Goal: Task Accomplishment & Management: Use online tool/utility

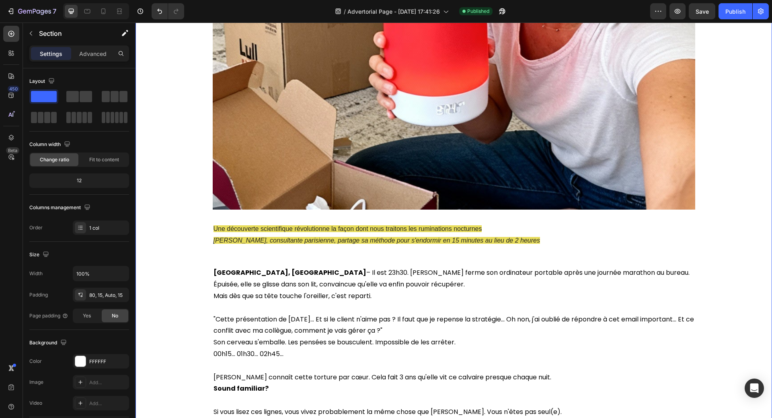
scroll to position [362, 0]
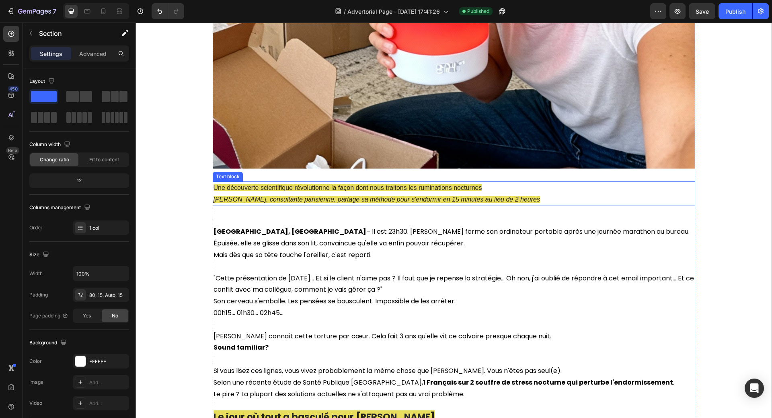
click at [423, 191] on p "Une découverte scientifique révolutionne la façon dont nous traitons les rumina…" at bounding box center [454, 188] width 481 height 12
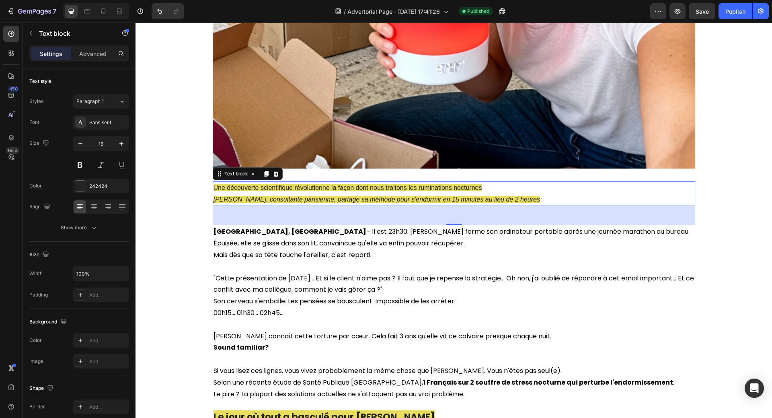
click at [215, 191] on span "Une découverte scientifique révolutionne la façon dont nous traitons les rumina…" at bounding box center [348, 187] width 269 height 7
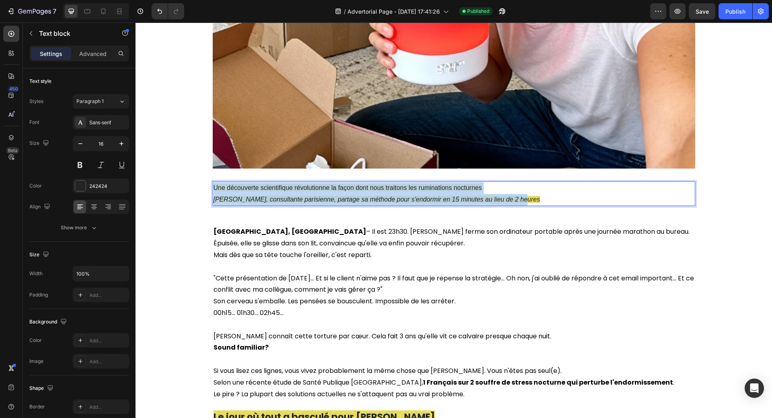
drag, startPoint x: 212, startPoint y: 189, endPoint x: 516, endPoint y: 197, distance: 304.5
click at [516, 197] on div "Une découverte scientifique révolutionne la façon dont nous traitons les rumina…" at bounding box center [454, 193] width 483 height 25
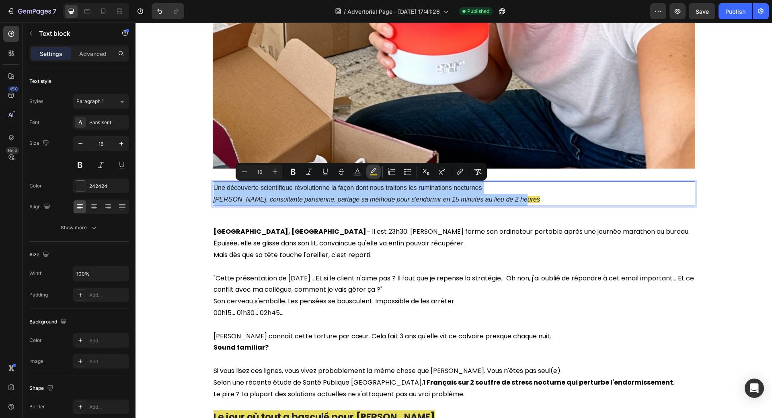
click at [376, 172] on icon "Editor contextual toolbar" at bounding box center [374, 172] width 8 height 8
type input "E2D32B"
type input "77"
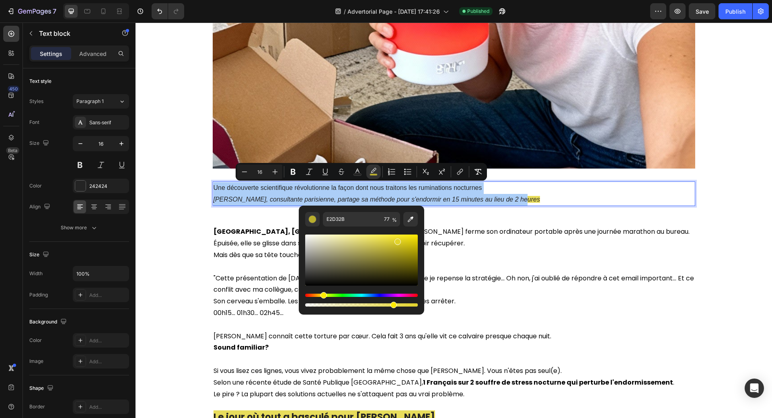
click at [310, 239] on div "Editor contextual toolbar" at bounding box center [361, 259] width 113 height 51
type input "E8E7DE"
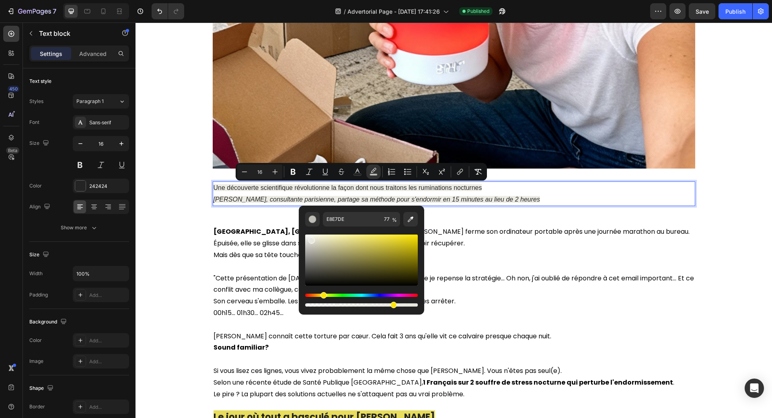
click at [655, 195] on p "[PERSON_NAME], consultante parisienne, partage sa méthode pour s'endormir en 15…" at bounding box center [454, 200] width 481 height 12
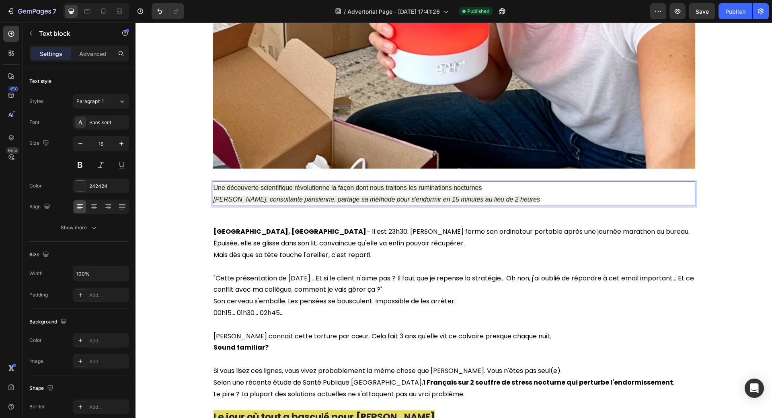
click at [389, 187] on span "Une découverte scientifique révolutionne la façon dont nous traitons les rumina…" at bounding box center [348, 187] width 269 height 7
click at [522, 199] on p "[PERSON_NAME], consultante parisienne, partage sa méthode pour s'endormir en 15…" at bounding box center [454, 200] width 481 height 12
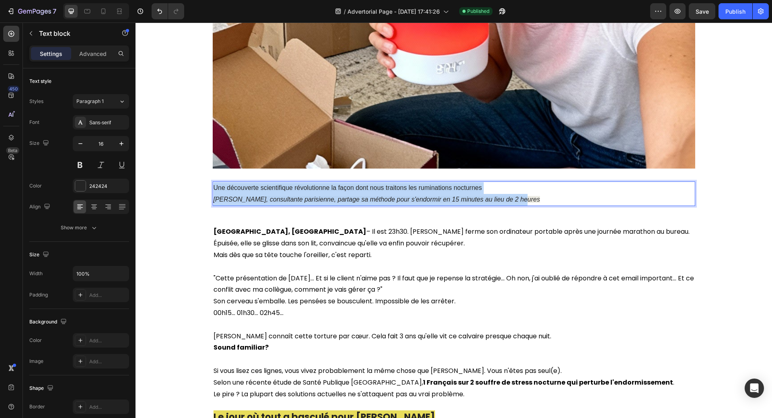
drag, startPoint x: 522, startPoint y: 199, endPoint x: 210, endPoint y: 188, distance: 312.2
click at [213, 188] on div "Une découverte scientifique révolutionne la façon dont nous traitons les rumina…" at bounding box center [454, 193] width 483 height 25
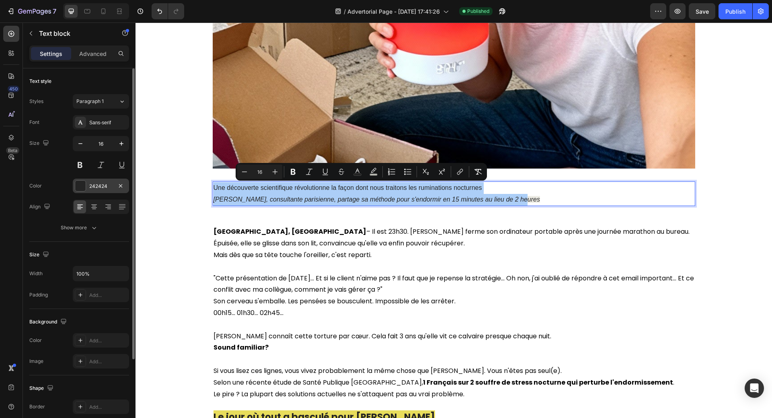
click at [83, 186] on div at bounding box center [80, 186] width 10 height 10
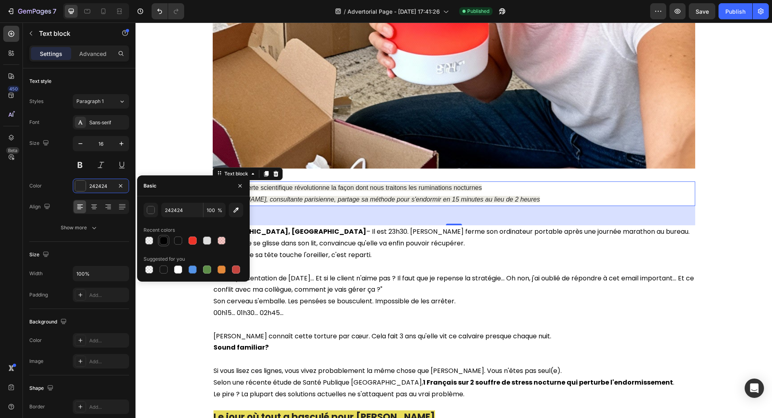
click at [164, 237] on div at bounding box center [164, 240] width 8 height 8
type input "010101"
click at [123, 143] on icon "button" at bounding box center [121, 144] width 8 height 8
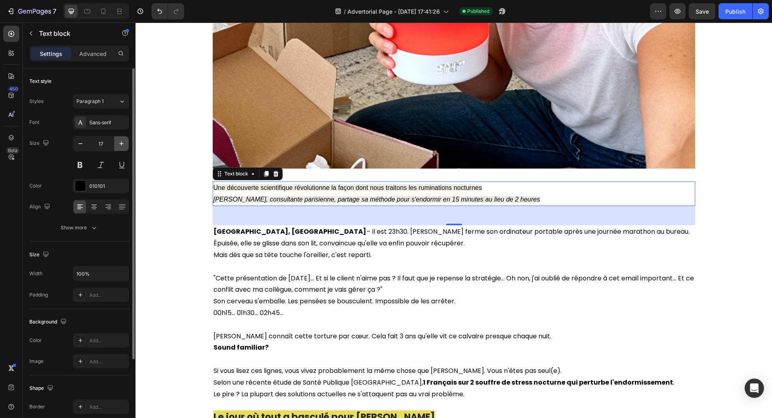
click at [123, 143] on icon "button" at bounding box center [121, 144] width 8 height 8
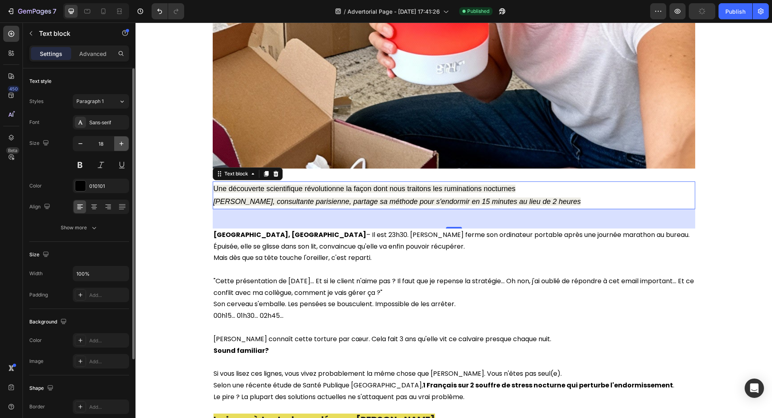
click at [123, 143] on icon "button" at bounding box center [121, 144] width 8 height 8
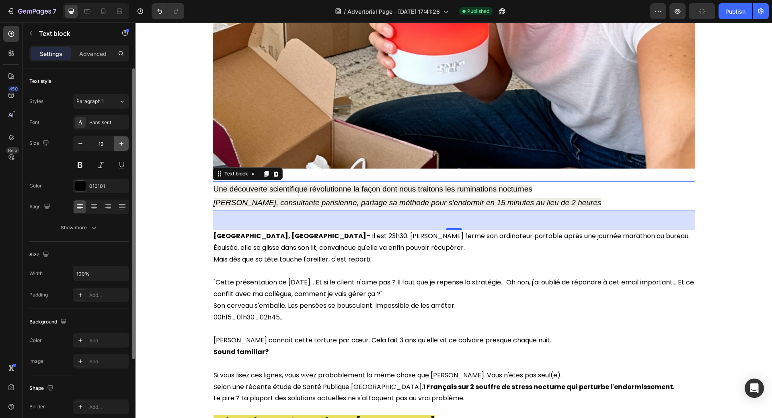
click at [123, 143] on icon "button" at bounding box center [121, 144] width 8 height 8
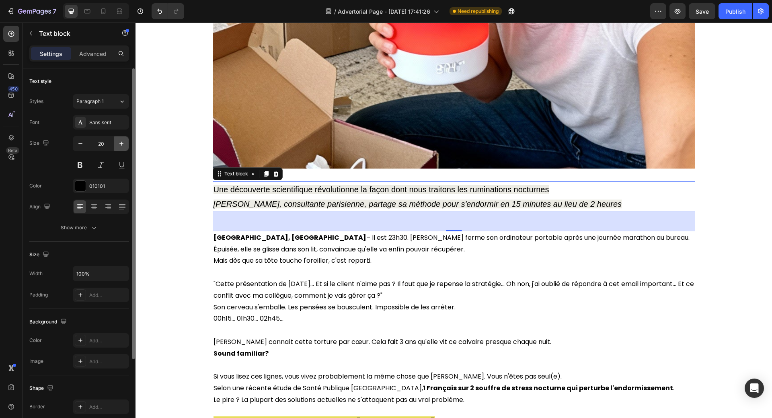
click at [123, 142] on icon "button" at bounding box center [121, 144] width 8 height 8
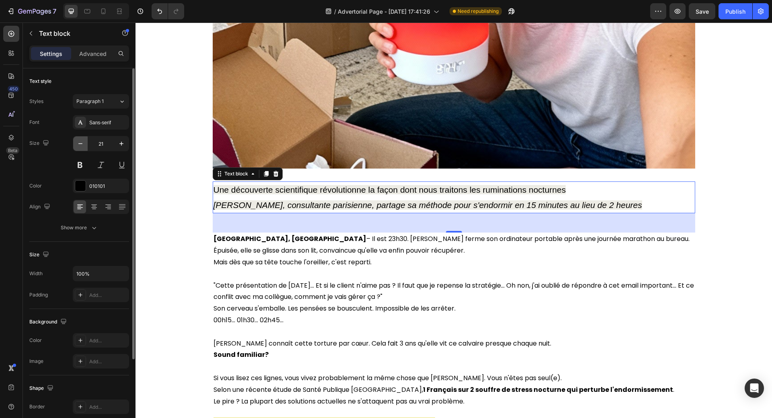
click at [81, 142] on icon "button" at bounding box center [80, 144] width 8 height 8
type input "20"
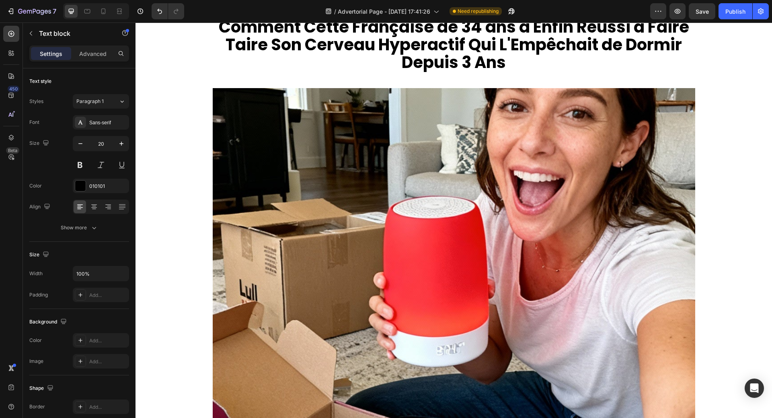
scroll to position [121, 0]
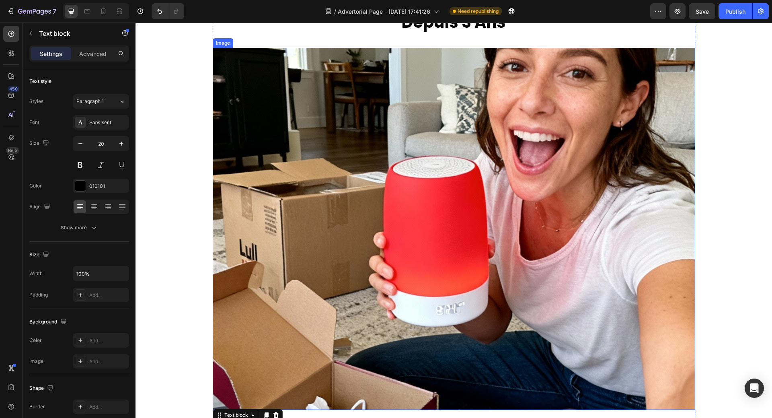
click at [532, 217] on img at bounding box center [454, 229] width 483 height 362
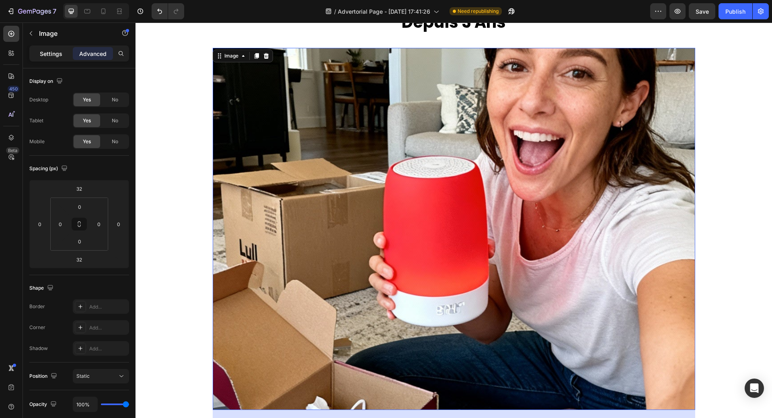
click at [57, 54] on p "Settings" at bounding box center [51, 53] width 23 height 8
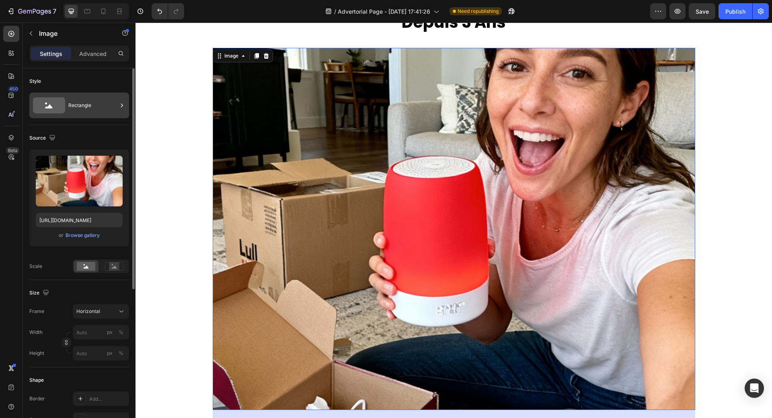
click at [48, 106] on icon at bounding box center [49, 105] width 32 height 16
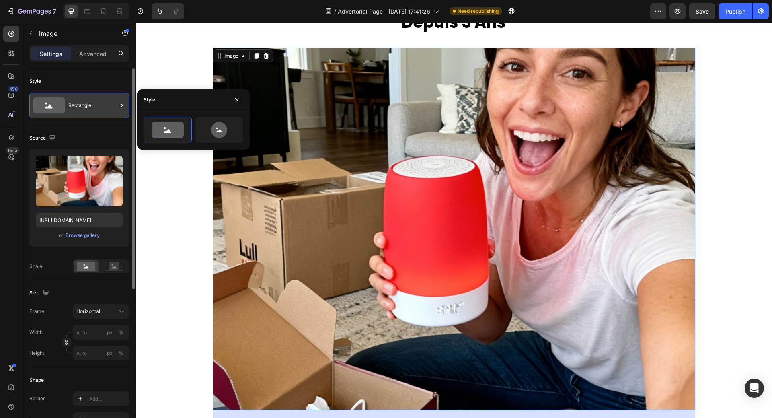
click at [48, 106] on icon at bounding box center [49, 107] width 8 height 4
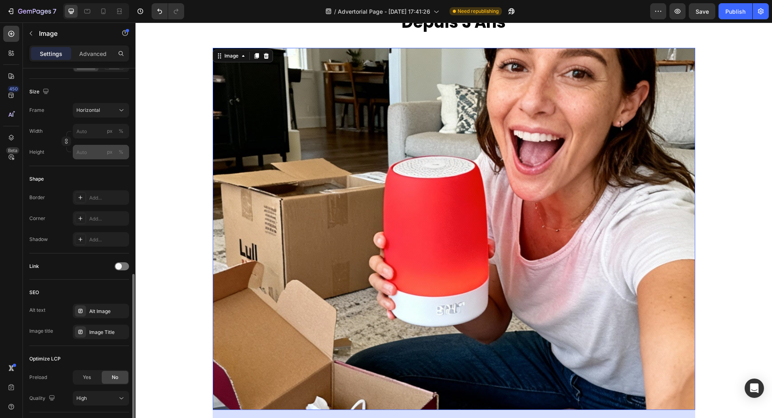
scroll to position [255, 0]
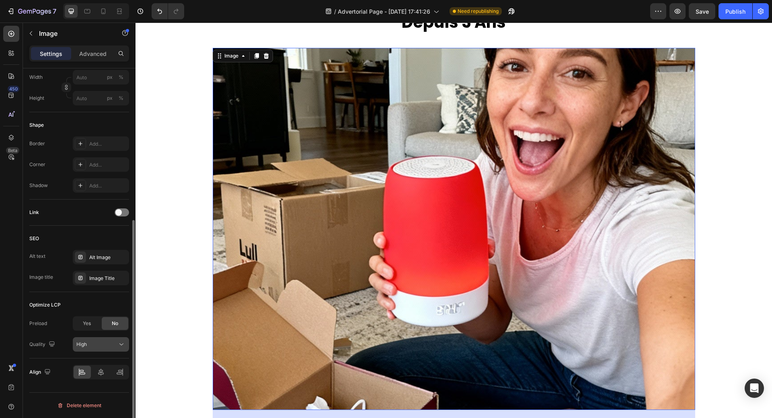
click at [87, 345] on div "High" at bounding box center [96, 344] width 41 height 7
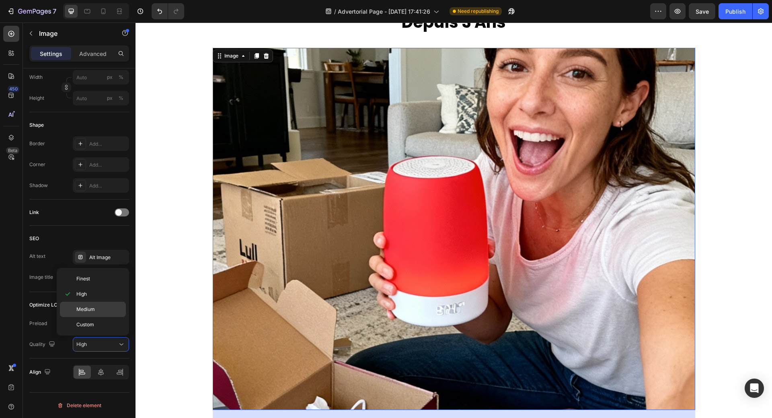
click at [84, 309] on span "Medium" at bounding box center [85, 309] width 18 height 7
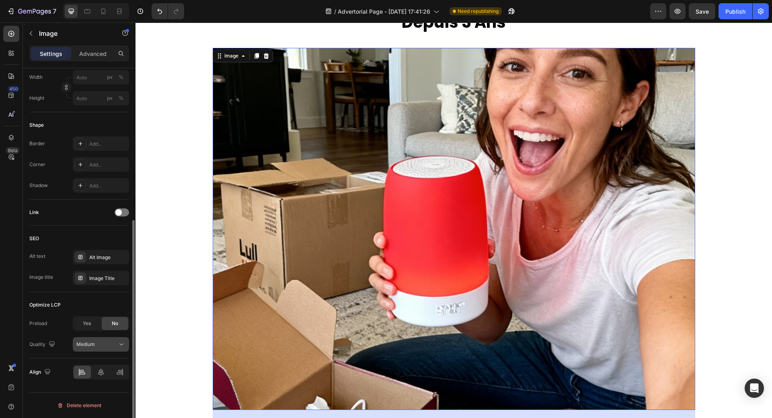
click at [90, 345] on span "Medium" at bounding box center [85, 344] width 18 height 6
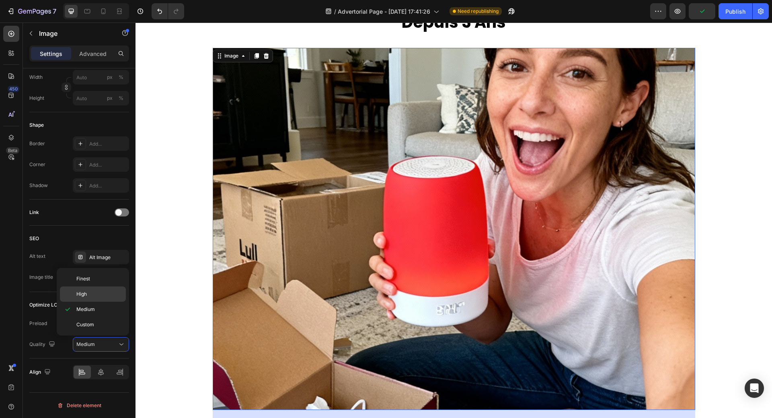
click at [82, 292] on span "High" at bounding box center [81, 293] width 10 height 7
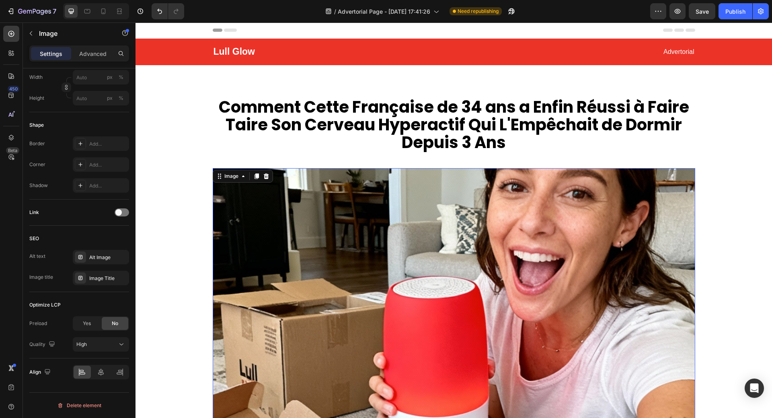
scroll to position [0, 0]
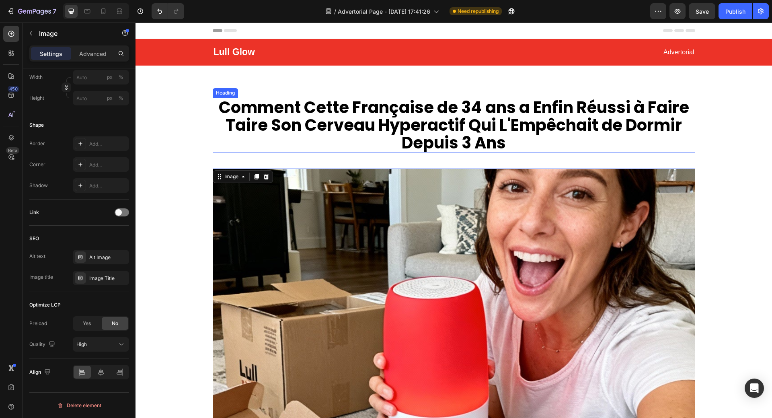
click at [364, 117] on h2 "Comment Cette Française de 34 ans a Enfin Réussi à Faire Taire Son Cerveau Hype…" at bounding box center [454, 125] width 483 height 55
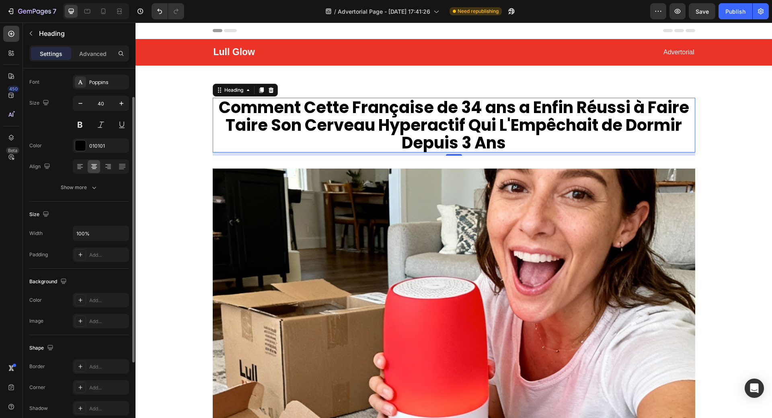
scroll to position [150, 0]
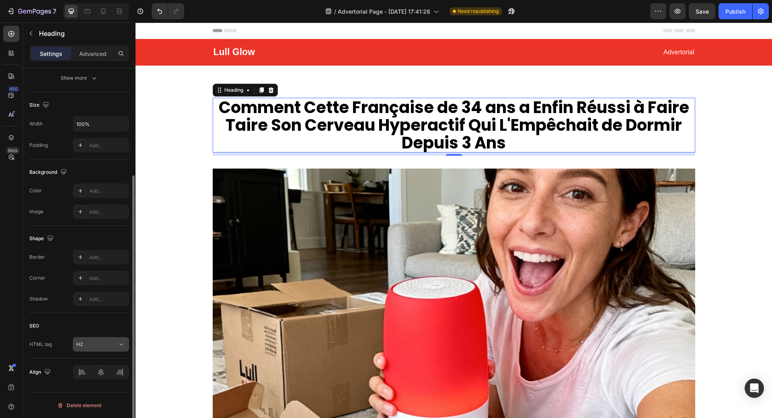
click at [108, 344] on div "H2" at bounding box center [96, 344] width 41 height 7
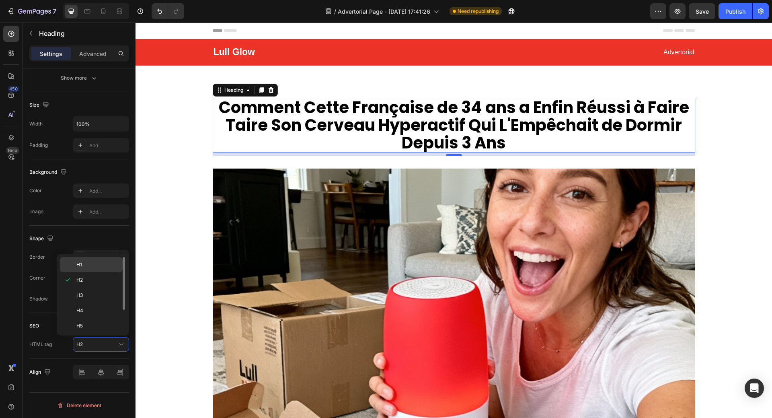
click at [85, 267] on p "H1" at bounding box center [97, 264] width 43 height 7
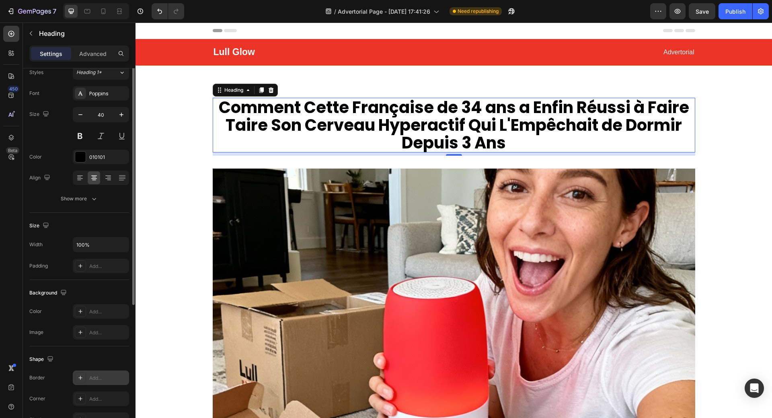
scroll to position [0, 0]
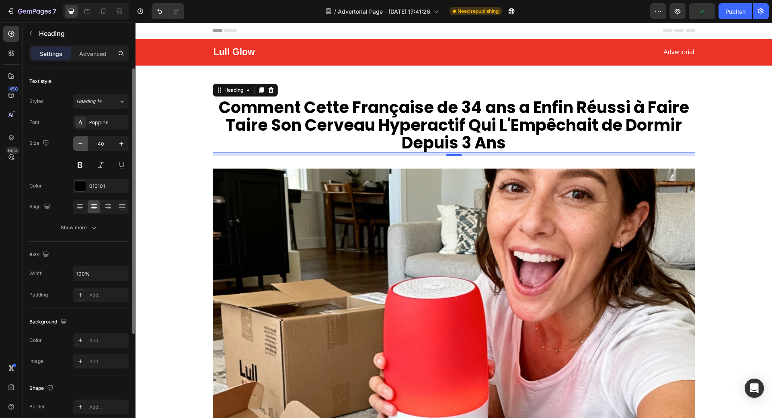
click at [76, 145] on icon "button" at bounding box center [80, 144] width 8 height 8
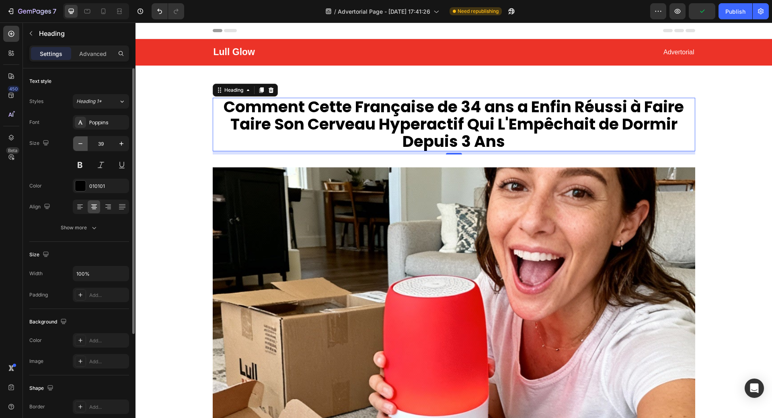
click at [77, 145] on icon "button" at bounding box center [80, 144] width 8 height 8
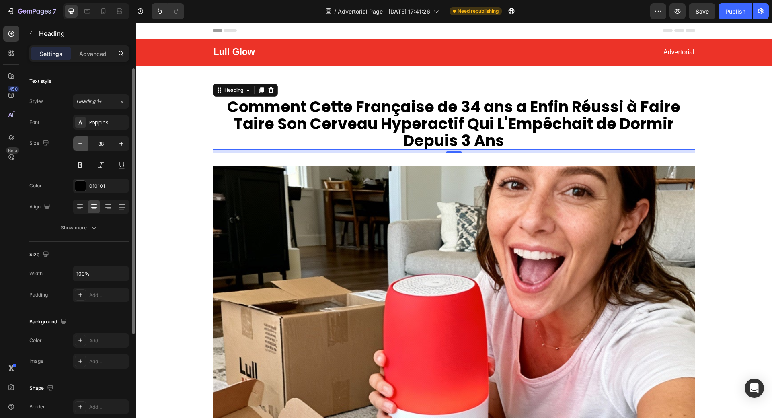
click at [77, 145] on icon "button" at bounding box center [80, 144] width 8 height 8
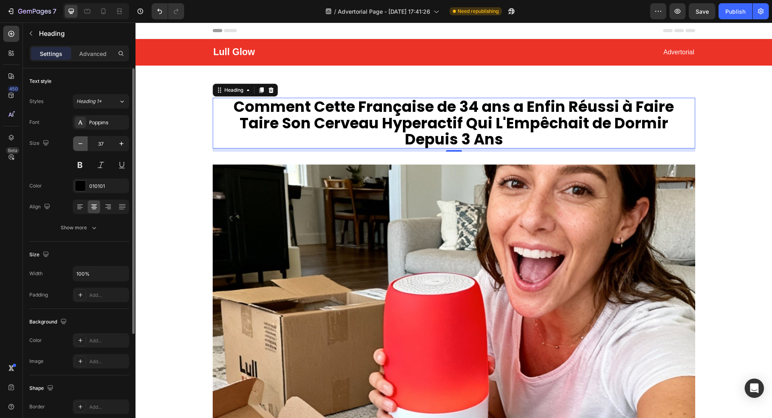
click at [77, 145] on icon "button" at bounding box center [80, 144] width 8 height 8
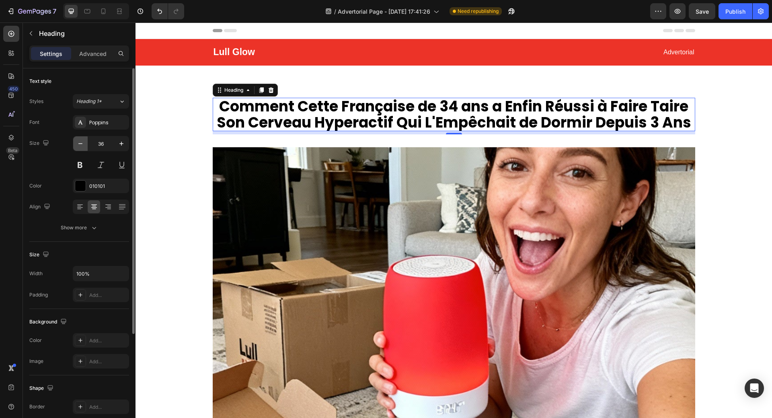
click at [77, 145] on icon "button" at bounding box center [80, 144] width 8 height 8
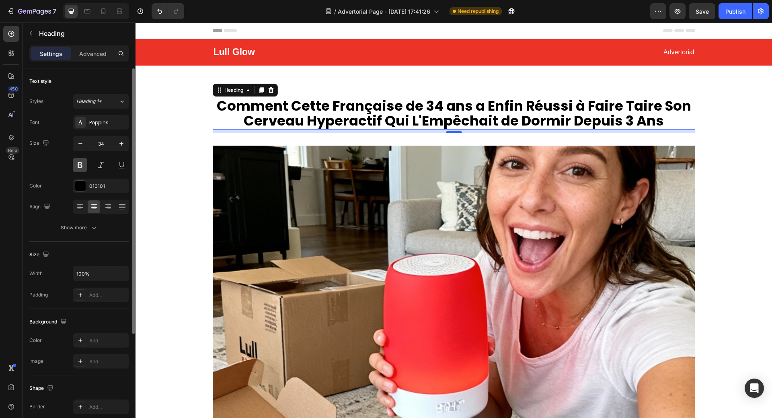
click at [82, 163] on button at bounding box center [80, 165] width 14 height 14
click at [124, 142] on icon "button" at bounding box center [121, 144] width 8 height 8
type input "35"
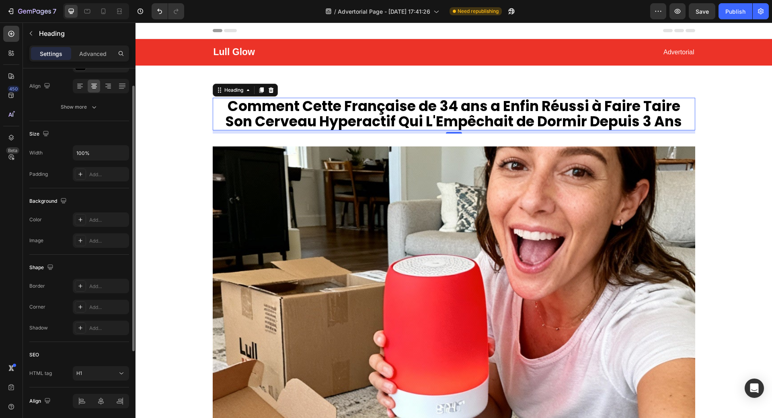
scroll to position [150, 0]
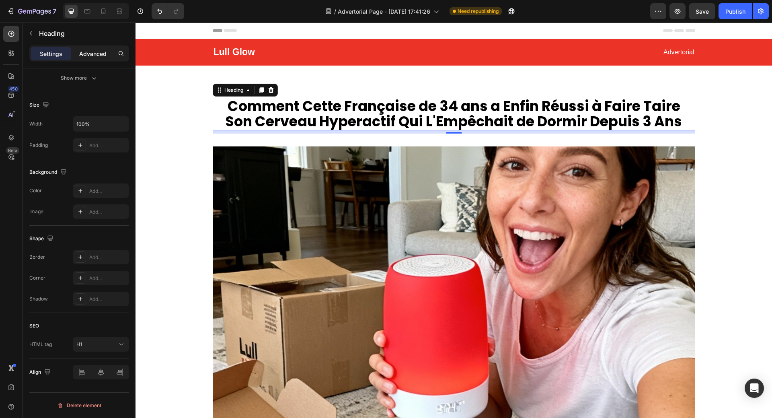
click at [94, 55] on p "Advanced" at bounding box center [92, 53] width 27 height 8
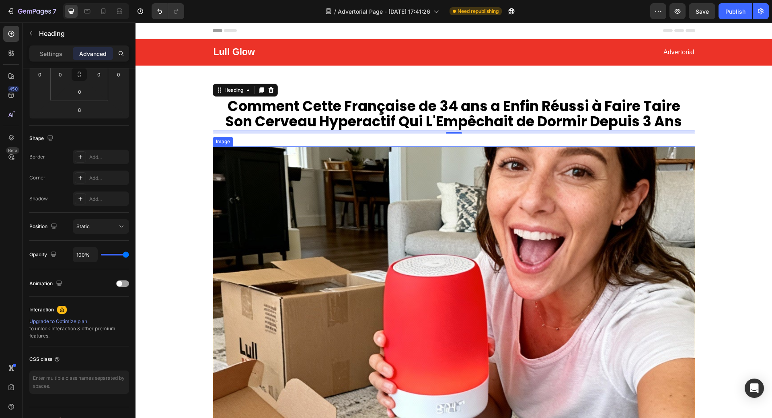
click at [431, 213] on img at bounding box center [454, 327] width 483 height 362
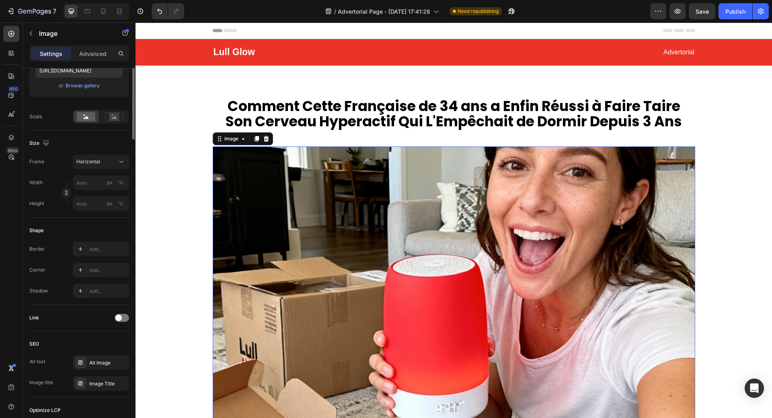
scroll to position [0, 0]
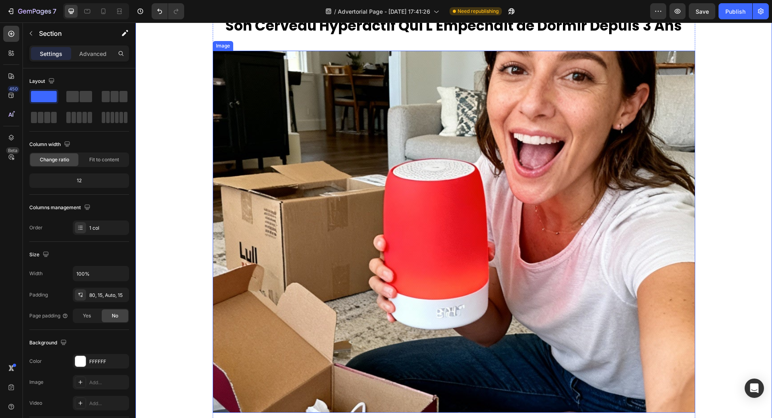
scroll to position [80, 0]
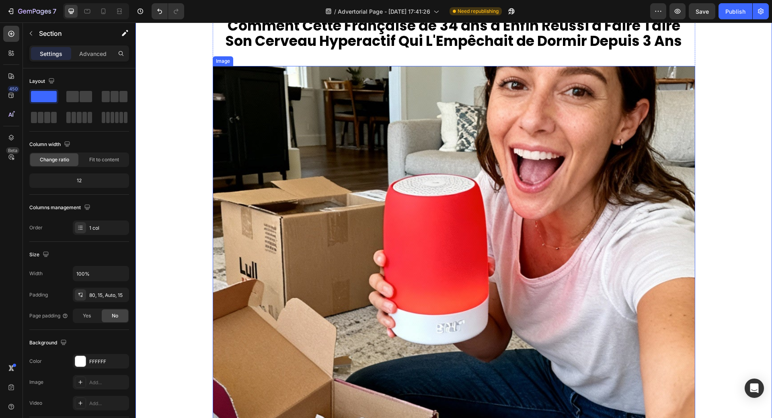
click at [409, 251] on img at bounding box center [454, 247] width 483 height 362
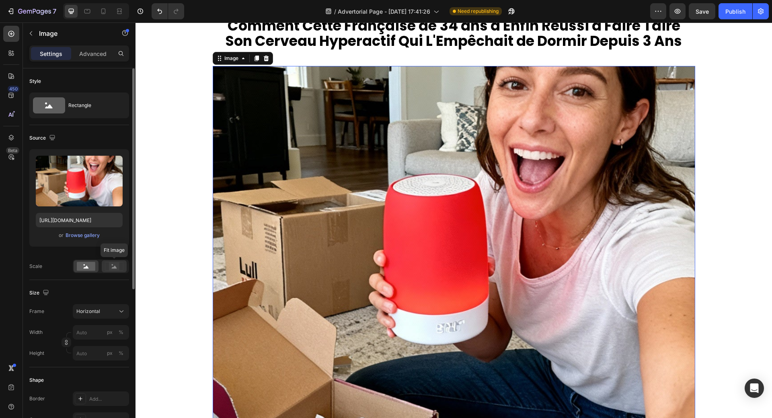
click at [113, 267] on rect at bounding box center [114, 266] width 10 height 8
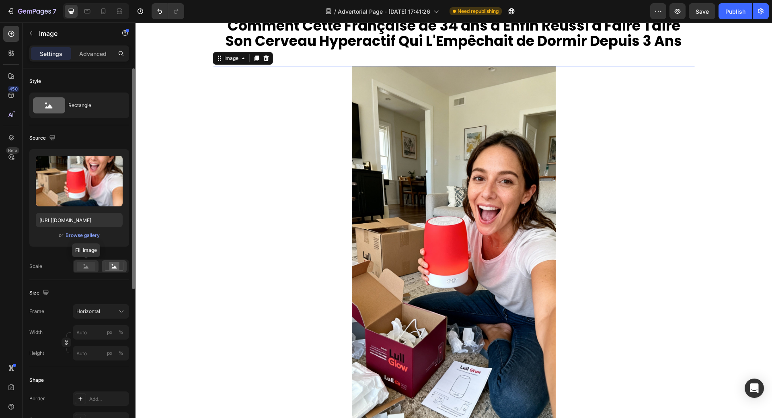
click at [90, 267] on rect at bounding box center [86, 266] width 18 height 9
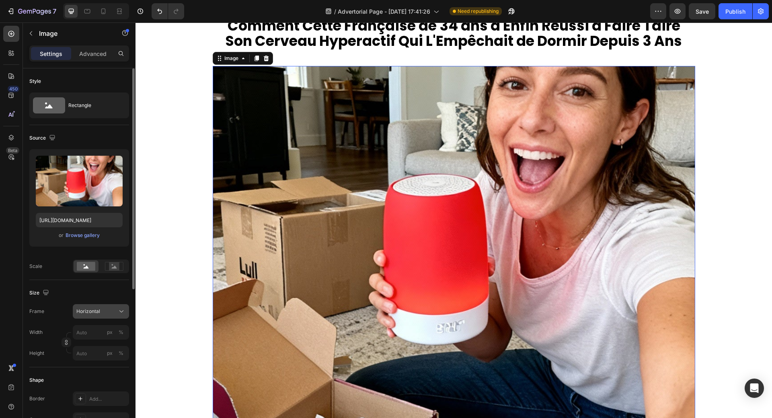
click at [112, 315] on div "Horizontal" at bounding box center [95, 311] width 39 height 7
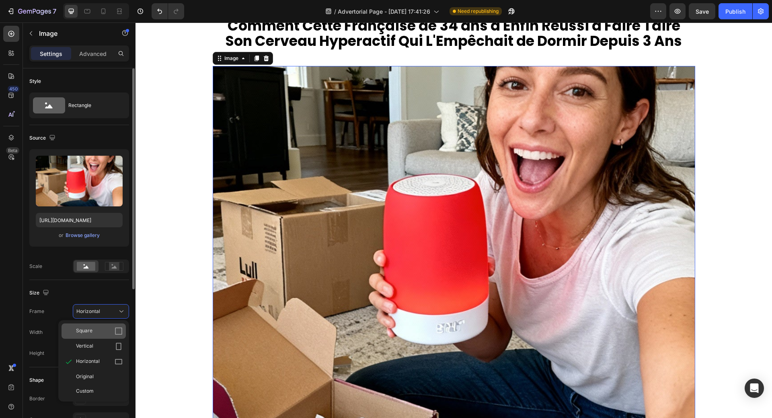
click at [118, 333] on icon at bounding box center [119, 331] width 8 height 8
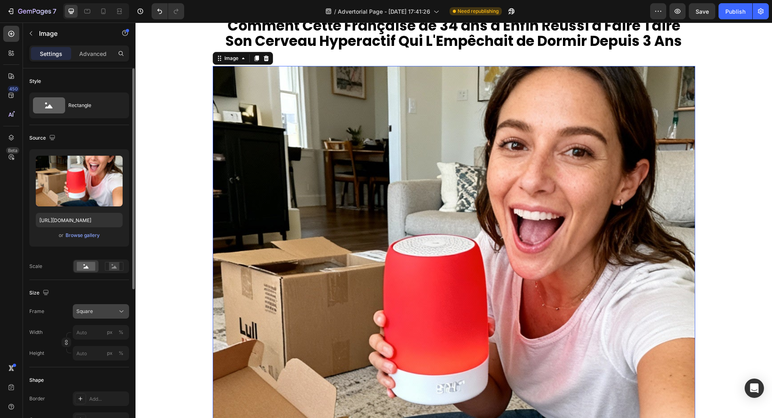
click at [115, 316] on button "Square" at bounding box center [101, 311] width 56 height 14
click at [108, 316] on button "Square" at bounding box center [101, 311] width 56 height 14
click at [108, 315] on div "Square" at bounding box center [95, 311] width 39 height 7
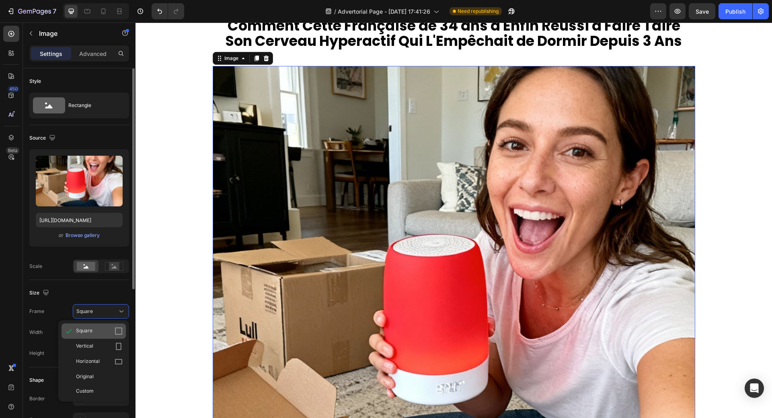
click at [110, 332] on div "Square" at bounding box center [99, 331] width 47 height 8
click at [97, 334] on input "px %" at bounding box center [101, 332] width 56 height 14
type input "9"
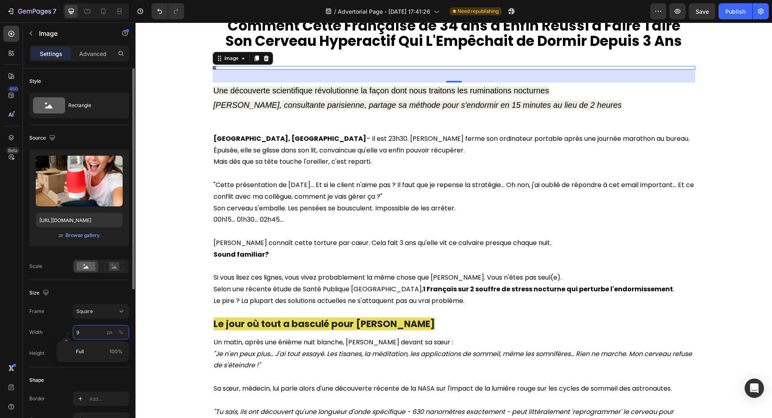
type input "90"
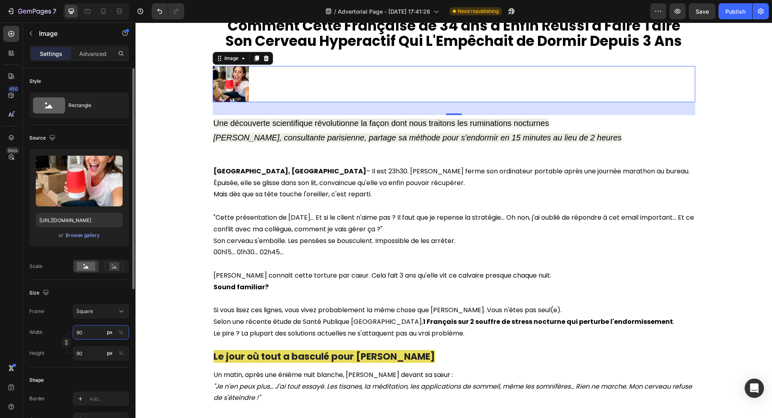
type input "9"
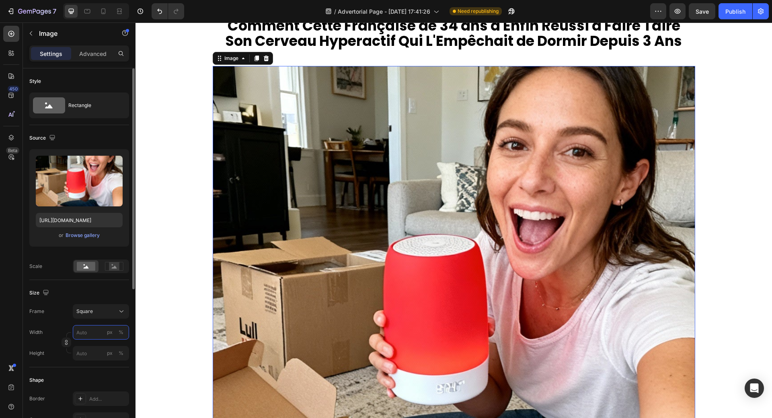
type input "9"
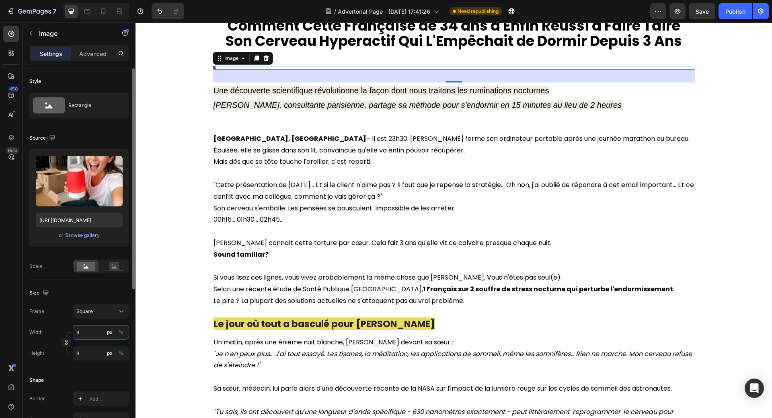
type input "92"
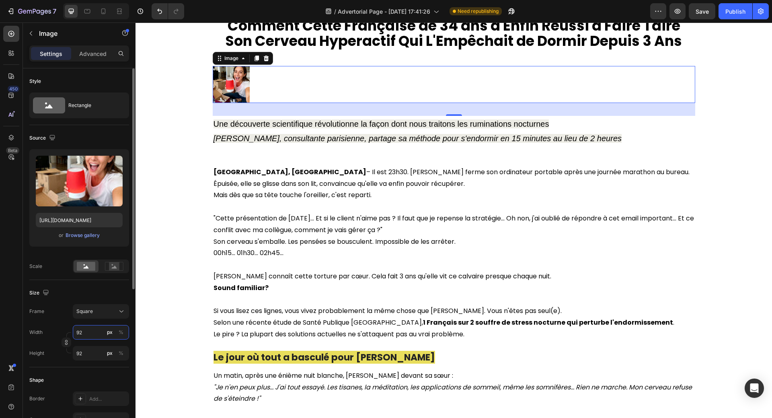
type input "920"
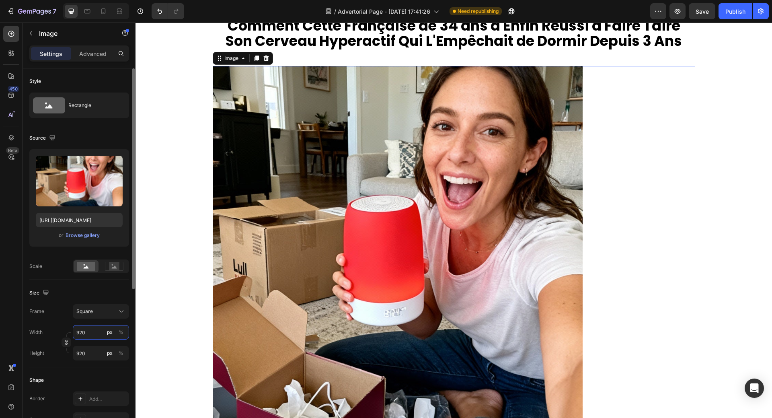
type input "9200"
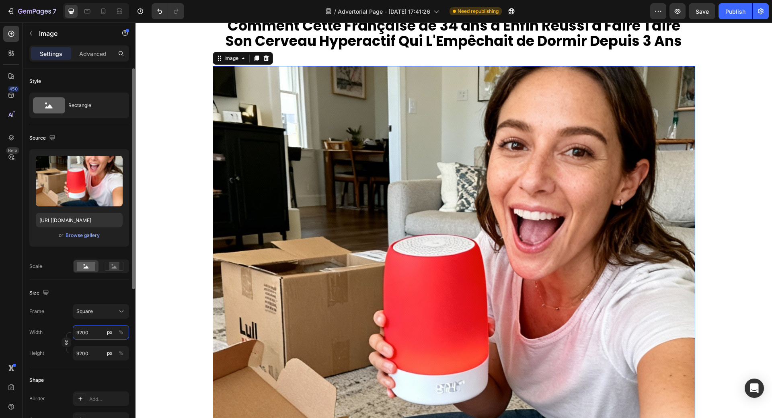
type input "920"
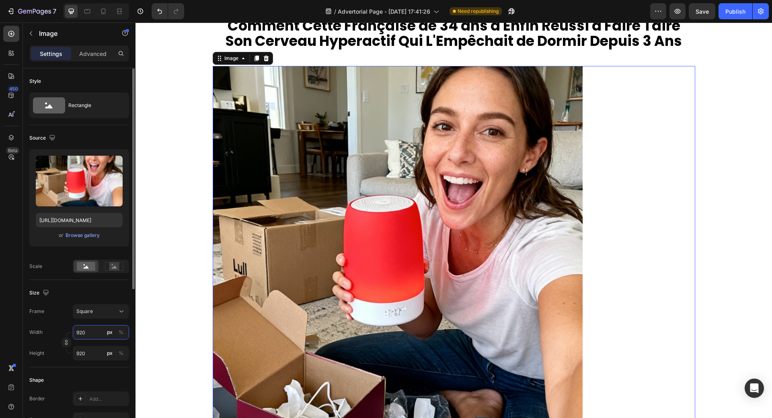
drag, startPoint x: 91, startPoint y: 333, endPoint x: 71, endPoint y: 337, distance: 21.0
click at [71, 337] on div "Width 920 px % Height 920 px %" at bounding box center [79, 342] width 100 height 35
type input "8"
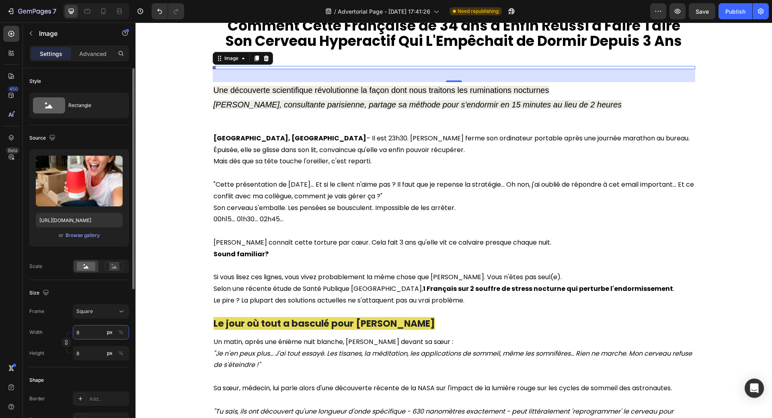
type input "80"
type input "800"
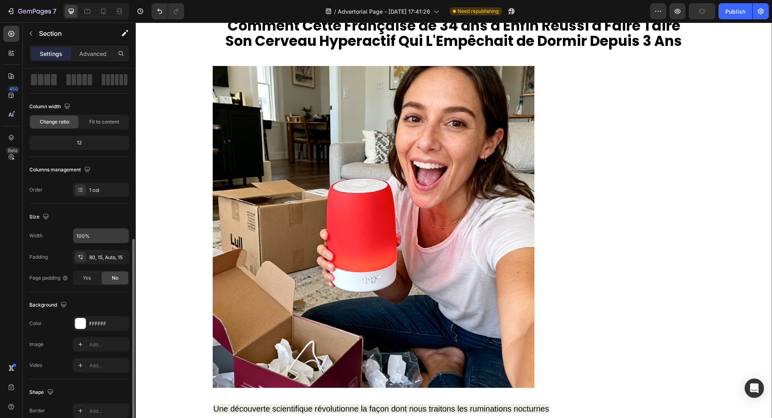
scroll to position [118, 0]
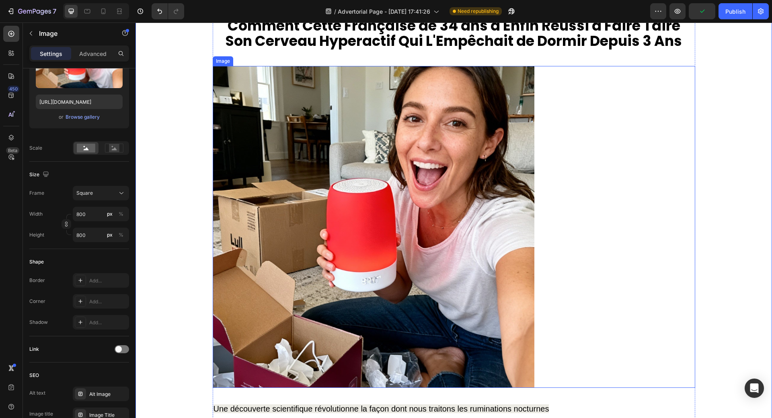
click at [231, 233] on img at bounding box center [374, 227] width 322 height 322
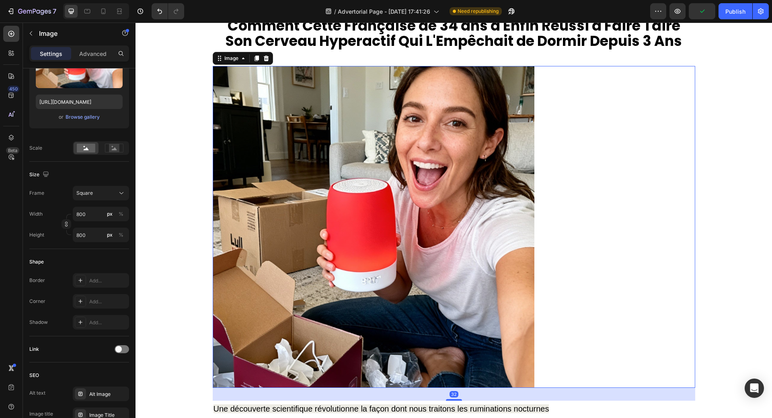
scroll to position [0, 0]
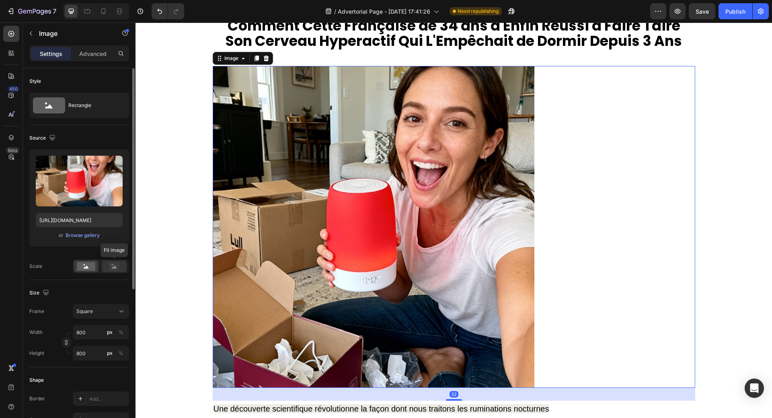
click at [112, 266] on rect at bounding box center [114, 266] width 10 height 8
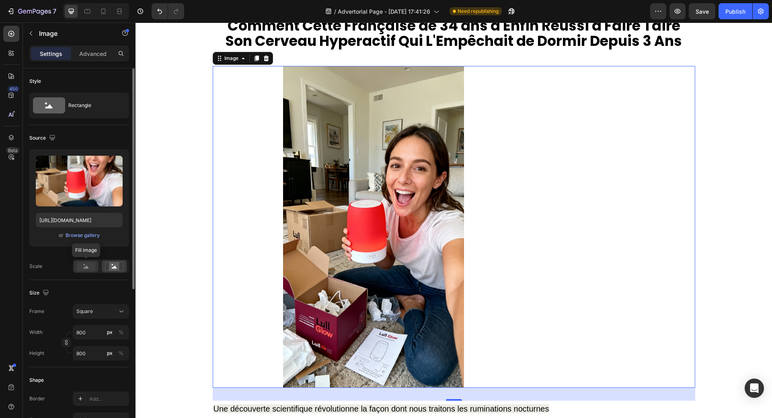
click at [86, 262] on rect at bounding box center [86, 266] width 18 height 9
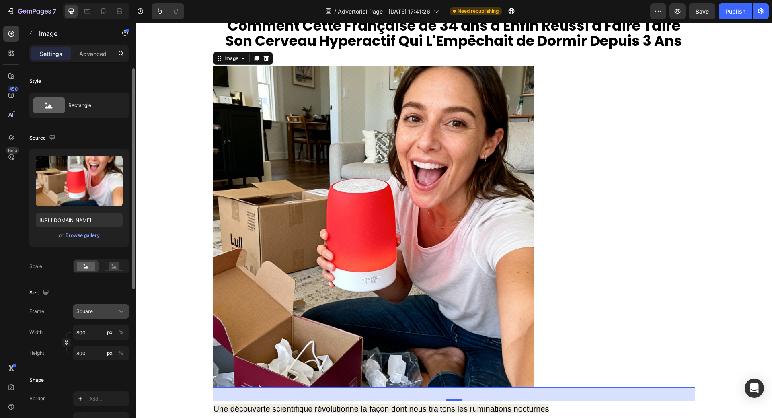
click at [117, 312] on div "Square" at bounding box center [100, 311] width 49 height 8
click at [99, 360] on span "Horizontal" at bounding box center [88, 361] width 24 height 8
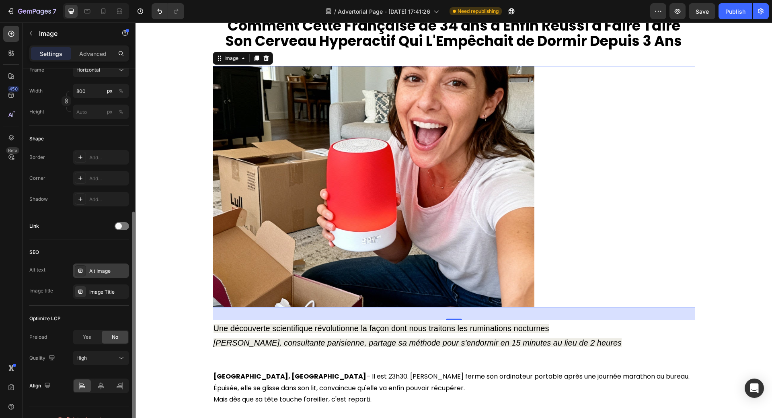
scroll to position [255, 0]
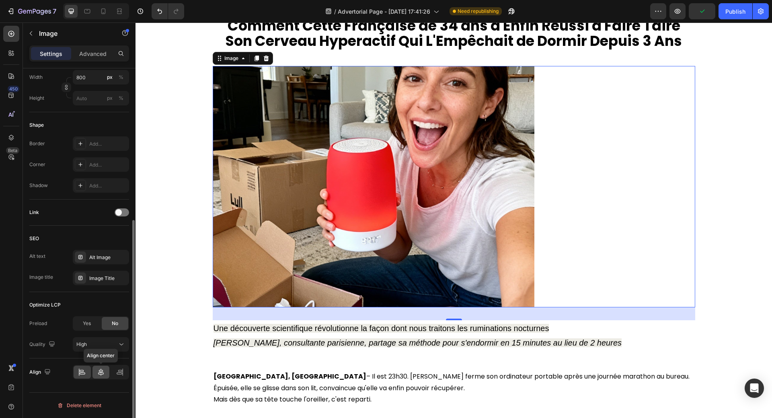
click at [101, 370] on icon at bounding box center [101, 371] width 6 height 7
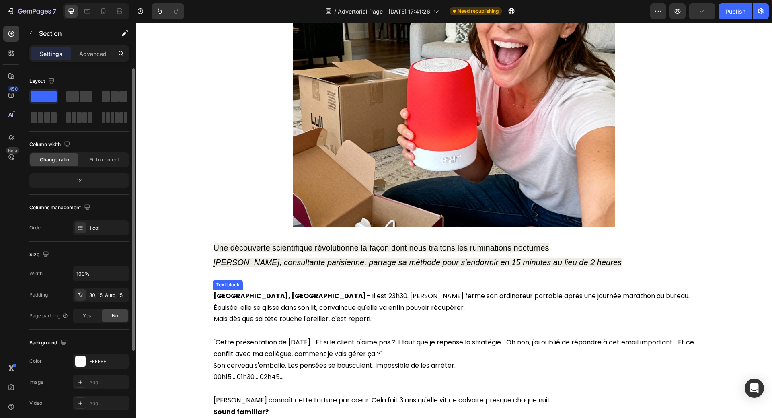
scroll to position [0, 0]
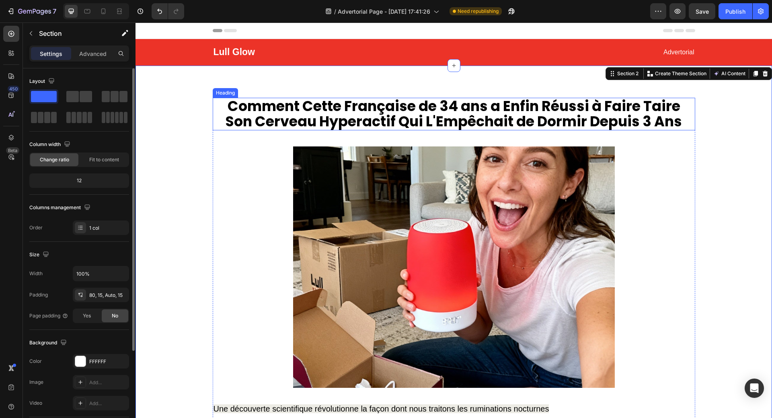
click at [523, 123] on h1 "Comment Cette Française de 34 ans a Enfin Réussi à Faire Taire Son Cerveau Hype…" at bounding box center [454, 114] width 483 height 33
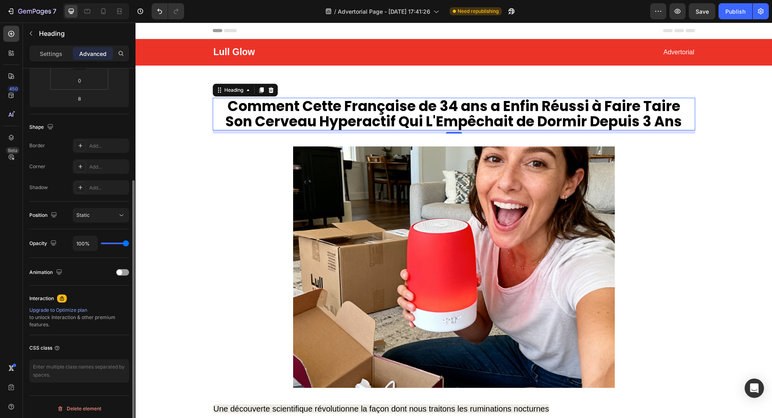
scroll to position [164, 0]
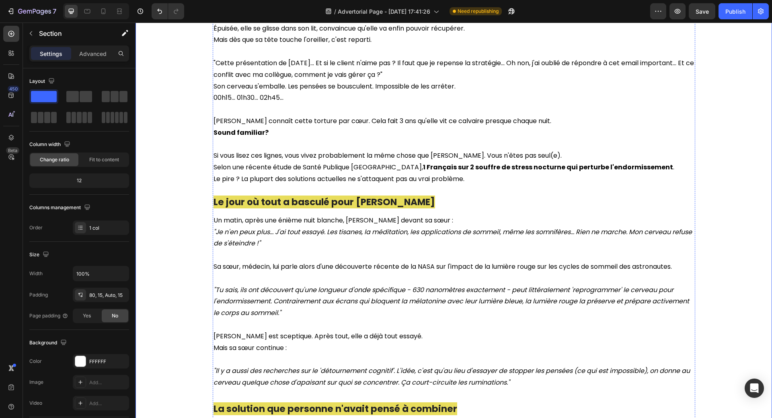
scroll to position [442, 0]
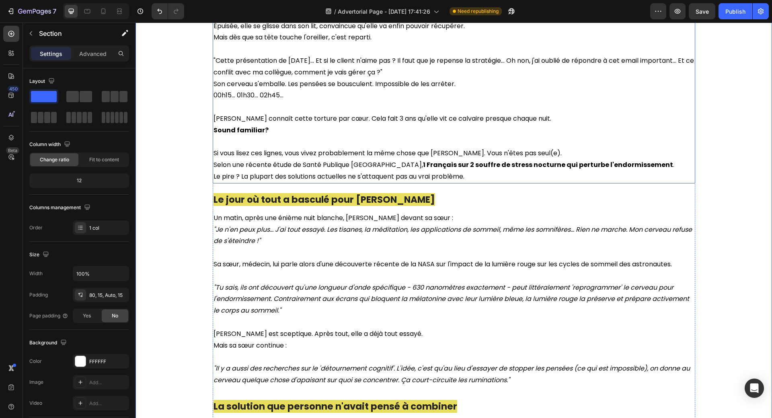
click at [216, 132] on strong "Sound familiar?" at bounding box center [241, 129] width 55 height 9
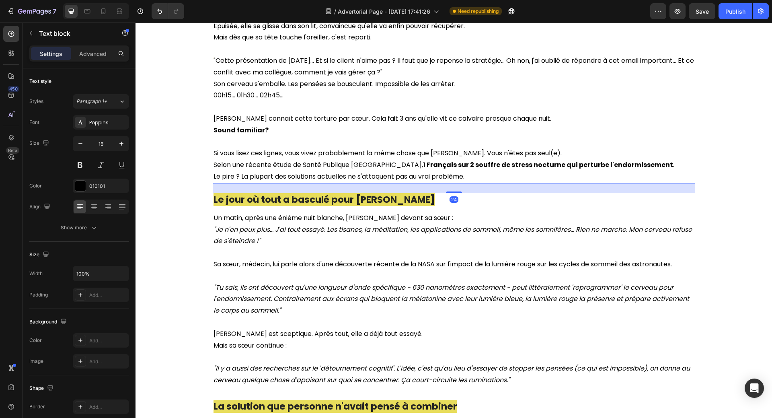
click at [216, 131] on strong "Sound familiar?" at bounding box center [241, 129] width 55 height 9
click at [245, 131] on strong "Sound familiar?" at bounding box center [241, 129] width 55 height 9
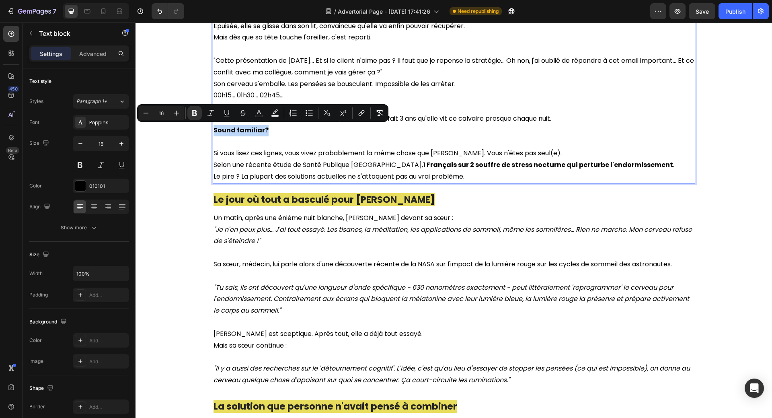
drag, startPoint x: 211, startPoint y: 133, endPoint x: 263, endPoint y: 130, distance: 51.9
click at [263, 130] on p "Sound familiar?" at bounding box center [454, 131] width 481 height 12
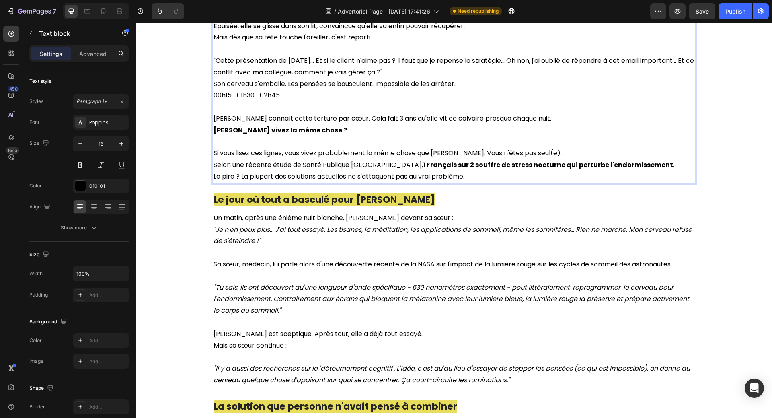
click at [625, 136] on p "Rich Text Editor. Editing area: main" at bounding box center [454, 142] width 481 height 12
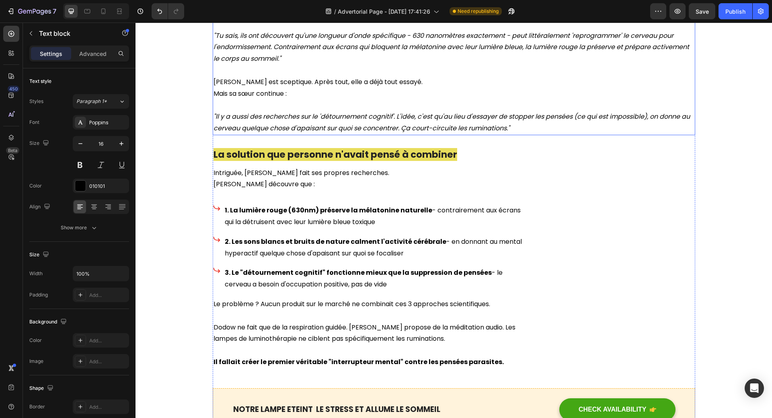
scroll to position [724, 0]
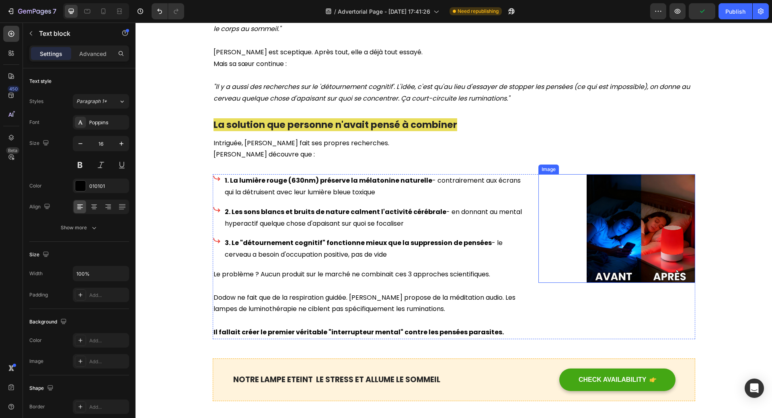
click at [613, 233] on img at bounding box center [641, 228] width 109 height 109
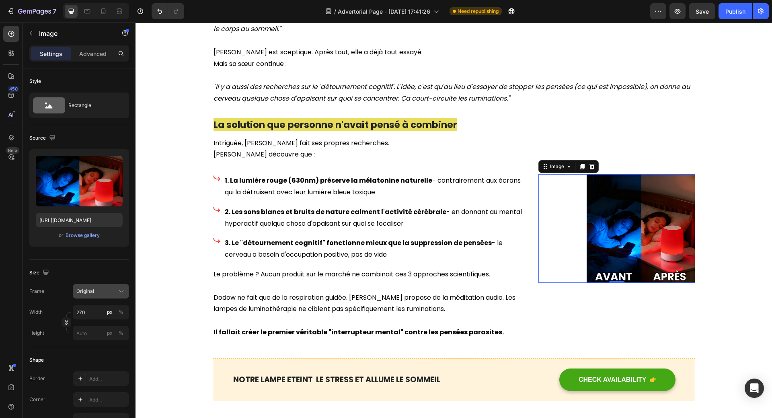
click at [120, 288] on icon at bounding box center [121, 291] width 8 height 8
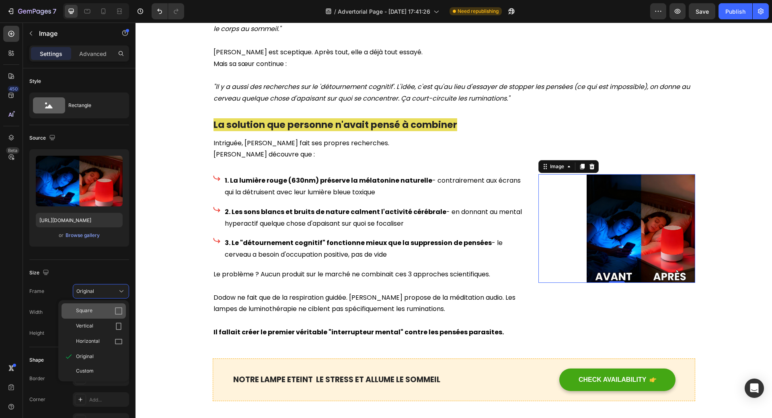
click at [103, 311] on div "Square" at bounding box center [99, 311] width 47 height 8
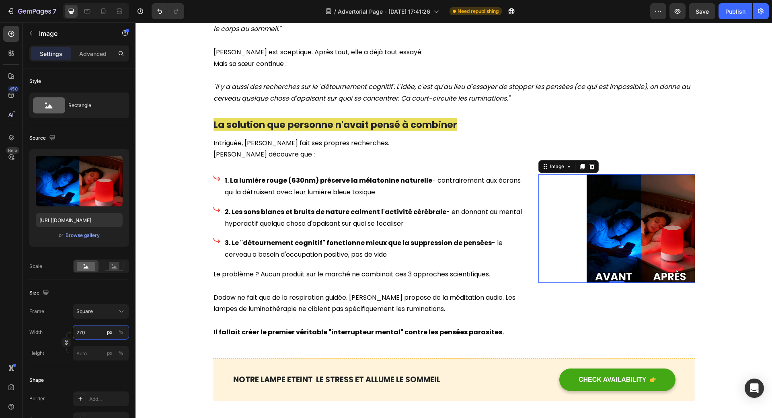
click at [92, 327] on input "270" at bounding box center [101, 332] width 56 height 14
click at [76, 352] on span "Full" at bounding box center [80, 351] width 8 height 7
type input "100"
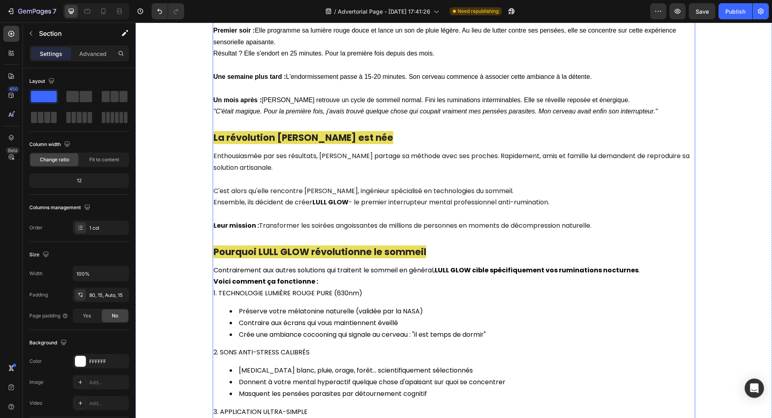
scroll to position [1206, 0]
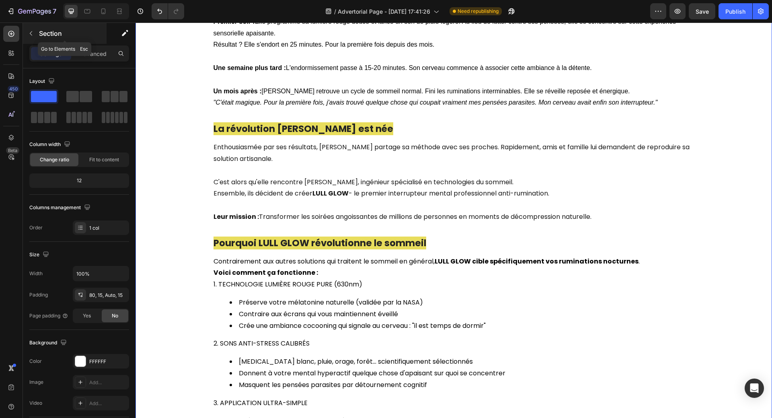
click at [29, 33] on icon "button" at bounding box center [31, 33] width 6 height 6
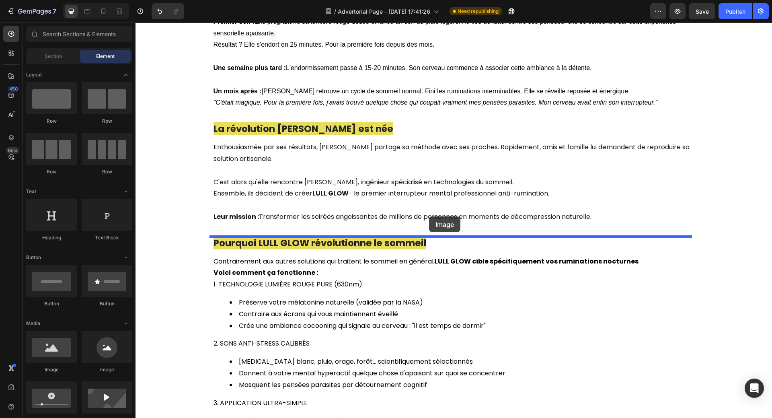
drag, startPoint x: 180, startPoint y: 373, endPoint x: 429, endPoint y: 216, distance: 294.0
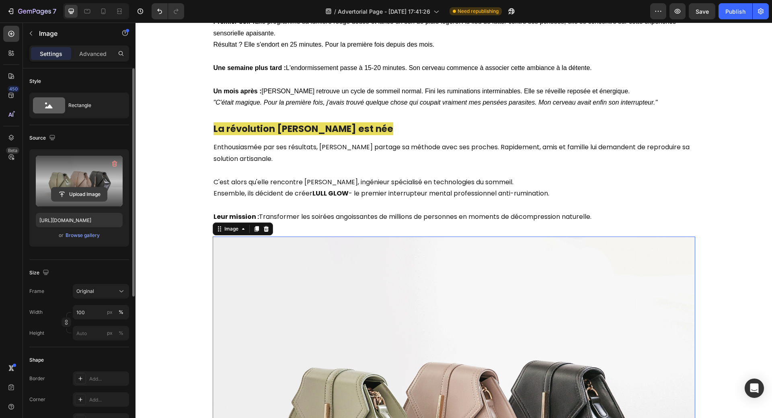
click at [74, 192] on input "file" at bounding box center [78, 194] width 55 height 14
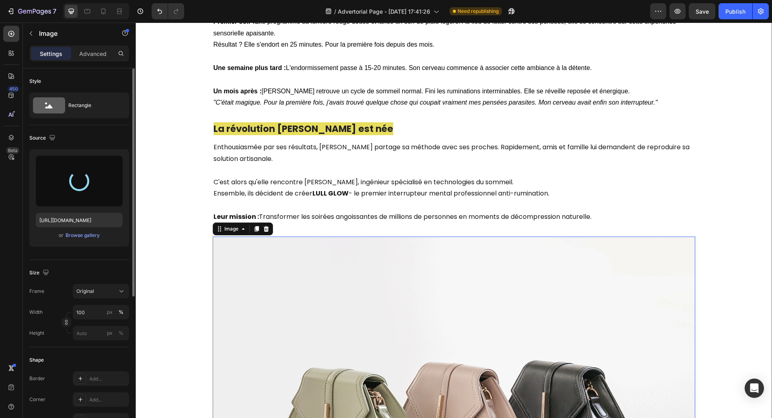
type input "[URL][DOMAIN_NAME]"
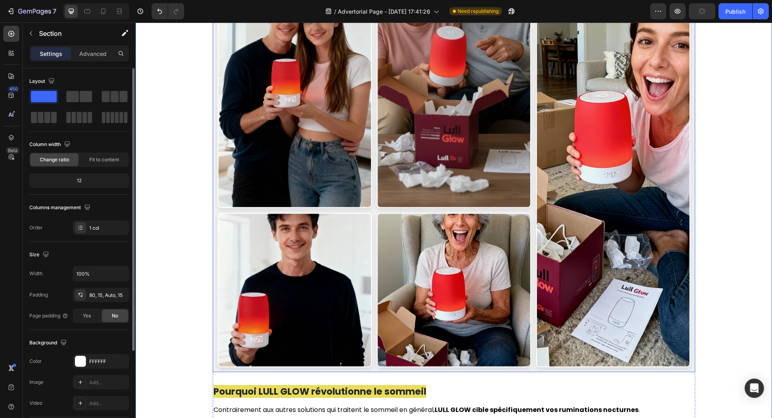
scroll to position [1528, 0]
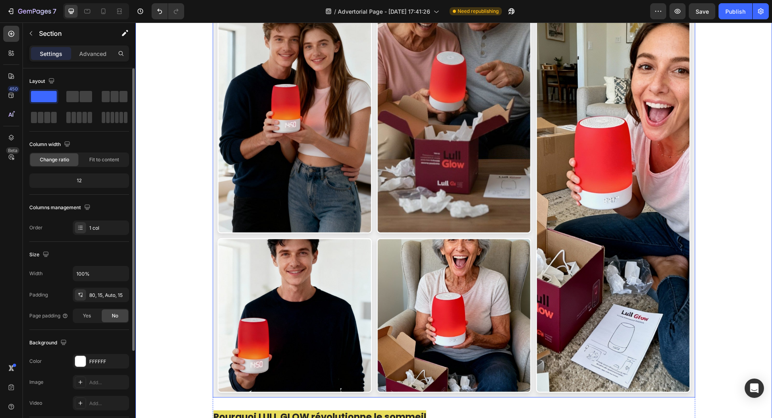
click at [278, 223] on img at bounding box center [454, 156] width 483 height 483
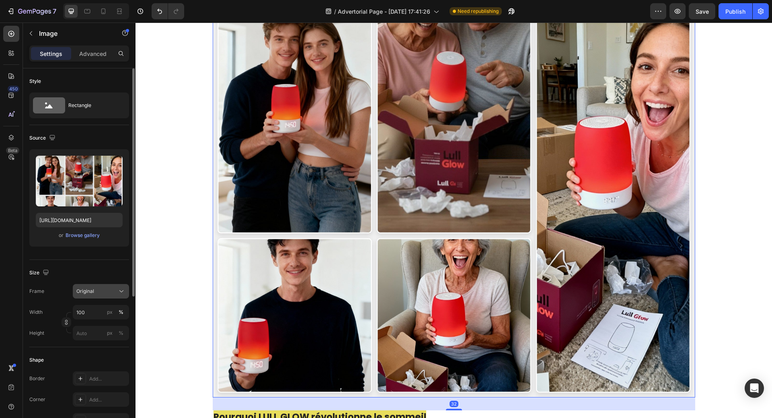
click at [112, 286] on button "Original" at bounding box center [101, 291] width 56 height 14
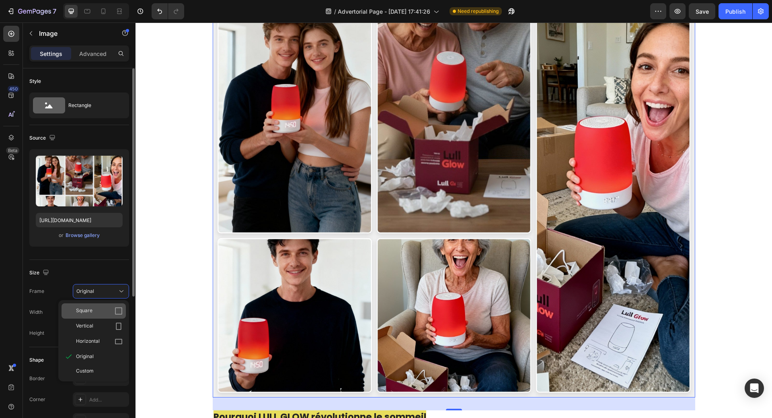
click at [112, 310] on div "Square" at bounding box center [99, 311] width 47 height 8
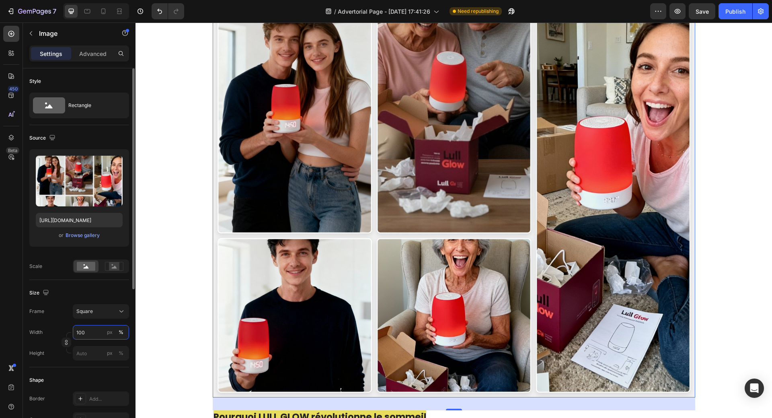
click at [90, 334] on input "100" at bounding box center [101, 332] width 56 height 14
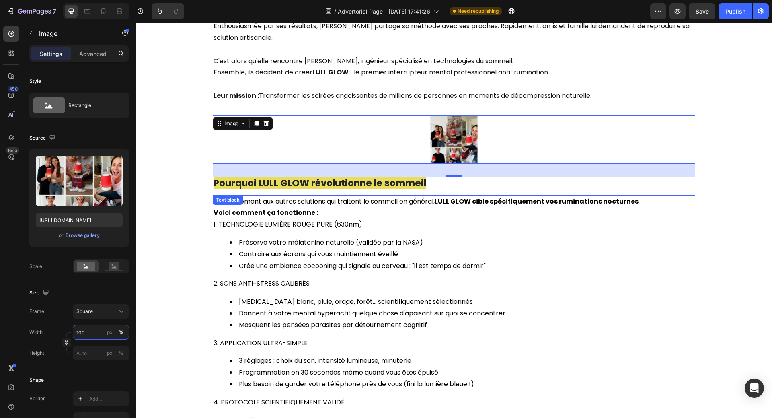
scroll to position [1327, 0]
type input "1"
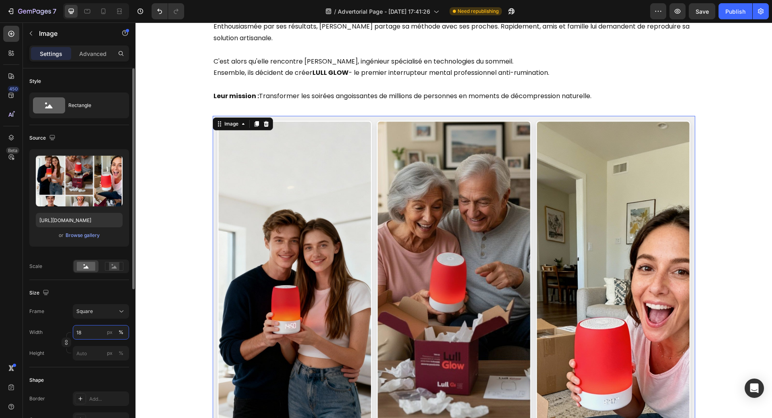
type input "1"
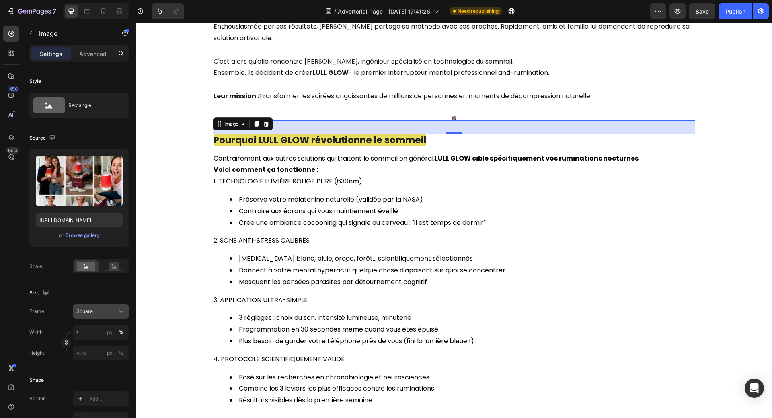
click at [109, 313] on div "Square" at bounding box center [95, 311] width 39 height 7
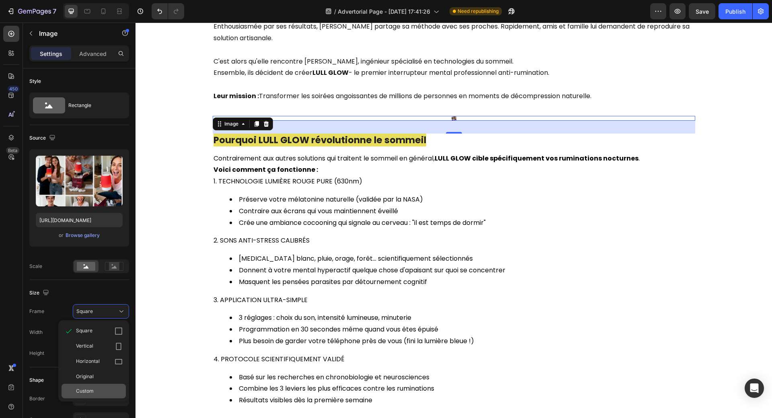
click at [86, 390] on span "Custom" at bounding box center [85, 390] width 18 height 7
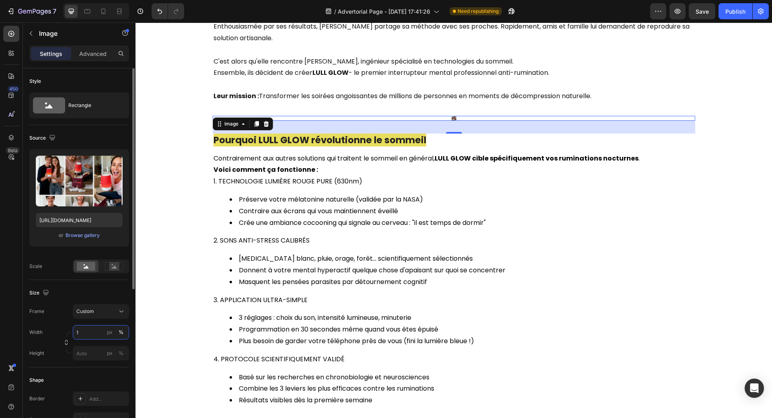
click at [90, 331] on input "1" at bounding box center [101, 332] width 56 height 14
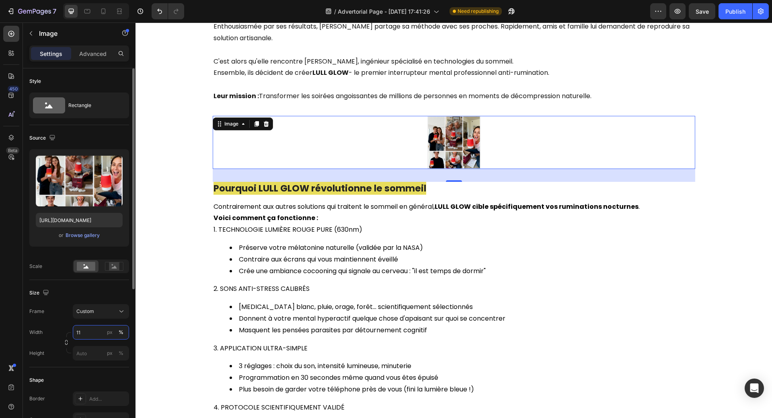
type input "1"
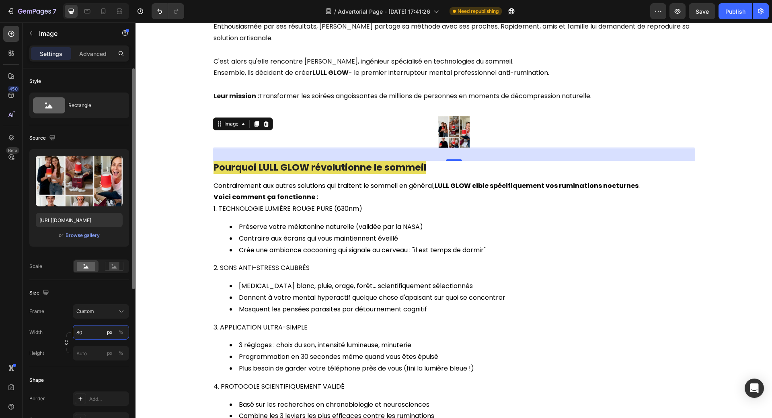
type input "800"
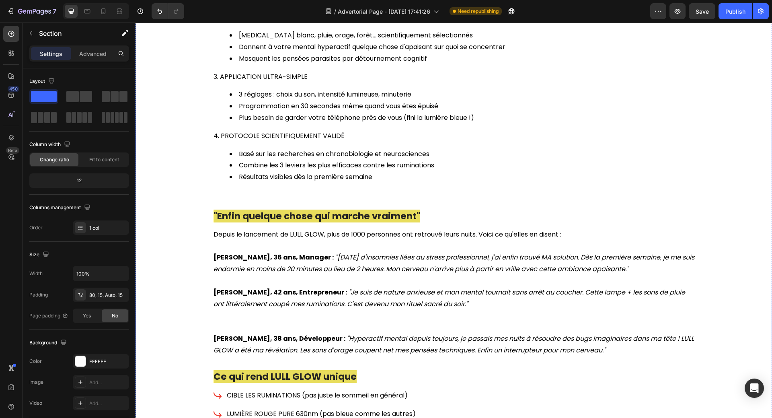
scroll to position [1890, 0]
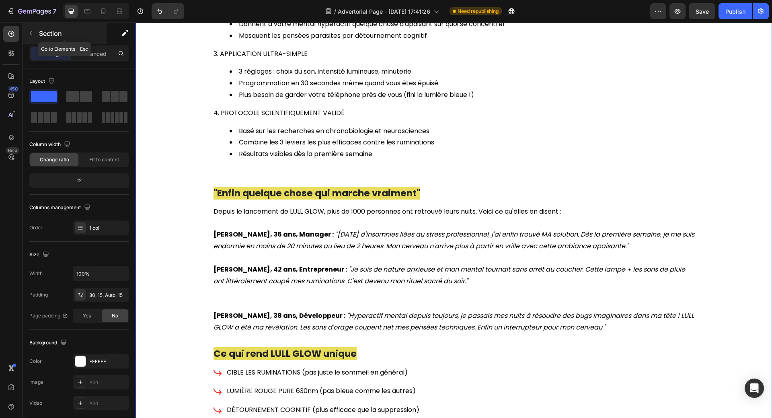
click at [29, 33] on icon "button" at bounding box center [31, 33] width 6 height 6
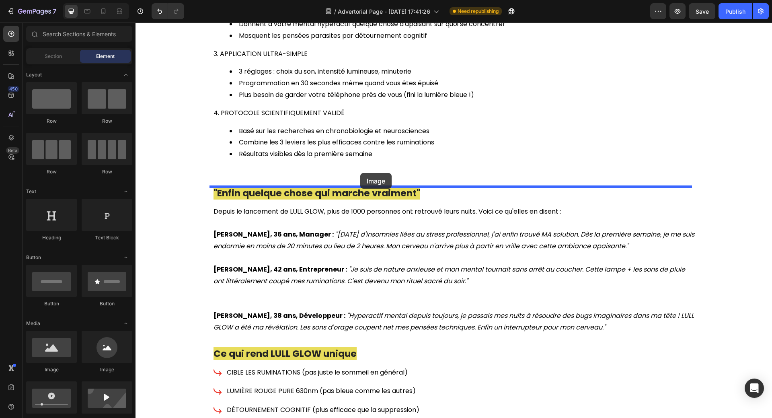
drag, startPoint x: 185, startPoint y: 376, endPoint x: 360, endPoint y: 173, distance: 268.3
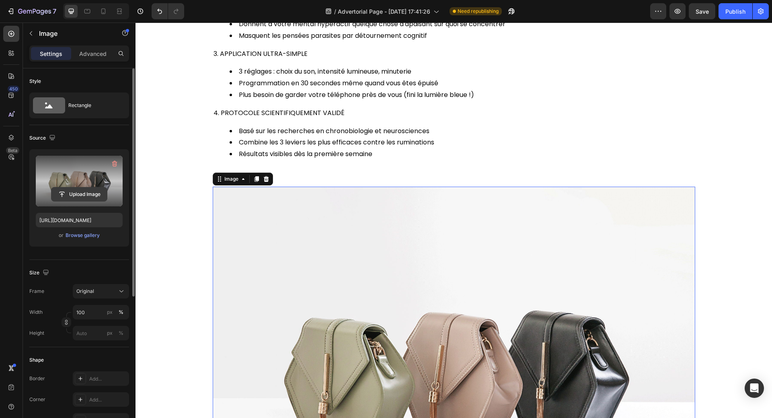
click at [69, 194] on input "file" at bounding box center [78, 194] width 55 height 14
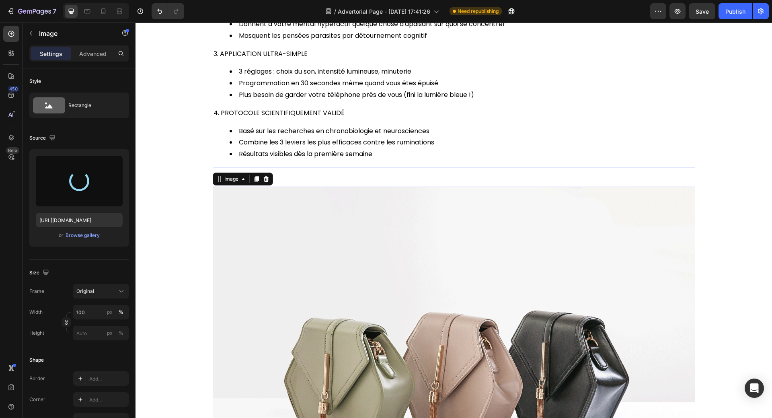
type input "[URL][DOMAIN_NAME]"
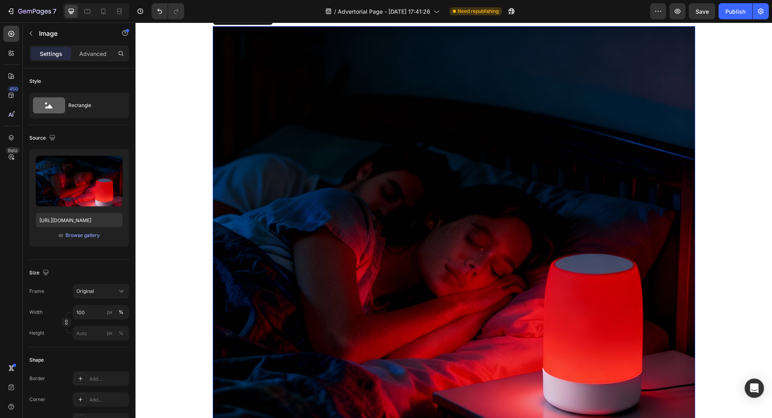
scroll to position [2051, 0]
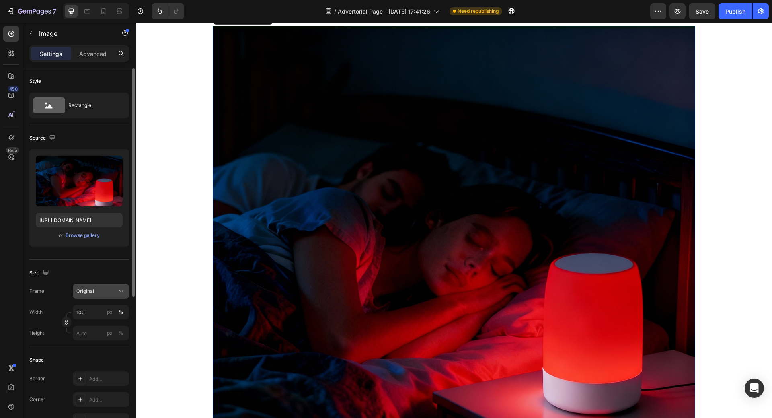
click at [106, 293] on div "Original" at bounding box center [95, 291] width 39 height 7
click at [100, 368] on div "Custom" at bounding box center [99, 370] width 47 height 7
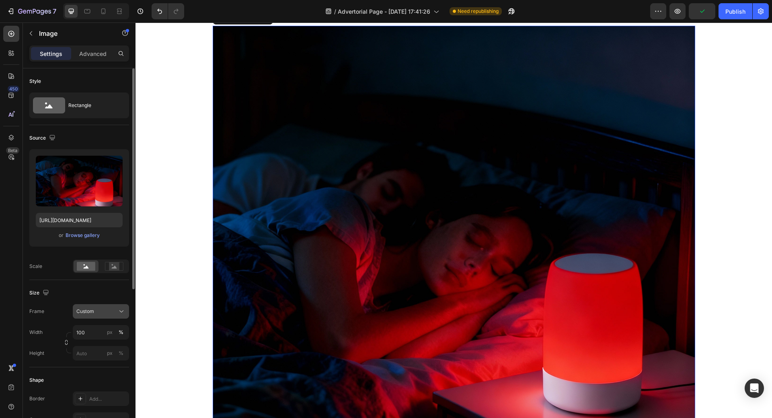
click at [96, 309] on div "Custom" at bounding box center [95, 311] width 39 height 7
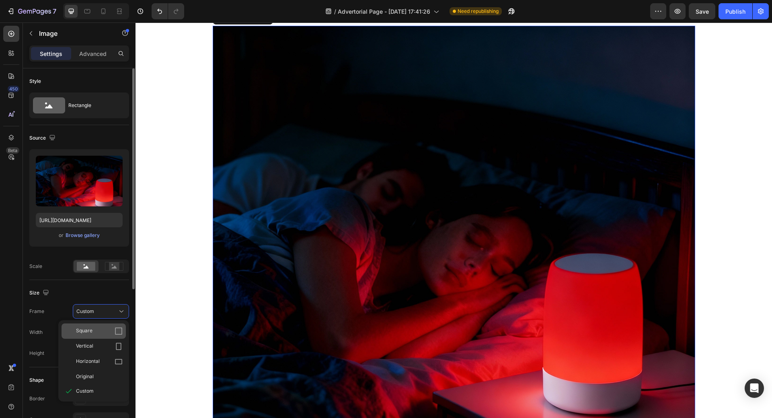
click at [101, 329] on div "Square" at bounding box center [99, 331] width 47 height 8
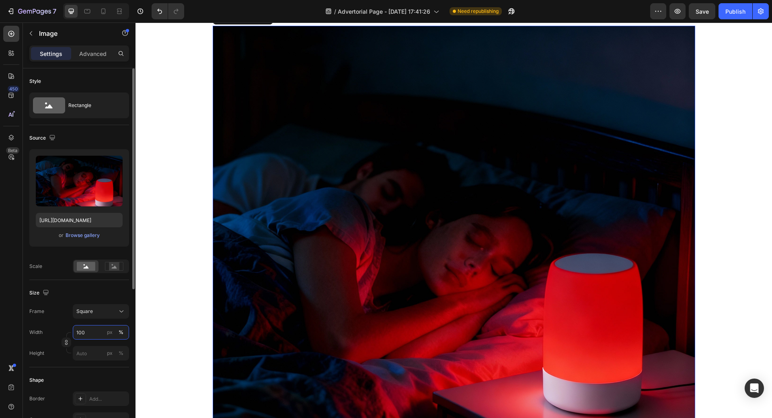
click at [95, 329] on input "100" at bounding box center [101, 332] width 56 height 14
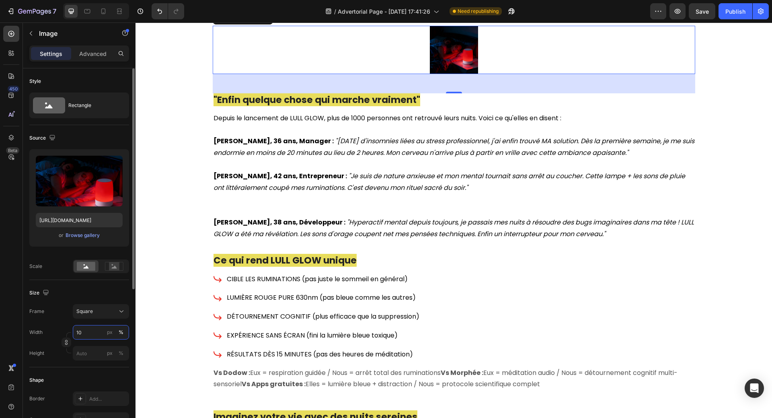
type input "1"
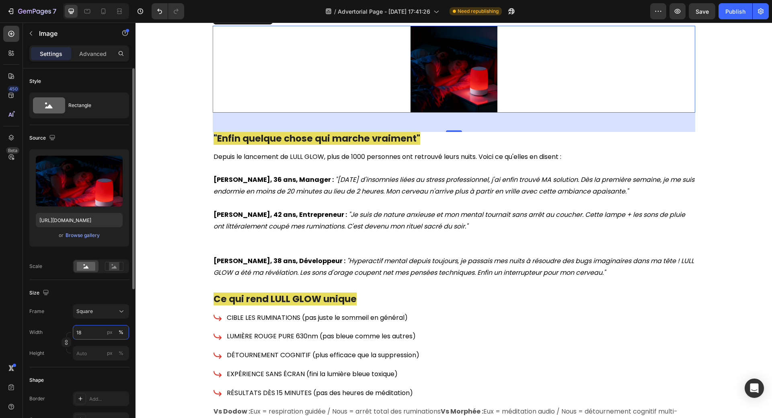
type input "1"
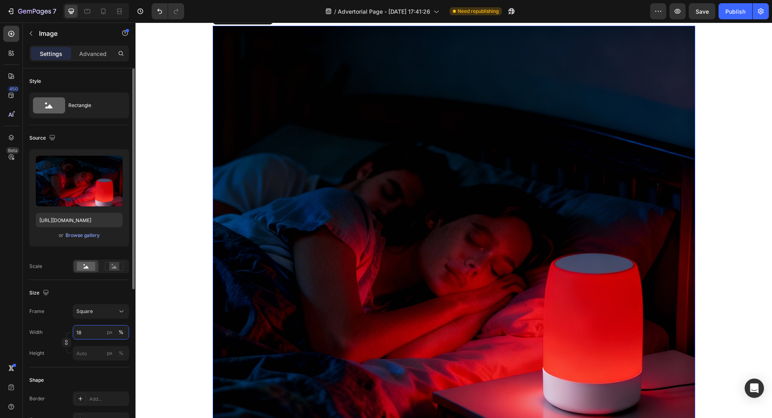
type input "1"
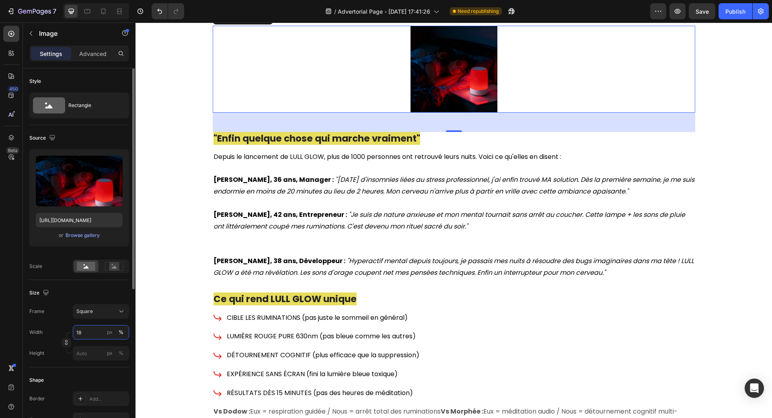
type input "1"
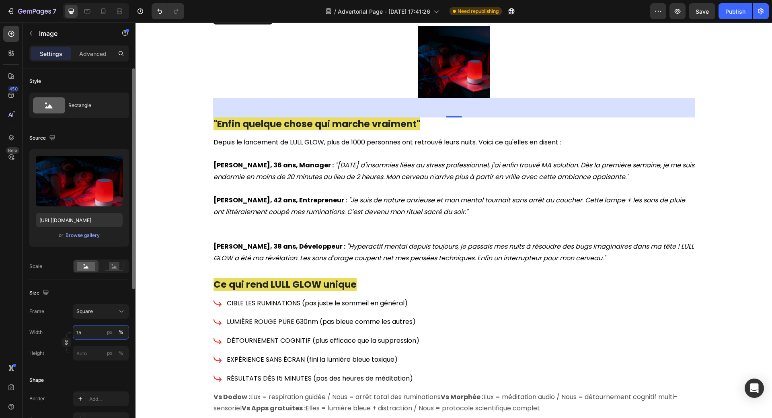
type input "150"
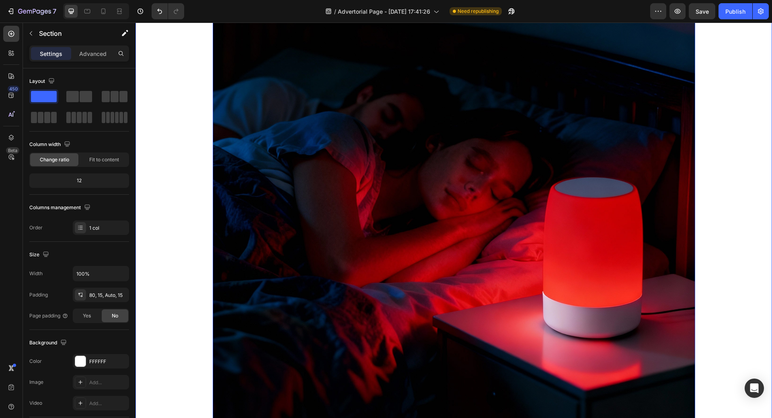
scroll to position [2091, 0]
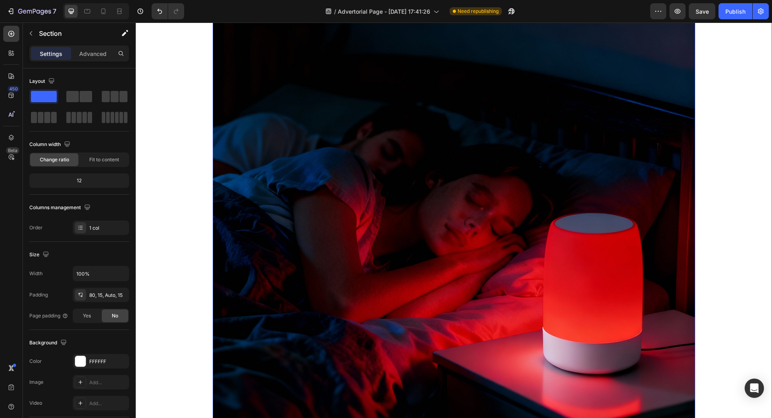
click at [353, 230] on img at bounding box center [454, 227] width 483 height 483
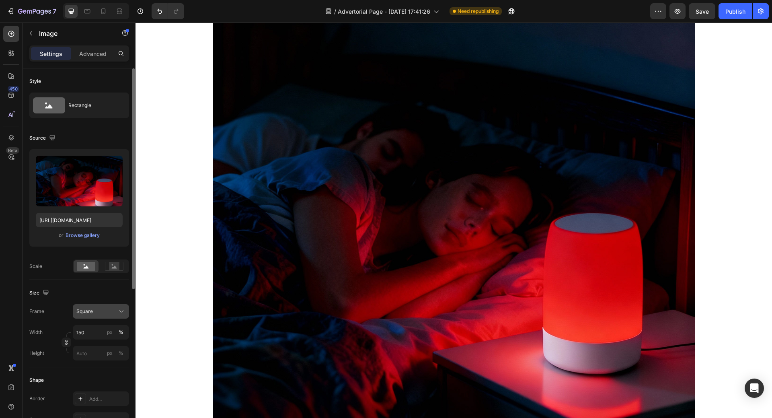
click at [106, 313] on div "Square" at bounding box center [95, 311] width 39 height 7
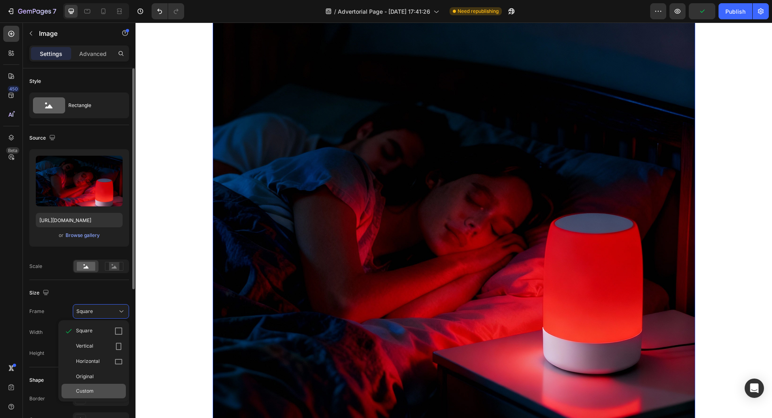
click at [100, 390] on div "Custom" at bounding box center [99, 390] width 47 height 7
click at [93, 332] on input "150" at bounding box center [101, 332] width 56 height 14
drag, startPoint x: 90, startPoint y: 331, endPoint x: 72, endPoint y: 334, distance: 18.7
click at [72, 334] on div "Width 150 px %" at bounding box center [79, 332] width 100 height 14
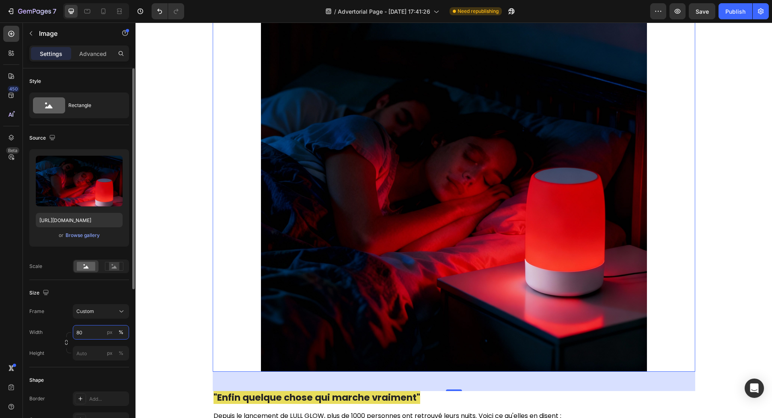
type input "8"
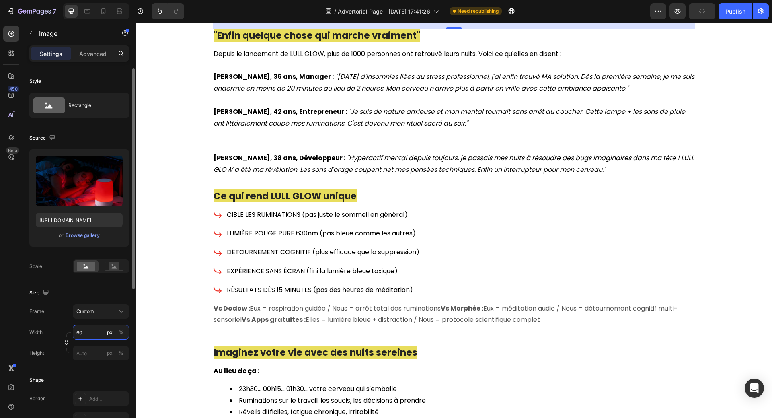
type input "600"
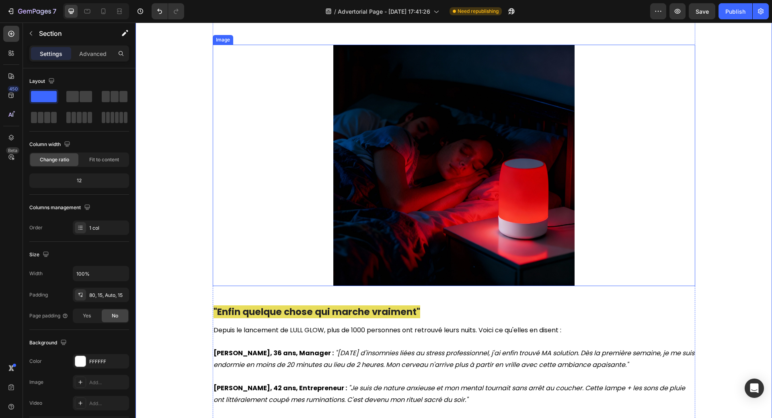
scroll to position [2051, 0]
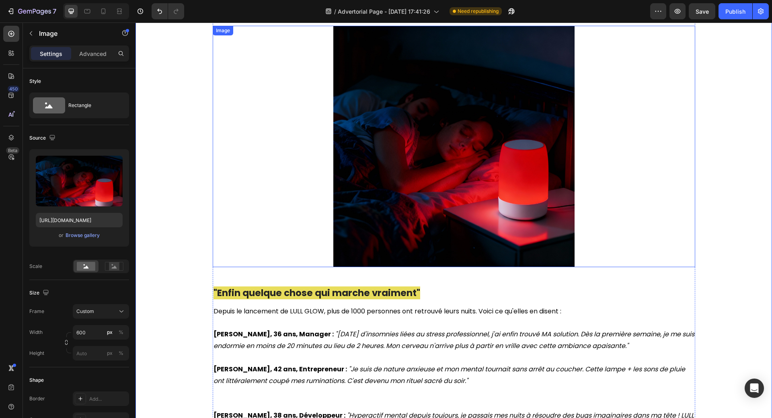
click at [362, 189] on img at bounding box center [453, 146] width 241 height 241
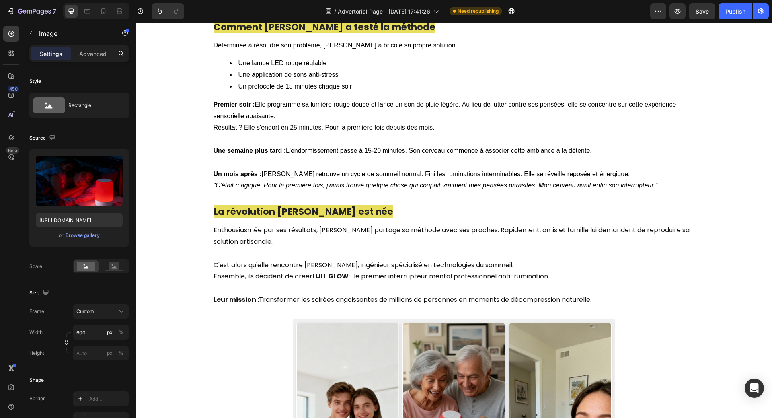
scroll to position [925, 0]
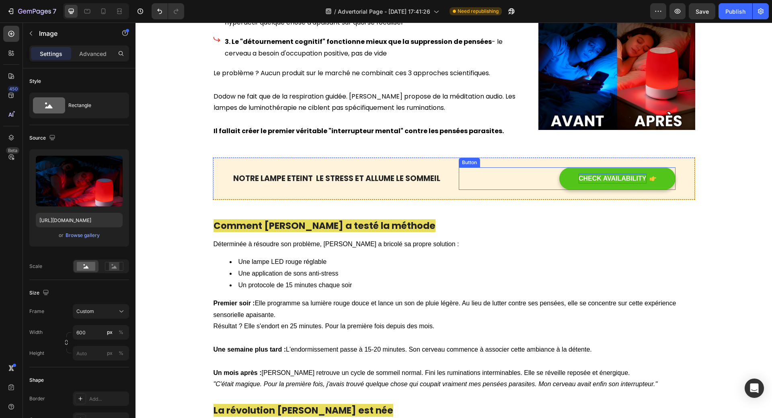
click at [599, 179] on div "CHECK AVAILABILITY" at bounding box center [613, 179] width 68 height 10
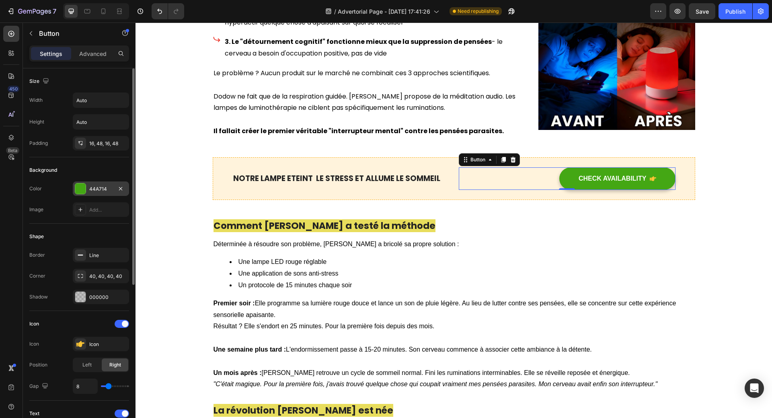
click at [83, 188] on div at bounding box center [80, 188] width 10 height 10
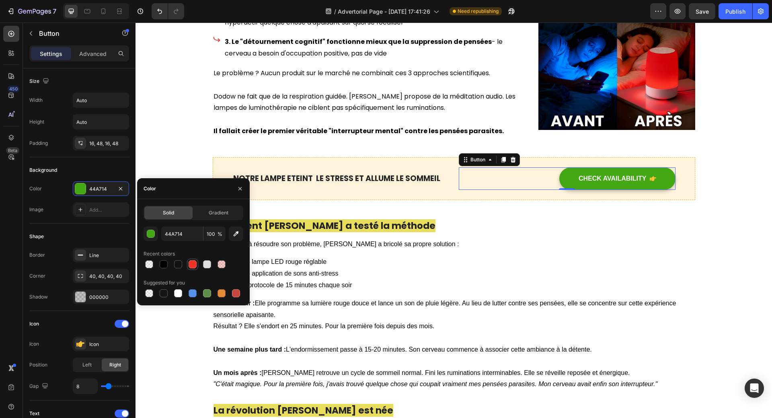
click at [194, 263] on div at bounding box center [193, 264] width 8 height 8
type input "EC3328"
click at [590, 178] on div "CHECK AVAILABILITY" at bounding box center [613, 179] width 68 height 10
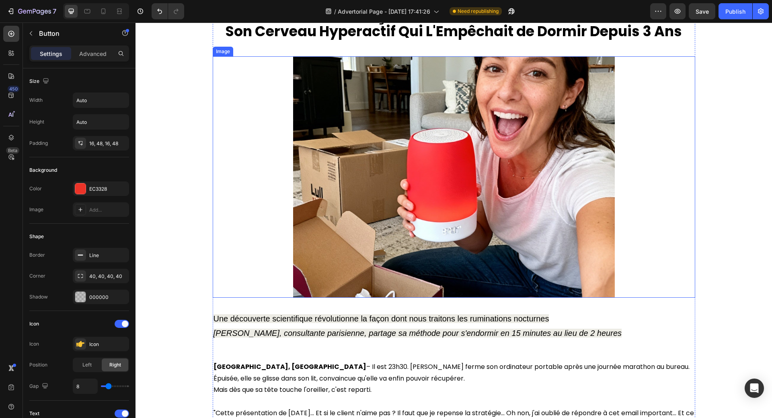
scroll to position [281, 0]
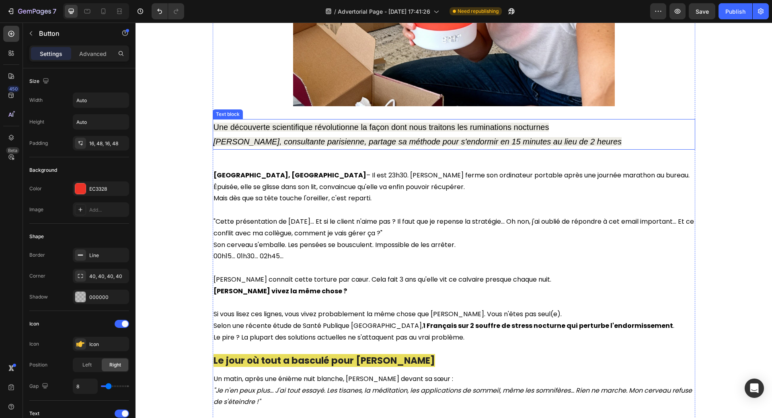
click at [473, 142] on icon "[PERSON_NAME], consultante parisienne, partage sa méthode pour s'endormir en 15…" at bounding box center [418, 141] width 409 height 9
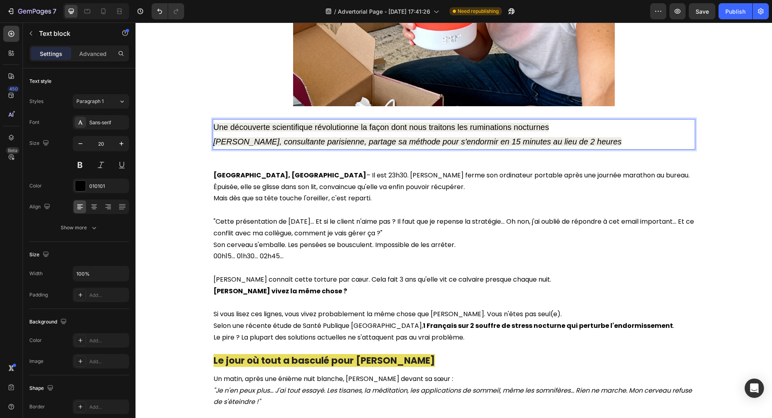
click at [430, 143] on icon "[PERSON_NAME], consultante parisienne, partage sa méthode pour s'endormir en 15…" at bounding box center [418, 141] width 409 height 9
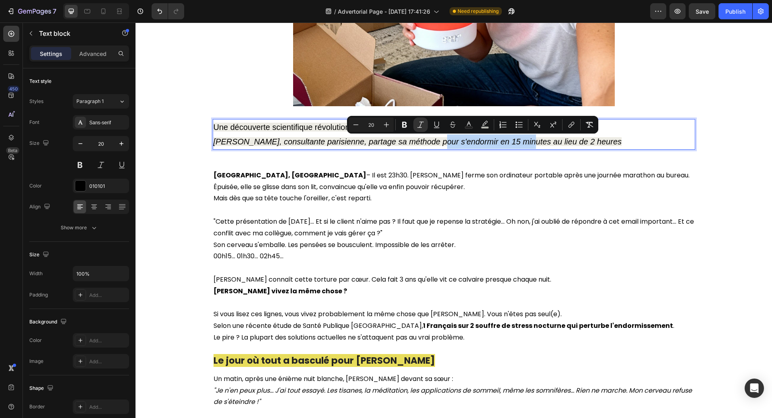
drag, startPoint x: 429, startPoint y: 143, endPoint x: 519, endPoint y: 143, distance: 90.5
click at [519, 143] on icon "[PERSON_NAME], consultante parisienne, partage sa méthode pour s'endormir en 15…" at bounding box center [418, 141] width 409 height 9
copy icon "s'endormir en 15 minutes"
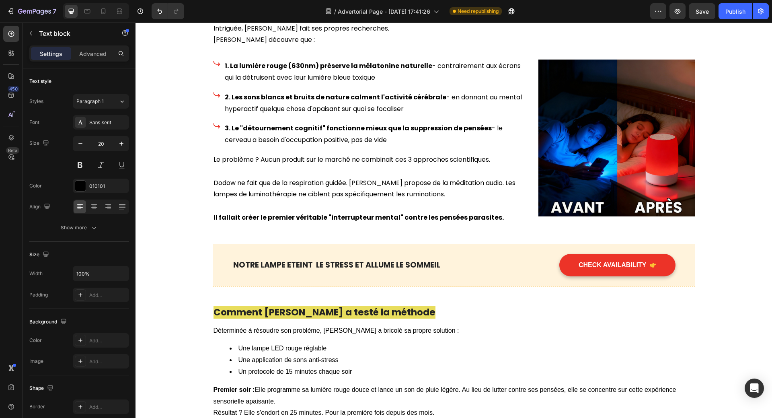
scroll to position [1005, 0]
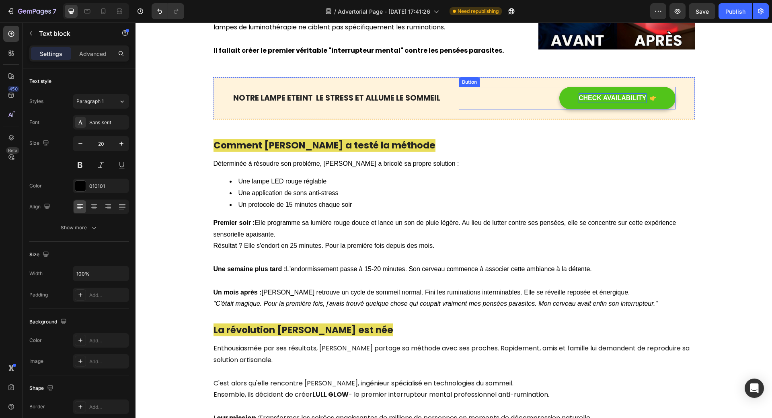
click at [594, 96] on p "CHECK AVAILABILITY" at bounding box center [613, 98] width 68 height 10
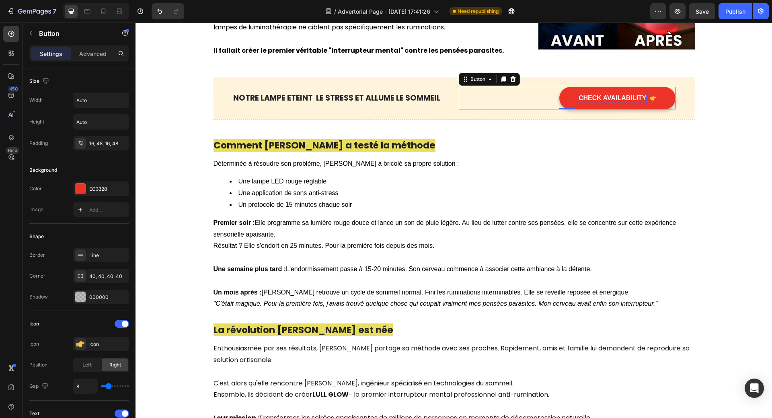
drag, startPoint x: 575, startPoint y: 97, endPoint x: 584, endPoint y: 98, distance: 9.7
click at [584, 98] on button "CHECK AVAILABILITY" at bounding box center [617, 98] width 116 height 23
click at [583, 98] on p "CHECK AVAILABILITY" at bounding box center [613, 98] width 68 height 10
drag, startPoint x: 576, startPoint y: 98, endPoint x: 642, endPoint y: 103, distance: 66.1
click at [642, 103] on p "CHECK AVAILABILITY" at bounding box center [613, 98] width 68 height 10
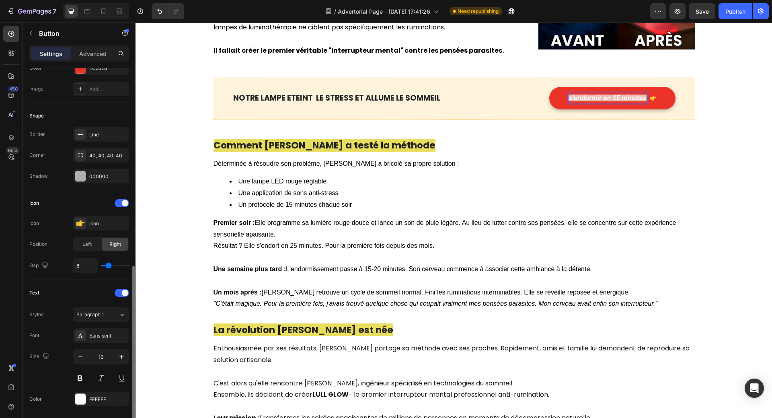
scroll to position [241, 0]
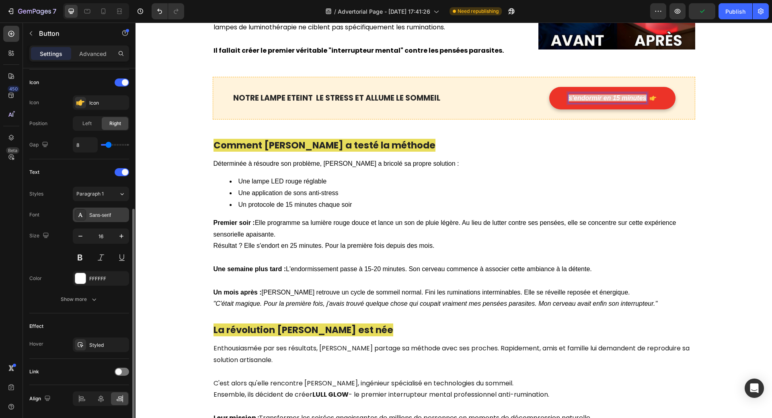
click at [95, 217] on div "Sans-serif" at bounding box center [108, 215] width 38 height 7
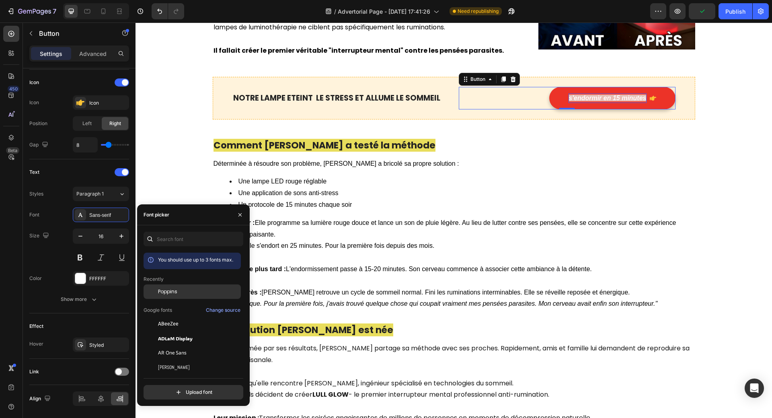
click at [164, 294] on span "Poppins" at bounding box center [167, 291] width 19 height 7
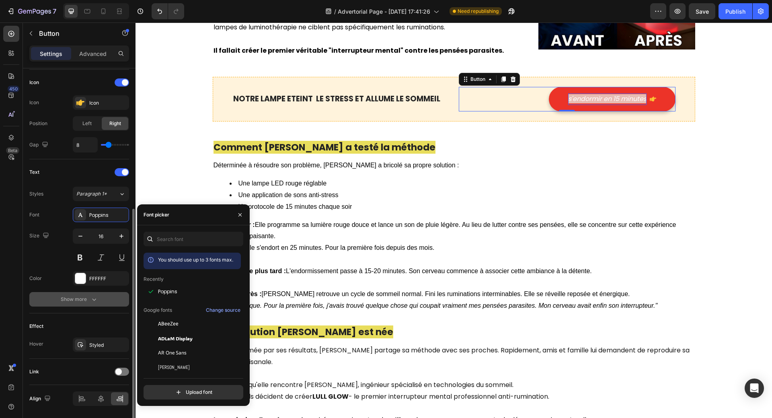
click at [82, 300] on div "Show more" at bounding box center [79, 299] width 37 height 8
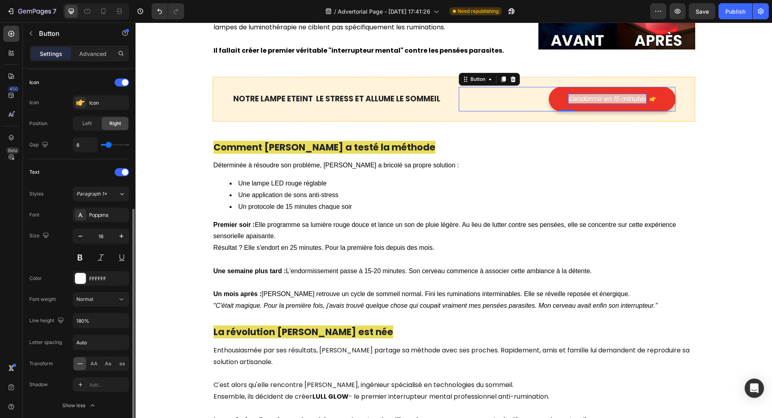
scroll to position [281, 0]
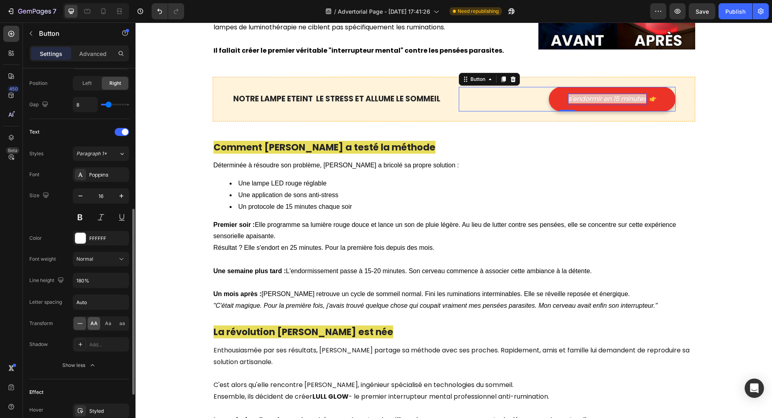
click at [92, 325] on span "AA" at bounding box center [93, 323] width 7 height 7
click at [646, 146] on h2 "Comment [PERSON_NAME] a testé la méthode" at bounding box center [454, 148] width 483 height 14
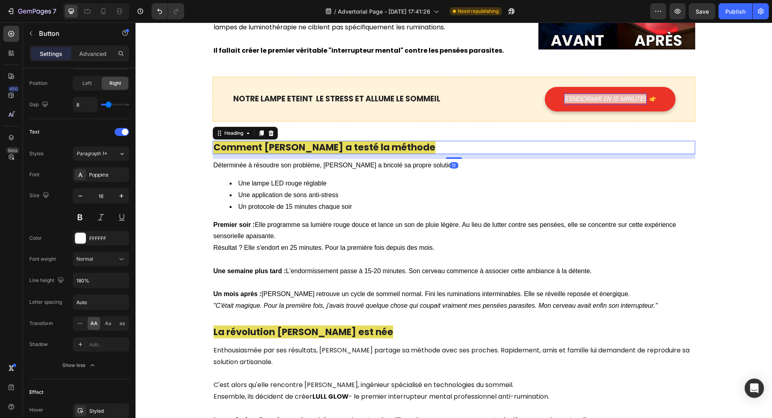
scroll to position [0, 0]
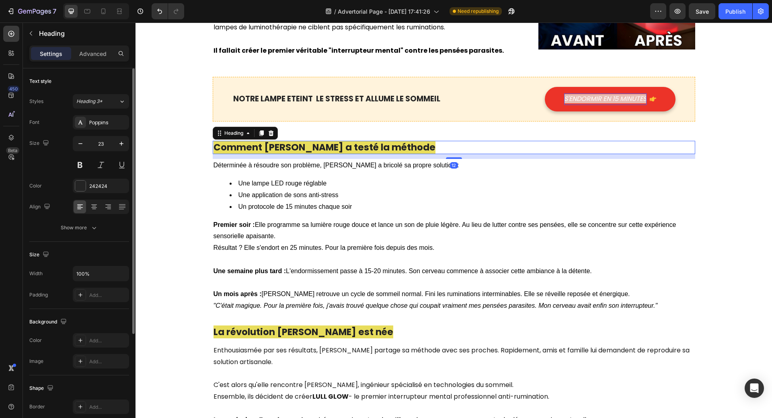
click at [644, 146] on h2 "Comment [PERSON_NAME] a testé la méthode" at bounding box center [454, 148] width 483 height 14
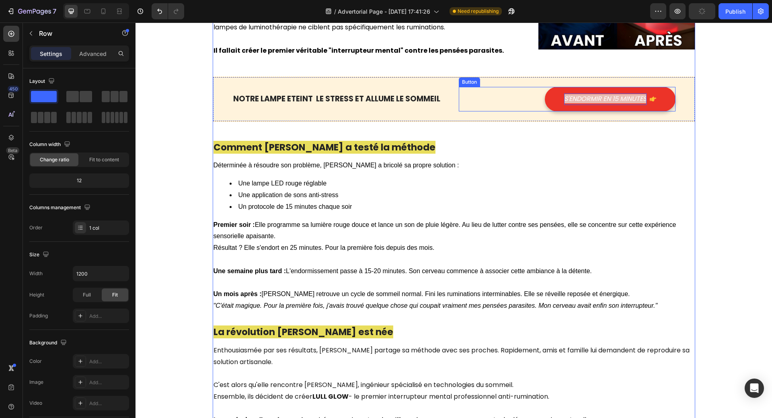
click at [587, 100] on icon "s'endormir en 15 minutes" at bounding box center [605, 98] width 82 height 9
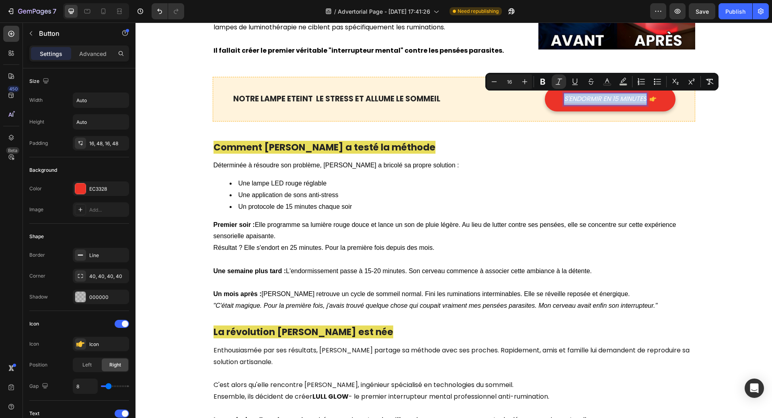
drag, startPoint x: 561, startPoint y: 101, endPoint x: 645, endPoint y: 101, distance: 84.0
click at [645, 101] on div "s'endormir en 15 minutes" at bounding box center [610, 99] width 92 height 12
click at [544, 82] on icon "Editor contextual toolbar" at bounding box center [542, 82] width 5 height 6
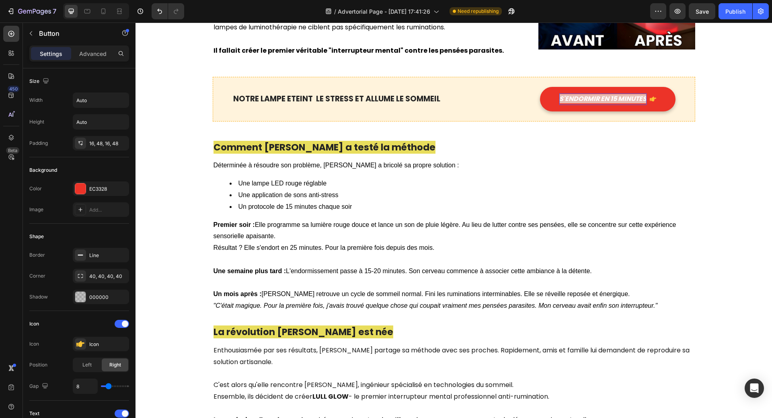
click at [589, 99] on strong "s'endormir en 15 minutes" at bounding box center [602, 98] width 87 height 9
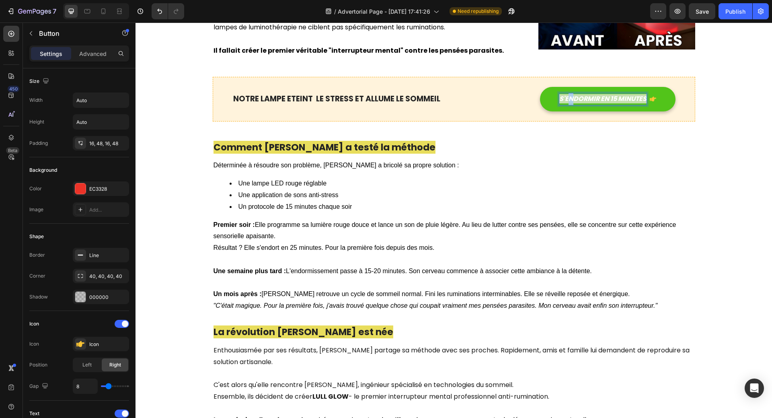
click at [567, 100] on strong "s'endormir en 15 minutes" at bounding box center [602, 98] width 87 height 9
drag, startPoint x: 558, startPoint y: 101, endPoint x: 644, endPoint y: 98, distance: 86.1
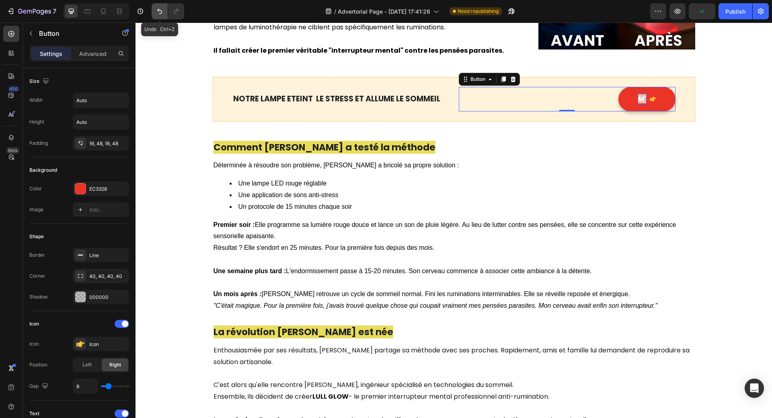
click at [157, 10] on icon "Undo/Redo" at bounding box center [160, 11] width 8 height 8
click at [160, 8] on icon "Undo/Redo" at bounding box center [160, 11] width 8 height 8
click at [159, 8] on icon "Undo/Redo" at bounding box center [160, 11] width 8 height 8
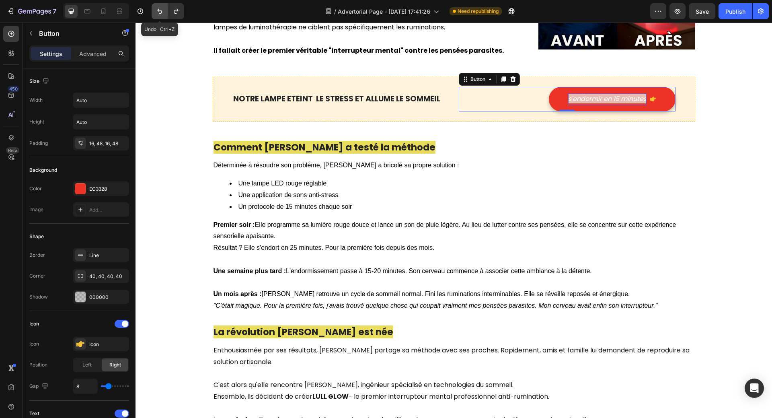
click at [159, 8] on icon "Undo/Redo" at bounding box center [160, 11] width 8 height 8
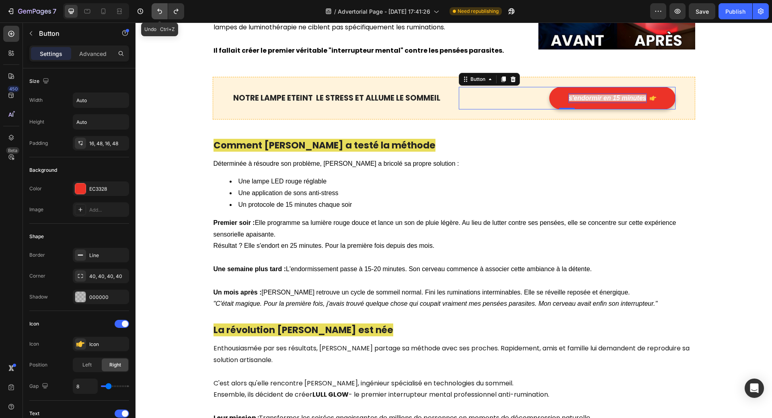
click at [159, 8] on icon "Undo/Redo" at bounding box center [160, 11] width 8 height 8
click at [586, 94] on div "CHECK AVAILABILITY" at bounding box center [613, 98] width 68 height 10
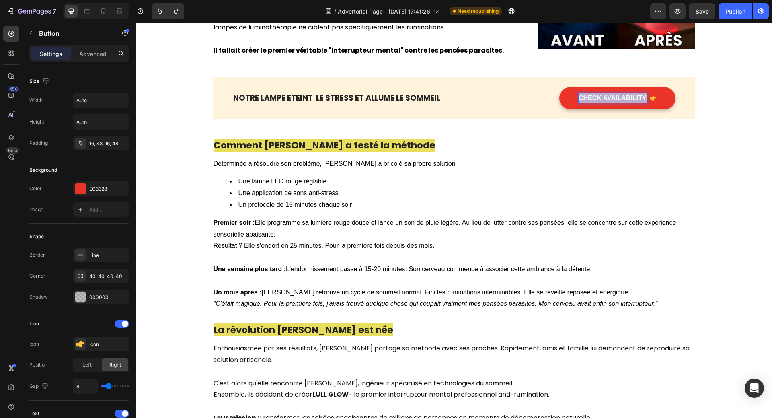
drag, startPoint x: 576, startPoint y: 99, endPoint x: 643, endPoint y: 96, distance: 66.8
click at [645, 97] on div "CHECK AVAILABILITY" at bounding box center [618, 98] width 78 height 10
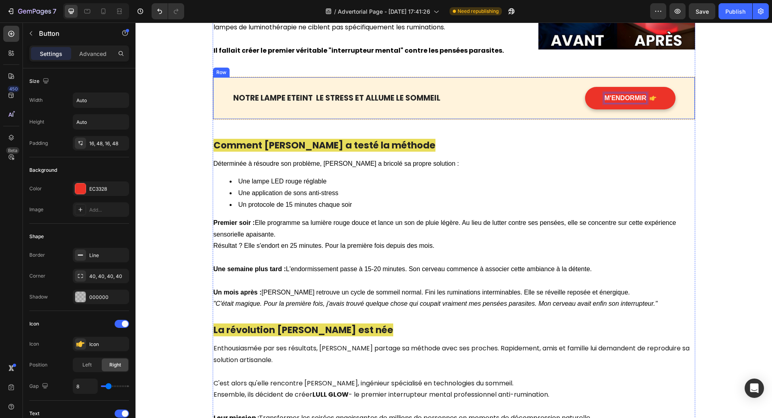
click at [585, 87] on button "M'ENDORMIR" at bounding box center [630, 98] width 90 height 23
click at [575, 87] on button "M'ENDORMIR EN" at bounding box center [625, 98] width 101 height 23
click at [565, 87] on button "M'ENDORMIR EN 15" at bounding box center [620, 98] width 110 height 23
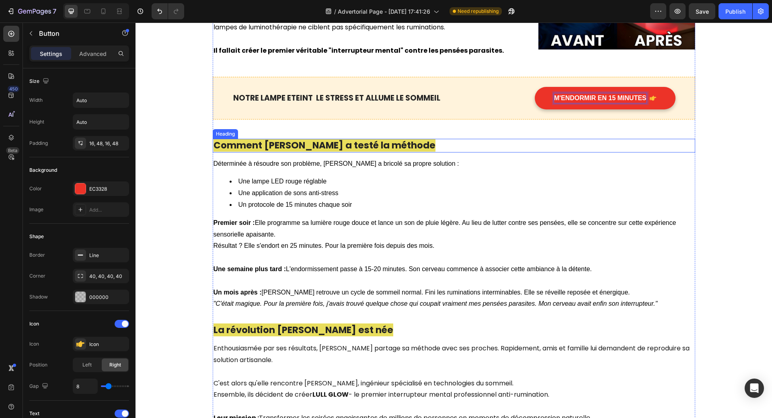
click at [684, 142] on p "⁠⁠⁠⁠⁠⁠⁠ Comment [PERSON_NAME] a testé la méthode" at bounding box center [454, 146] width 481 height 12
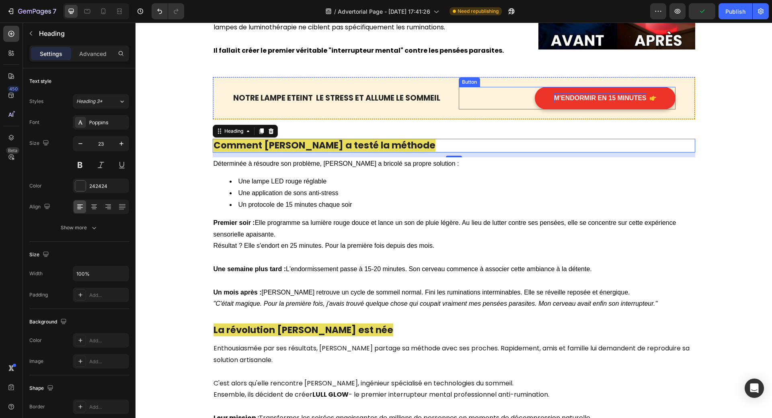
click at [590, 99] on p "M'ENDORMIR EN 15 MINUTES" at bounding box center [600, 98] width 92 height 10
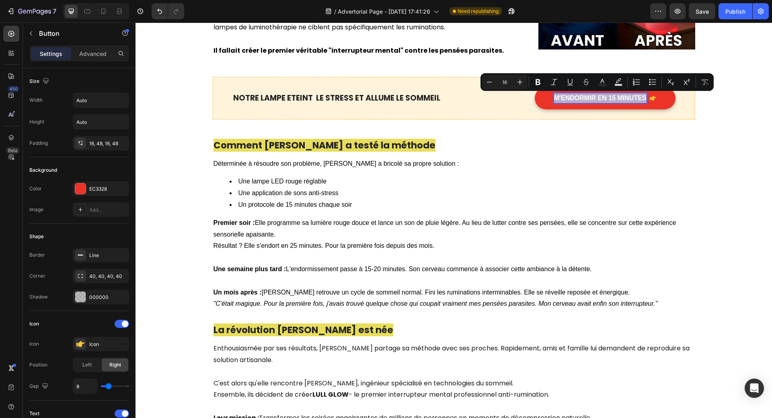
drag, startPoint x: 551, startPoint y: 99, endPoint x: 643, endPoint y: 97, distance: 92.1
click at [643, 97] on div "M'ENDORMIR EN 15 MINUTES" at bounding box center [605, 98] width 102 height 10
copy p "M'ENDORMIR EN 15 MINUTES"
click at [583, 140] on p "⁠⁠⁠⁠⁠⁠⁠ Comment [PERSON_NAME] a testé la méthode" at bounding box center [454, 146] width 481 height 12
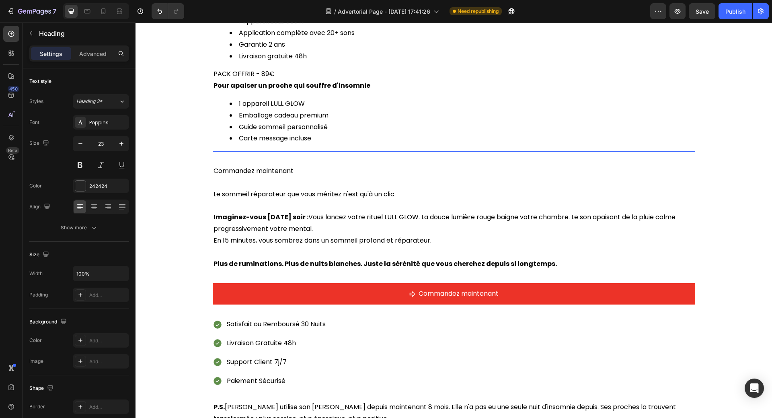
scroll to position [3257, 0]
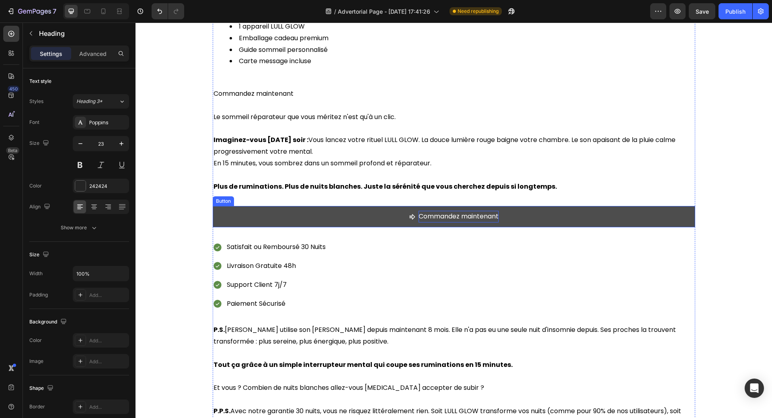
click at [419, 217] on p "Commandez maintenant" at bounding box center [459, 217] width 80 height 12
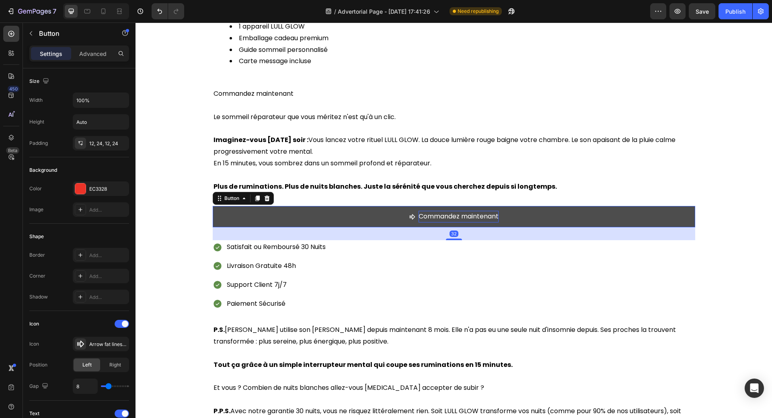
click at [419, 217] on p "Commandez maintenant" at bounding box center [459, 217] width 80 height 12
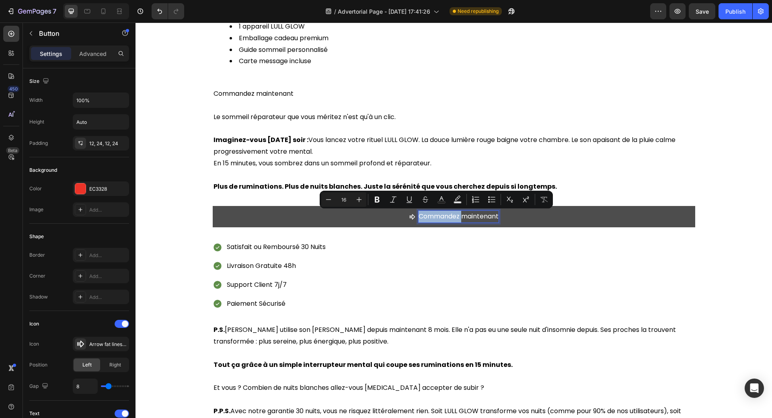
click at [419, 218] on p "Commandez maintenant" at bounding box center [459, 217] width 80 height 12
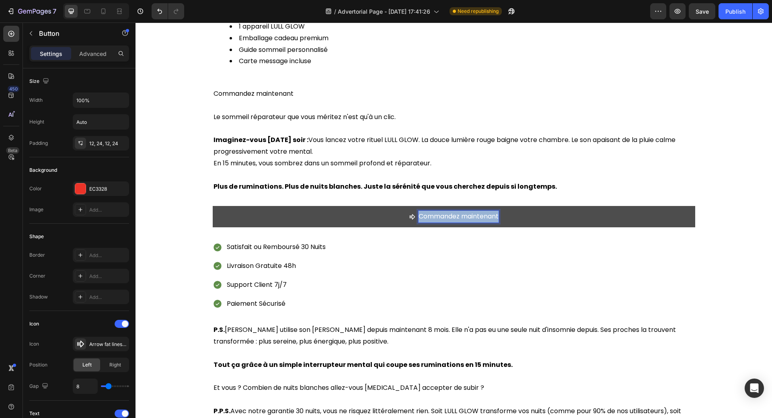
drag, startPoint x: 416, startPoint y: 217, endPoint x: 501, endPoint y: 220, distance: 84.9
click at [501, 220] on button "Commandez maintenant" at bounding box center [454, 216] width 483 height 21
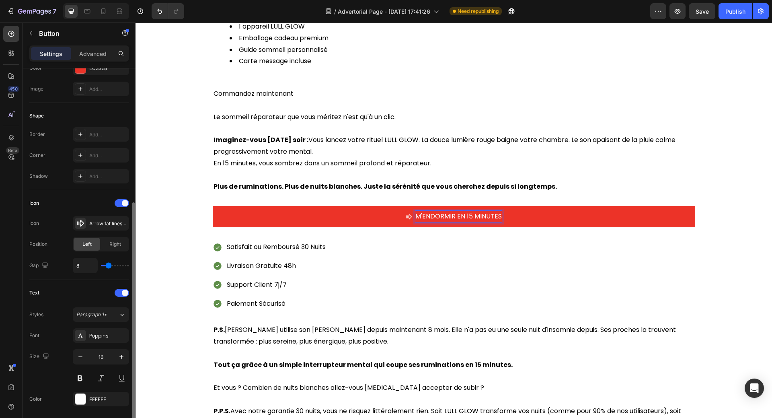
scroll to position [161, 0]
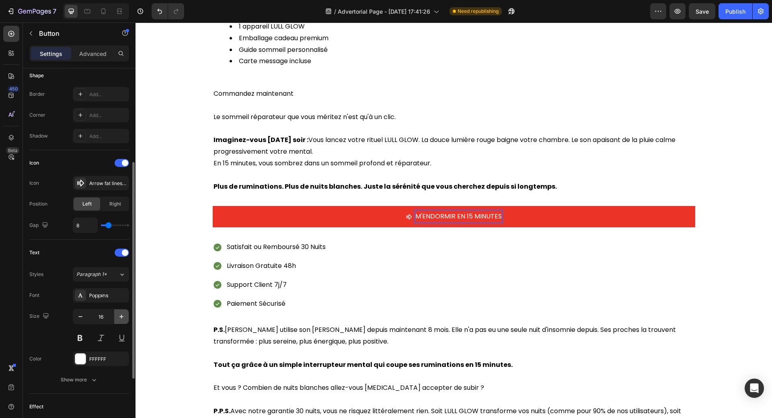
click at [119, 317] on icon "button" at bounding box center [121, 316] width 8 height 8
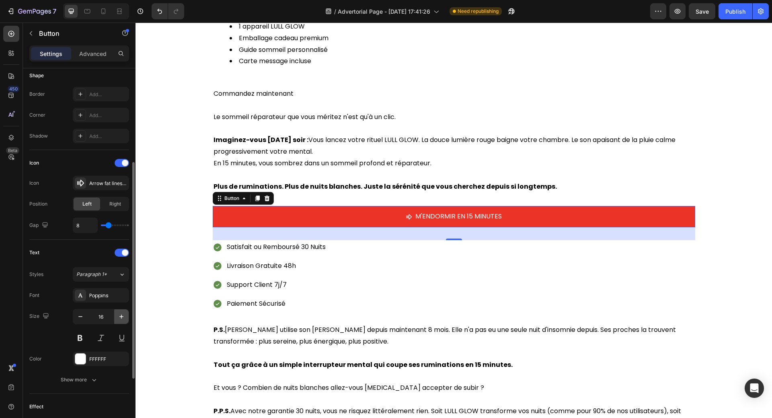
click at [119, 317] on icon "button" at bounding box center [121, 316] width 8 height 8
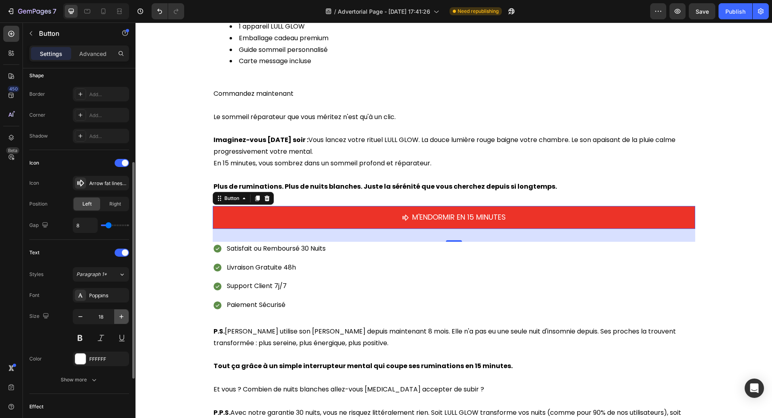
click at [119, 316] on icon "button" at bounding box center [121, 316] width 8 height 8
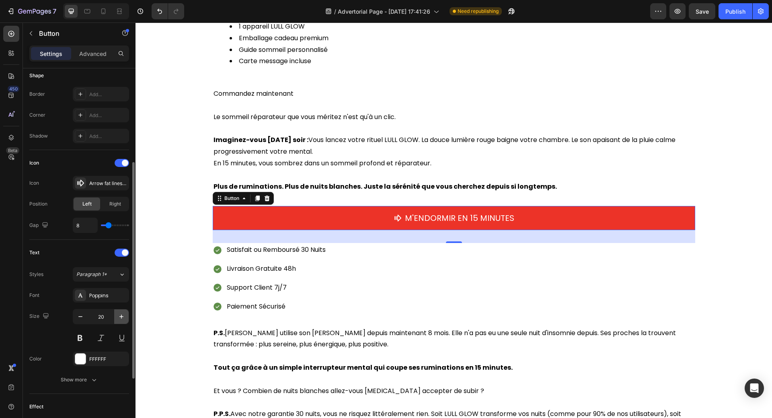
type input "21"
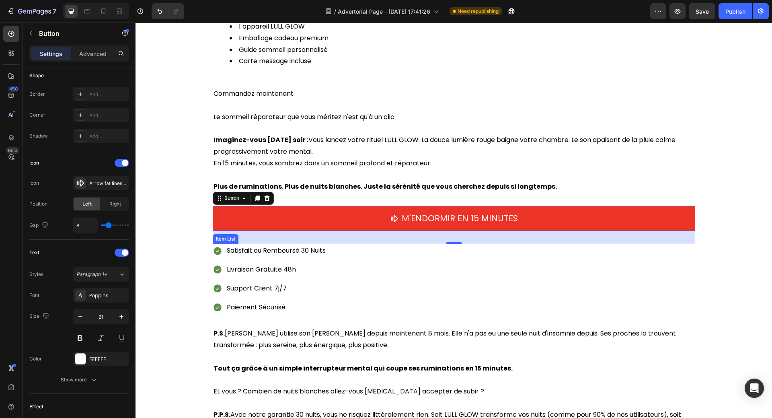
click at [582, 268] on div "Satisfait ou Remboursé 30 Nuits Livraison Gratuite 48h Support Client 7j/7 Paie…" at bounding box center [454, 279] width 483 height 70
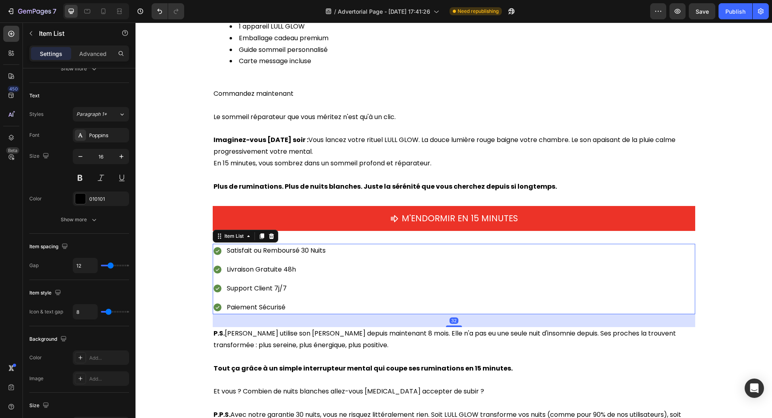
scroll to position [0, 0]
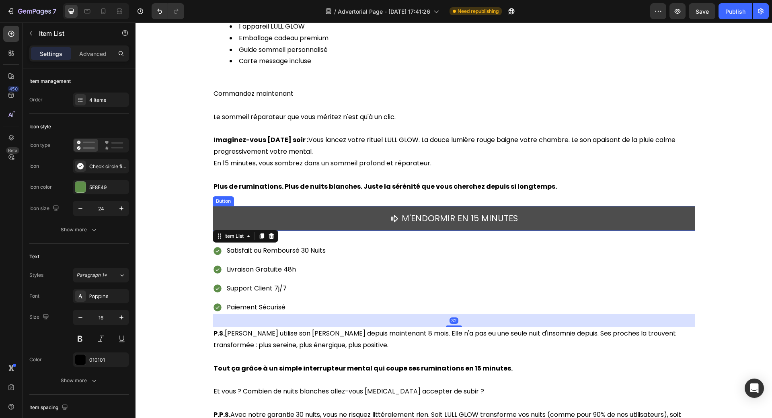
click at [561, 219] on button "M'ENDORMIR EN 15 MINUTES" at bounding box center [454, 218] width 483 height 25
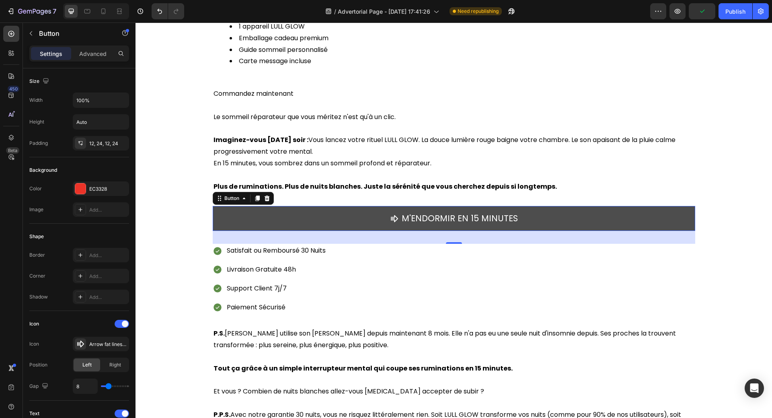
click at [222, 218] on button "M'ENDORMIR EN 15 MINUTES" at bounding box center [454, 218] width 483 height 25
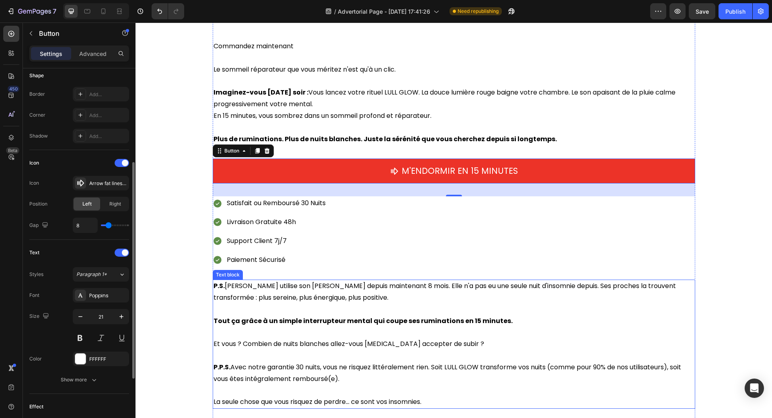
scroll to position [3458, 0]
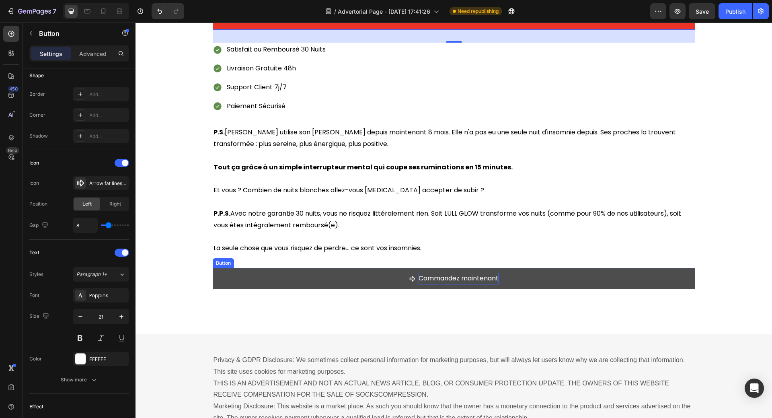
click at [441, 279] on p "Commandez maintenant" at bounding box center [459, 279] width 80 height 12
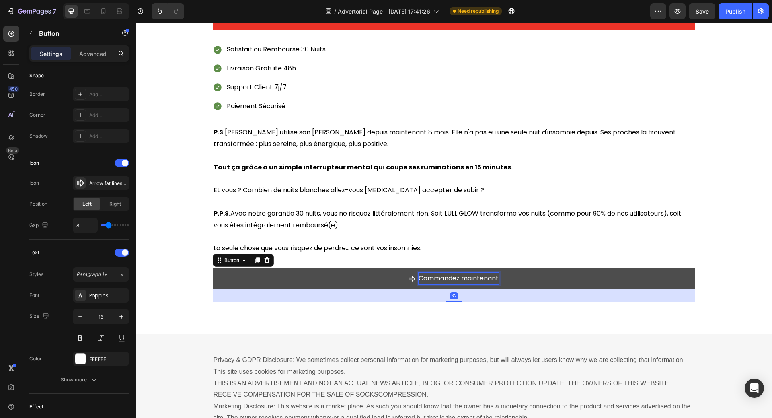
click at [419, 276] on p "Commandez maintenant" at bounding box center [459, 279] width 80 height 12
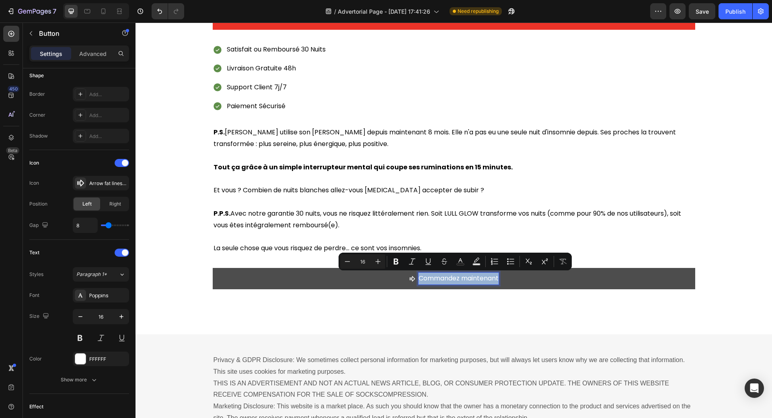
drag, startPoint x: 415, startPoint y: 278, endPoint x: 500, endPoint y: 282, distance: 85.3
click at [500, 282] on button "Commandez maintenant" at bounding box center [454, 278] width 483 height 21
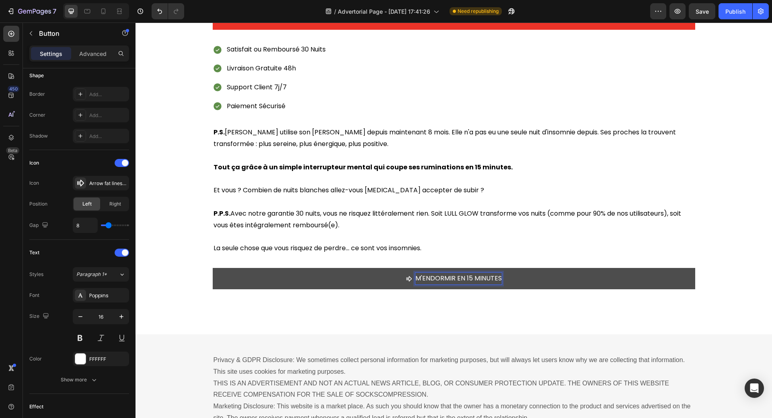
click at [356, 284] on button "M'ENDORMIR EN 15 MINUTES" at bounding box center [454, 278] width 483 height 21
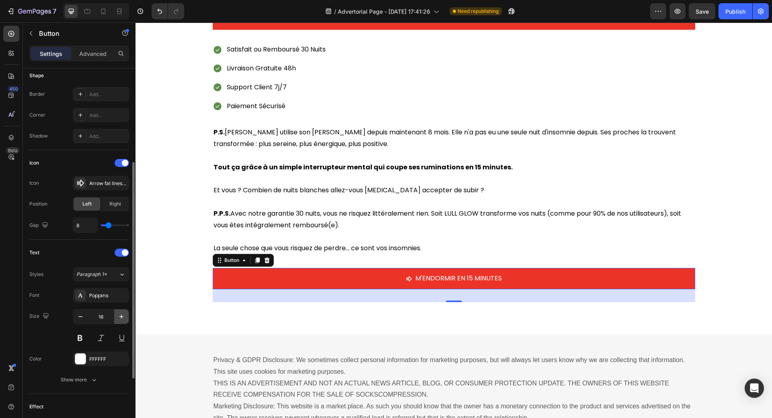
click at [120, 313] on icon "button" at bounding box center [121, 316] width 8 height 8
click at [121, 313] on icon "button" at bounding box center [121, 316] width 8 height 8
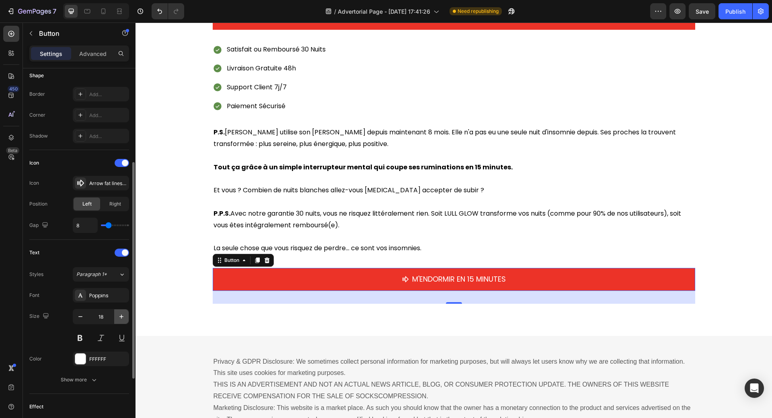
click at [121, 314] on icon "button" at bounding box center [121, 316] width 8 height 8
type input "21"
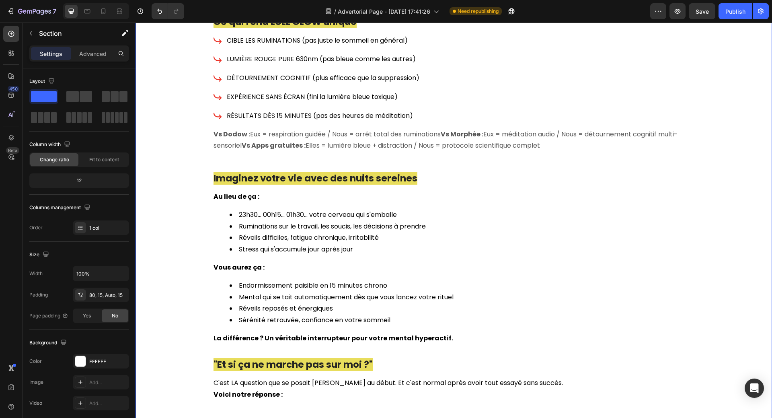
scroll to position [2574, 0]
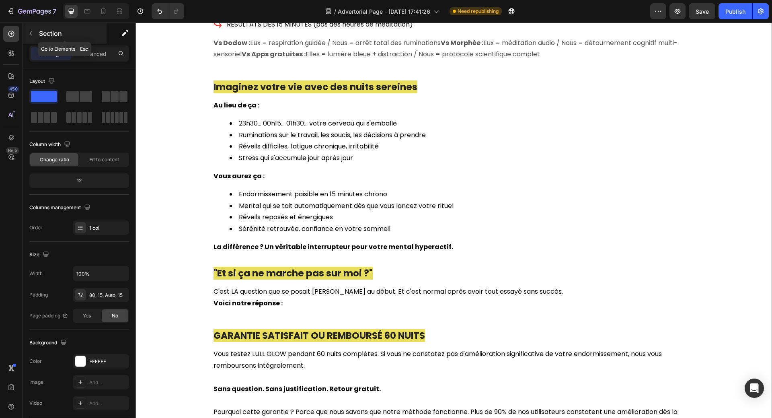
click at [27, 34] on button "button" at bounding box center [31, 33] width 13 height 13
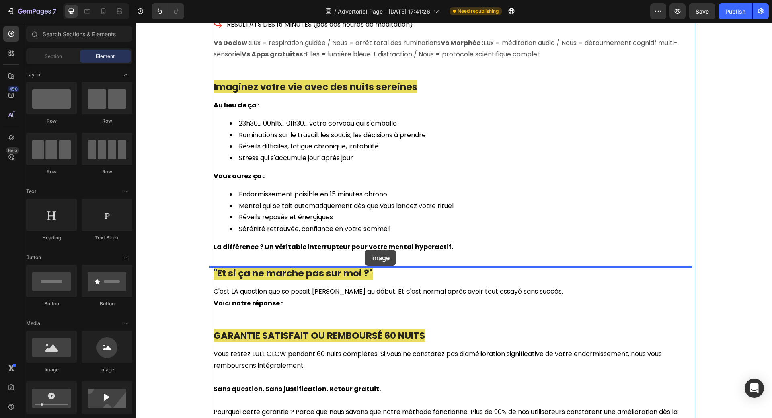
drag, startPoint x: 188, startPoint y: 371, endPoint x: 365, endPoint y: 250, distance: 214.4
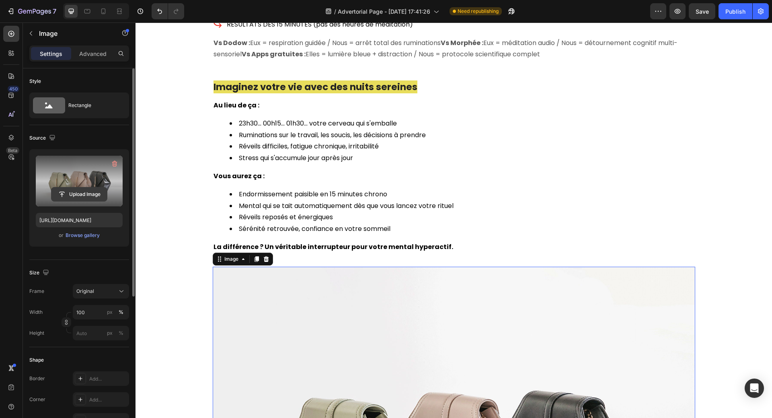
click at [74, 191] on input "file" at bounding box center [78, 194] width 55 height 14
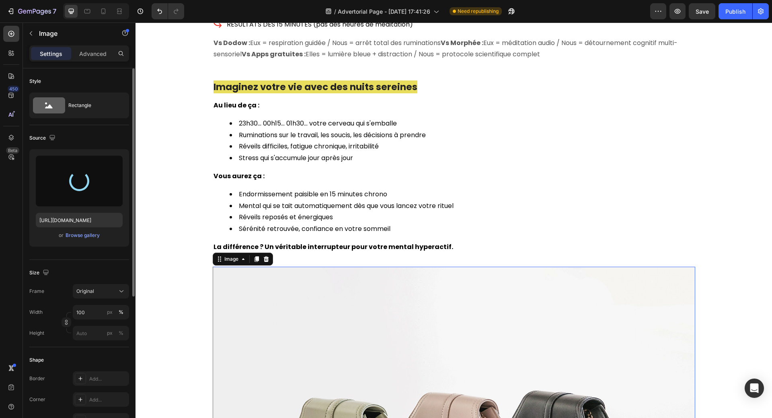
type input "[URL][DOMAIN_NAME]"
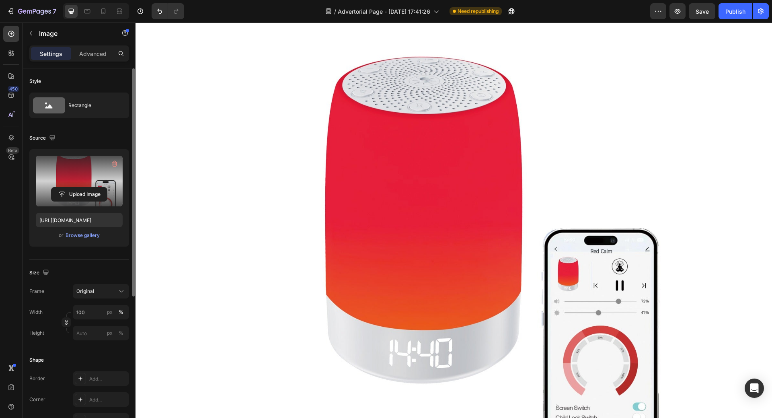
scroll to position [2855, 0]
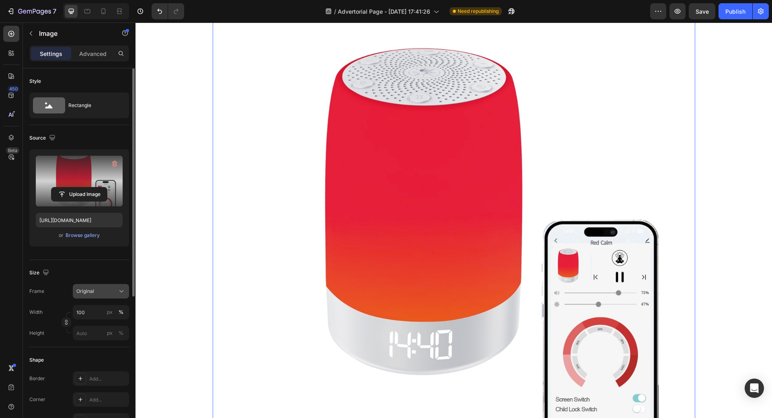
click at [101, 288] on div "Original" at bounding box center [95, 291] width 39 height 7
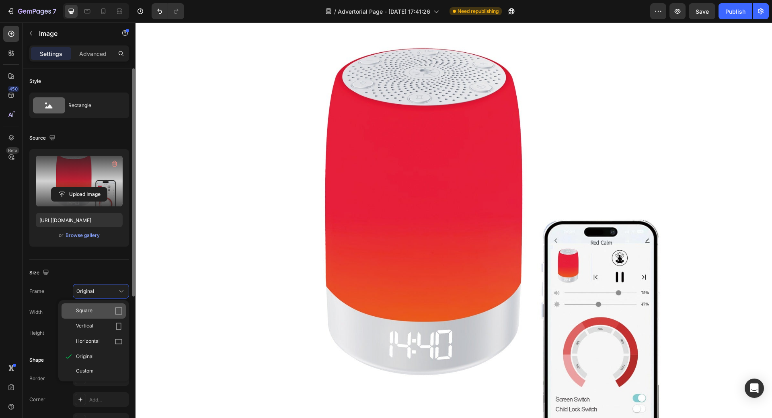
click at [102, 312] on div "Square" at bounding box center [99, 311] width 47 height 8
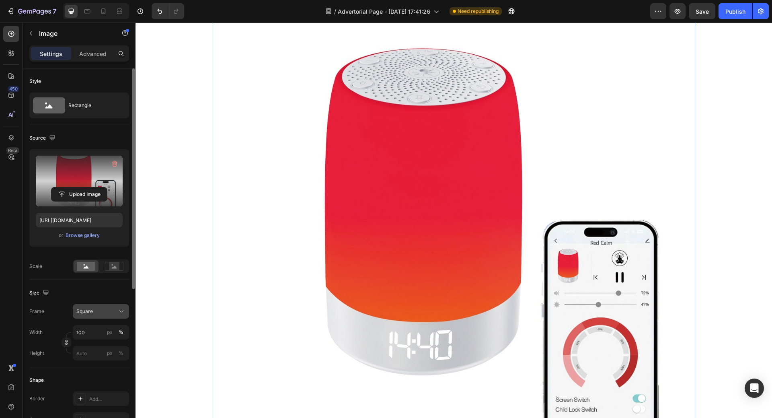
click at [102, 312] on div "Square" at bounding box center [95, 311] width 39 height 7
click at [88, 345] on span "Vertical" at bounding box center [84, 346] width 17 height 8
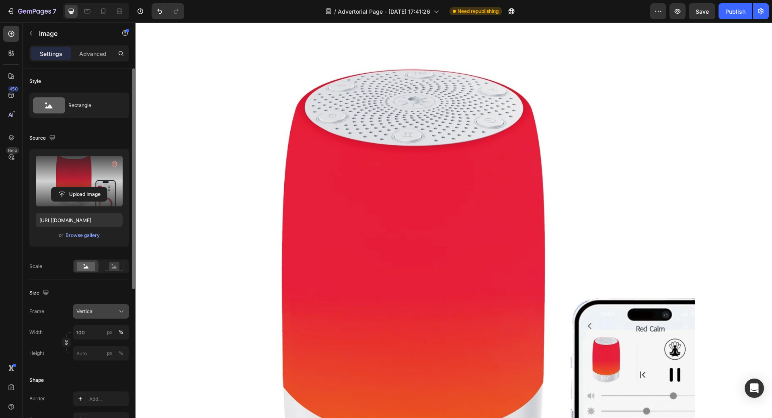
click at [100, 312] on div "Vertical" at bounding box center [95, 311] width 39 height 7
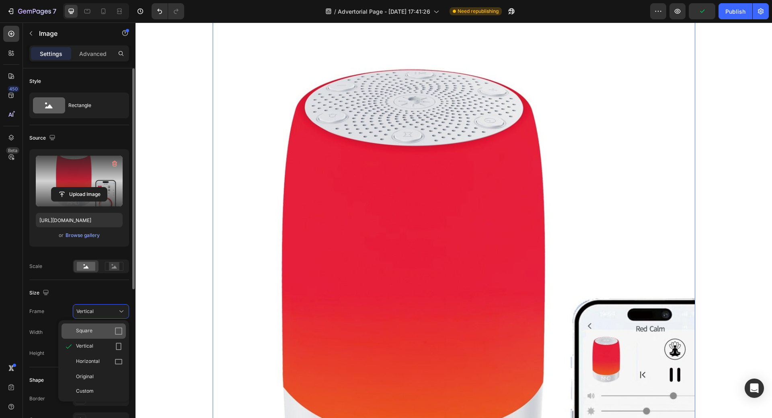
click at [99, 327] on div "Square" at bounding box center [99, 331] width 47 height 8
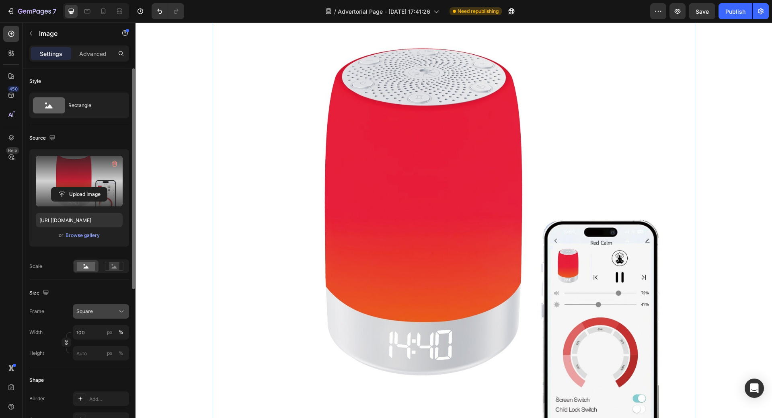
click at [109, 308] on div "Square" at bounding box center [95, 311] width 39 height 7
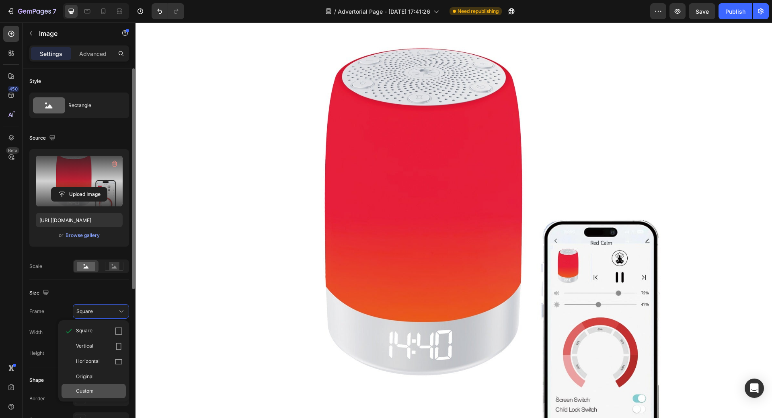
click at [101, 390] on div "Custom" at bounding box center [99, 390] width 47 height 7
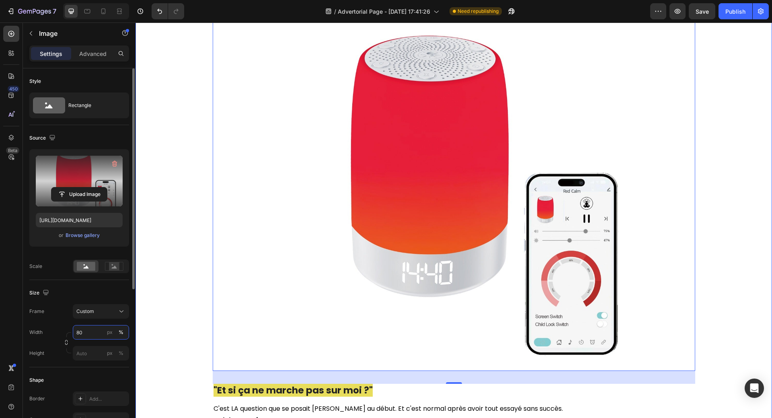
type input "8"
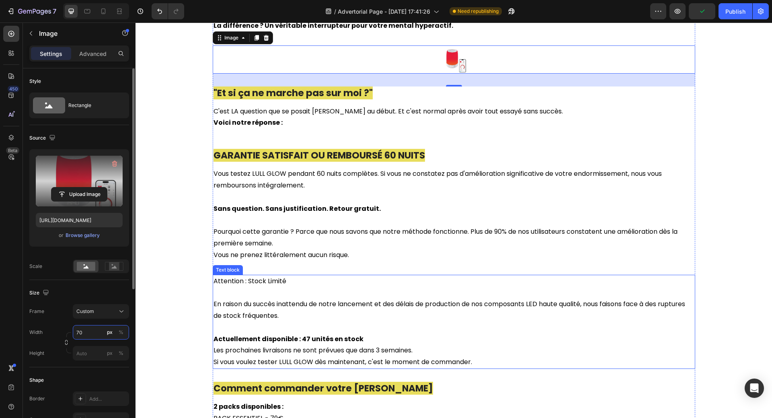
scroll to position [2654, 0]
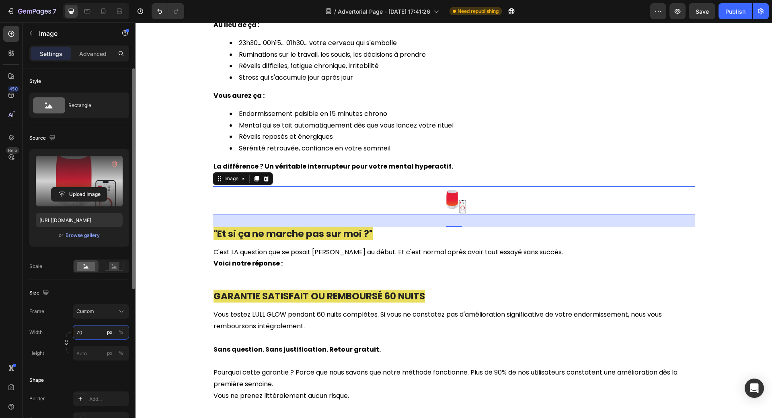
type input "7"
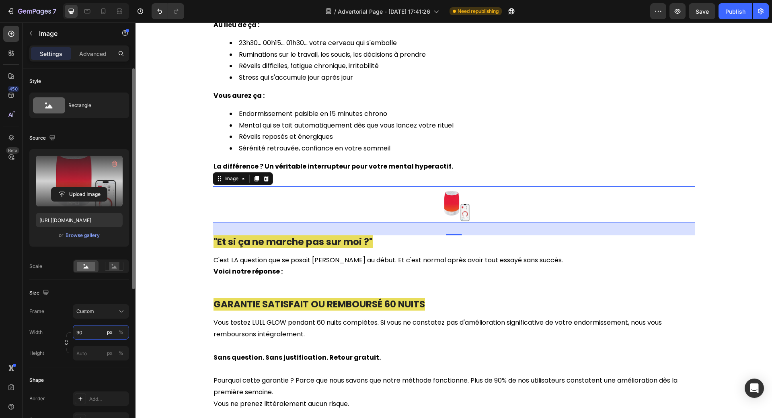
type input "9"
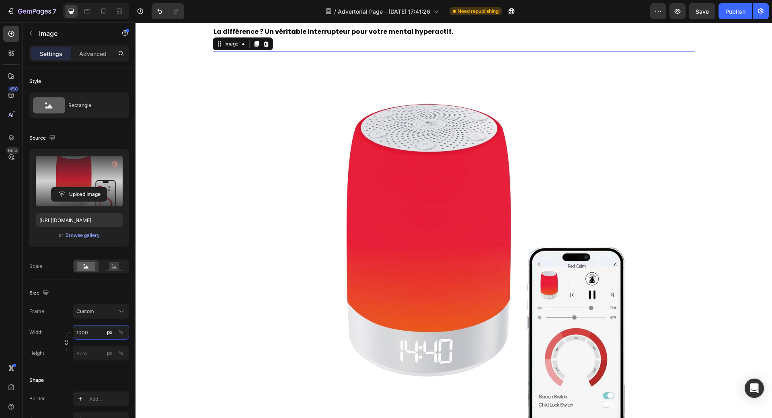
scroll to position [2775, 0]
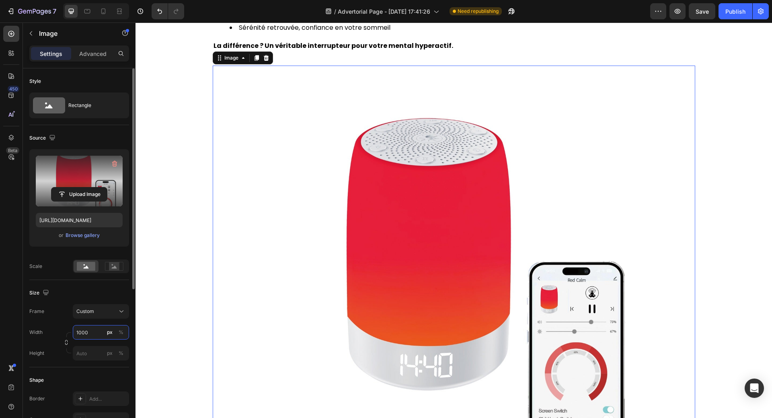
click at [92, 333] on input "1000" at bounding box center [101, 332] width 56 height 14
drag, startPoint x: 88, startPoint y: 332, endPoint x: 71, endPoint y: 336, distance: 17.4
click at [71, 336] on div "Width 1000 px % Height px %" at bounding box center [79, 342] width 100 height 35
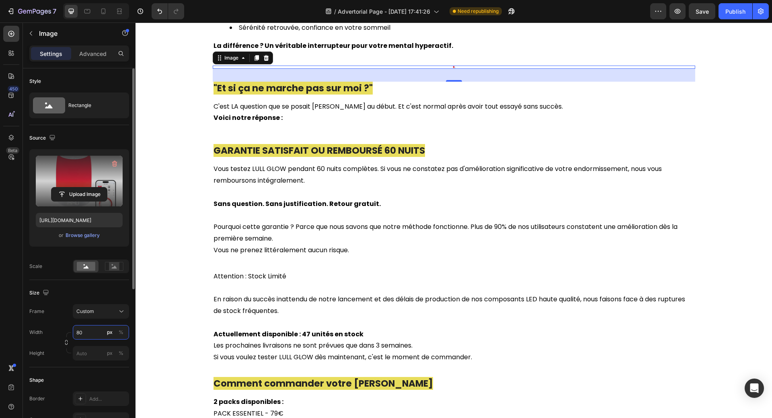
type input "800"
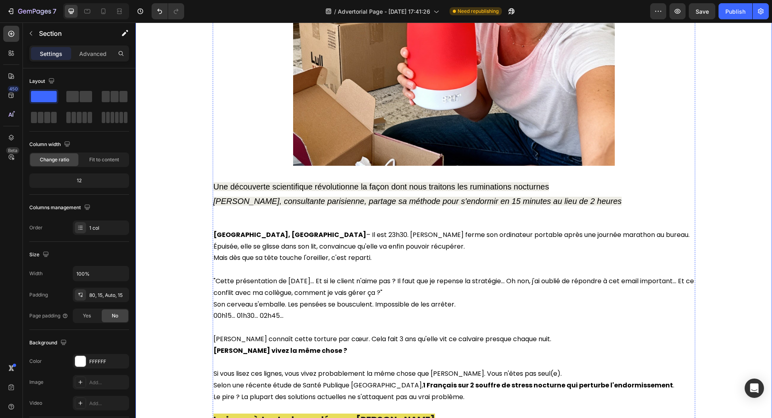
scroll to position [281, 0]
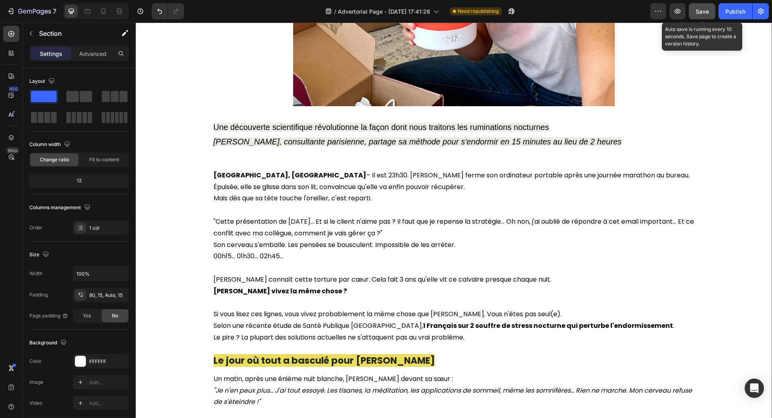
click at [703, 9] on span "Save" at bounding box center [702, 11] width 13 height 7
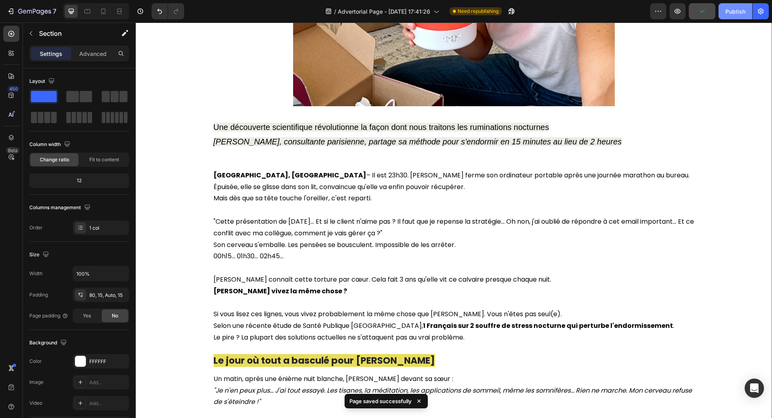
click at [735, 14] on div "Publish" at bounding box center [735, 11] width 20 height 8
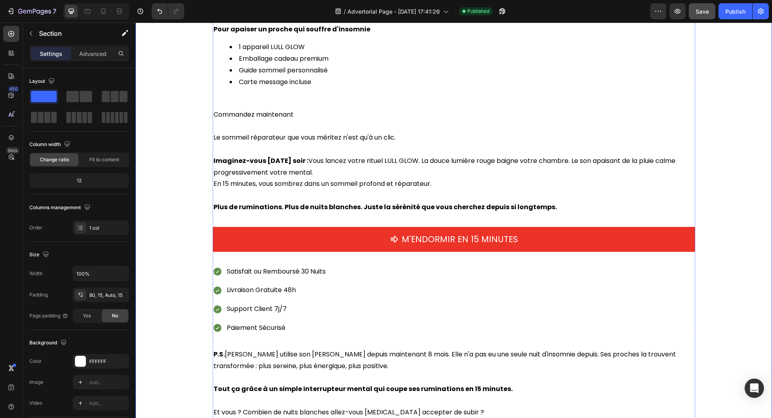
scroll to position [3579, 0]
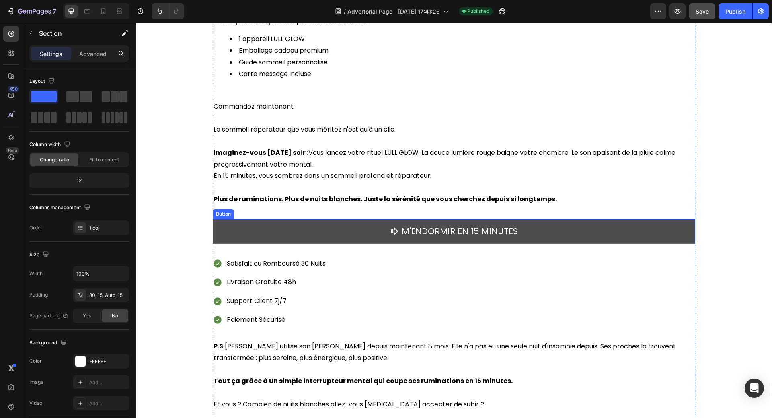
click at [551, 231] on button "M'ENDORMIR EN 15 MINUTES" at bounding box center [454, 231] width 483 height 25
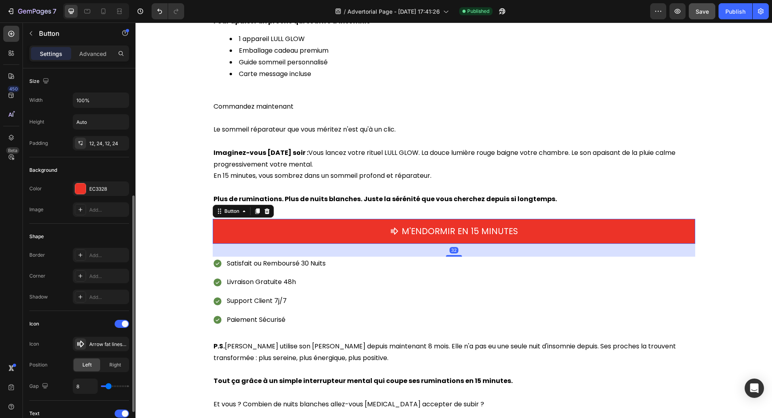
scroll to position [268, 0]
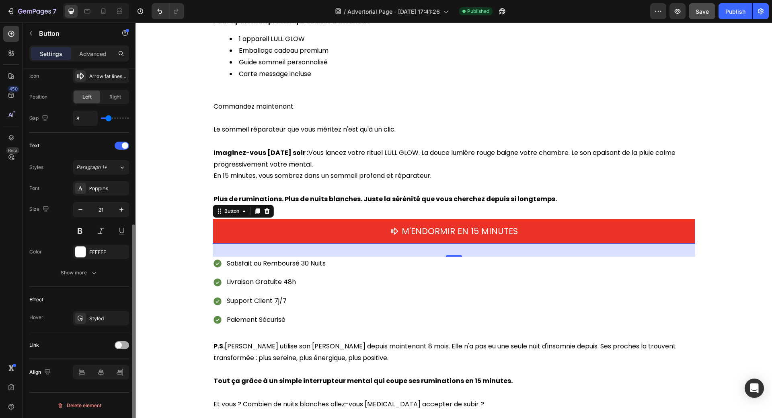
click at [116, 345] on span at bounding box center [118, 345] width 6 height 6
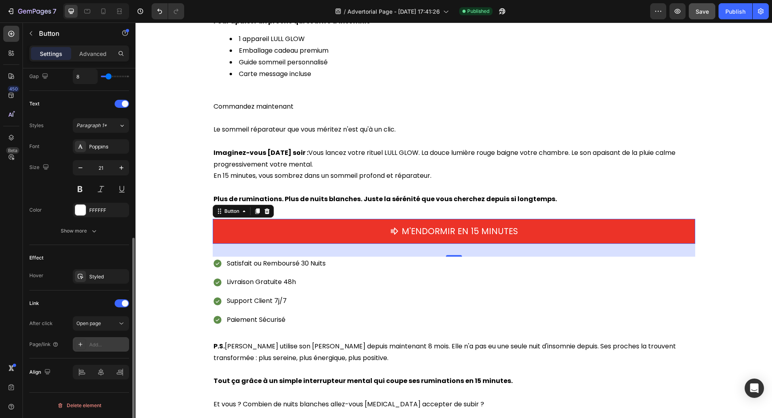
click at [107, 344] on div "Add..." at bounding box center [108, 344] width 38 height 7
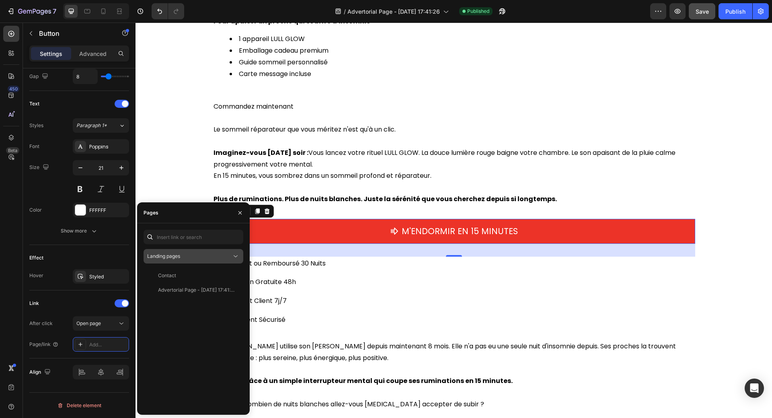
click at [176, 258] on span "Landing pages" at bounding box center [163, 256] width 33 height 6
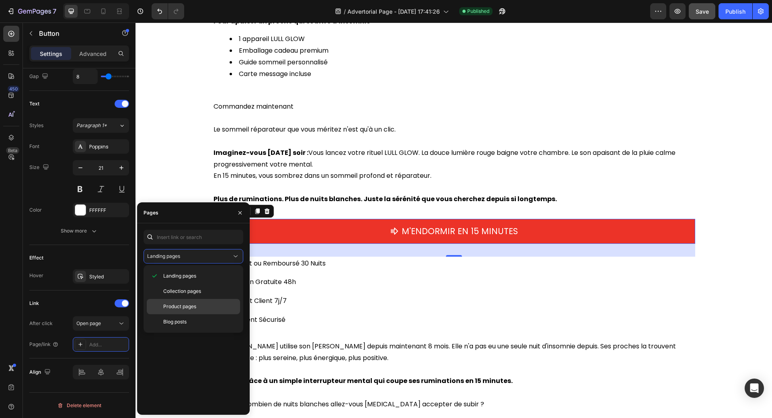
click at [176, 306] on span "Product pages" at bounding box center [179, 306] width 33 height 7
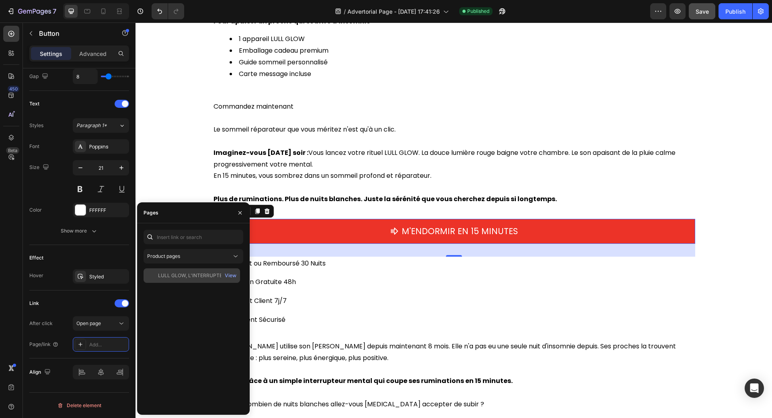
click at [195, 274] on div "LULL GLOW, L'INTERRUPTEUR MENTAL" at bounding box center [196, 275] width 77 height 7
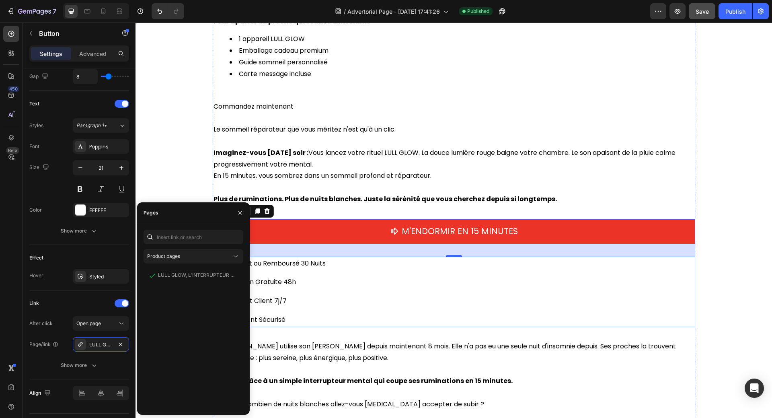
click at [649, 259] on div "Satisfait ou Remboursé 30 Nuits Livraison Gratuite 48h Support Client 7j/7 Paie…" at bounding box center [454, 292] width 483 height 70
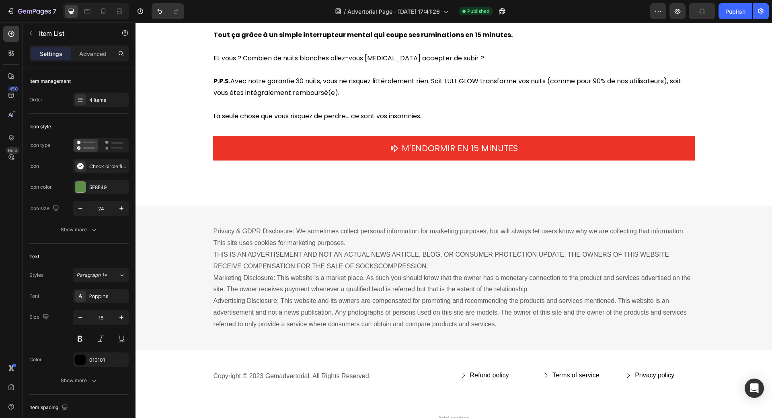
scroll to position [3941, 0]
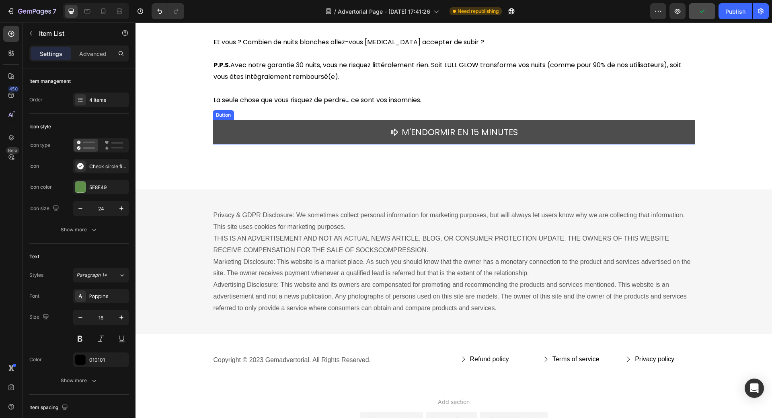
click at [567, 130] on button "M'ENDORMIR EN 15 MINUTES" at bounding box center [454, 132] width 483 height 25
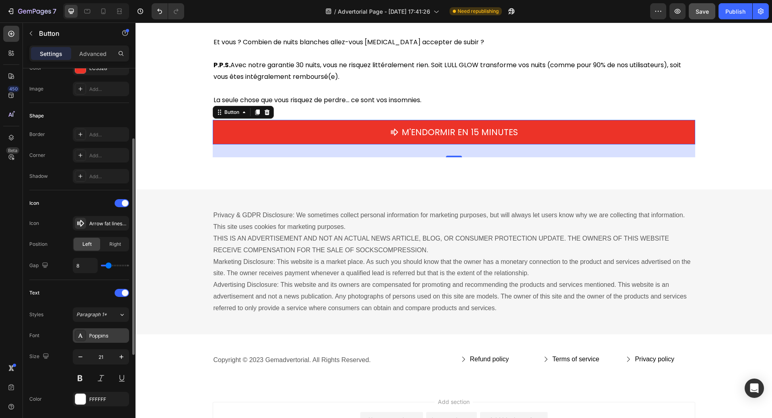
scroll to position [268, 0]
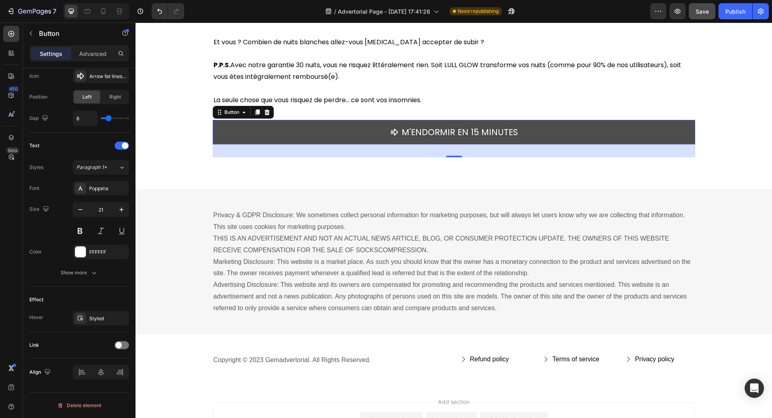
click at [261, 136] on button "M'ENDORMIR EN 15 MINUTES" at bounding box center [454, 132] width 483 height 25
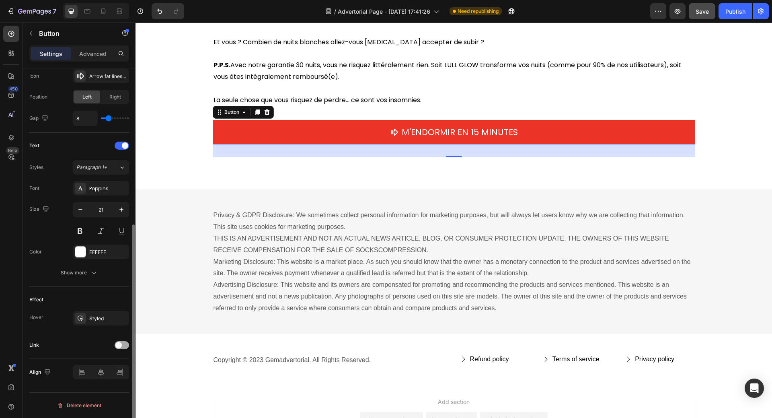
click at [119, 345] on span at bounding box center [118, 345] width 6 height 6
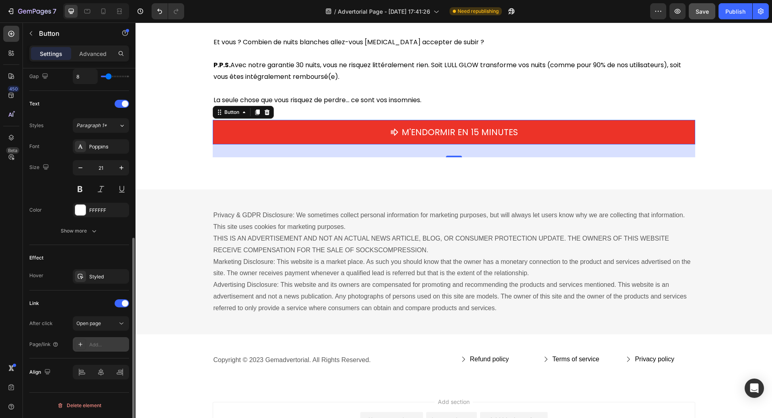
click at [95, 345] on div "Add..." at bounding box center [108, 344] width 38 height 7
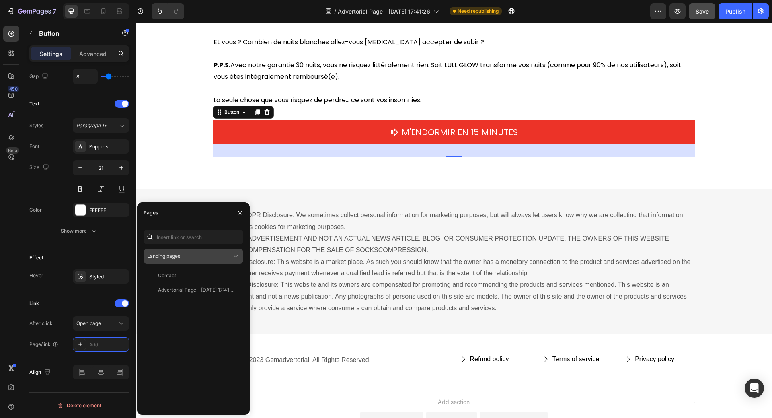
click at [175, 256] on span "Landing pages" at bounding box center [163, 256] width 33 height 6
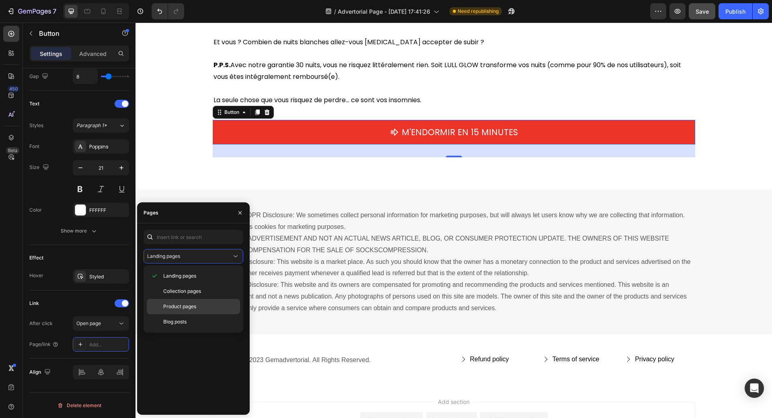
click at [168, 308] on span "Product pages" at bounding box center [179, 306] width 33 height 7
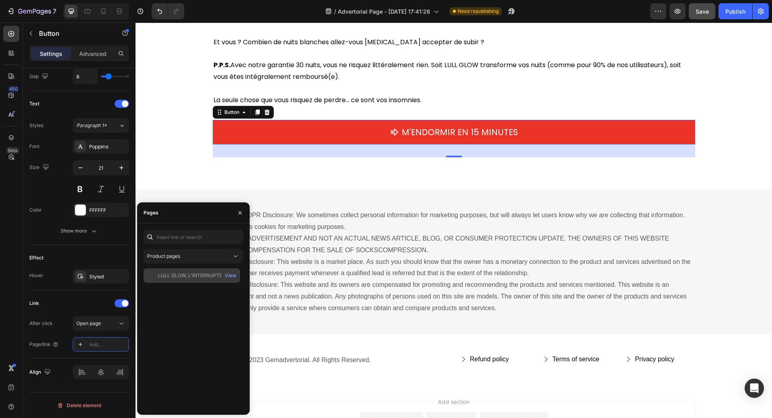
click at [196, 270] on div "LULL GLOW, L'INTERRUPTEUR MENTAL View" at bounding box center [192, 275] width 97 height 14
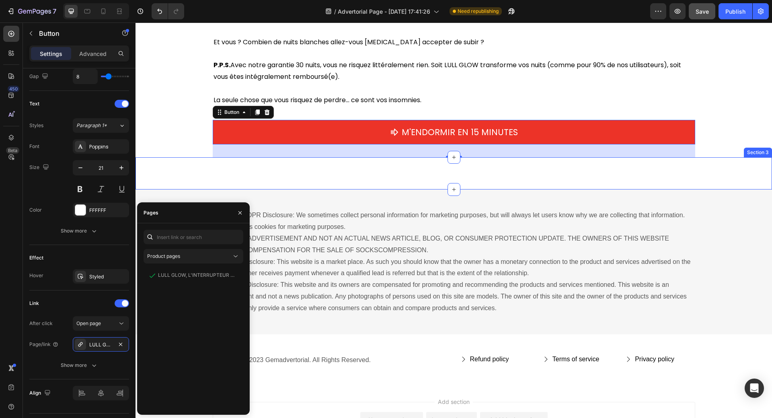
click at [175, 179] on div "Unique Value Proposition Heading Icon Product benefit 1 Text block Icon Product…" at bounding box center [454, 173] width 637 height 32
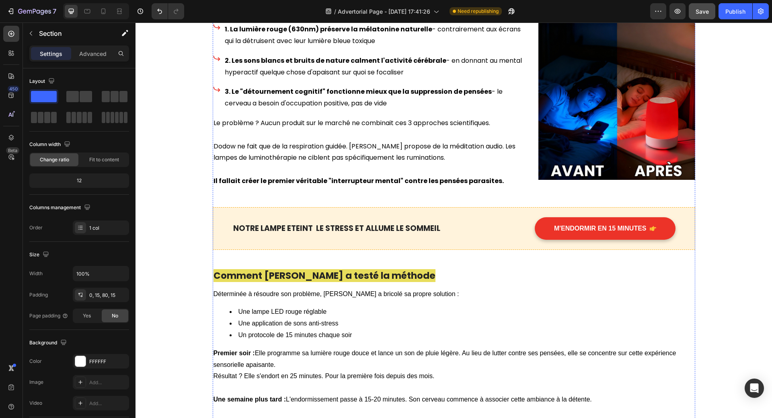
scroll to position [848, 0]
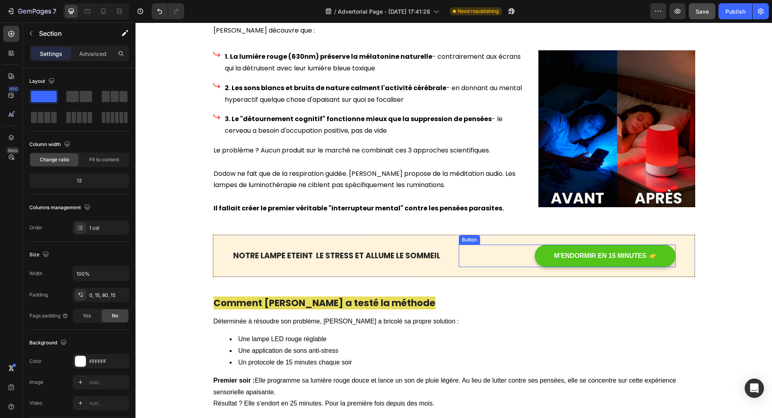
click at [655, 253] on button "M'ENDORMIR EN 15 MINUTES" at bounding box center [605, 255] width 141 height 23
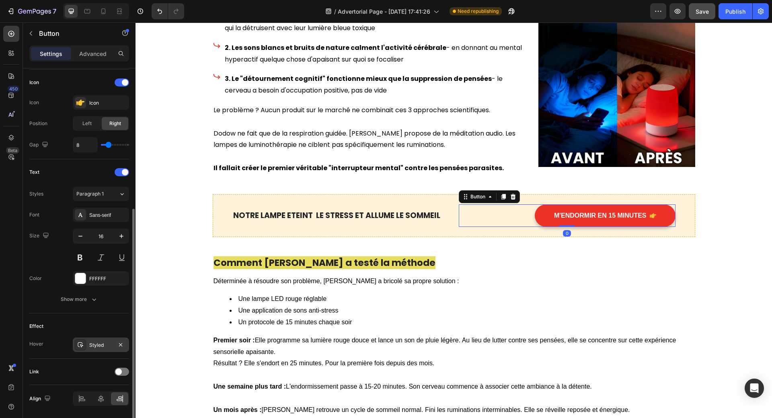
scroll to position [268, 0]
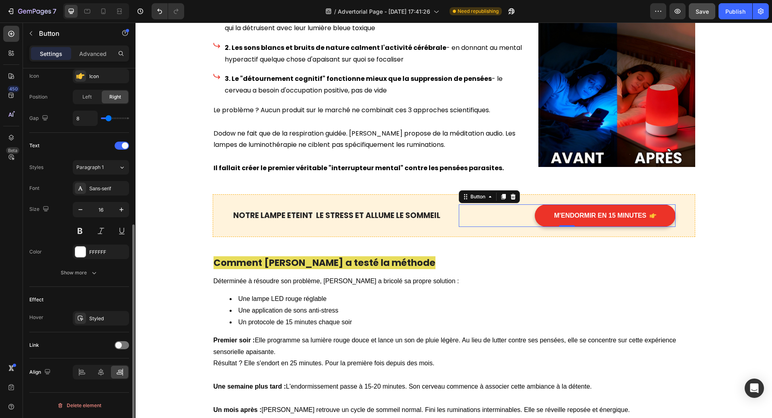
click at [119, 349] on div "Link" at bounding box center [79, 345] width 100 height 13
click at [119, 346] on span at bounding box center [118, 345] width 6 height 6
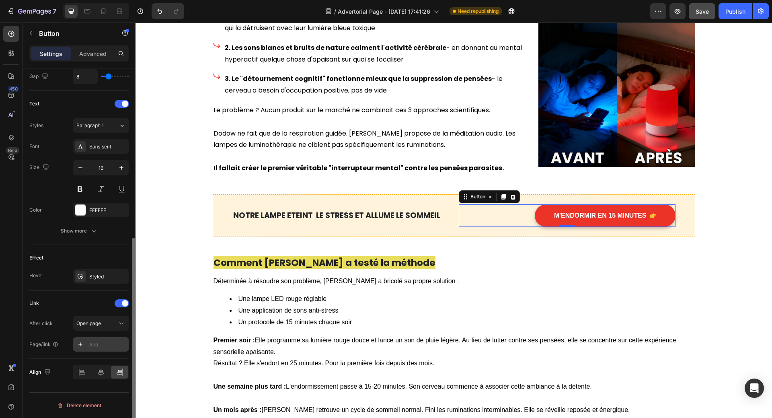
click at [96, 345] on div "Add..." at bounding box center [108, 344] width 38 height 7
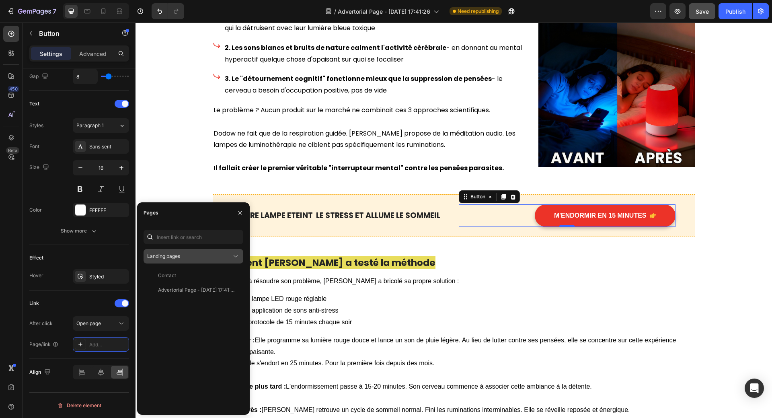
click at [205, 257] on div "Landing pages" at bounding box center [189, 256] width 84 height 7
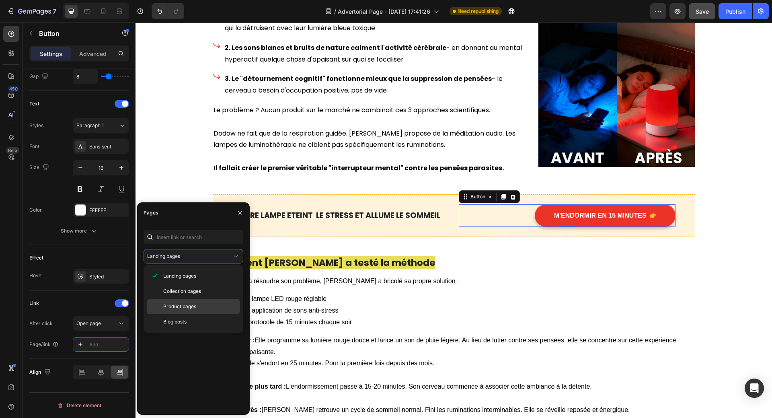
click at [185, 308] on span "Product pages" at bounding box center [179, 306] width 33 height 7
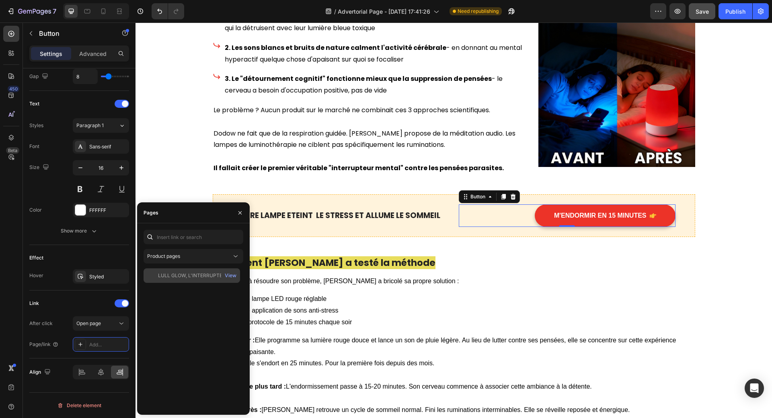
click at [210, 273] on div "LULL GLOW, L'INTERRUPTEUR MENTAL" at bounding box center [196, 275] width 77 height 7
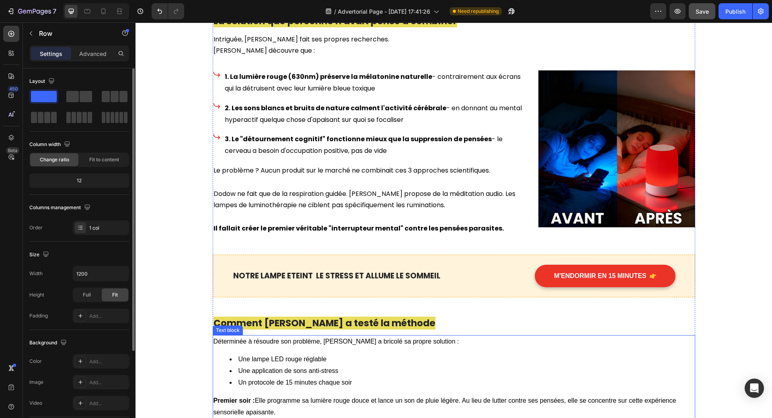
scroll to position [807, 0]
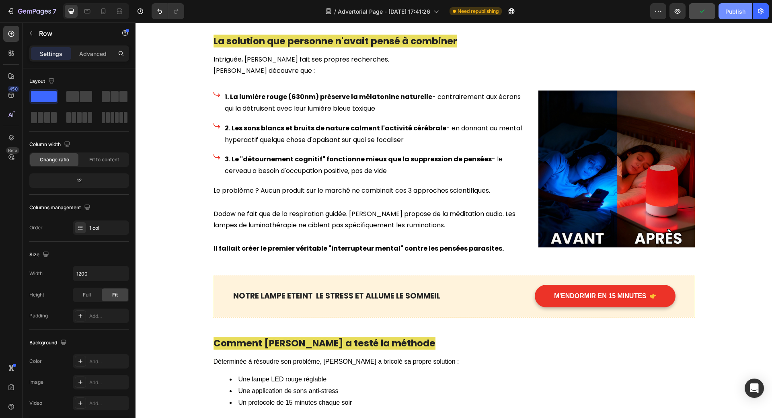
click at [732, 12] on div "Publish" at bounding box center [735, 11] width 20 height 8
click at [103, 6] on div at bounding box center [103, 11] width 13 height 13
type input "100%"
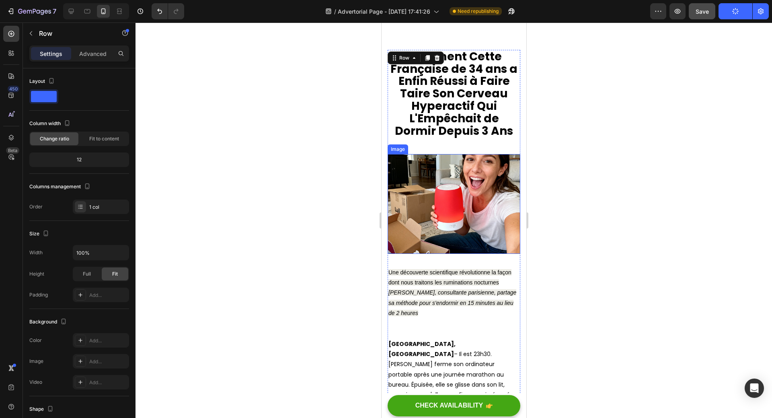
scroll to position [47, 0]
click at [562, 152] on div at bounding box center [454, 220] width 637 height 395
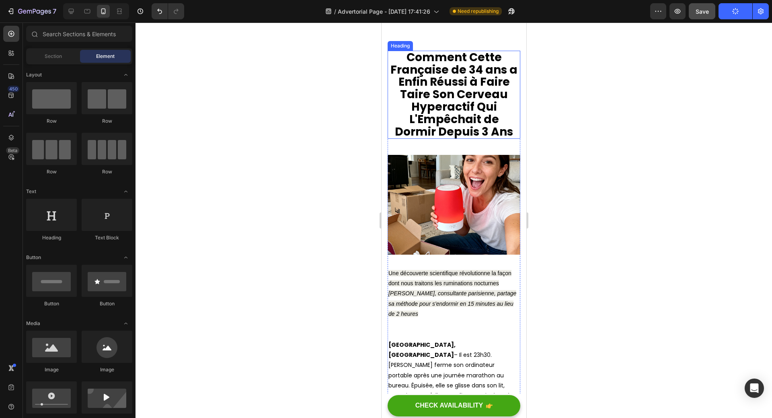
click at [455, 94] on h1 "Comment Cette Française de 34 ans a Enfin Réussi à Faire Taire Son Cerveau Hype…" at bounding box center [453, 95] width 133 height 88
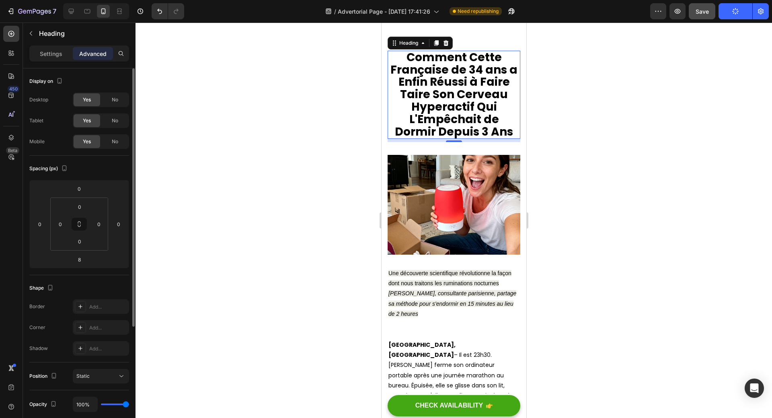
click at [53, 55] on p "Settings" at bounding box center [51, 53] width 23 height 8
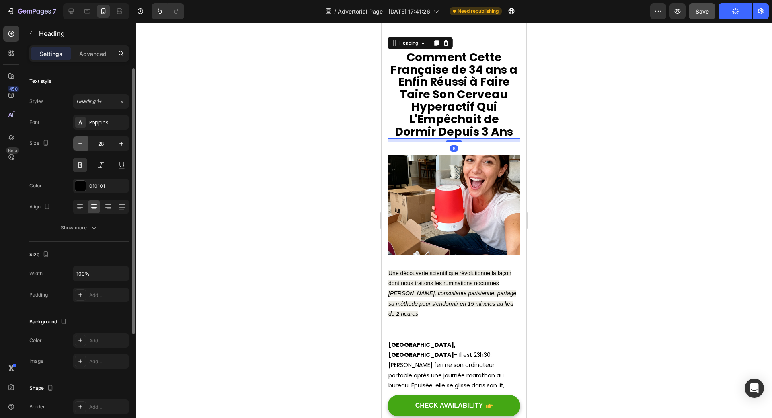
click at [81, 144] on icon "button" at bounding box center [80, 143] width 4 height 1
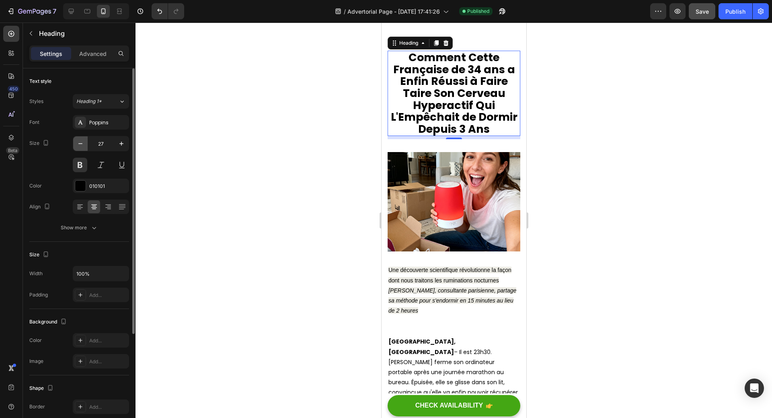
click at [81, 144] on icon "button" at bounding box center [80, 143] width 4 height 1
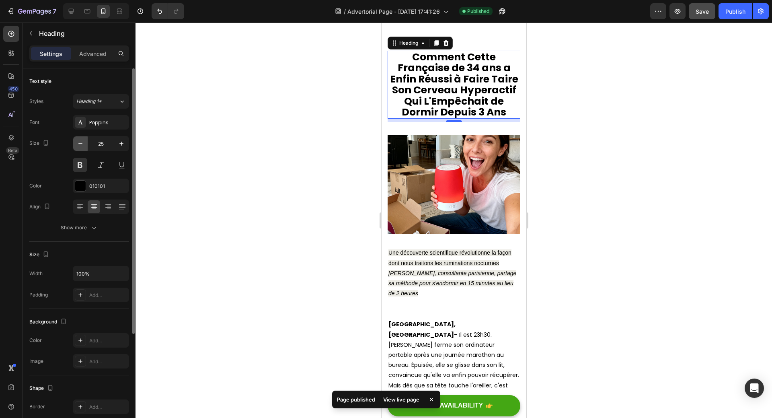
click at [81, 144] on icon "button" at bounding box center [80, 143] width 4 height 1
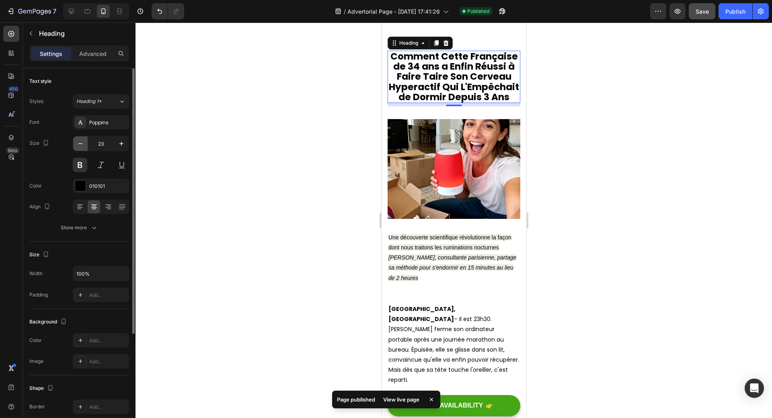
click at [81, 144] on icon "button" at bounding box center [80, 143] width 4 height 1
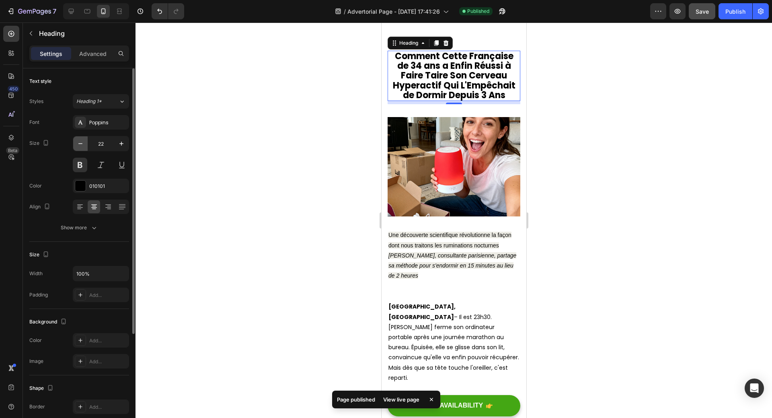
click at [81, 144] on icon "button" at bounding box center [80, 143] width 4 height 1
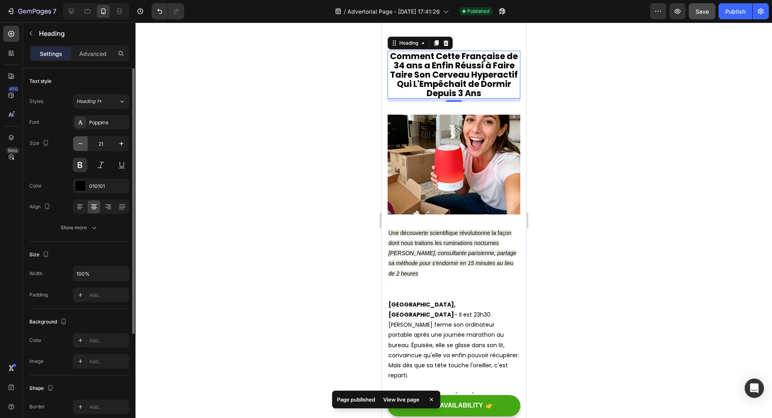
click at [81, 144] on icon "button" at bounding box center [80, 143] width 4 height 1
type input "20"
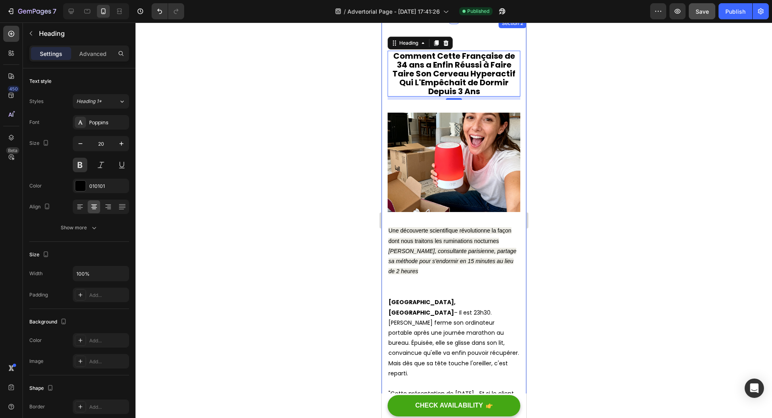
click at [559, 107] on div at bounding box center [454, 220] width 637 height 395
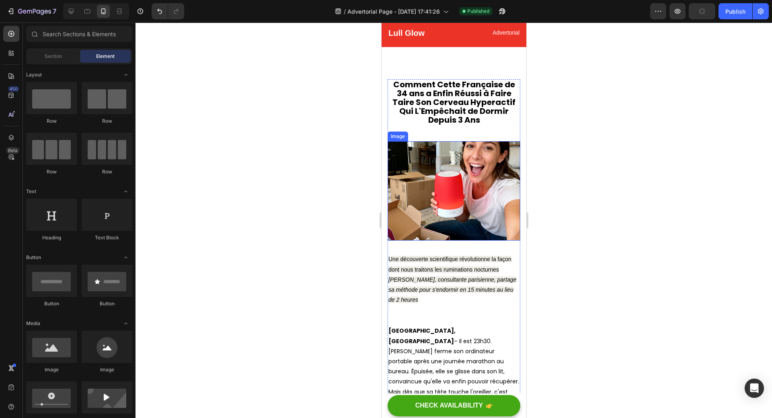
scroll to position [0, 0]
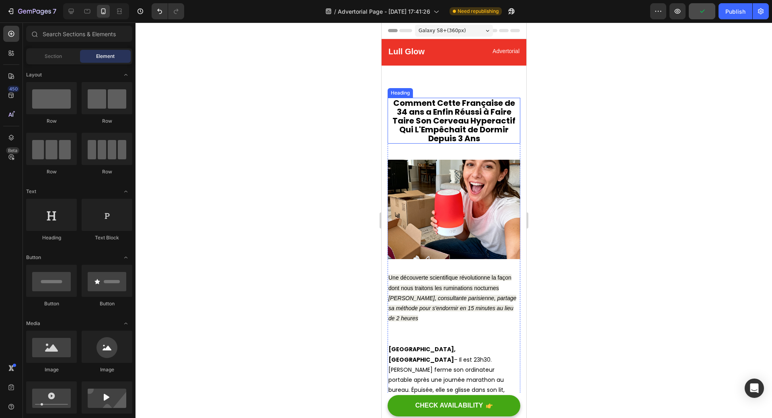
click at [479, 121] on h1 "Comment Cette Française de 34 ans a Enfin Réussi à Faire Taire Son Cerveau Hype…" at bounding box center [453, 121] width 133 height 46
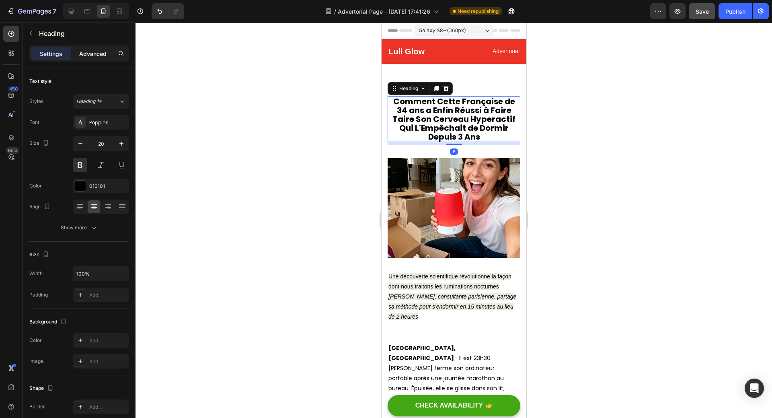
click at [97, 56] on p "Advanced" at bounding box center [92, 53] width 27 height 8
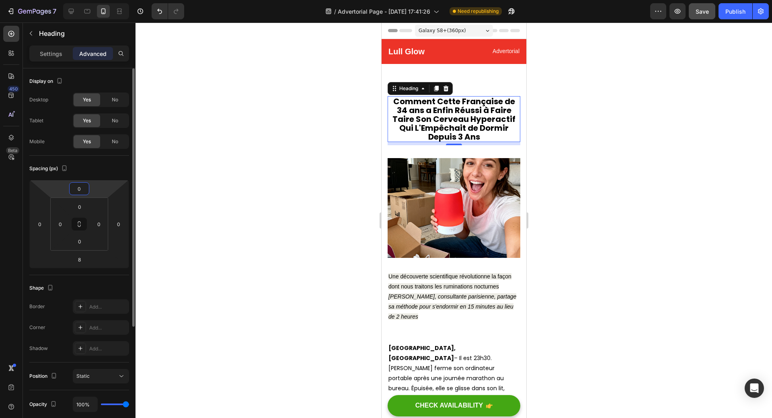
click at [82, 191] on input "0" at bounding box center [79, 189] width 16 height 12
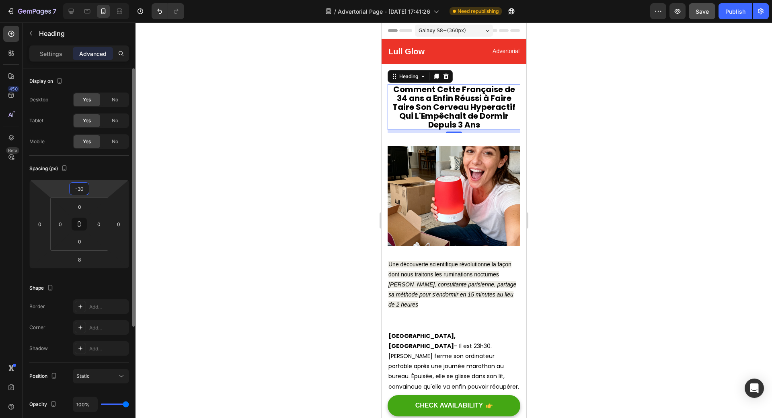
type input "-3"
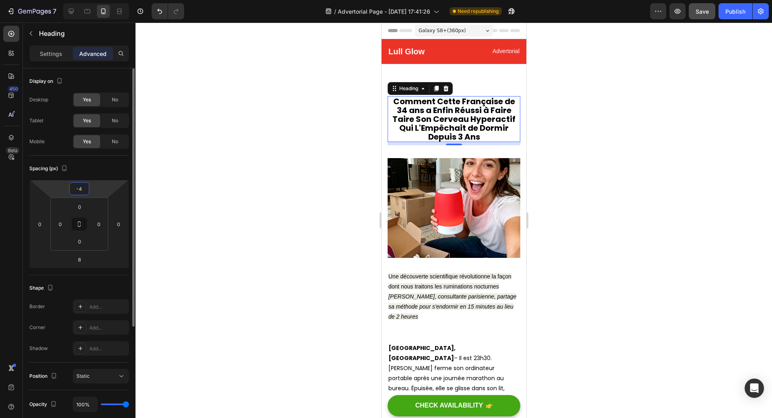
type input "-40"
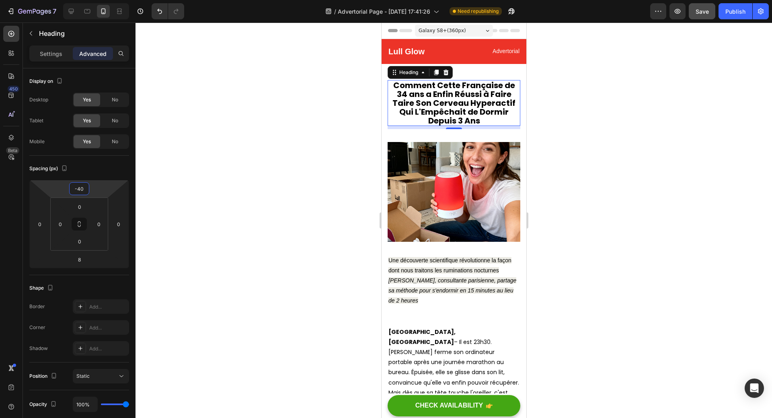
click at [587, 151] on div at bounding box center [454, 220] width 637 height 395
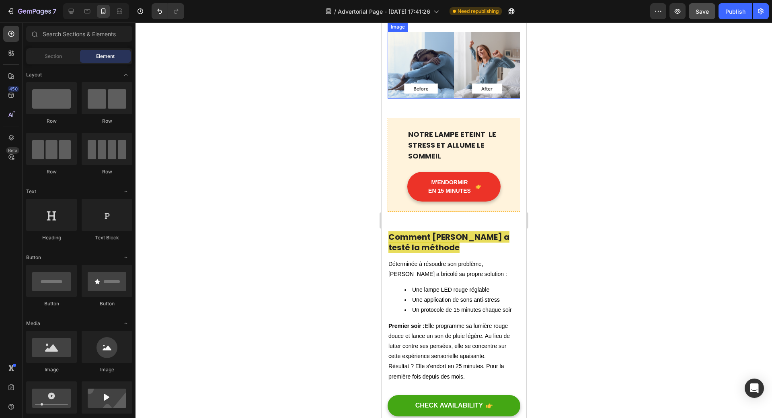
scroll to position [1367, 0]
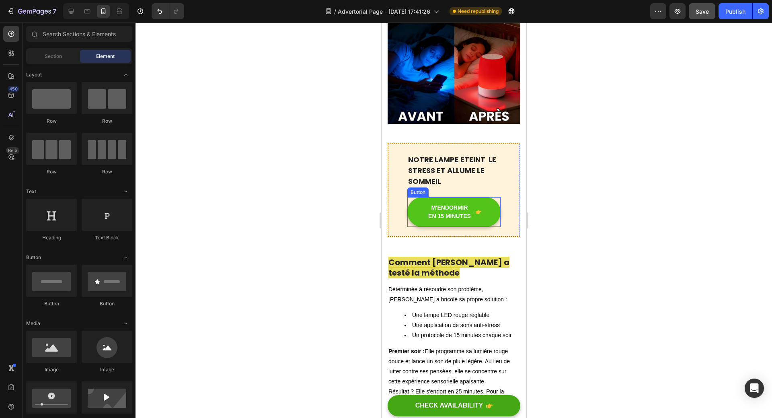
click at [467, 214] on div "M'ENDORMIR EN 15 MINUTES" at bounding box center [453, 211] width 55 height 17
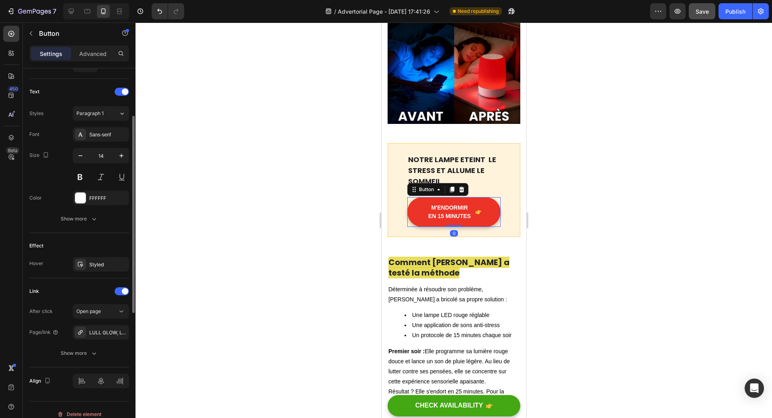
scroll to position [331, 0]
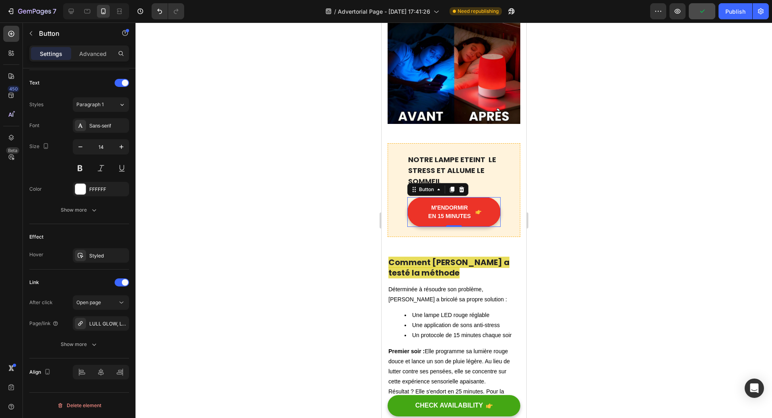
click at [596, 222] on div at bounding box center [454, 220] width 637 height 395
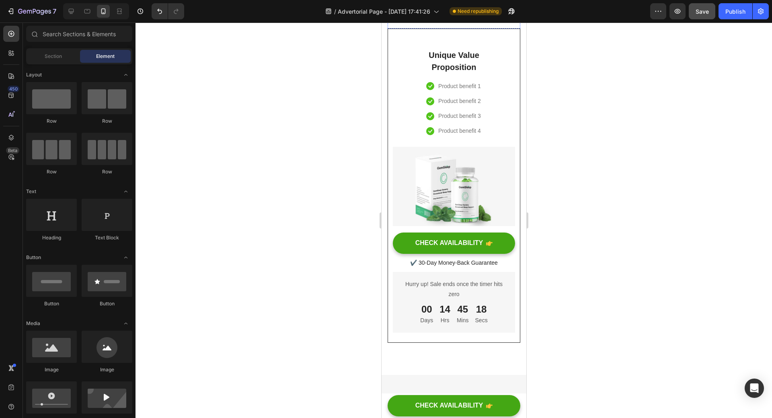
scroll to position [4987, 0]
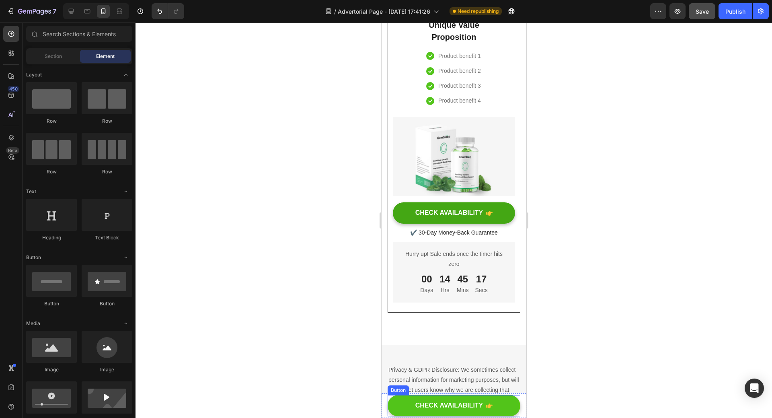
click at [405, 411] on button "CHECK AVAILABILITY" at bounding box center [453, 405] width 133 height 21
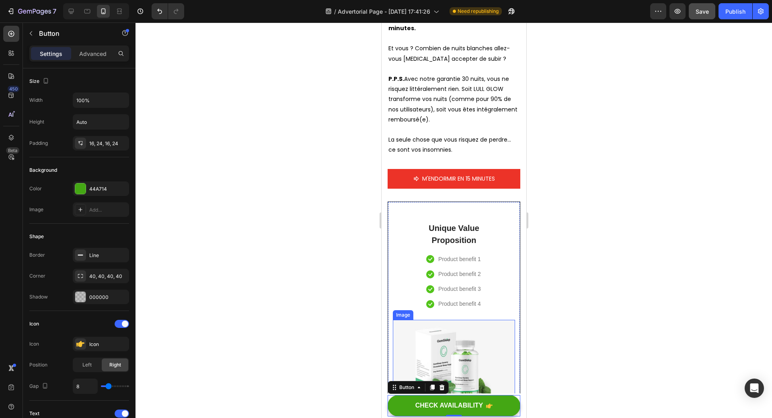
scroll to position [4745, 0]
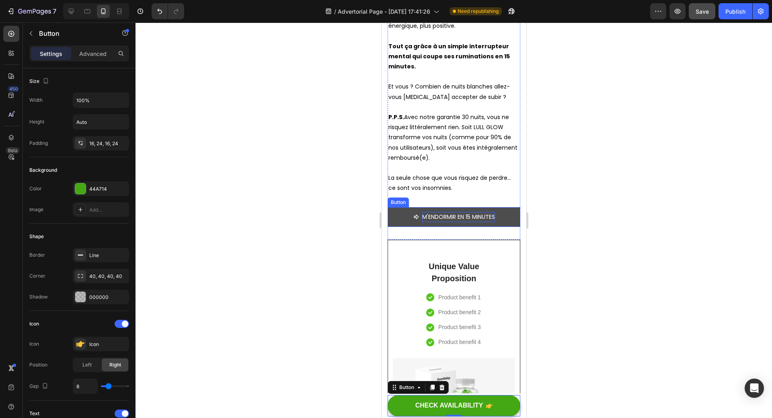
click at [442, 222] on p "M'ENDORMIR EN 15 MINUTES" at bounding box center [458, 217] width 73 height 10
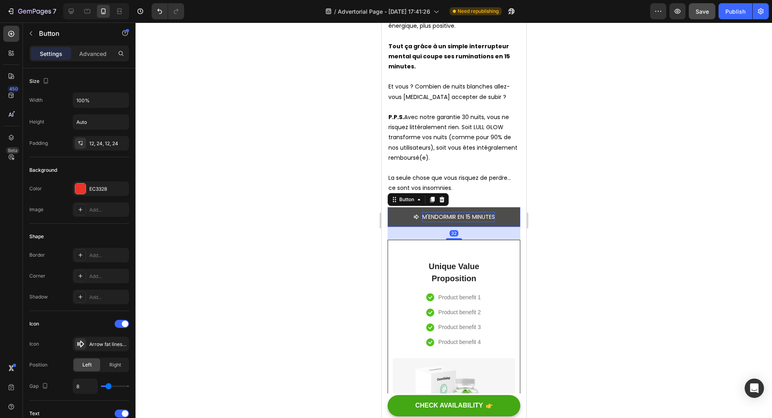
scroll to position [268, 0]
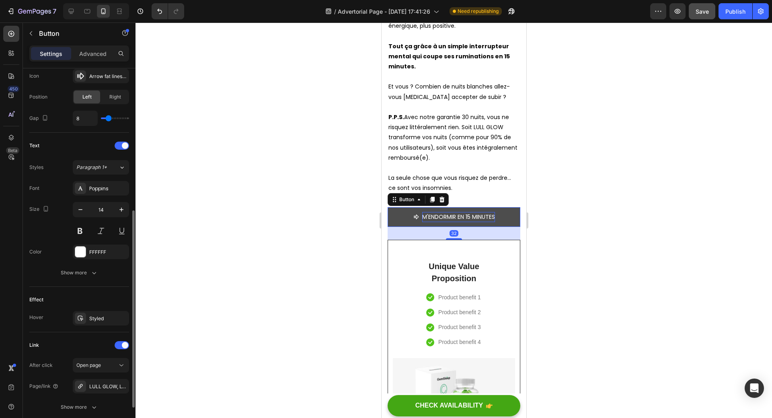
click at [422, 222] on p "M'ENDORMIR EN 15 MINUTES" at bounding box center [458, 217] width 73 height 10
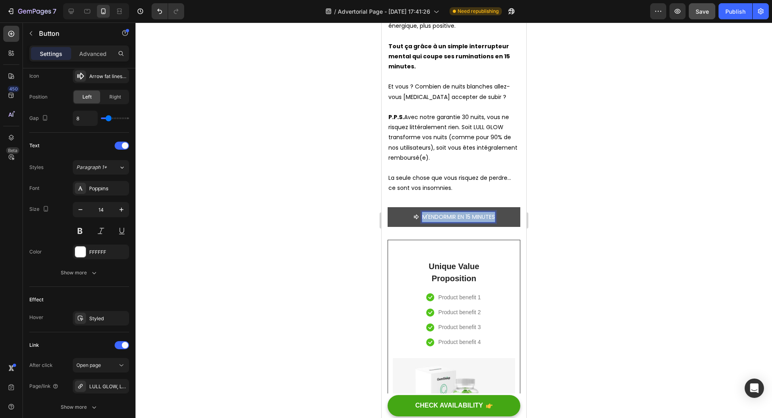
drag, startPoint x: 418, startPoint y: 268, endPoint x: 491, endPoint y: 270, distance: 73.2
click at [491, 222] on p "M'ENDORMIR EN 15 MINUTES" at bounding box center [458, 217] width 73 height 10
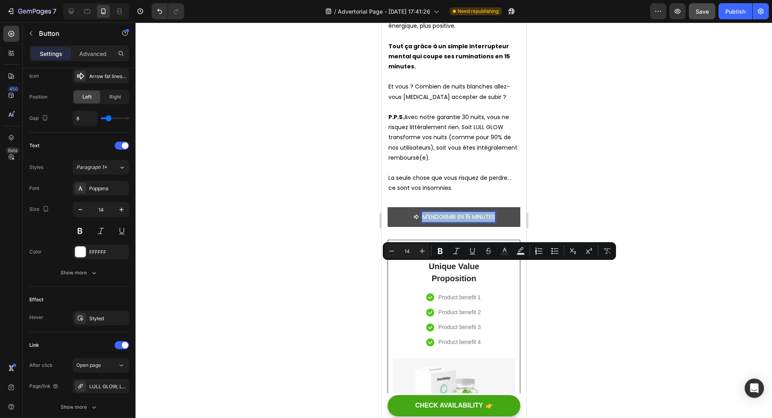
copy p "M'ENDORMIR EN 15 MINUTES"
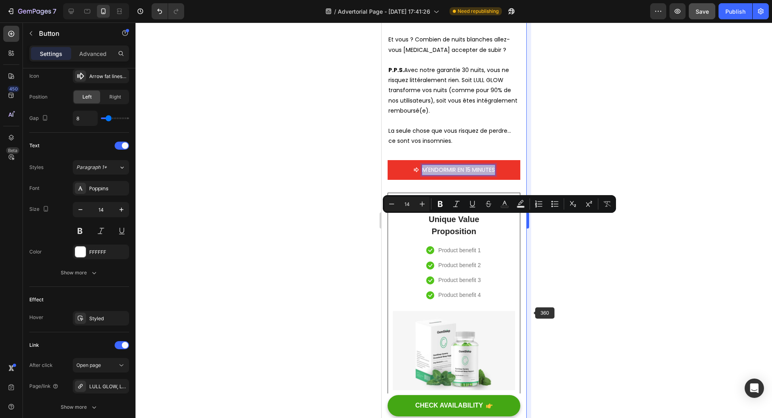
scroll to position [4906, 0]
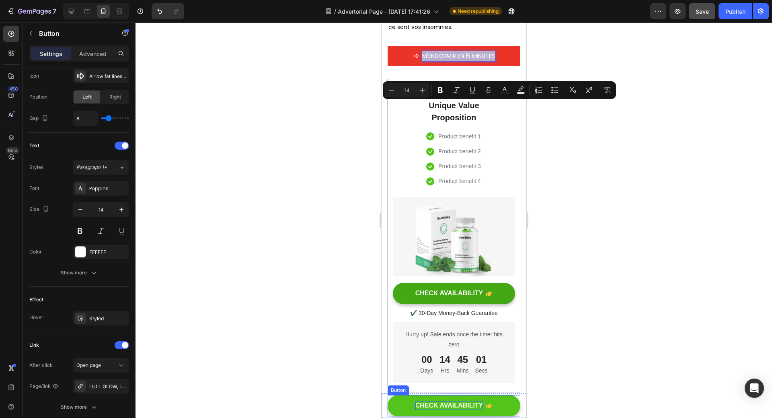
click at [443, 404] on div "CHECK AVAILABILITY" at bounding box center [449, 405] width 68 height 8
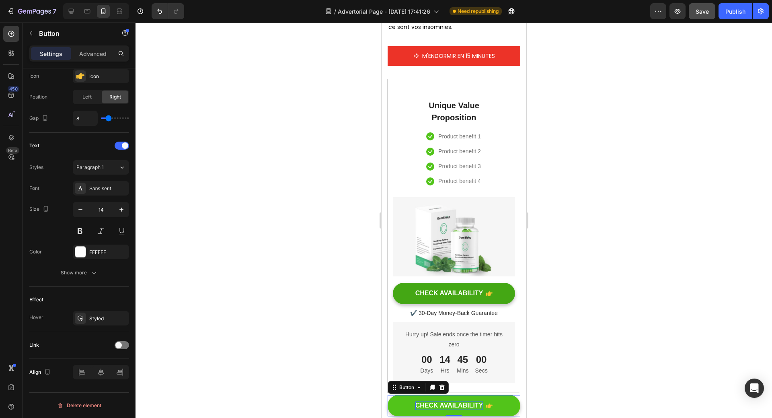
click at [424, 408] on div "CHECK AVAILABILITY" at bounding box center [449, 405] width 68 height 8
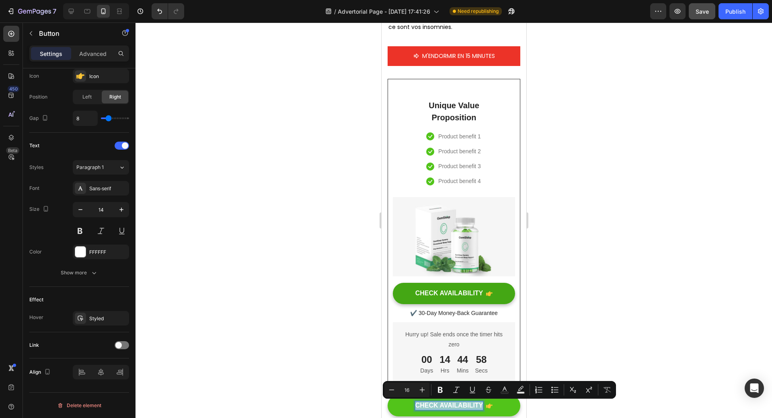
drag, startPoint x: 413, startPoint y: 407, endPoint x: 479, endPoint y: 404, distance: 66.0
click at [479, 404] on p "CHECK AVAILABILITY" at bounding box center [449, 405] width 68 height 8
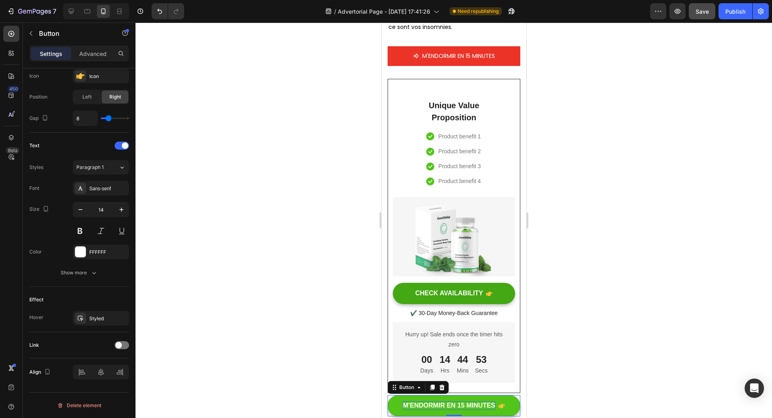
click at [391, 407] on button "M'ENDORMIR EN 15 MINUTES" at bounding box center [453, 405] width 133 height 21
click at [394, 407] on button "M'ENDORMIR EN 15 MINUTES" at bounding box center [453, 405] width 133 height 21
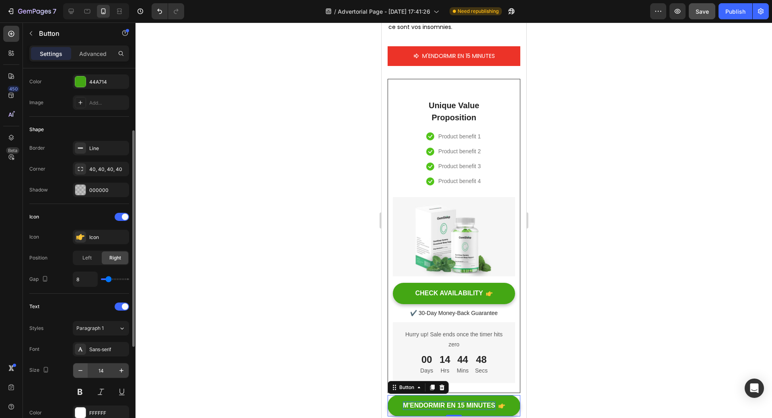
scroll to position [0, 0]
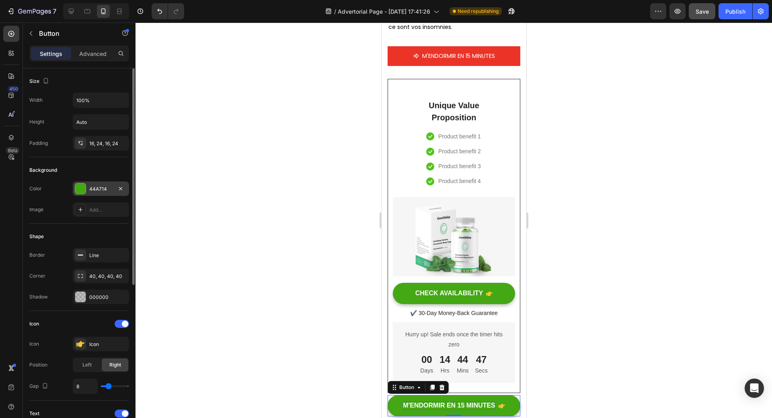
click at [78, 187] on div at bounding box center [80, 188] width 10 height 10
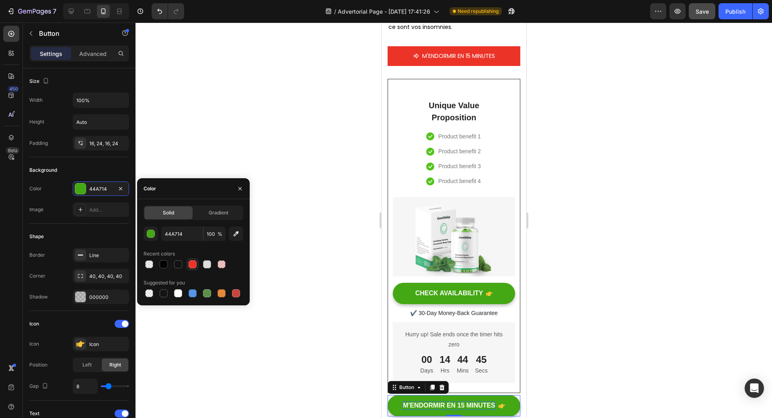
click at [189, 266] on div at bounding box center [193, 264] width 8 height 8
type input "EC3328"
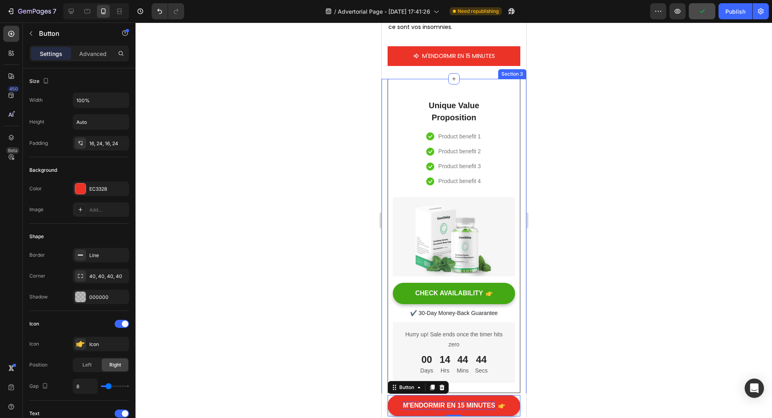
click at [585, 308] on div at bounding box center [454, 220] width 637 height 395
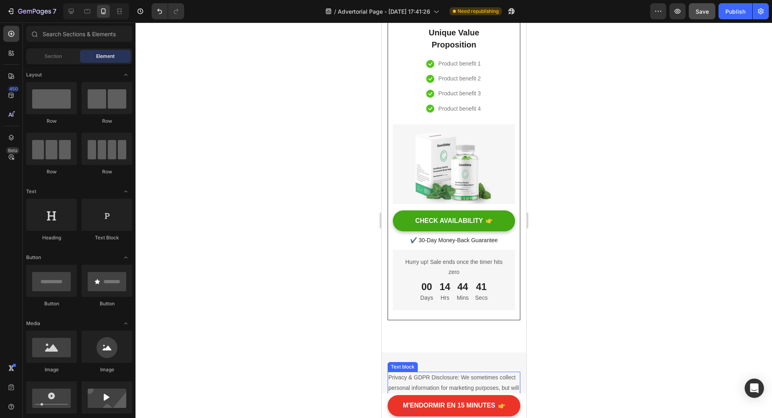
scroll to position [5027, 0]
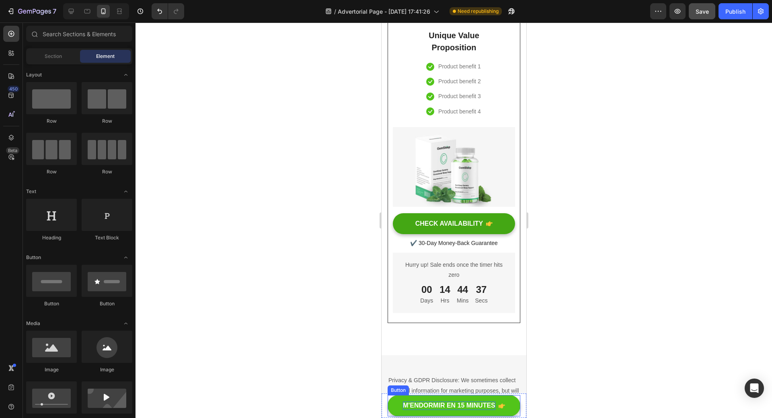
click at [394, 412] on button "M'ENDORMIR EN 15 MINUTES" at bounding box center [453, 405] width 133 height 21
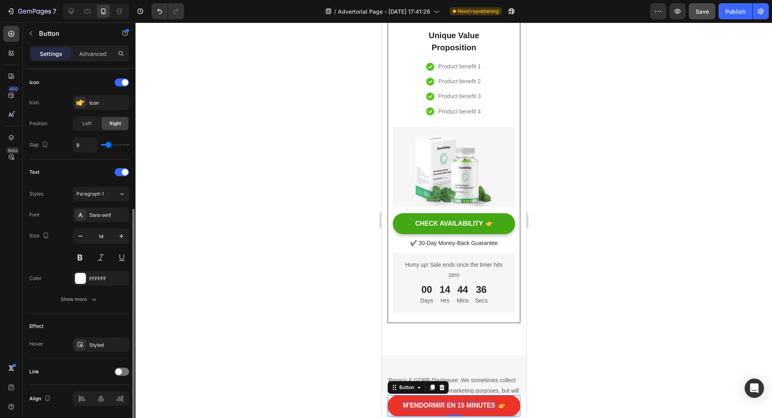
scroll to position [268, 0]
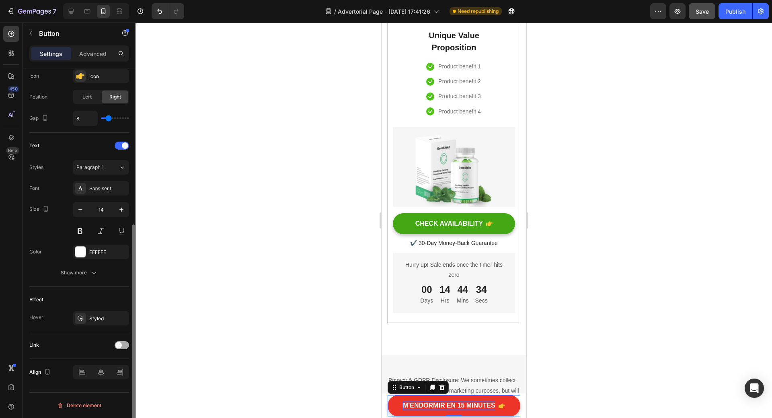
click at [119, 348] on span at bounding box center [118, 345] width 6 height 6
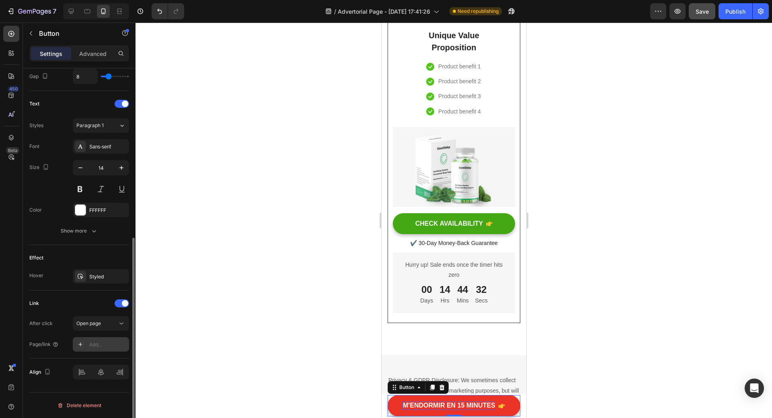
click at [97, 344] on div "Add..." at bounding box center [108, 344] width 38 height 7
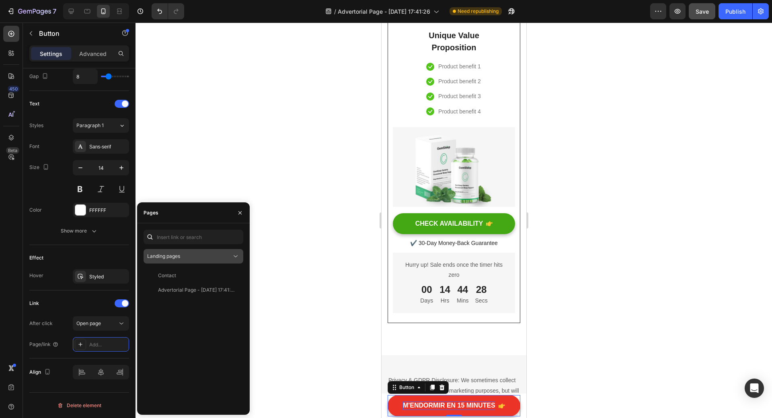
click at [176, 257] on span "Landing pages" at bounding box center [163, 256] width 33 height 6
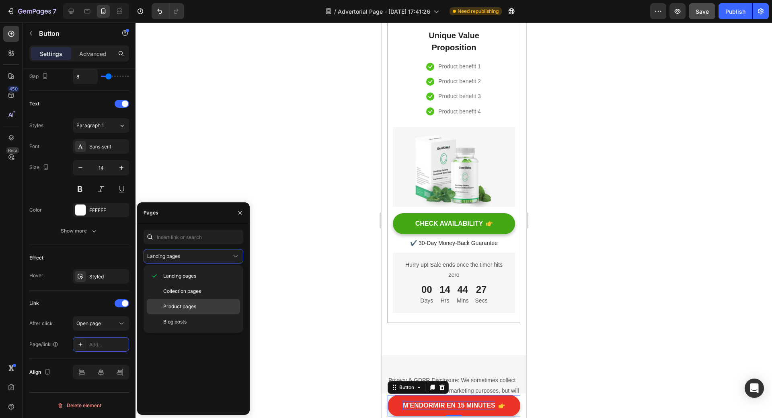
click at [179, 309] on span "Product pages" at bounding box center [179, 306] width 33 height 7
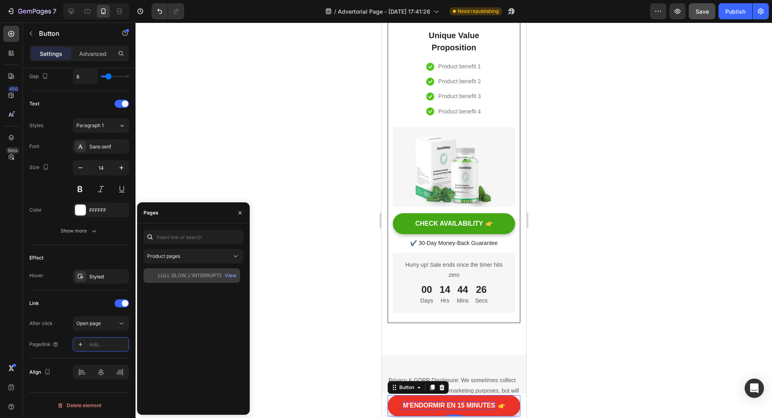
click at [195, 276] on div "LULL GLOW, L'INTERRUPTEUR MENTAL" at bounding box center [196, 275] width 77 height 7
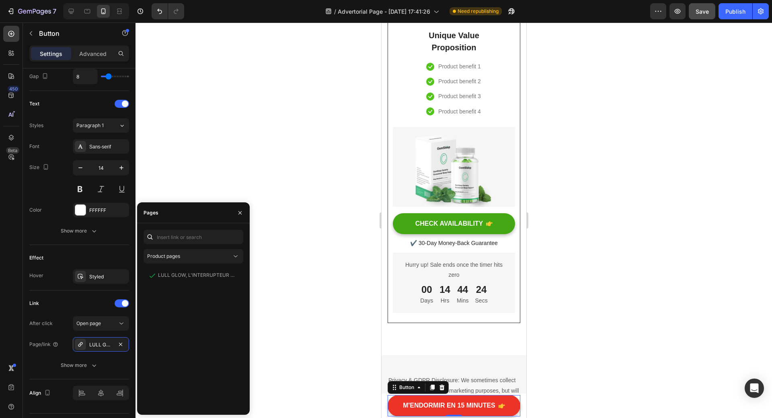
click at [310, 304] on div at bounding box center [454, 220] width 637 height 395
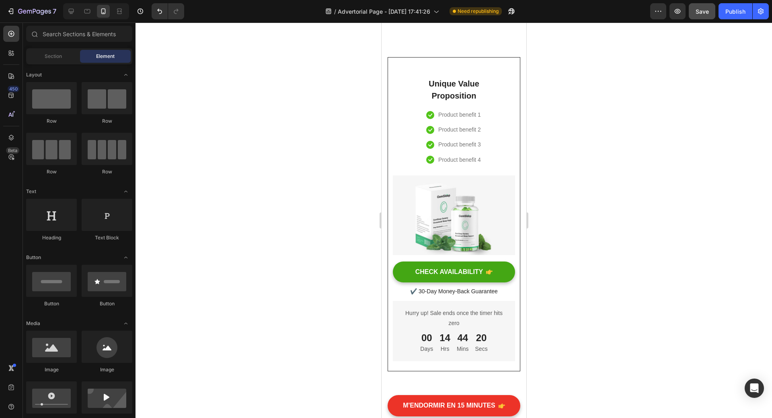
scroll to position [4906, 0]
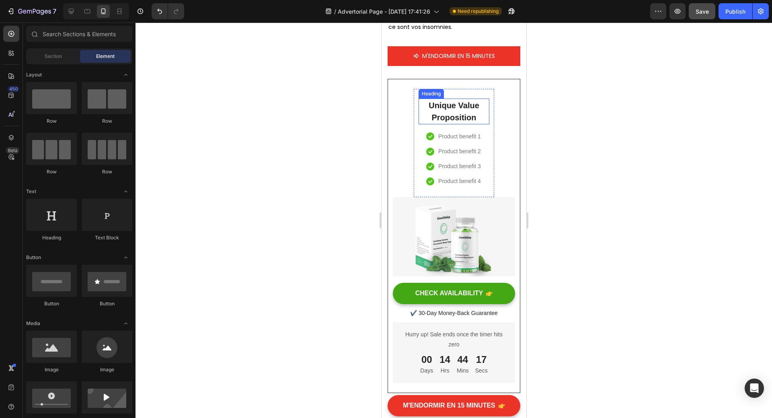
click at [459, 123] on p "Unique Value Proposition" at bounding box center [453, 111] width 69 height 24
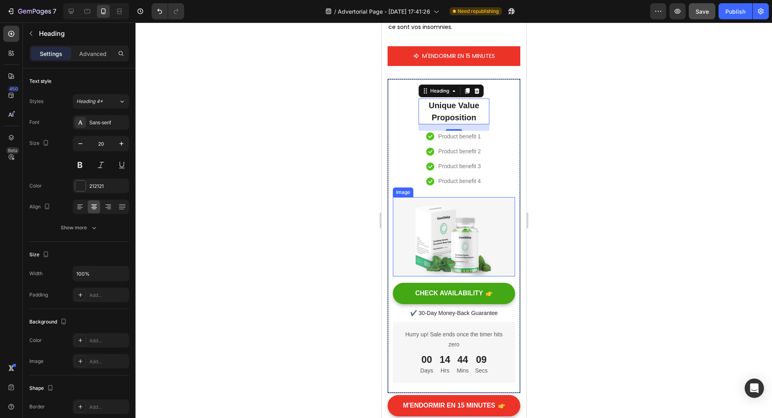
click at [454, 277] on img at bounding box center [453, 237] width 122 height 80
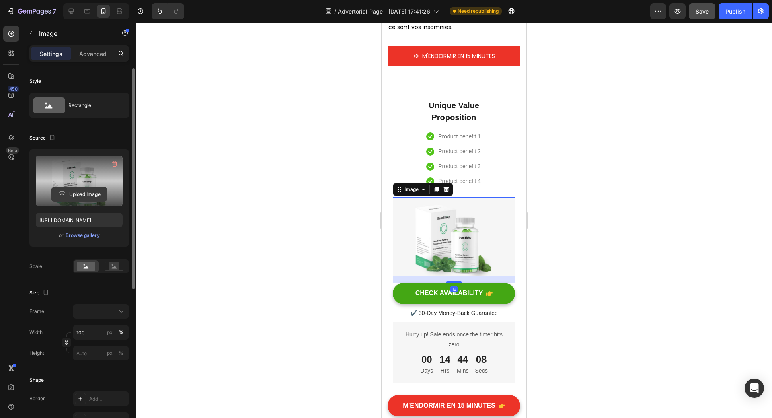
click at [85, 194] on input "file" at bounding box center [78, 194] width 55 height 14
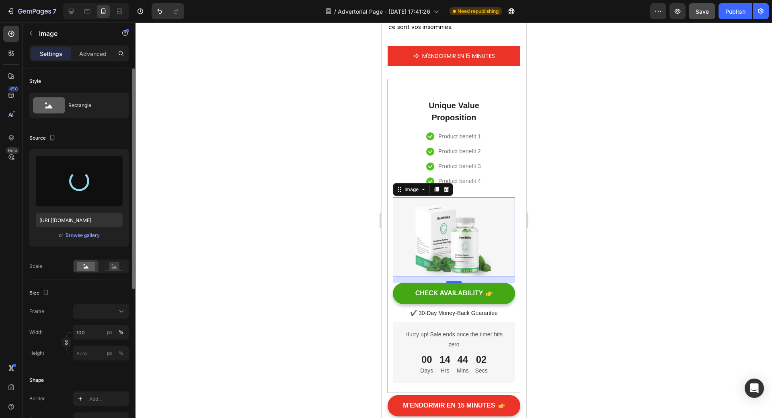
type input "[URL][DOMAIN_NAME]"
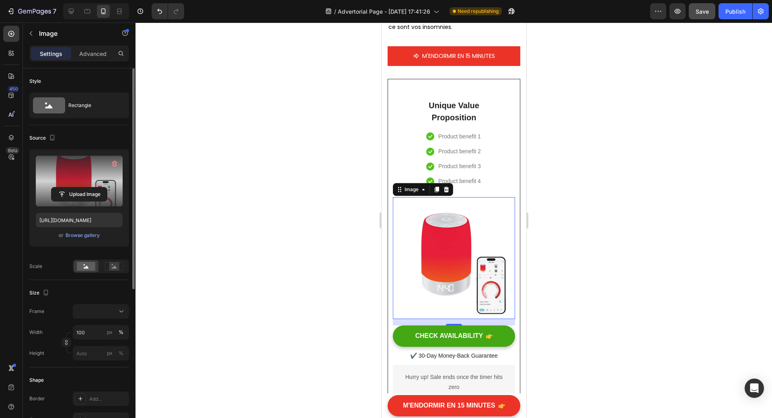
click at [586, 241] on div at bounding box center [454, 220] width 637 height 395
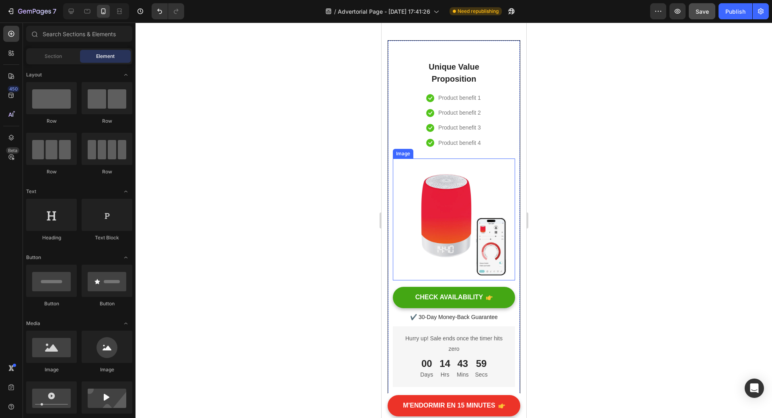
scroll to position [5027, 0]
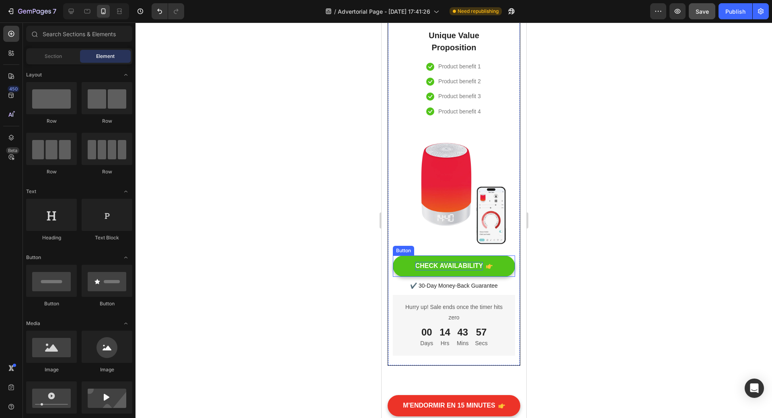
click at [415, 262] on div "CHECK AVAILABILITY" at bounding box center [449, 266] width 68 height 8
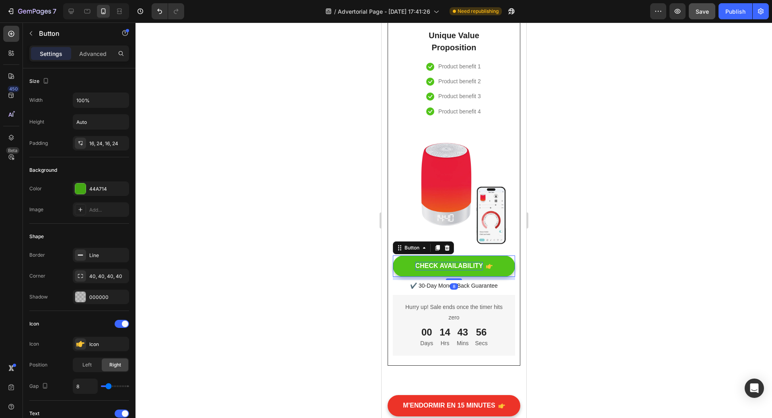
click at [415, 262] on div "CHECK AVAILABILITY" at bounding box center [449, 266] width 68 height 8
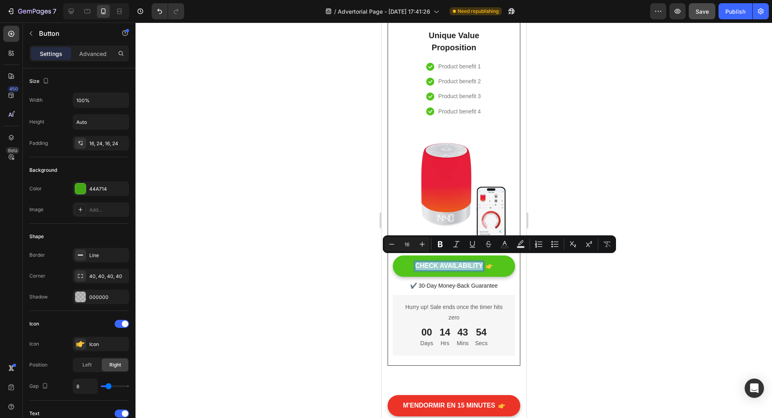
drag, startPoint x: 411, startPoint y: 261, endPoint x: 479, endPoint y: 259, distance: 67.6
click at [479, 262] on p "CHECK AVAILABILITY" at bounding box center [449, 266] width 68 height 8
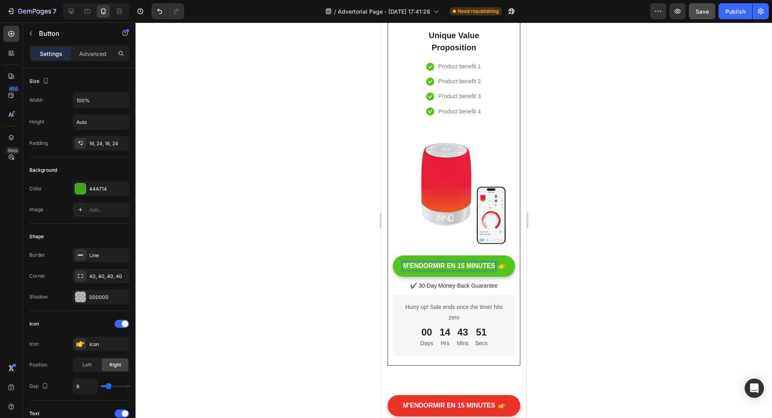
click at [555, 251] on div at bounding box center [454, 220] width 637 height 395
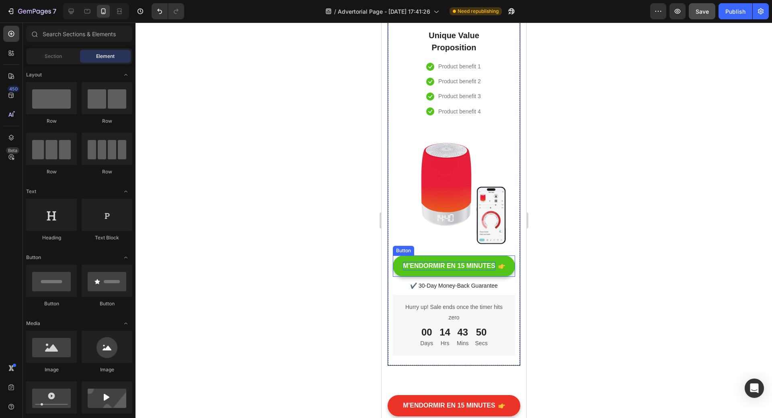
click at [397, 265] on button "M'ENDORMIR EN 15 MINUTES" at bounding box center [453, 265] width 122 height 21
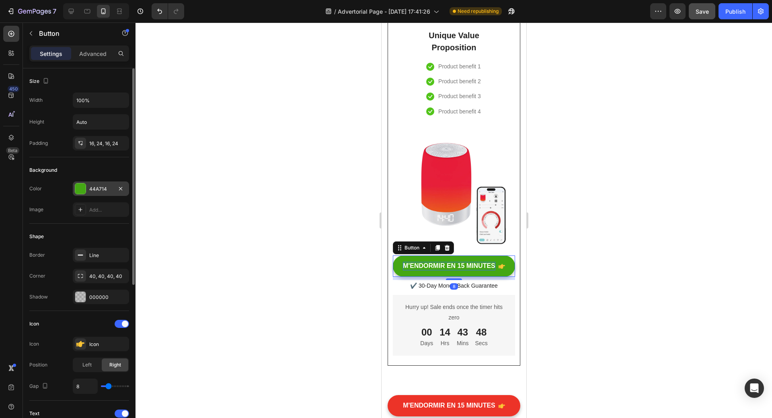
click at [79, 188] on div at bounding box center [80, 188] width 10 height 10
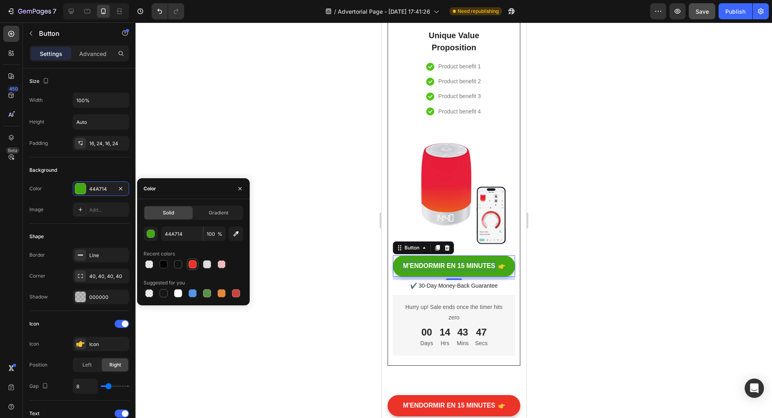
click at [190, 263] on div at bounding box center [193, 264] width 8 height 8
type input "EC3328"
click at [399, 265] on button "M'ENDORMIR EN 15 MINUTES" at bounding box center [453, 265] width 122 height 21
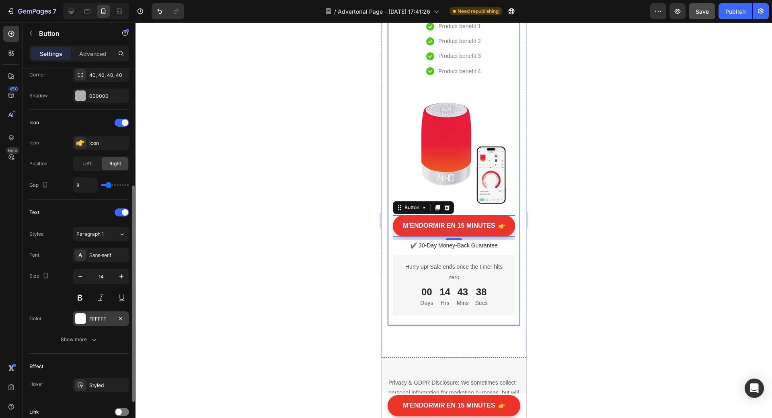
scroll to position [268, 0]
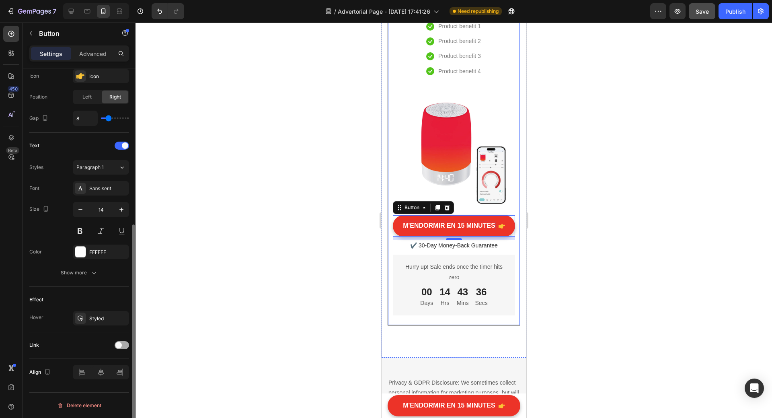
click at [118, 346] on span at bounding box center [118, 345] width 6 height 6
click at [119, 367] on icon at bounding box center [121, 365] width 8 height 8
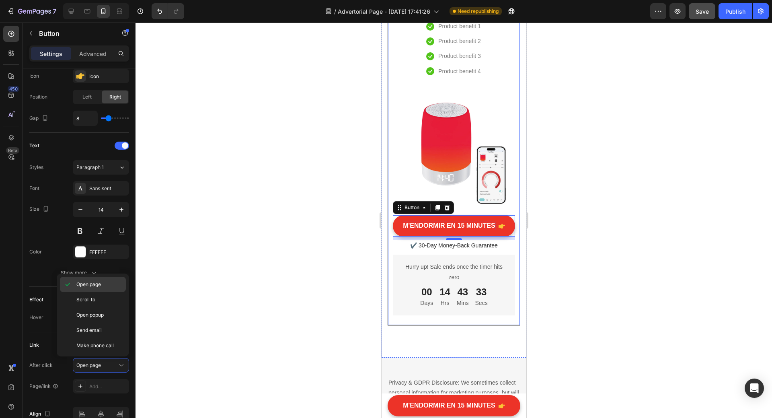
click at [94, 284] on span "Open page" at bounding box center [88, 284] width 25 height 7
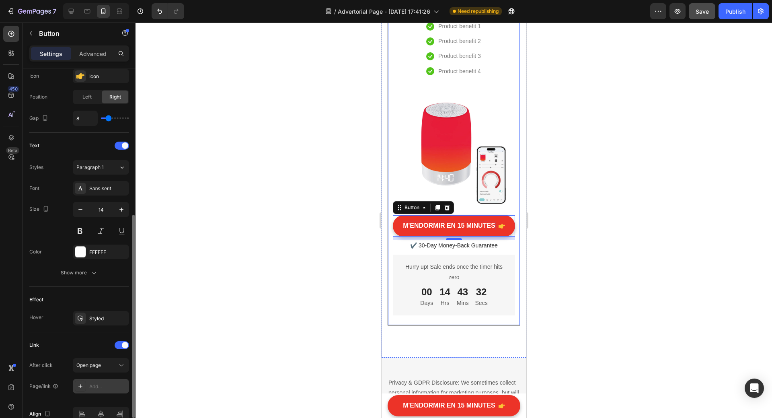
click at [107, 384] on div "Add..." at bounding box center [108, 386] width 38 height 7
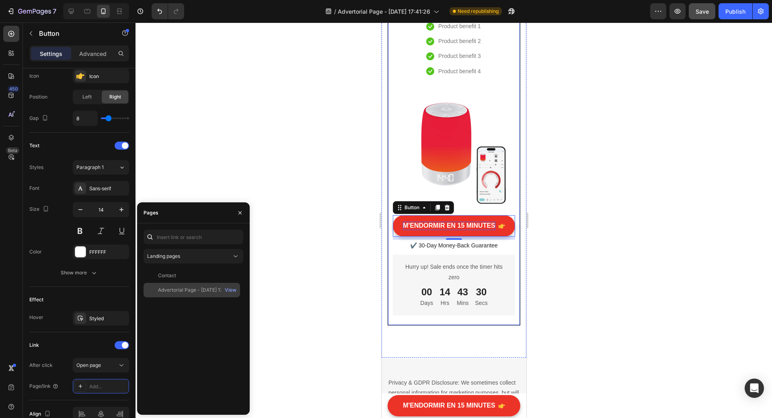
click at [185, 288] on div "Advertorial Page - [DATE] 17:41:26" at bounding box center [196, 289] width 77 height 7
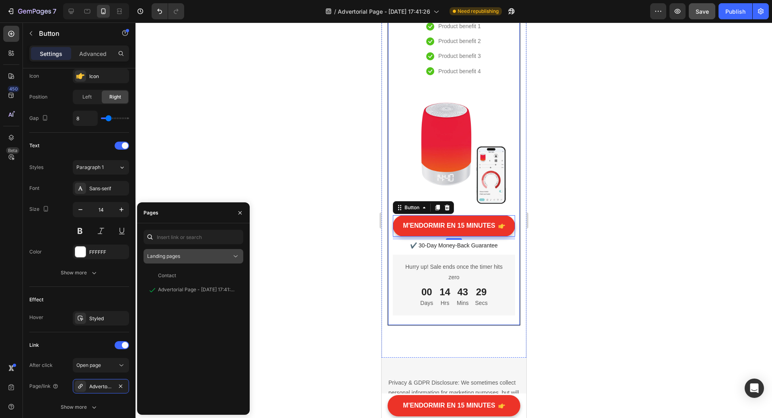
click at [191, 257] on div "Landing pages" at bounding box center [189, 256] width 84 height 7
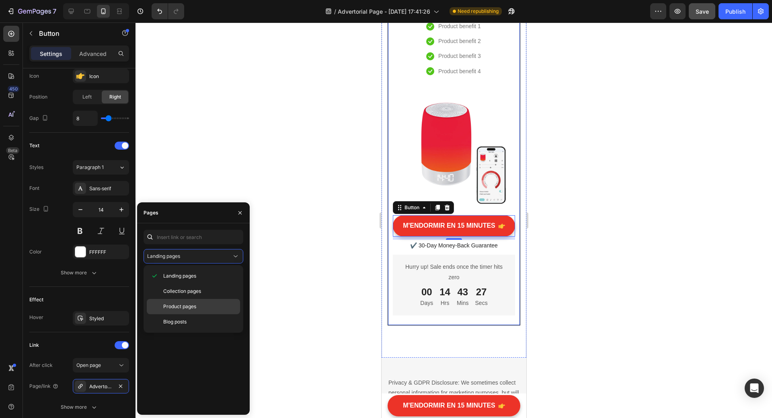
click at [172, 306] on span "Product pages" at bounding box center [179, 306] width 33 height 7
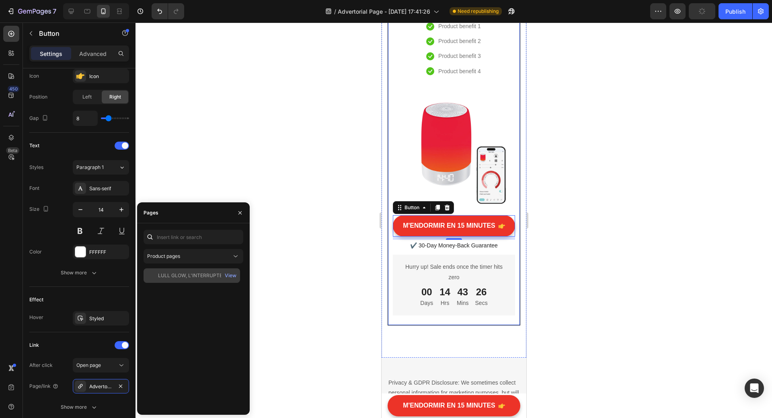
click at [208, 277] on div "LULL GLOW, L'INTERRUPTEUR MENTAL" at bounding box center [196, 275] width 77 height 7
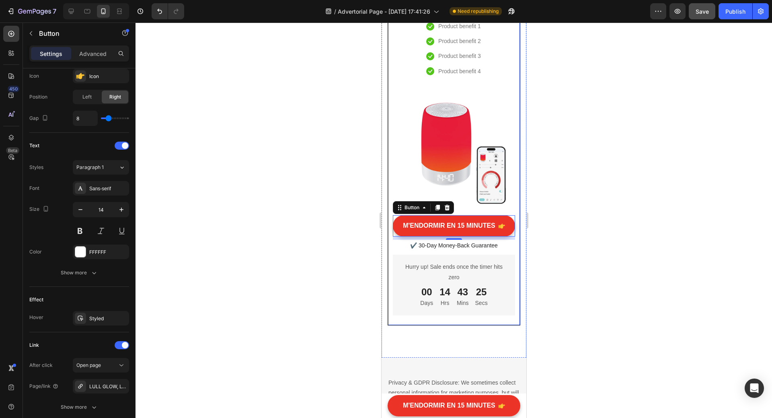
click at [304, 303] on div at bounding box center [454, 220] width 637 height 395
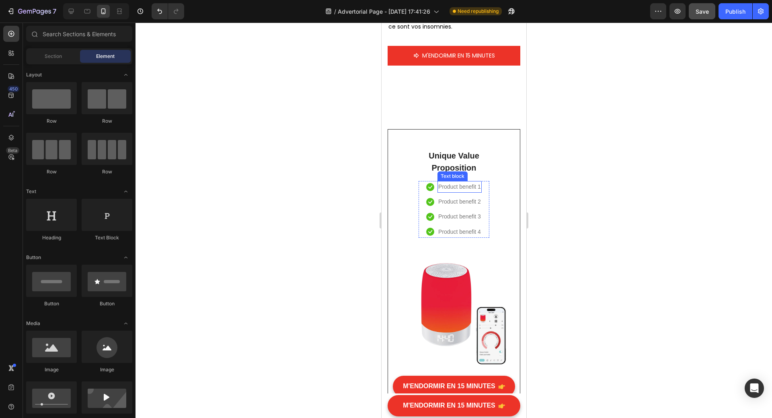
scroll to position [4906, 0]
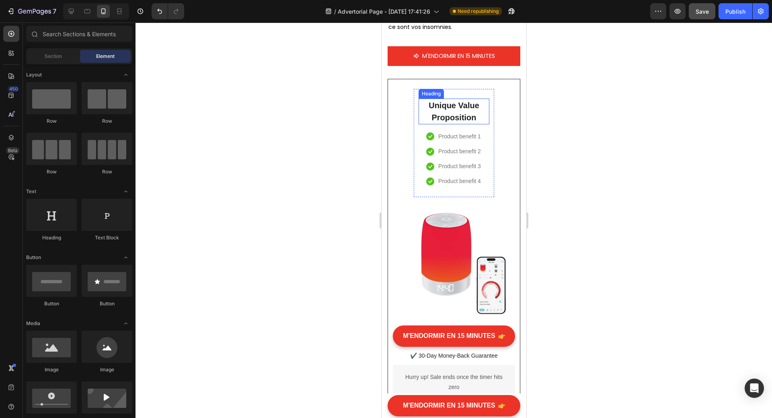
click at [456, 123] on p "Unique Value Proposition" at bounding box center [453, 111] width 69 height 24
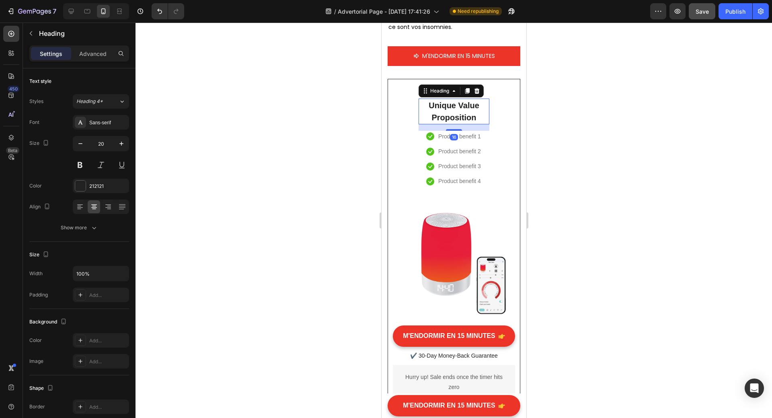
click at [429, 123] on p "Unique Value Proposition" at bounding box center [453, 111] width 69 height 24
drag, startPoint x: 426, startPoint y: 156, endPoint x: 482, endPoint y: 166, distance: 56.9
click at [482, 123] on p "Unique Value Proposition" at bounding box center [453, 111] width 69 height 24
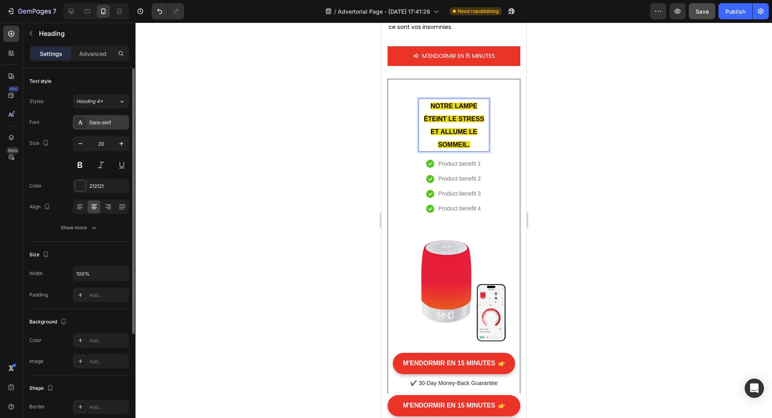
click at [100, 121] on div "Sans-serif" at bounding box center [108, 122] width 38 height 7
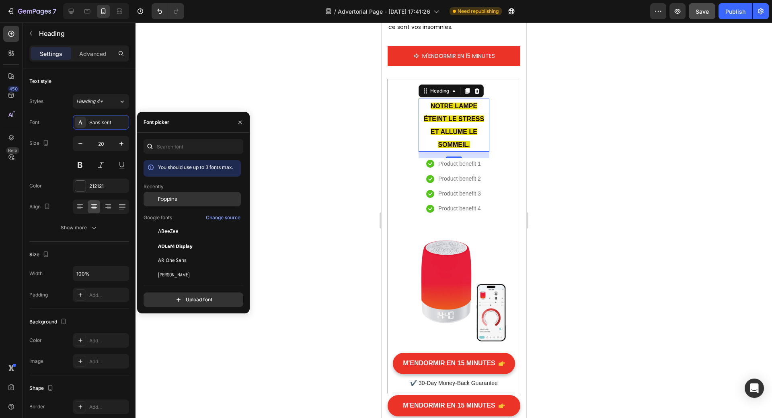
click at [172, 196] on span "Poppins" at bounding box center [167, 198] width 19 height 7
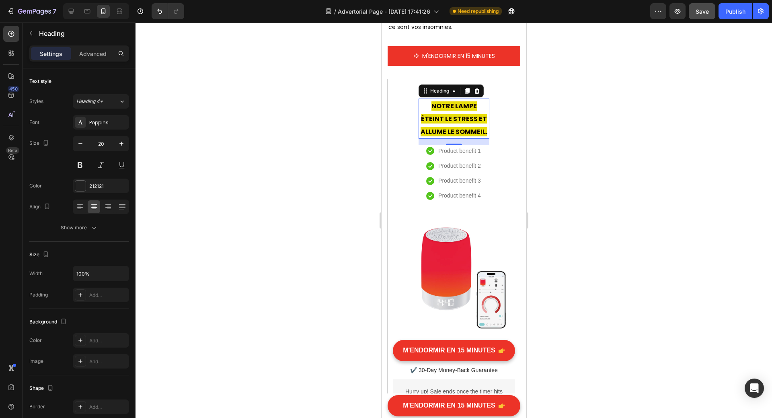
click at [570, 197] on div at bounding box center [454, 220] width 637 height 395
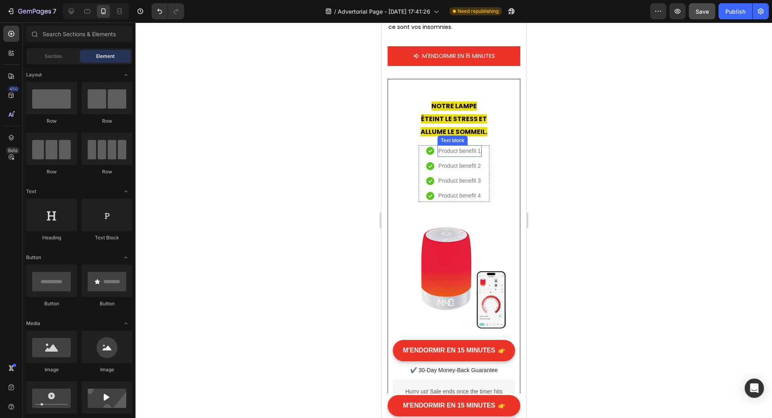
click at [454, 156] on p "Product benefit 1" at bounding box center [459, 151] width 43 height 10
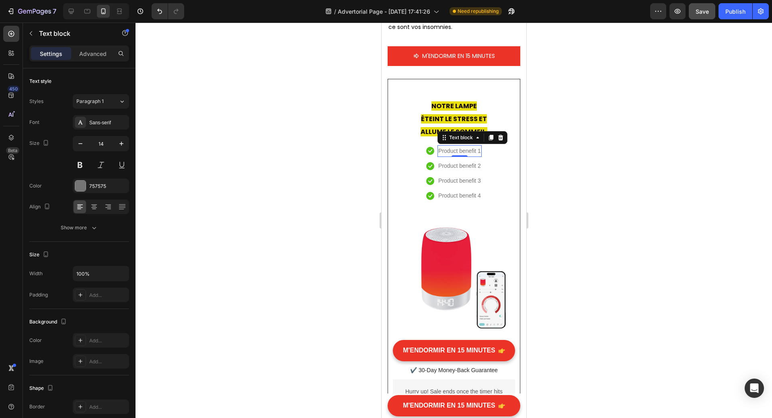
click at [451, 156] on p "Product benefit 1" at bounding box center [459, 151] width 43 height 10
click at [438, 156] on p "Product benefit 1" at bounding box center [459, 151] width 43 height 10
drag, startPoint x: 435, startPoint y: 203, endPoint x: 478, endPoint y: 204, distance: 43.0
click at [478, 157] on li "Icon Product benefit 1 Text block 0" at bounding box center [453, 151] width 55 height 12
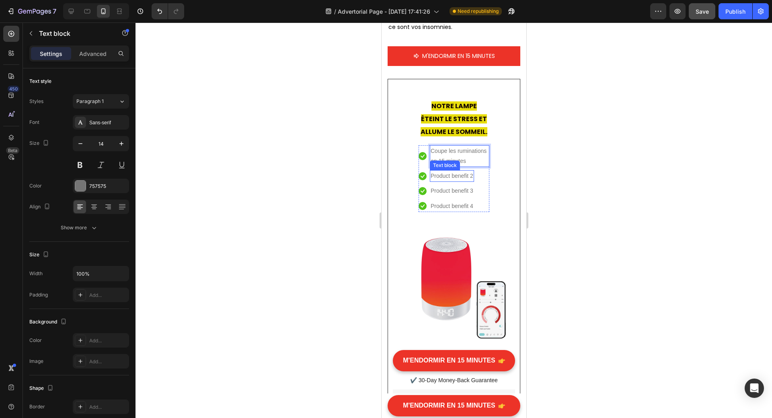
click at [451, 181] on p "Product benefit 2" at bounding box center [451, 176] width 43 height 10
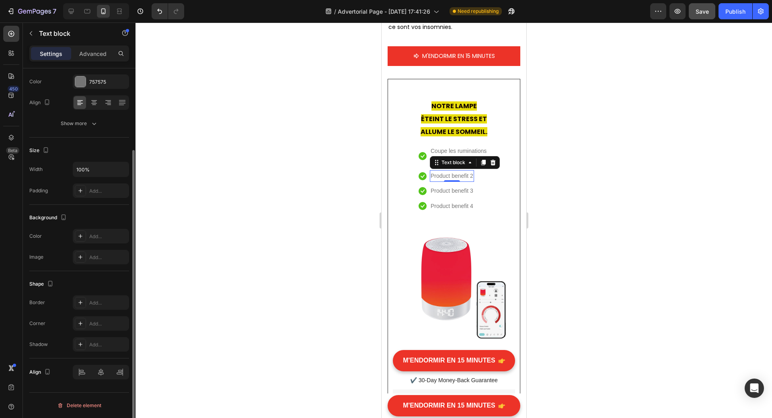
click at [430, 181] on p "Product benefit 2" at bounding box center [451, 176] width 43 height 10
drag, startPoint x: 428, startPoint y: 228, endPoint x: 470, endPoint y: 225, distance: 42.4
click at [470, 182] on div "Product benefit 2" at bounding box center [451, 176] width 44 height 12
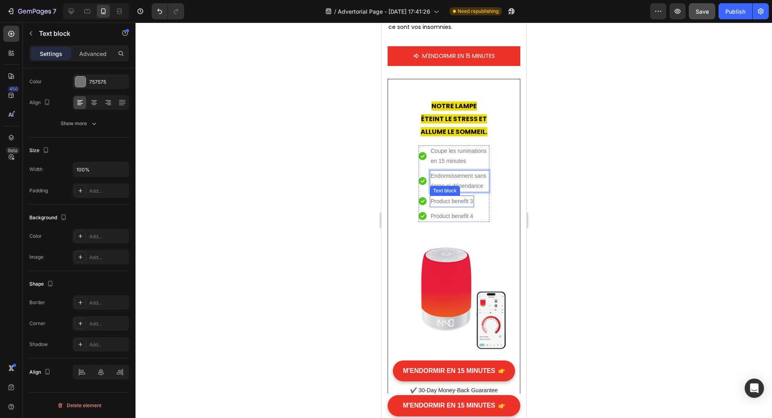
click at [436, 206] on p "Product benefit 3" at bounding box center [451, 201] width 43 height 10
click at [430, 206] on p "Product benefit 3" at bounding box center [451, 201] width 43 height 10
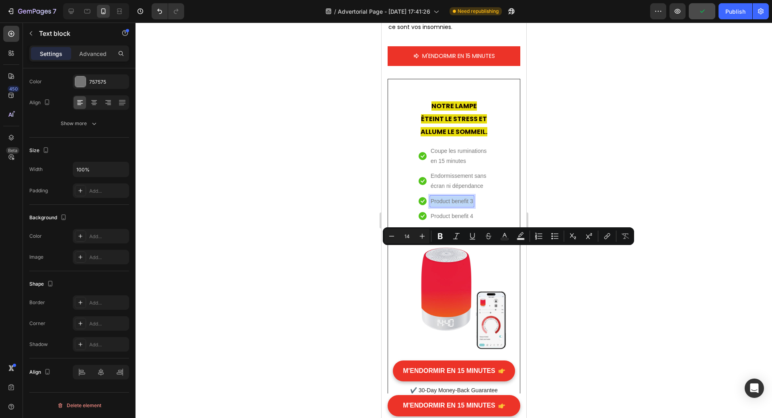
drag, startPoint x: 428, startPoint y: 252, endPoint x: 468, endPoint y: 251, distance: 40.2
click at [468, 206] on p "Product benefit 3" at bounding box center [451, 201] width 43 height 10
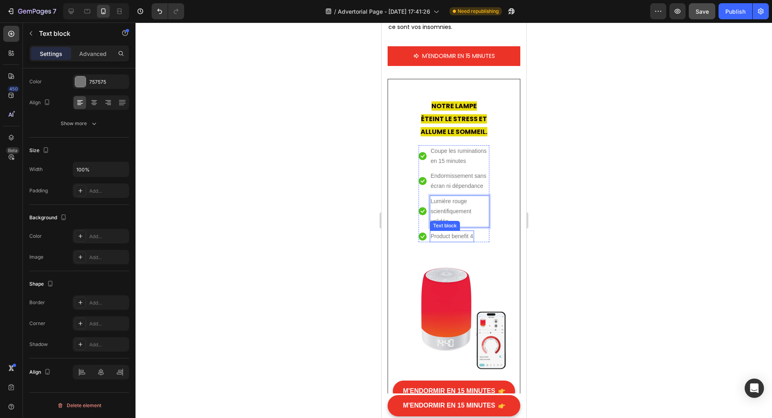
click at [439, 241] on p "Product benefit 4" at bounding box center [451, 236] width 43 height 10
click at [430, 241] on p "Product benefit 4" at bounding box center [451, 236] width 43 height 10
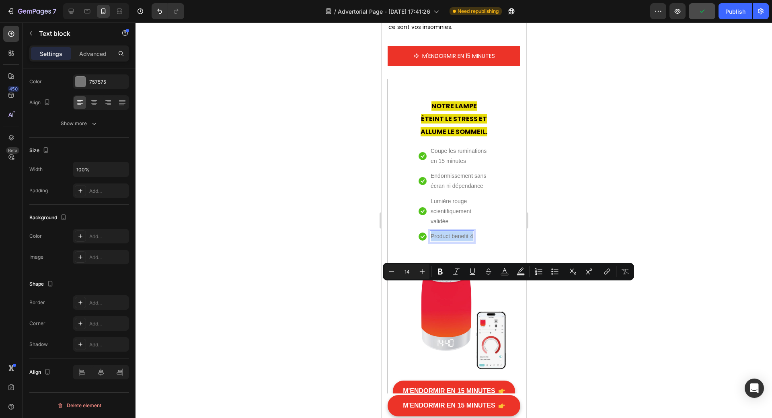
drag, startPoint x: 427, startPoint y: 287, endPoint x: 470, endPoint y: 288, distance: 42.6
click at [470, 241] on p "Product benefit 4" at bounding box center [451, 236] width 43 height 10
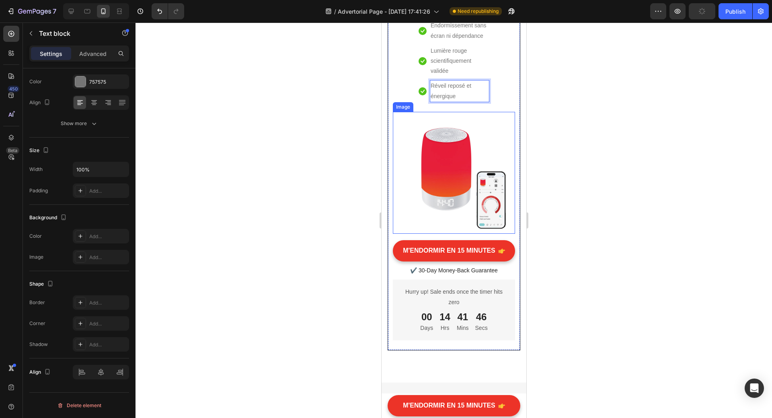
scroll to position [4906, 0]
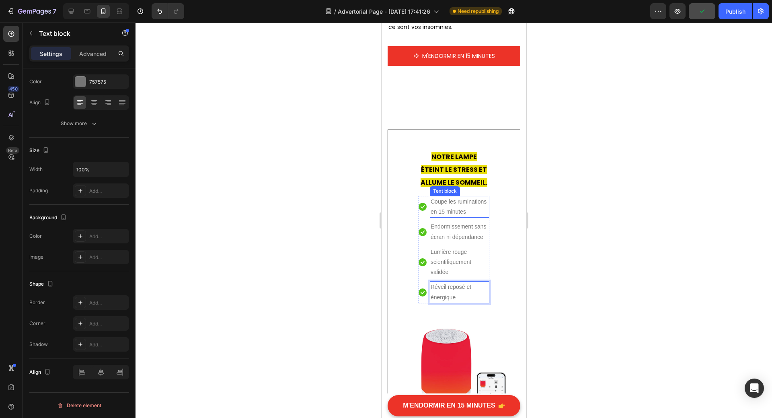
click at [462, 207] on p "Coupe les ruminations en 15 minutes" at bounding box center [459, 207] width 58 height 20
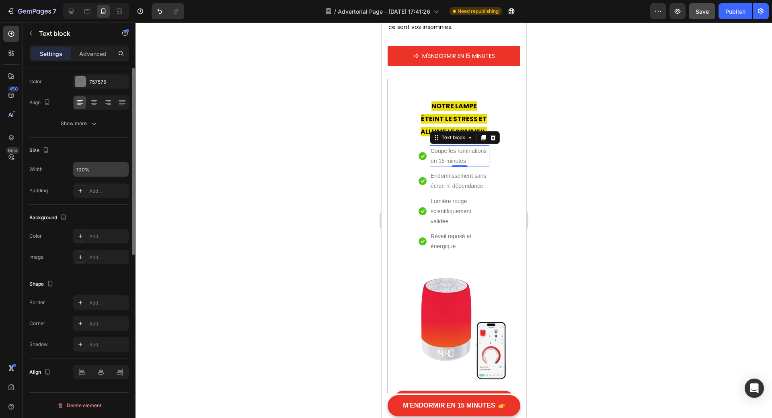
scroll to position [0, 0]
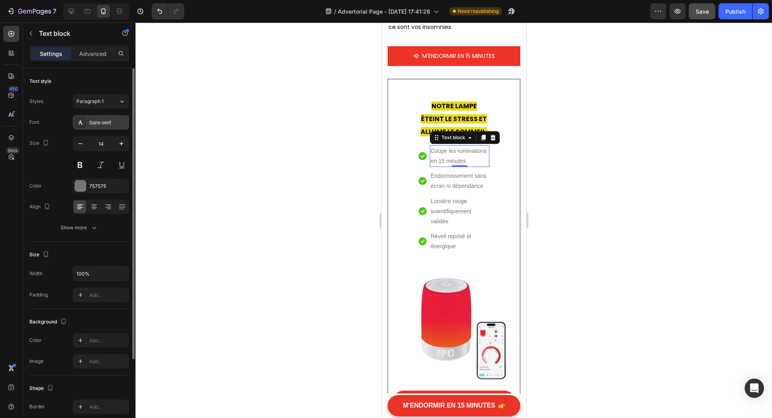
click at [101, 123] on div "Sans-serif" at bounding box center [108, 122] width 38 height 7
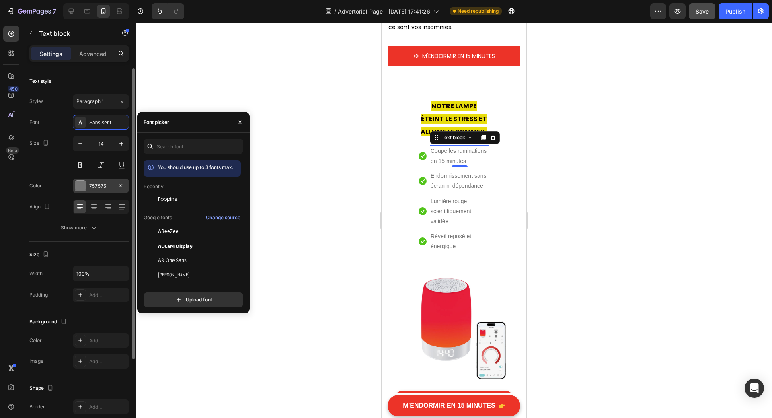
click at [158, 198] on div at bounding box center [151, 199] width 14 height 14
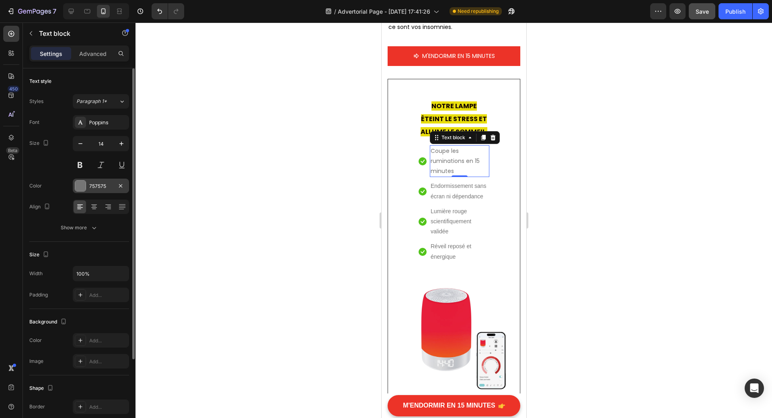
click at [84, 183] on div at bounding box center [80, 186] width 10 height 10
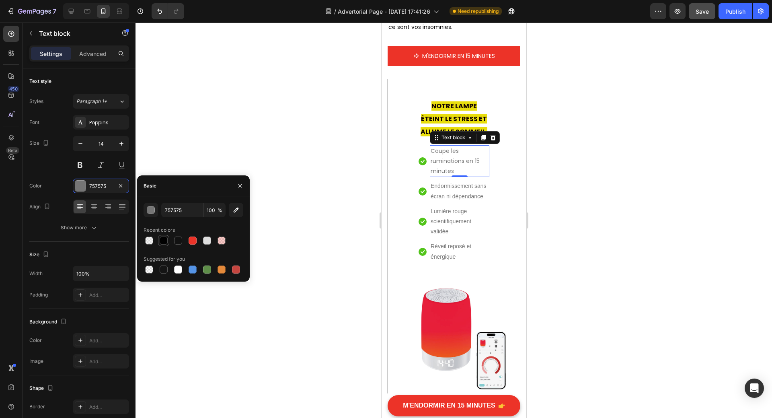
click at [163, 238] on div at bounding box center [164, 240] width 8 height 8
type input "010101"
click at [434, 201] on p "Endormissement sans écran ni dépendance" at bounding box center [459, 191] width 58 height 20
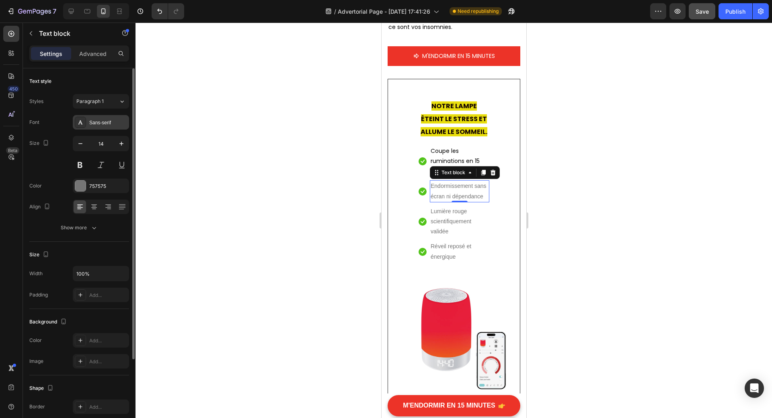
click at [98, 123] on div "Sans-serif" at bounding box center [108, 122] width 38 height 7
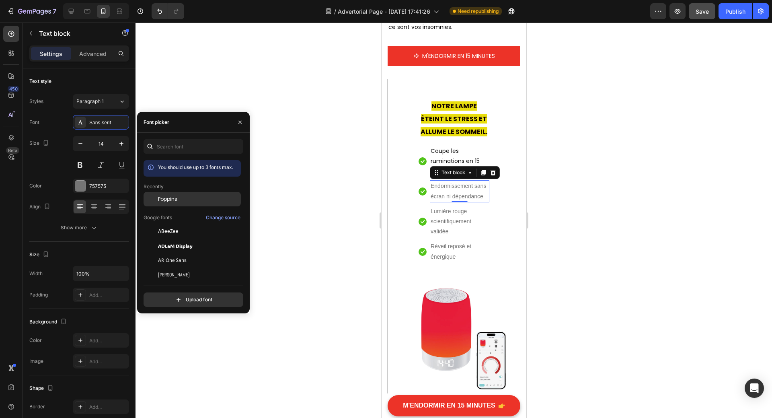
click at [168, 199] on span "Poppins" at bounding box center [167, 198] width 19 height 7
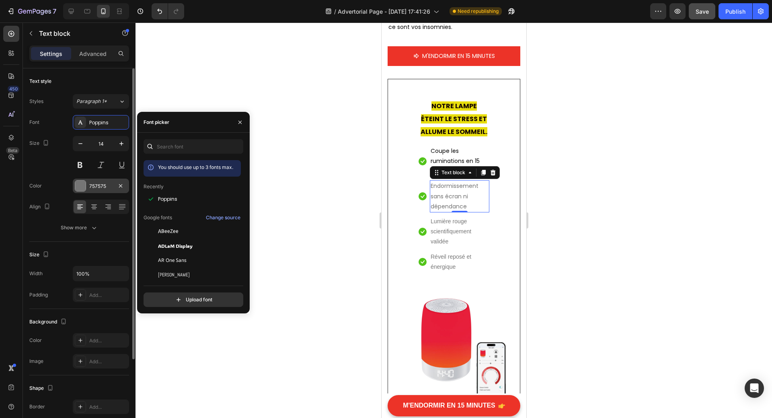
click at [82, 186] on div at bounding box center [80, 186] width 10 height 10
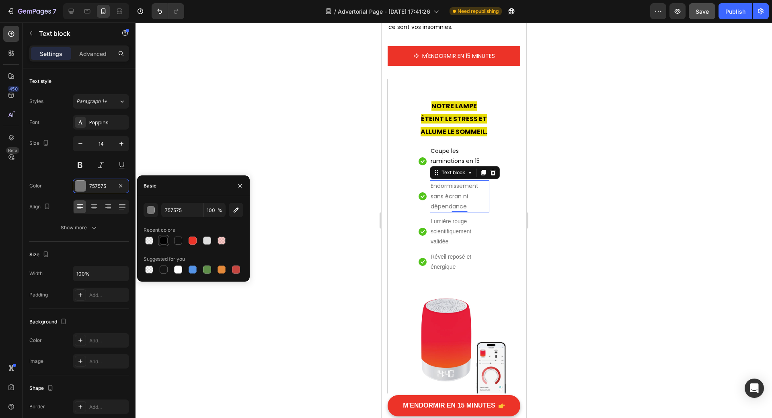
click at [163, 240] on div at bounding box center [164, 240] width 8 height 8
type input "010101"
click at [432, 247] on p "Lumière rouge scientifiquement validée" at bounding box center [459, 231] width 58 height 31
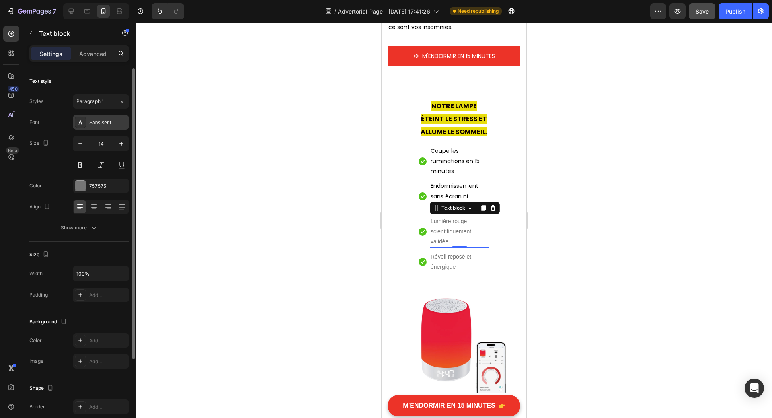
click at [110, 122] on div "Sans-serif" at bounding box center [108, 122] width 38 height 7
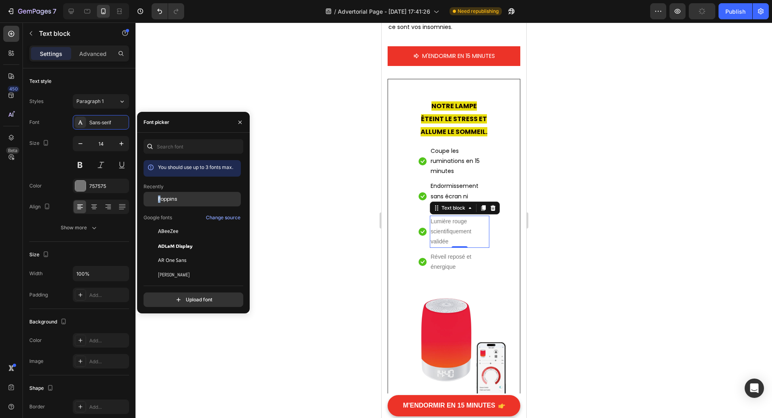
drag, startPoint x: 160, startPoint y: 198, endPoint x: 153, endPoint y: 198, distance: 6.8
click at [159, 198] on span "Poppins" at bounding box center [167, 198] width 19 height 7
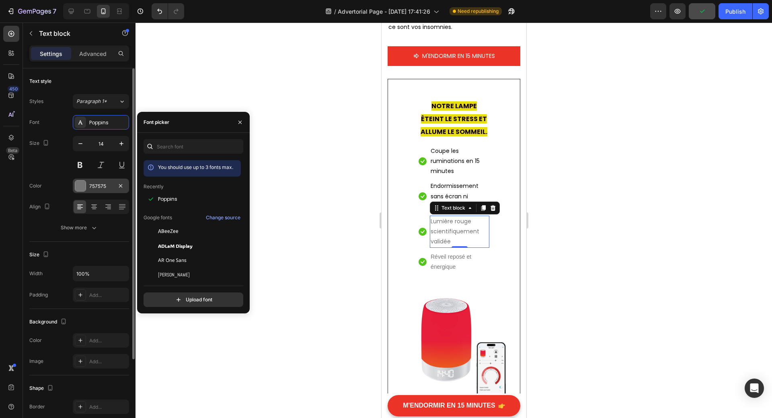
click at [84, 186] on div at bounding box center [80, 186] width 10 height 10
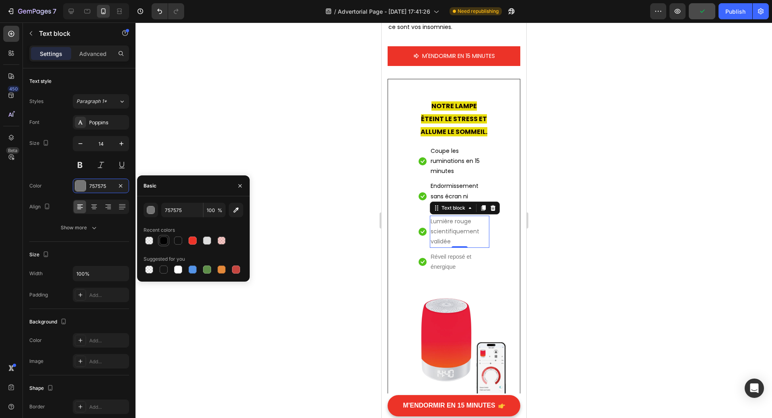
click at [161, 240] on div at bounding box center [164, 240] width 8 height 8
type input "010101"
click at [432, 272] on p "Réveil reposé et énergique" at bounding box center [459, 262] width 58 height 20
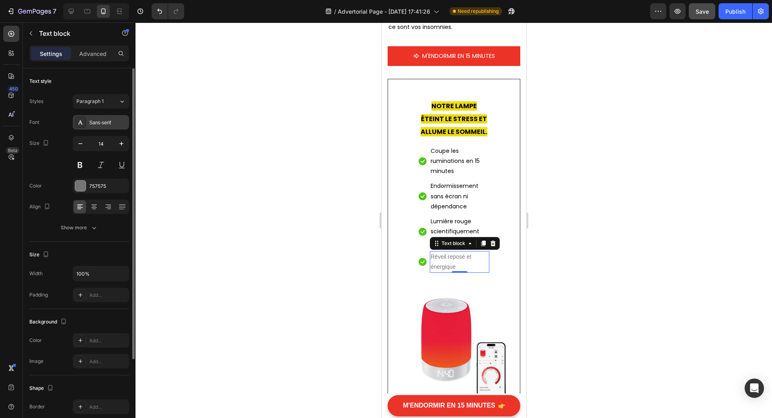
click at [95, 122] on div "Sans-serif" at bounding box center [108, 122] width 38 height 7
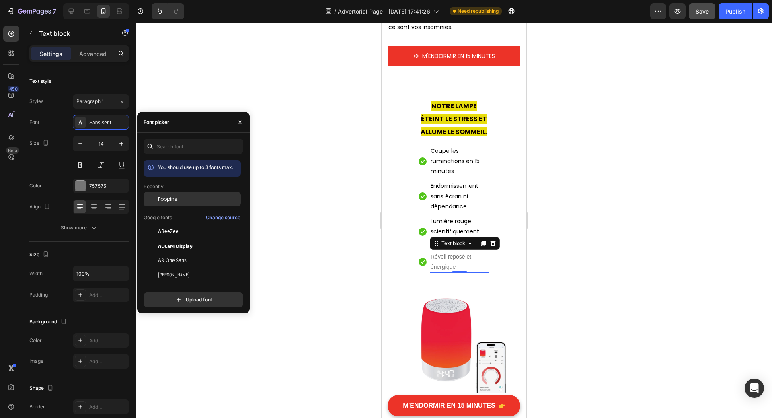
drag, startPoint x: 170, startPoint y: 198, endPoint x: 166, endPoint y: 199, distance: 4.5
click at [169, 199] on span "Poppins" at bounding box center [167, 198] width 19 height 7
click at [81, 187] on div at bounding box center [80, 186] width 10 height 10
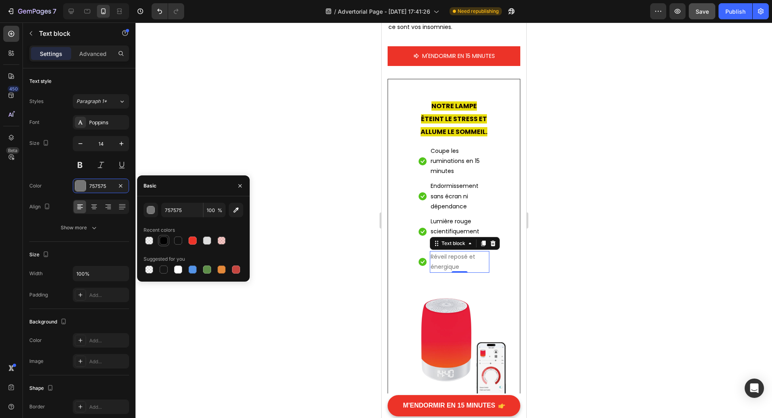
click at [161, 237] on div at bounding box center [164, 240] width 8 height 8
type input "010101"
click at [454, 136] on span "NOTRE LAMPE ÉTEINT LE STRESS ET ALLUME LE SOMMEIL." at bounding box center [453, 118] width 67 height 35
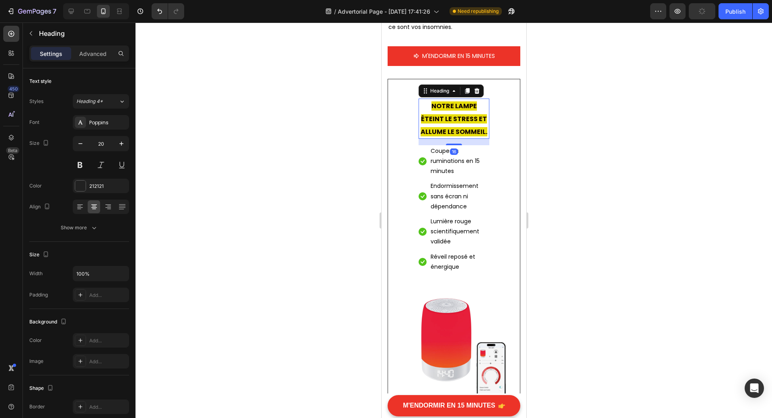
click at [565, 205] on div at bounding box center [454, 220] width 637 height 395
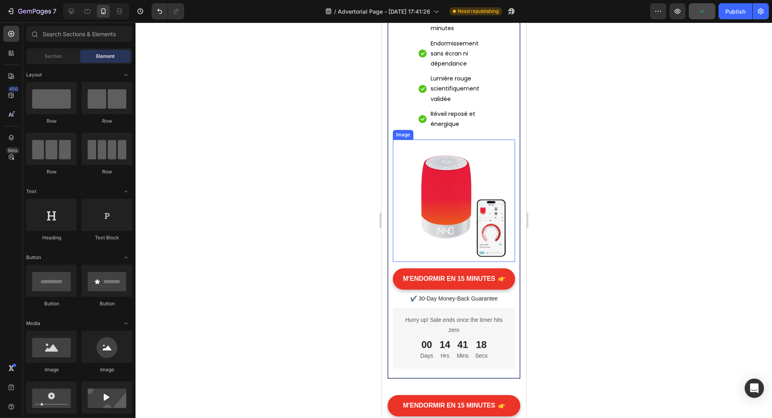
scroll to position [5147, 0]
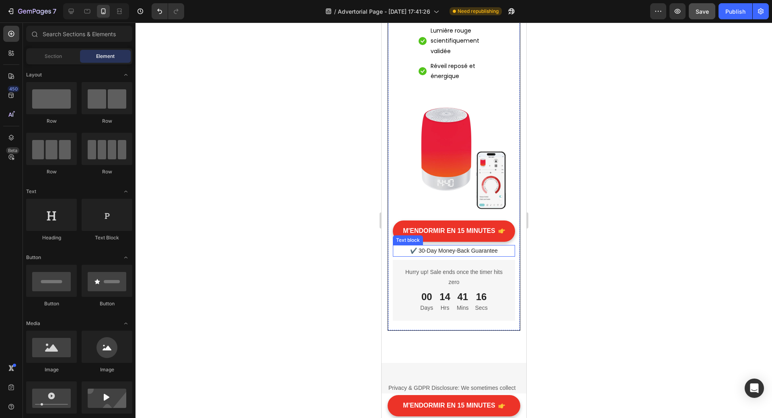
click at [448, 254] on p "✔️ 30-Day Money-Back Guarantee" at bounding box center [453, 251] width 121 height 10
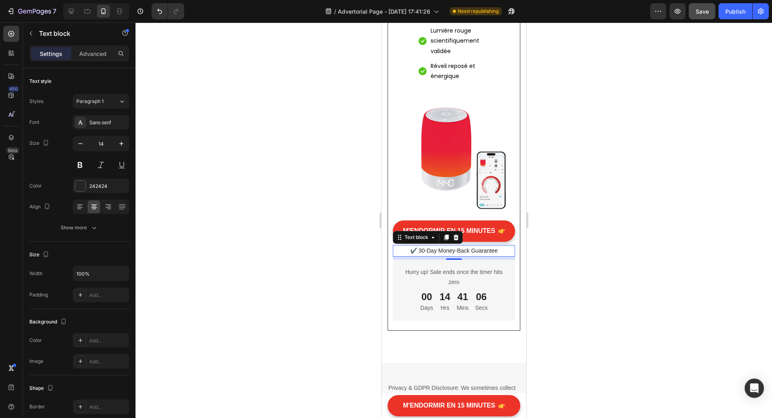
click at [446, 254] on p "✔️ 30-Day Money-Back Guarantee" at bounding box center [453, 251] width 121 height 10
click at [419, 253] on p "✔️ 30-Day Money-Back Guarantee" at bounding box center [453, 251] width 121 height 10
drag, startPoint x: 417, startPoint y: 253, endPoint x: 464, endPoint y: 253, distance: 46.2
click at [464, 253] on p "✔️ 30-Day Money-Back Guarantee" at bounding box center [453, 251] width 121 height 10
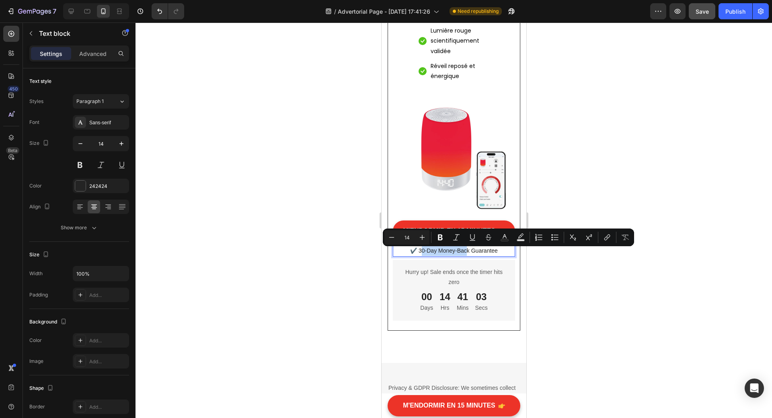
click at [444, 253] on p "✔️ 30-Day Money-Back Guarantee" at bounding box center [453, 251] width 121 height 10
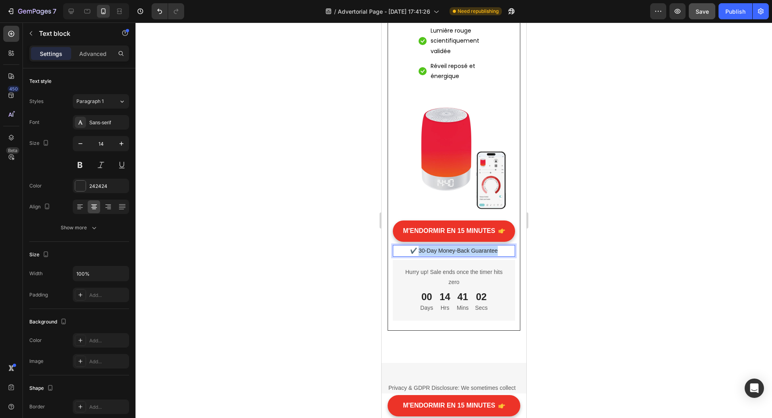
drag, startPoint x: 416, startPoint y: 254, endPoint x: 500, endPoint y: 255, distance: 84.4
click at [500, 255] on p "✔️ 30-Day Money-Back Guarantee" at bounding box center [453, 251] width 121 height 10
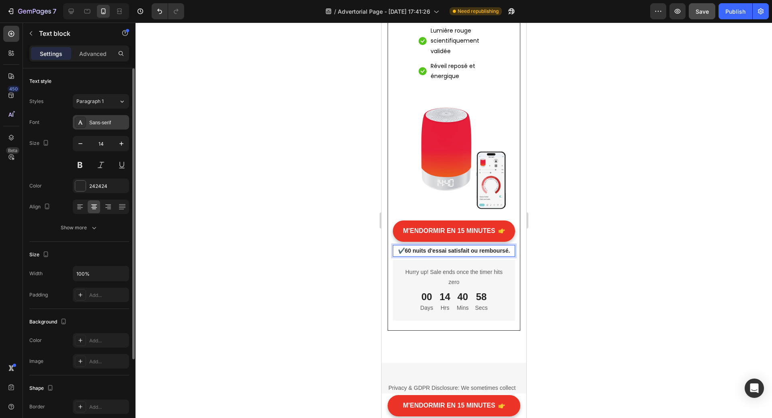
click at [107, 123] on div "Sans-serif" at bounding box center [108, 122] width 38 height 7
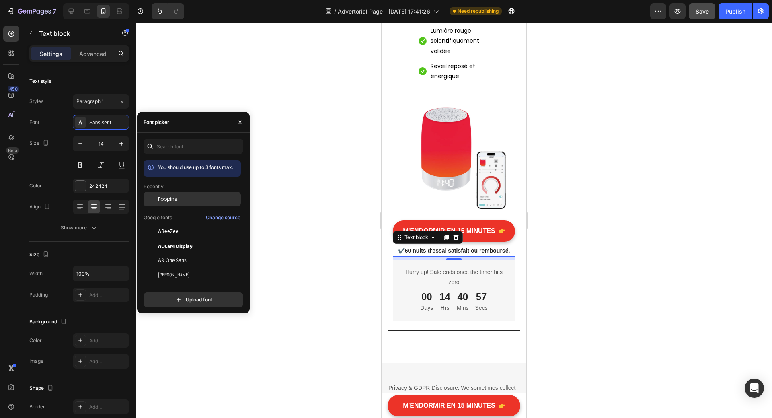
click at [172, 198] on span "Poppins" at bounding box center [167, 198] width 19 height 7
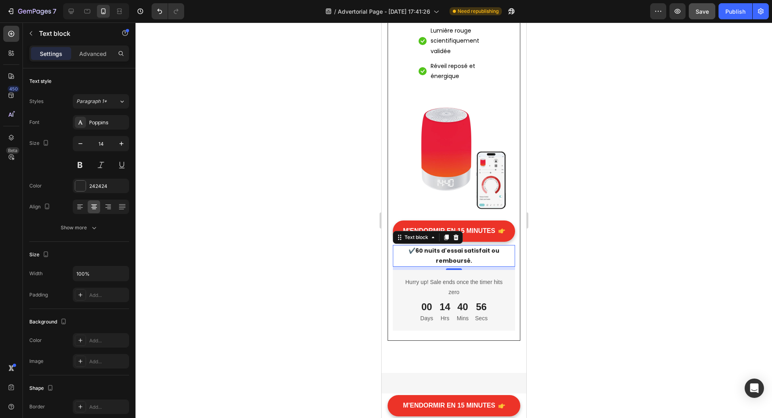
click at [580, 300] on div at bounding box center [454, 220] width 637 height 395
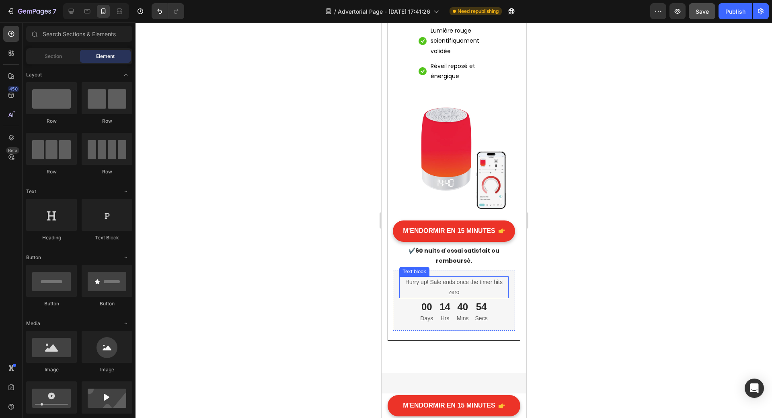
click at [450, 290] on p "Hurry up! Sale ends once the timer hits zero" at bounding box center [454, 287] width 108 height 20
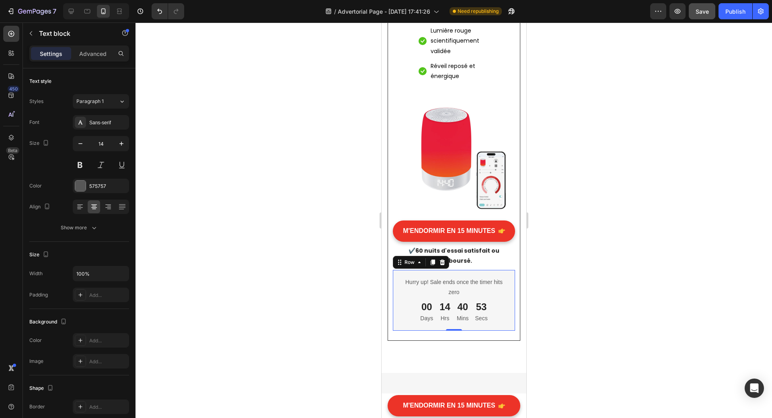
click at [496, 274] on div "Hurry up! Sale ends once the timer hits zero Text block 00 Days 14 Hrs 40 Mins …" at bounding box center [453, 300] width 122 height 61
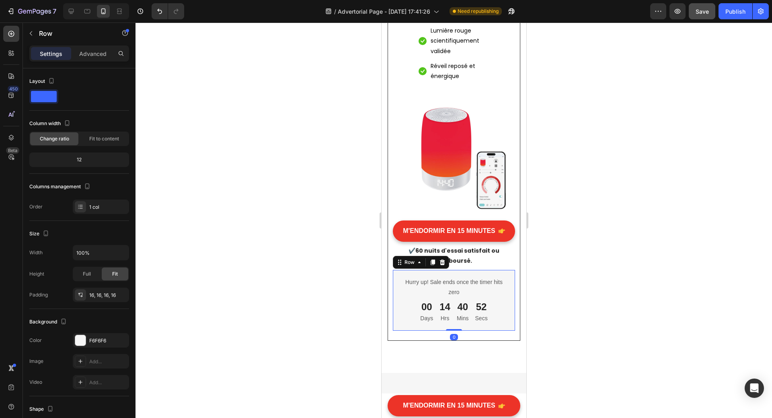
click at [443, 264] on icon at bounding box center [442, 262] width 5 height 6
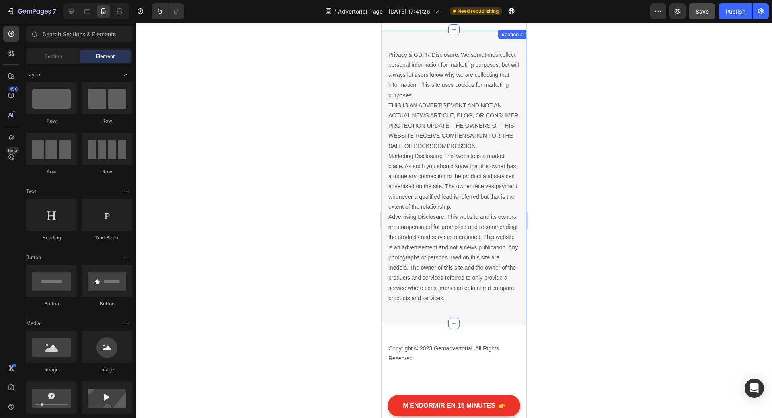
scroll to position [5389, 0]
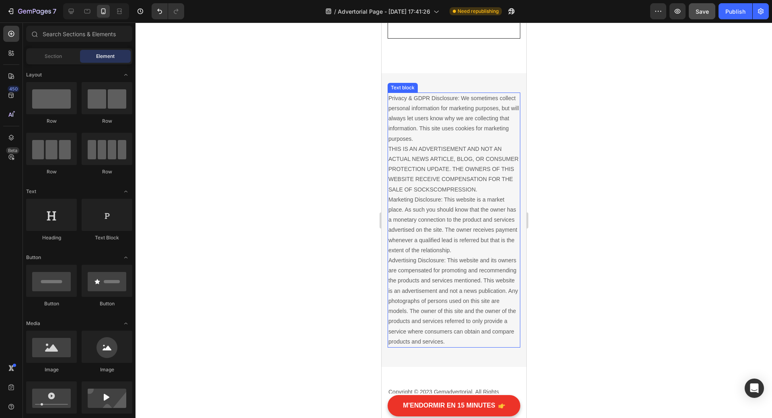
click at [397, 106] on p "Privacy & GDPR Disclosure: We sometimes collect personal information for market…" at bounding box center [453, 219] width 131 height 253
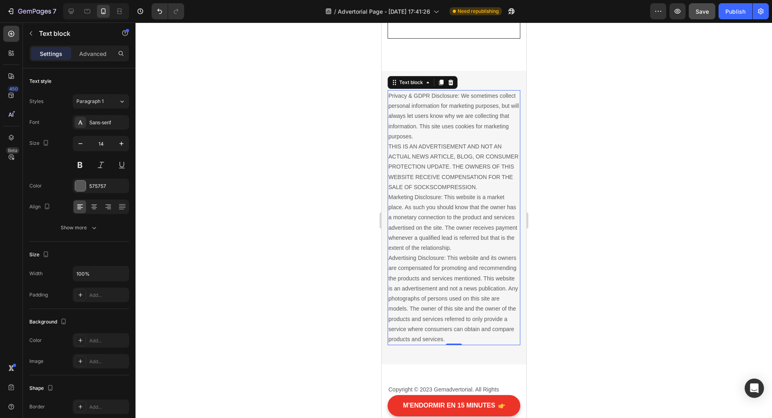
click at [394, 101] on p "Privacy & GDPR Disclosure: We sometimes collect personal information for market…" at bounding box center [453, 217] width 131 height 253
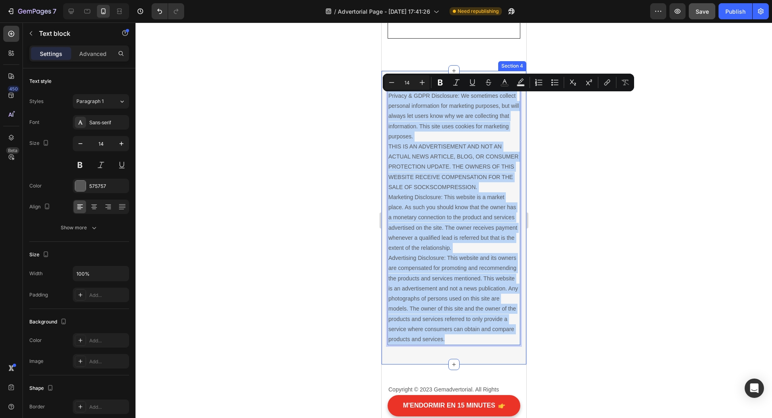
drag, startPoint x: 388, startPoint y: 99, endPoint x: 481, endPoint y: 368, distance: 284.6
click at [481, 364] on div "Privacy & GDPR Disclosure: We sometimes collect personal information for market…" at bounding box center [453, 218] width 145 height 294
copy p "Privacy & GDPR Disclosure: We sometimes collect personal information for market…"
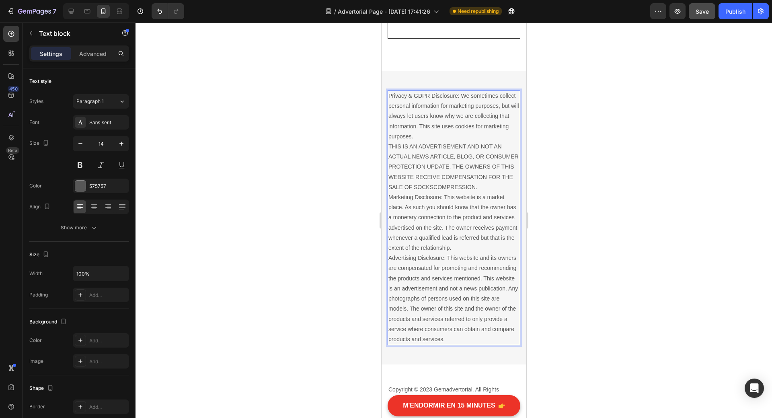
click at [402, 101] on p "Privacy & GDPR Disclosure: We sometimes collect personal information for market…" at bounding box center [453, 217] width 131 height 253
click at [391, 98] on p "Privacy & GDPR Disclosure: We sometimes collect personal information for market…" at bounding box center [453, 217] width 131 height 253
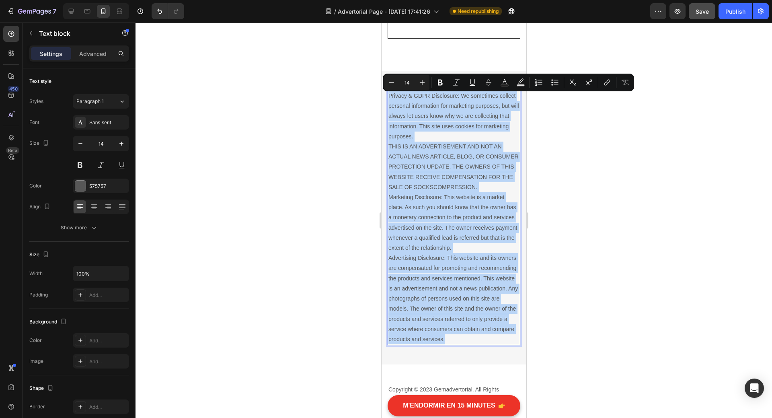
drag, startPoint x: 389, startPoint y: 99, endPoint x: 521, endPoint y: 360, distance: 293.0
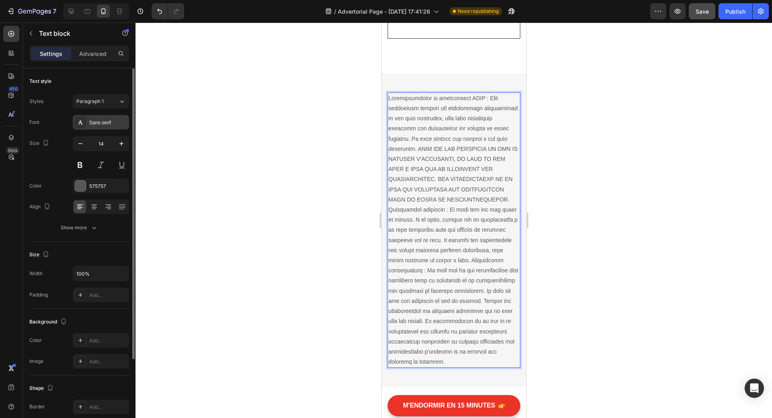
click at [97, 122] on div "Sans-serif" at bounding box center [108, 122] width 38 height 7
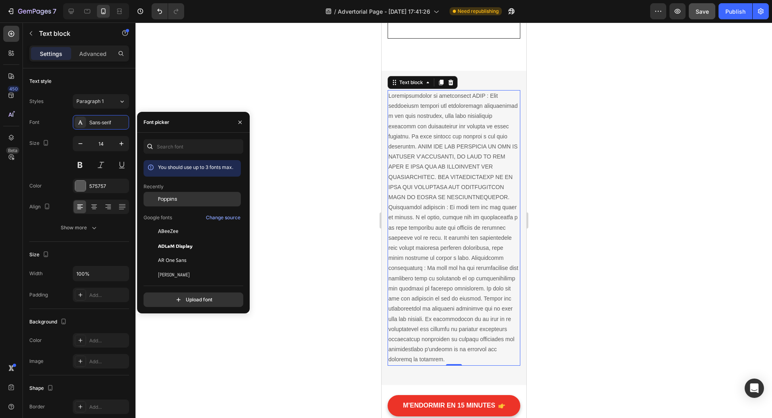
click at [164, 201] on span "Poppins" at bounding box center [167, 198] width 19 height 7
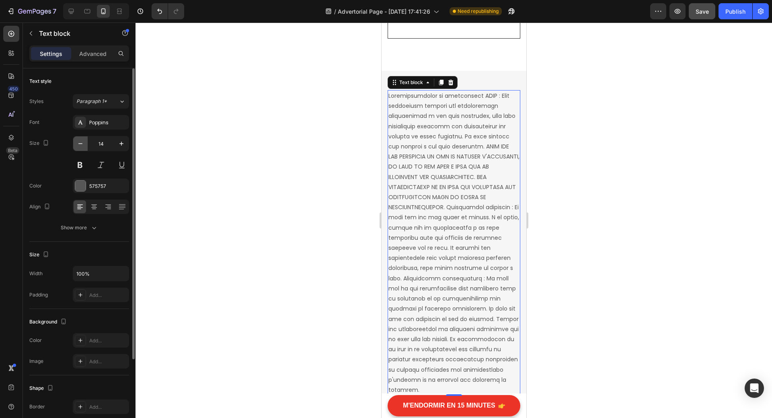
click at [80, 142] on icon "button" at bounding box center [80, 144] width 8 height 8
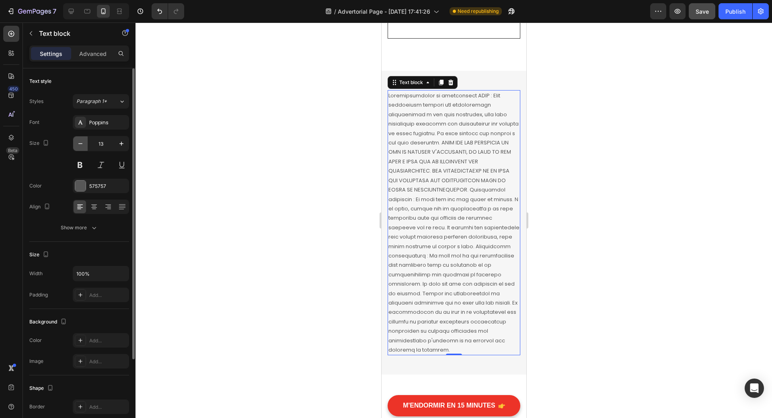
click at [80, 142] on icon "button" at bounding box center [80, 144] width 8 height 8
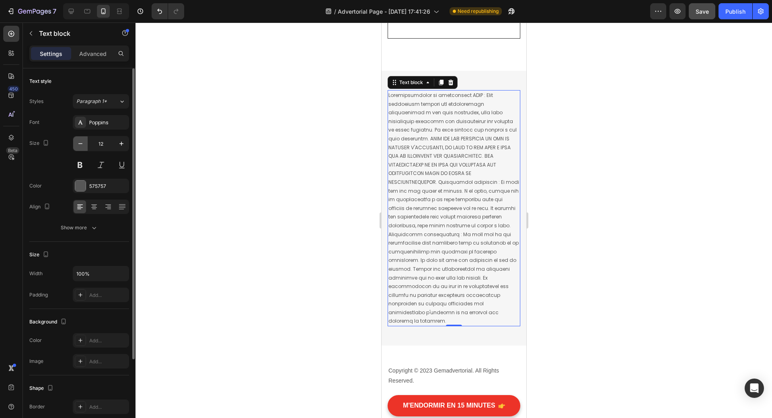
click at [80, 142] on icon "button" at bounding box center [80, 144] width 8 height 8
type input "10"
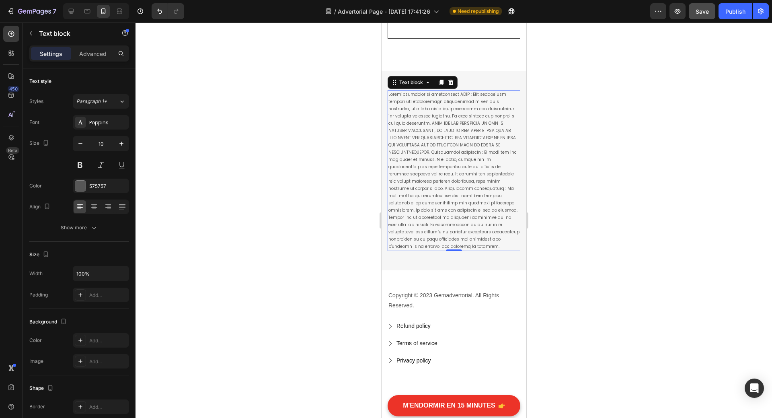
click at [605, 226] on div at bounding box center [454, 220] width 637 height 395
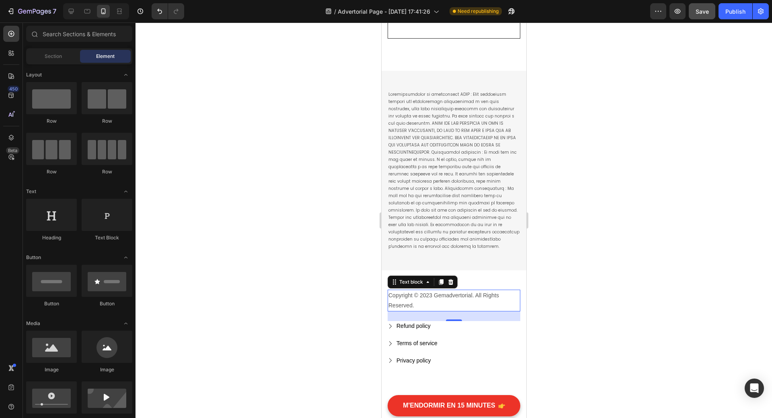
click at [488, 293] on p "Copyright © 2023 Gemadvertorial. All Rights Reserved." at bounding box center [453, 300] width 131 height 20
click at [456, 290] on p "Copyright © 2023 Gemadvertorial. All Rights Reserved." at bounding box center [453, 300] width 131 height 20
click at [430, 292] on p "Copyright © 2023 Gemadvertorial. All Rights Reserved." at bounding box center [453, 300] width 131 height 20
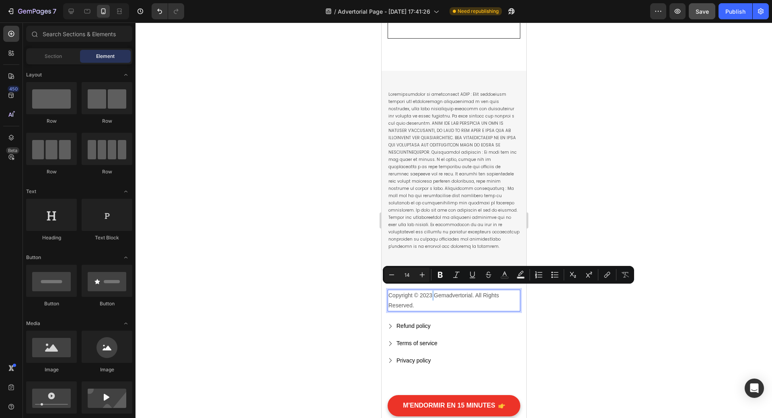
click at [433, 292] on p "Copyright © 2023 Gemadvertorial. All Rights Reserved." at bounding box center [453, 300] width 131 height 20
click at [430, 292] on p "Copyright © 2023 Gemadvertorial. All Rights Reserved." at bounding box center [453, 300] width 131 height 20
click at [431, 292] on p "Copyright © 2023 Gemadvertorial. All Rights Reserved." at bounding box center [453, 300] width 131 height 20
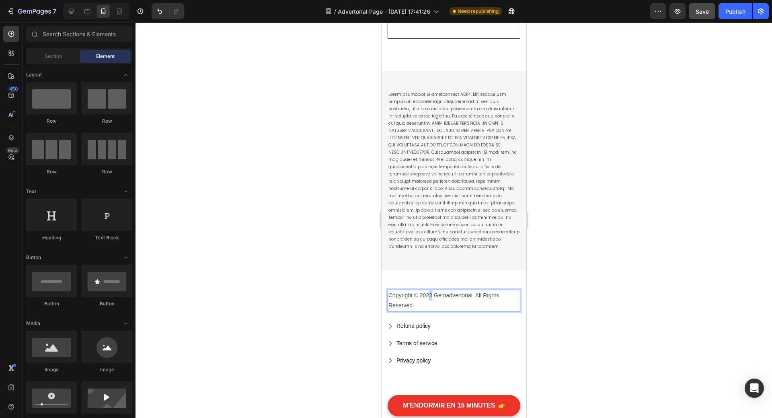
click at [430, 292] on p "Copyright © 2023 Gemadvertorial. All Rights Reserved." at bounding box center [453, 300] width 131 height 20
click at [440, 291] on p "Copyright © 2025 Gemadvertorial. All Rights Reserved." at bounding box center [453, 300] width 131 height 20
drag, startPoint x: 434, startPoint y: 292, endPoint x: 473, endPoint y: 291, distance: 38.2
click at [473, 291] on p "Copyright © 2025 Gemadvertorial. All Rights Reserved." at bounding box center [453, 300] width 131 height 20
click at [460, 290] on p "Copyright © 2025 Full Glow. All Rights Reserved." at bounding box center [453, 295] width 131 height 10
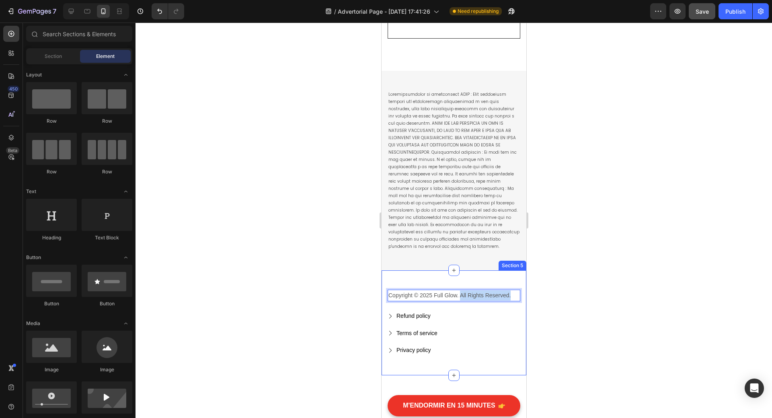
drag, startPoint x: 459, startPoint y: 291, endPoint x: 515, endPoint y: 294, distance: 55.5
click at [515, 294] on div "Copyright © 2025 Full Glow. All Rights Reserved. Text block 0 Refund policy But…" at bounding box center [453, 322] width 145 height 105
click at [468, 293] on p "Copyright © 2025 Full Glow." at bounding box center [453, 295] width 131 height 10
click at [46, 58] on span "Section" at bounding box center [53, 56] width 17 height 7
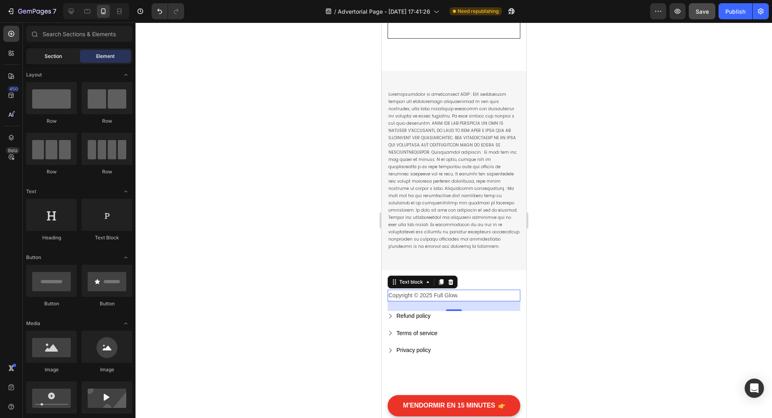
click at [47, 55] on span "Section" at bounding box center [53, 56] width 17 height 7
click at [461, 293] on p "Copyright © 2025 Full Glow." at bounding box center [453, 295] width 131 height 10
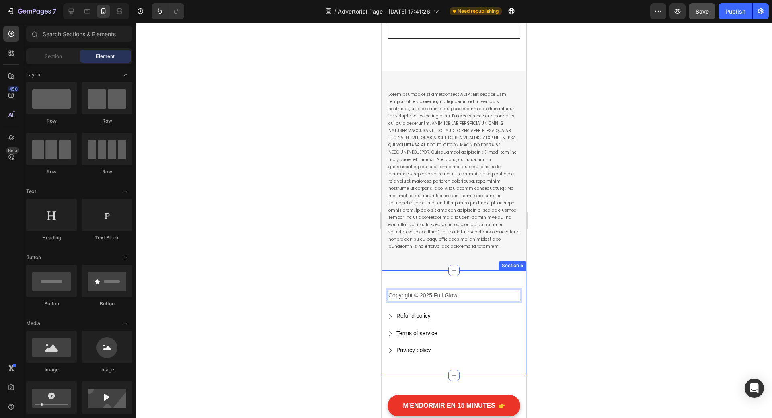
click at [474, 265] on div "Text block Row Section 4" at bounding box center [453, 170] width 145 height 199
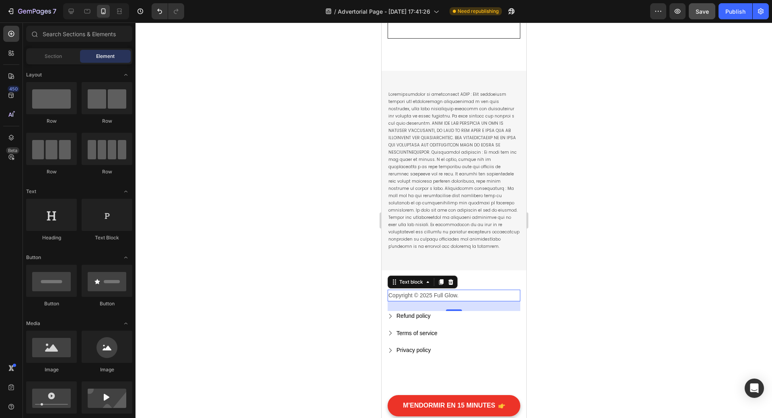
click at [470, 292] on p "Copyright © 2025 Full Glow." at bounding box center [453, 295] width 131 height 10
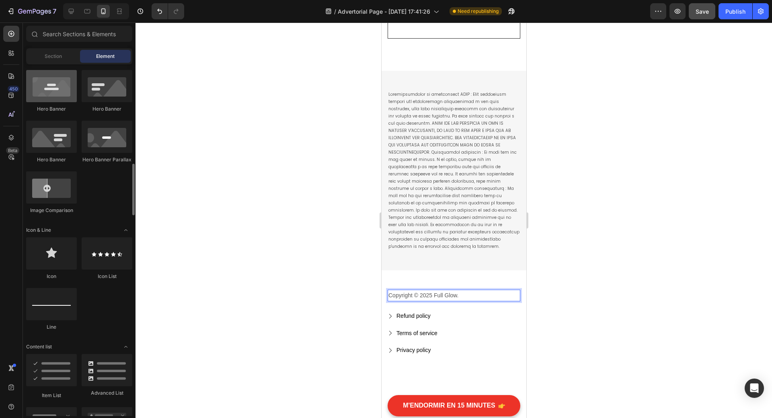
scroll to position [442, 0]
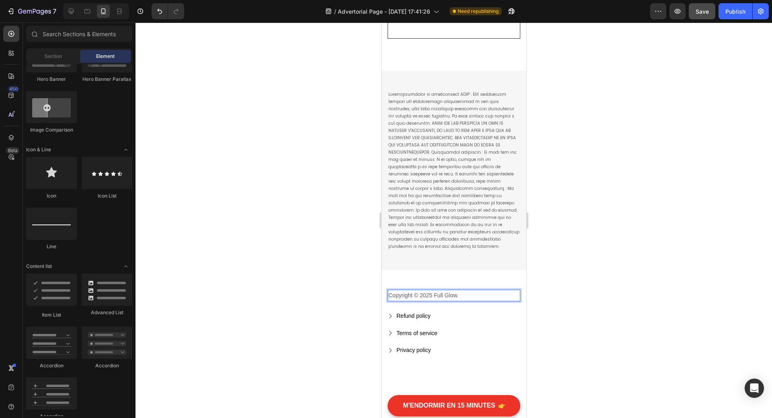
click at [464, 291] on p "Copyright © 2025 Full Glow." at bounding box center [453, 295] width 131 height 10
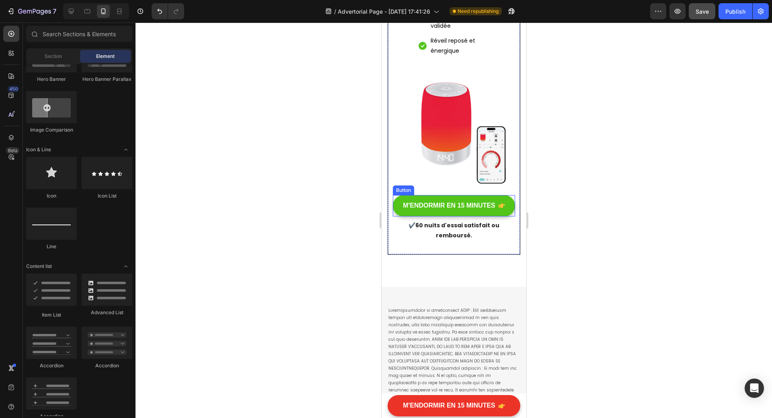
scroll to position [5335, 0]
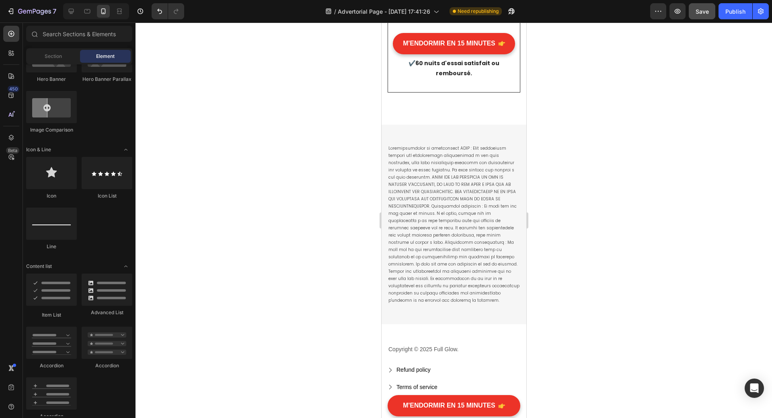
click at [590, 211] on div at bounding box center [454, 220] width 637 height 395
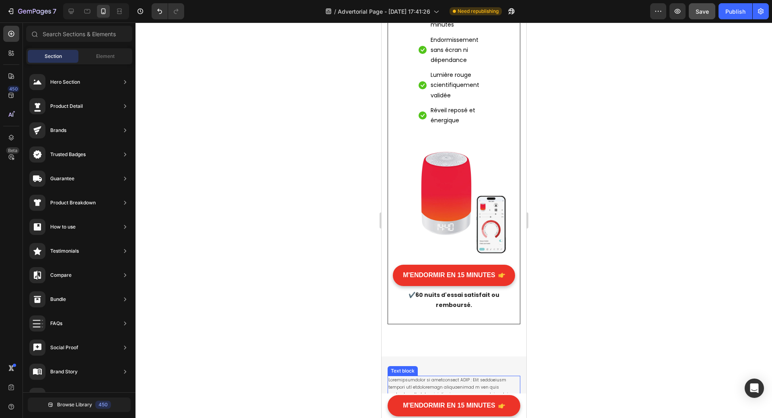
scroll to position [5093, 0]
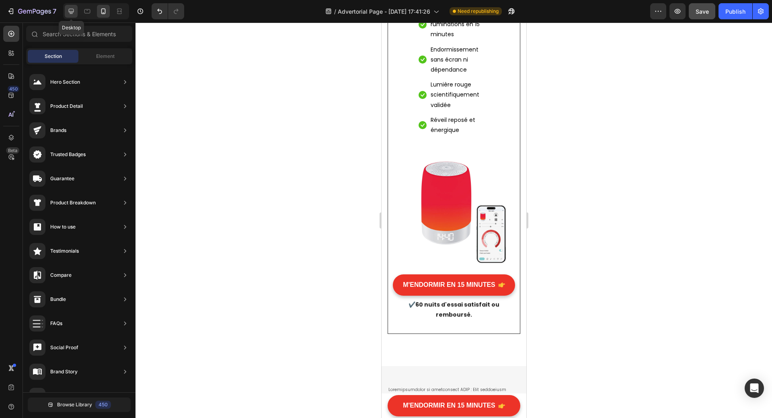
click at [69, 10] on icon at bounding box center [71, 11] width 5 height 5
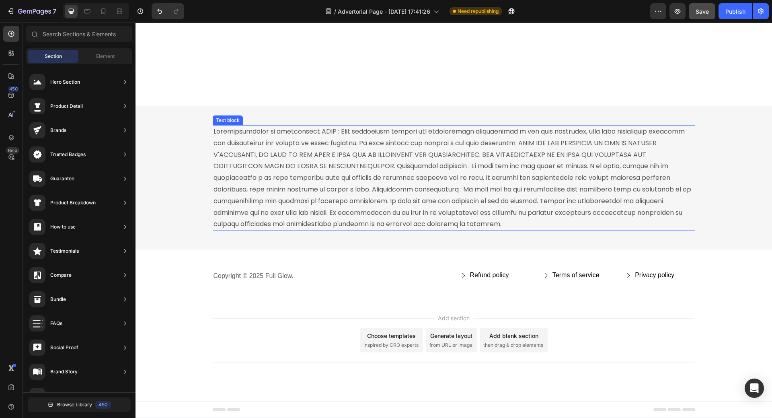
scroll to position [4962, 0]
click at [427, 193] on p "Rich Text Editor. Editing area: main" at bounding box center [454, 178] width 481 height 104
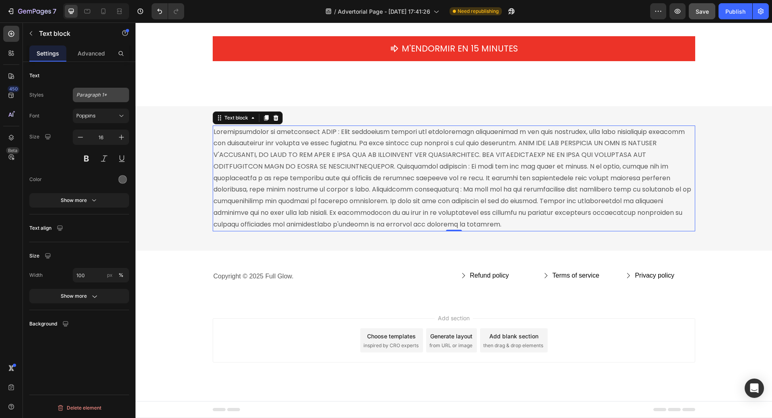
scroll to position [3139, 0]
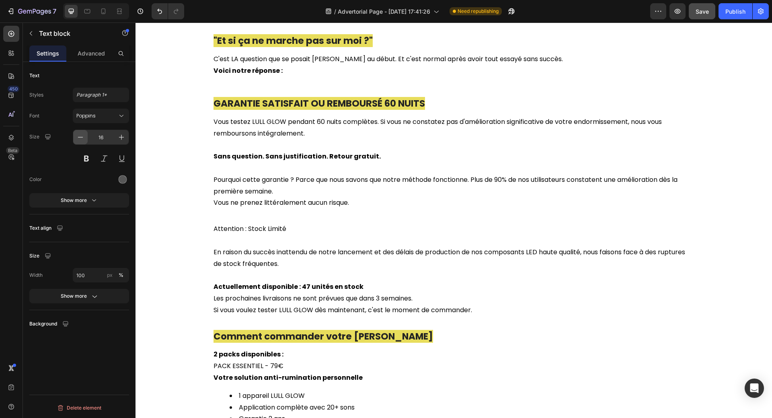
click at [82, 136] on icon "button" at bounding box center [80, 137] width 8 height 8
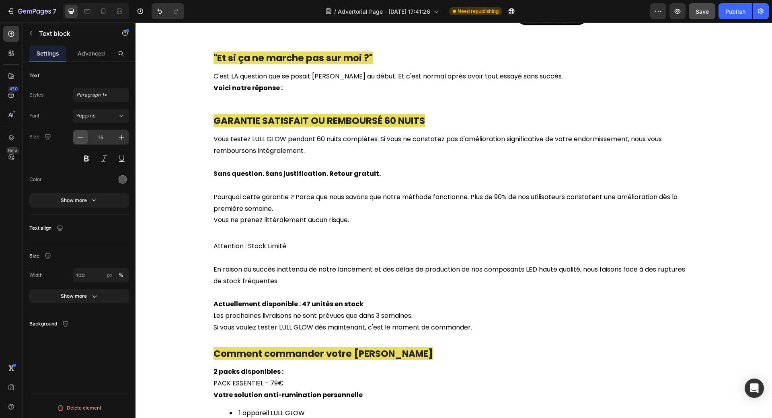
click at [82, 136] on icon "button" at bounding box center [80, 137] width 8 height 8
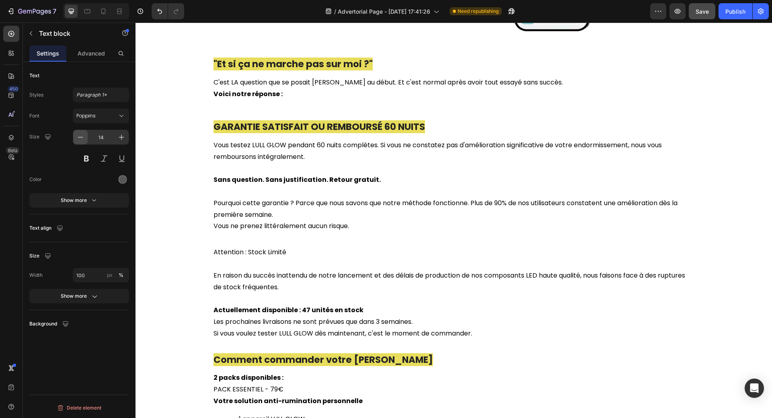
click at [81, 136] on icon "button" at bounding box center [80, 137] width 8 height 8
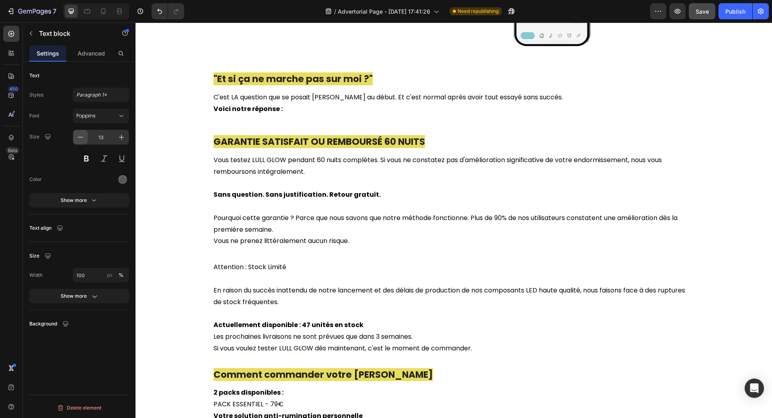
click at [81, 136] on icon "button" at bounding box center [80, 137] width 8 height 8
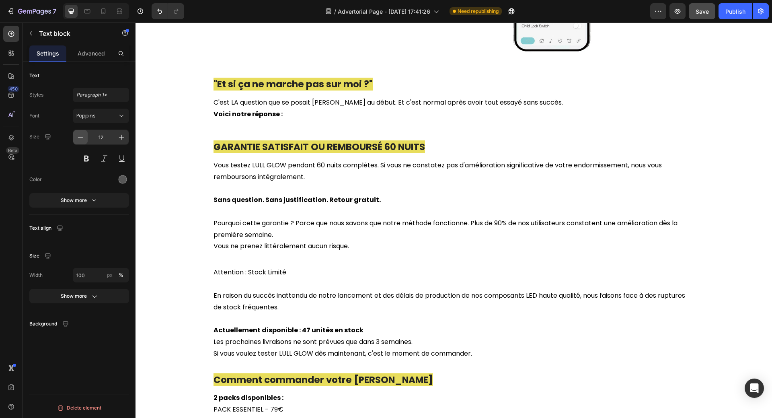
click at [81, 135] on icon "button" at bounding box center [80, 137] width 8 height 8
type input "11"
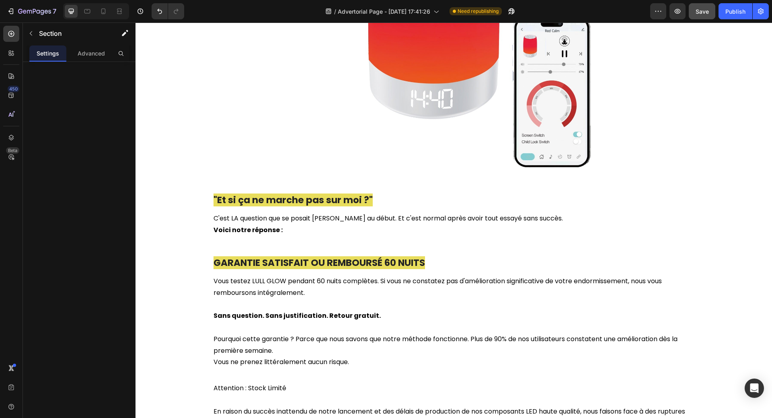
scroll to position [2922, 0]
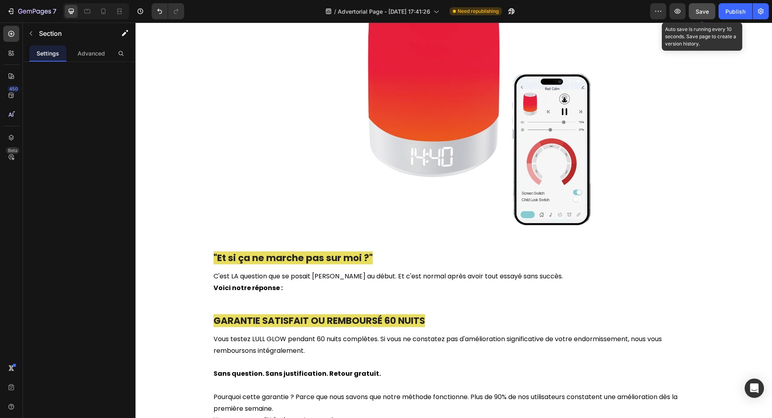
click at [698, 8] on span "Save" at bounding box center [702, 11] width 13 height 7
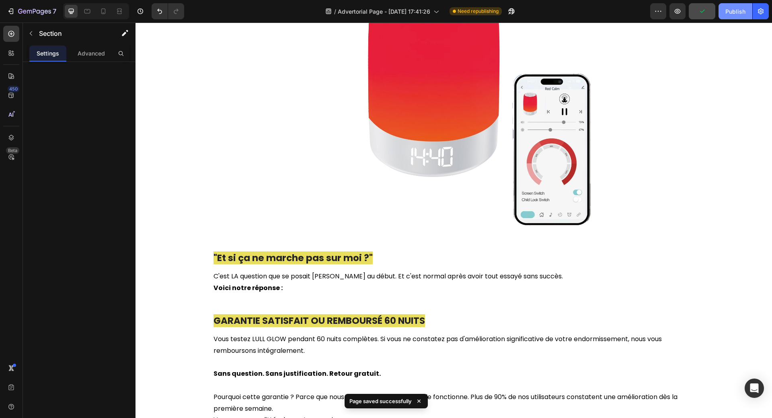
click at [738, 12] on div "Publish" at bounding box center [735, 11] width 20 height 8
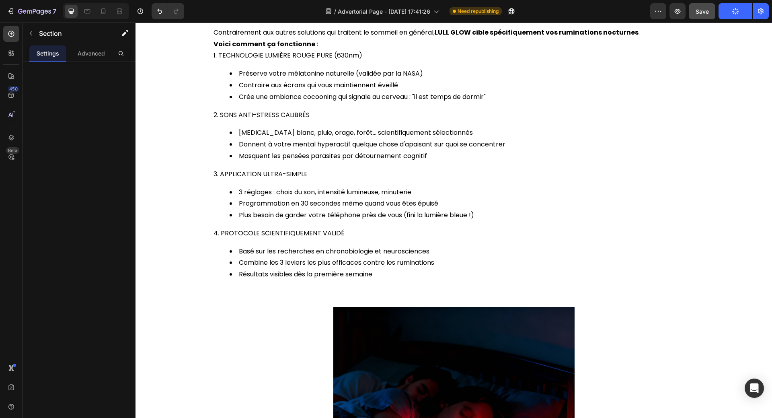
scroll to position [1876, 0]
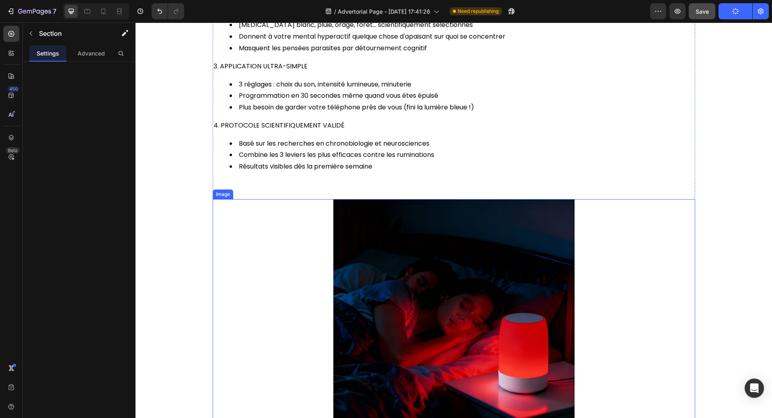
click at [474, 335] on img at bounding box center [453, 319] width 241 height 241
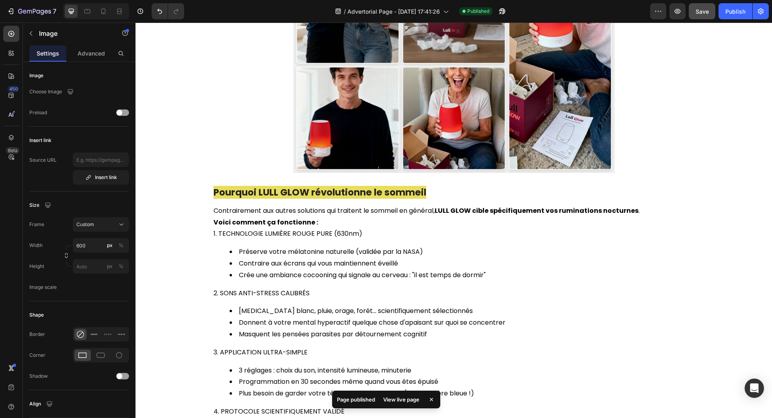
scroll to position [1554, 0]
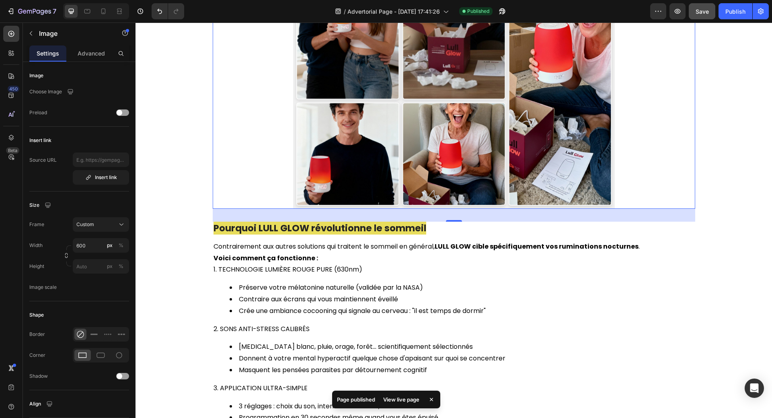
click at [419, 115] on img at bounding box center [454, 48] width 322 height 322
click at [94, 244] on input "800" at bounding box center [101, 245] width 56 height 14
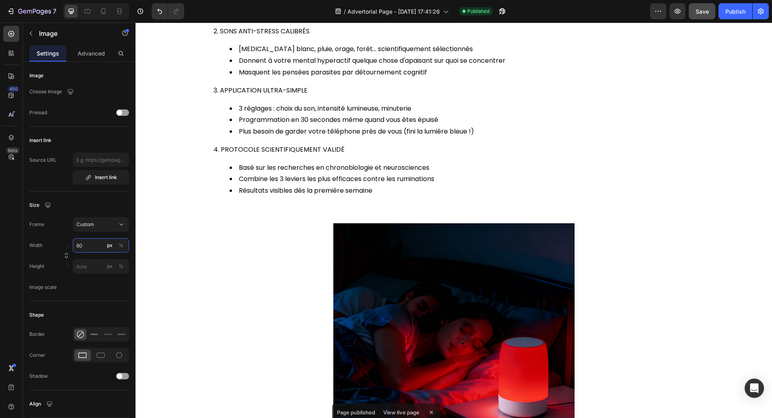
type input "600"
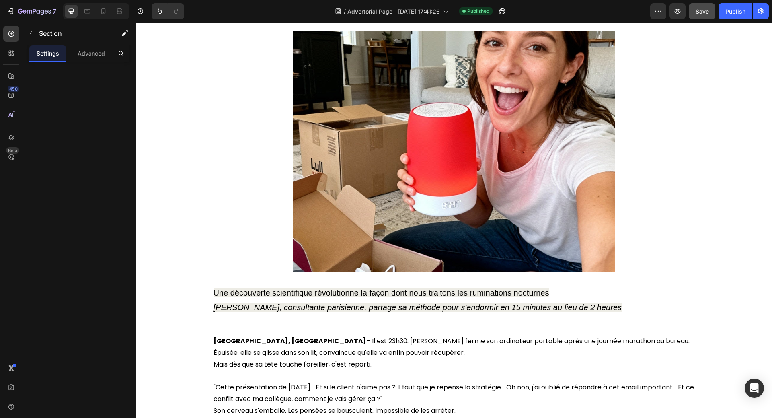
scroll to position [121, 0]
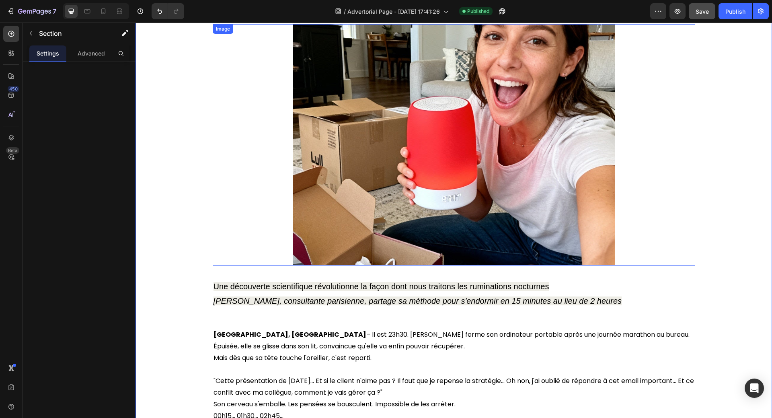
click at [433, 207] on img at bounding box center [454, 144] width 322 height 241
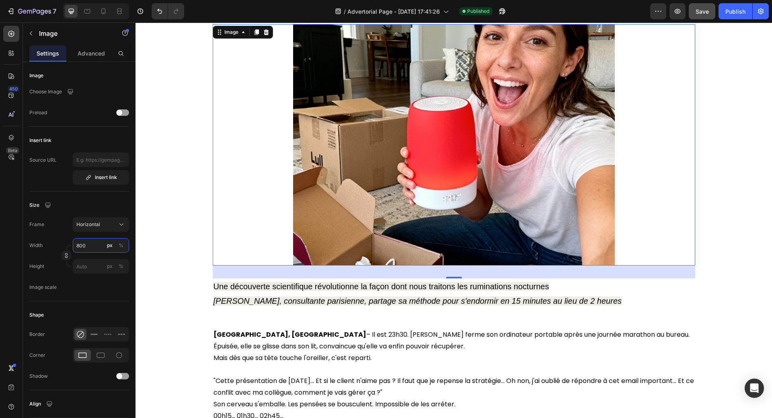
click at [90, 247] on input "800" at bounding box center [101, 245] width 56 height 14
type input "6"
type input "5"
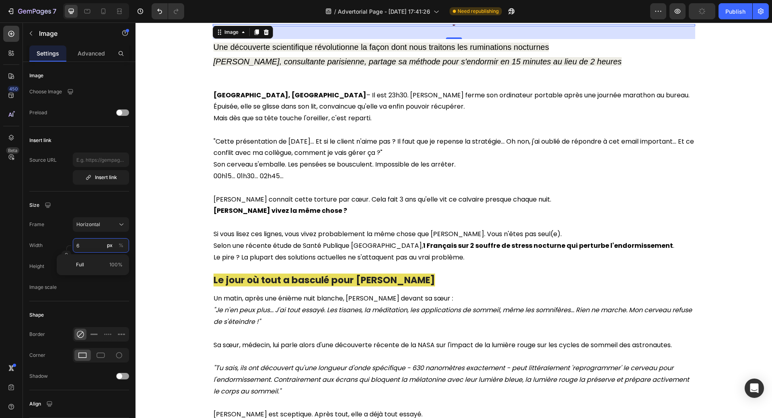
type input "60"
type input "45"
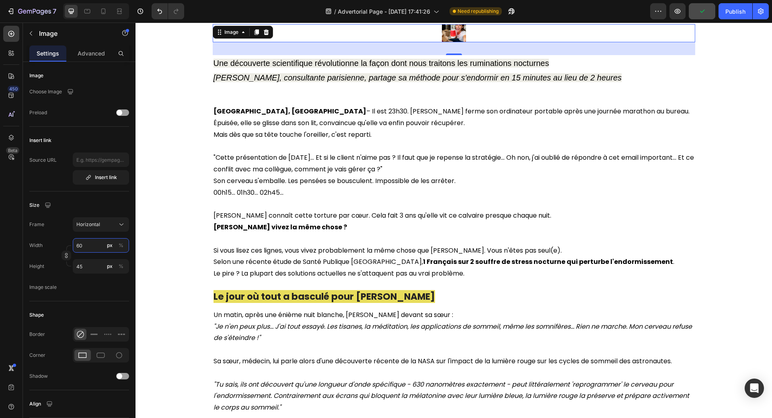
type input "600"
type input "450"
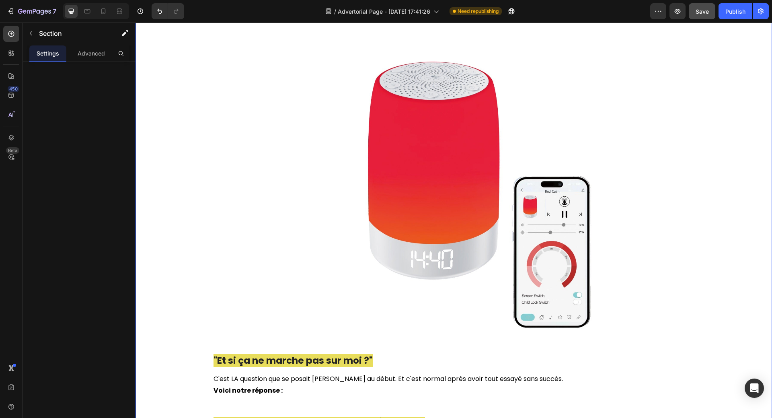
scroll to position [2694, 0]
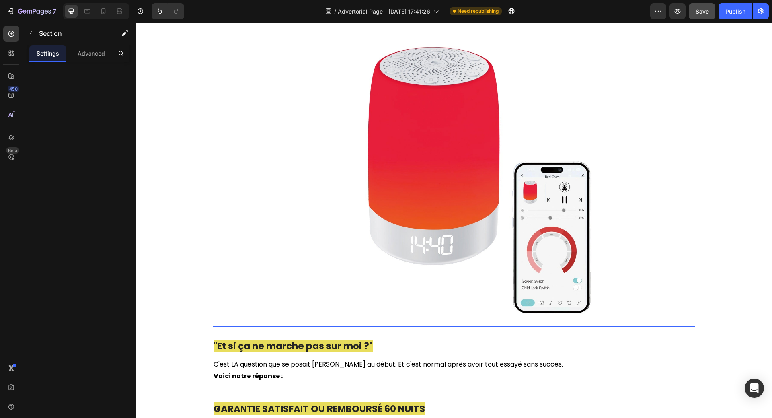
click at [468, 189] on img at bounding box center [454, 165] width 322 height 321
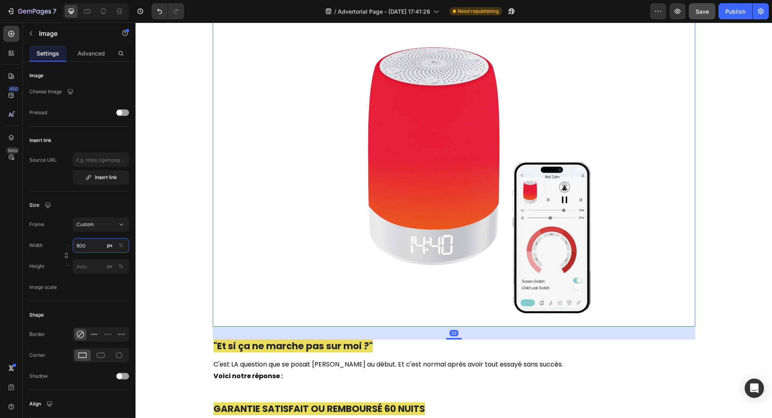
click at [92, 247] on input "800" at bounding box center [101, 245] width 56 height 14
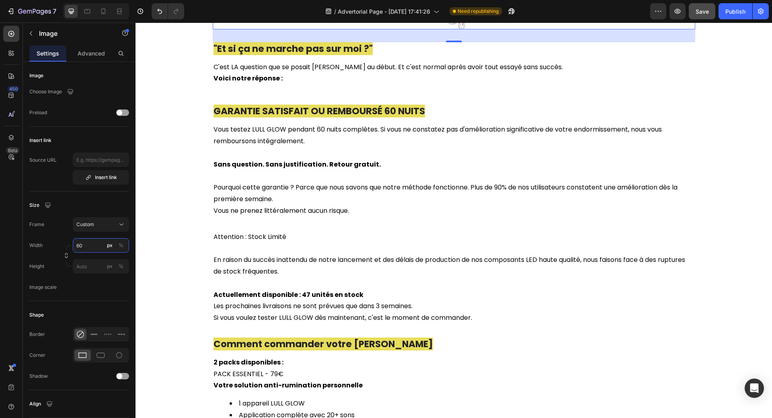
type input "600"
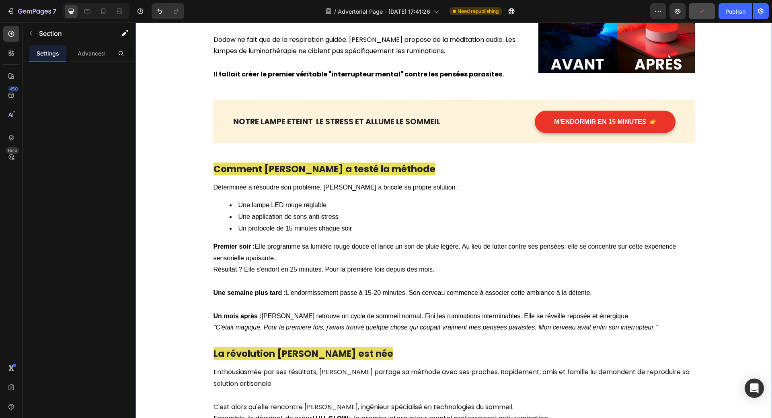
scroll to position [771, 0]
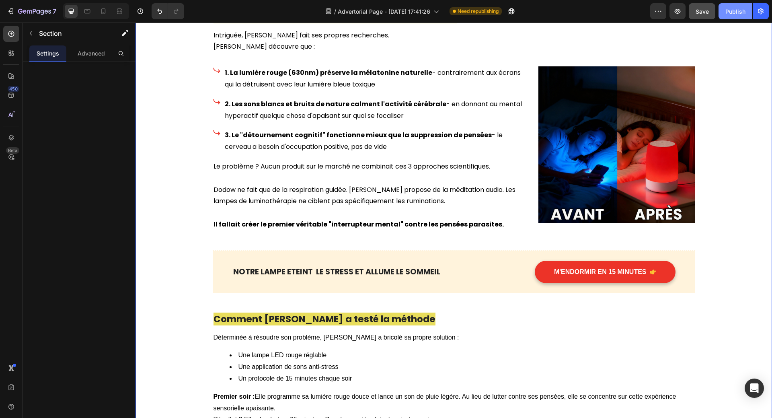
click at [731, 12] on div "Publish" at bounding box center [735, 11] width 20 height 8
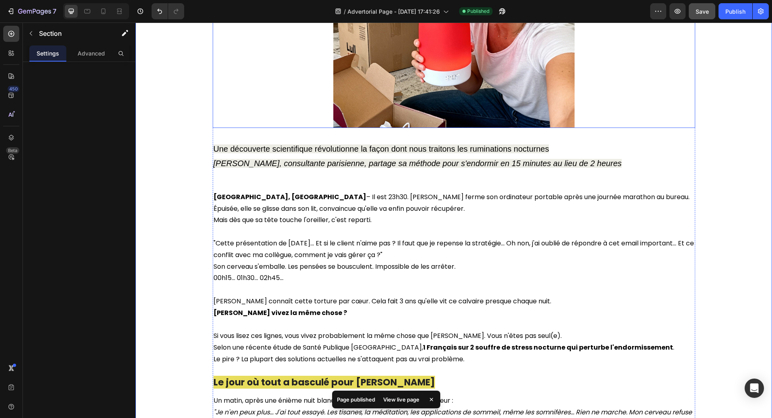
scroll to position [201, 0]
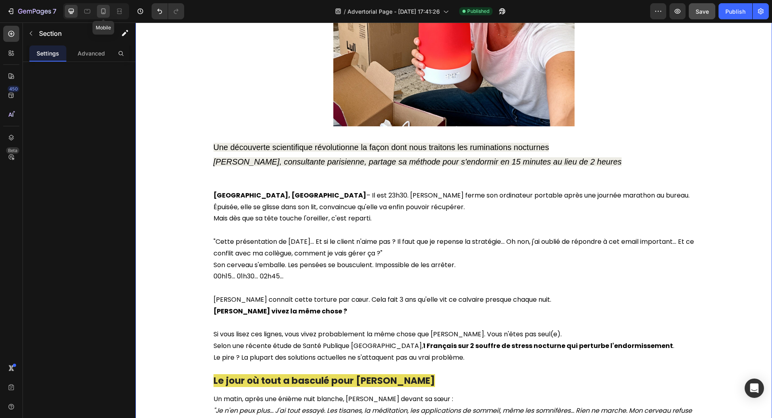
click at [104, 12] on icon at bounding box center [103, 11] width 8 height 8
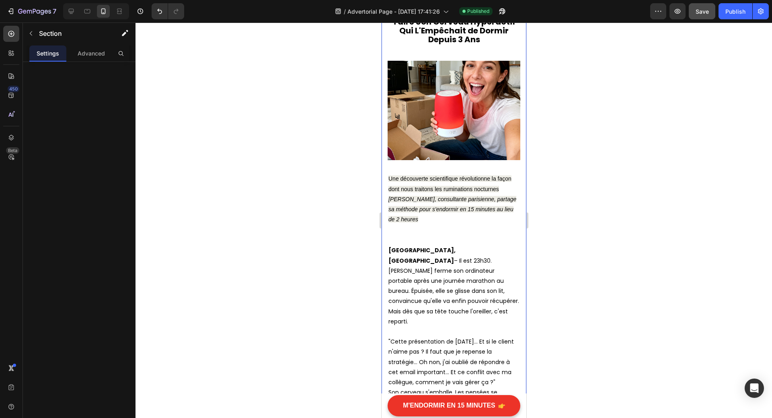
scroll to position [15, 0]
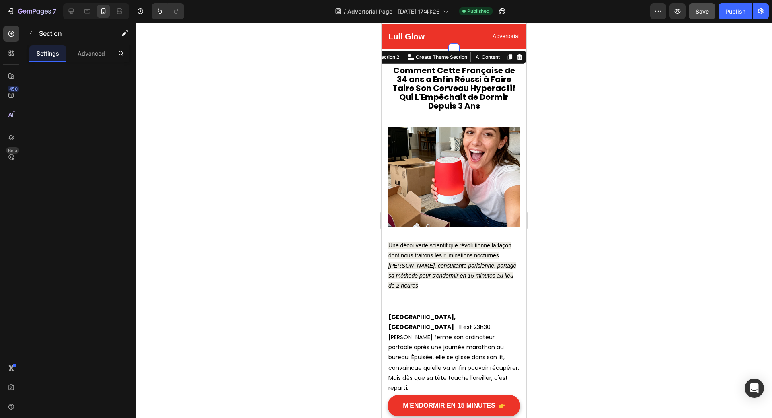
click at [590, 144] on div at bounding box center [454, 220] width 637 height 395
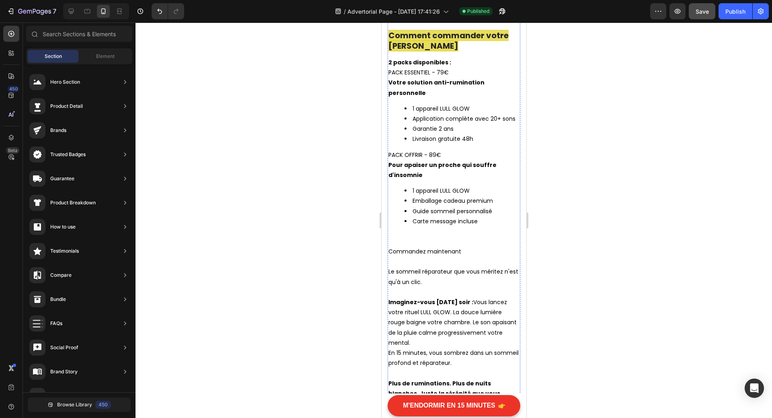
scroll to position [4197, 0]
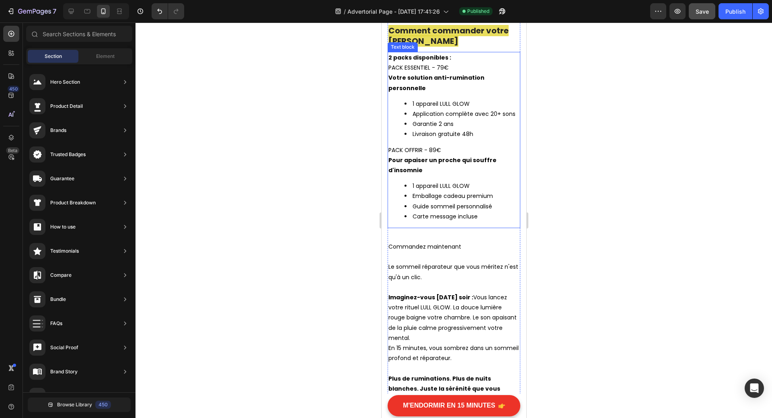
click at [440, 73] on p "PACK ESSENTIEL - 79€" at bounding box center [453, 68] width 131 height 10
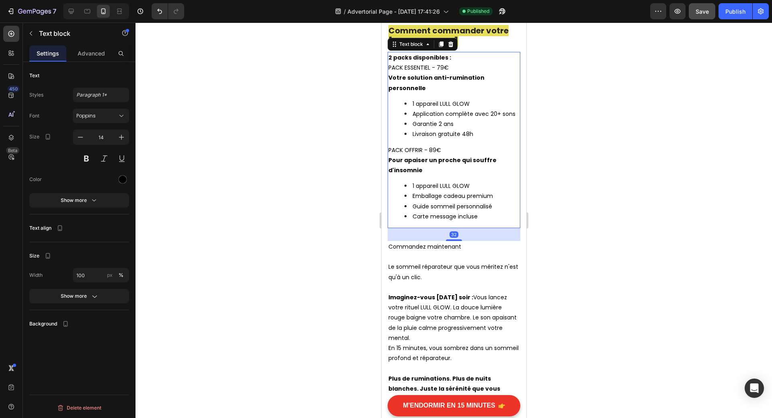
click at [440, 73] on p "PACK ESSENTIEL - 79€" at bounding box center [453, 68] width 131 height 10
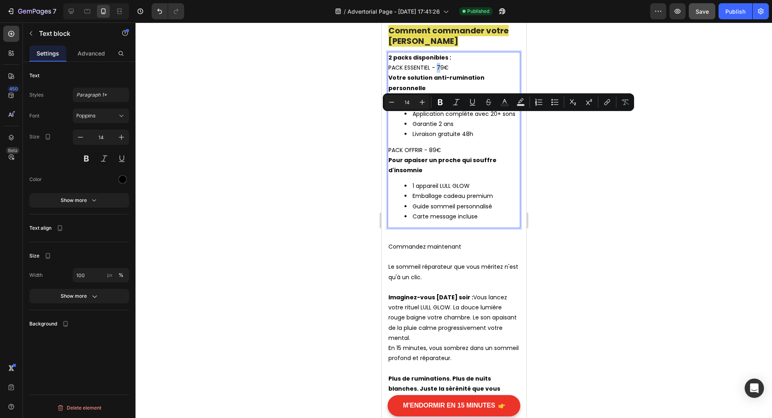
click at [441, 73] on p "PACK ESSENTIEL - 79€" at bounding box center [453, 68] width 131 height 10
click at [461, 73] on p "PACK ESSENTIEL - 79€" at bounding box center [453, 68] width 131 height 10
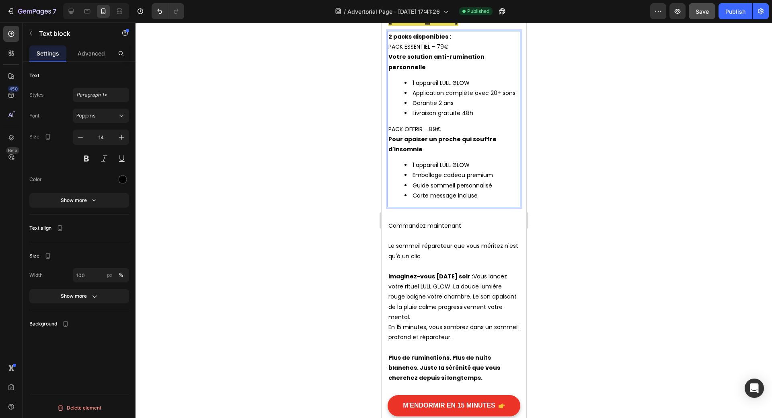
scroll to position [4237, 0]
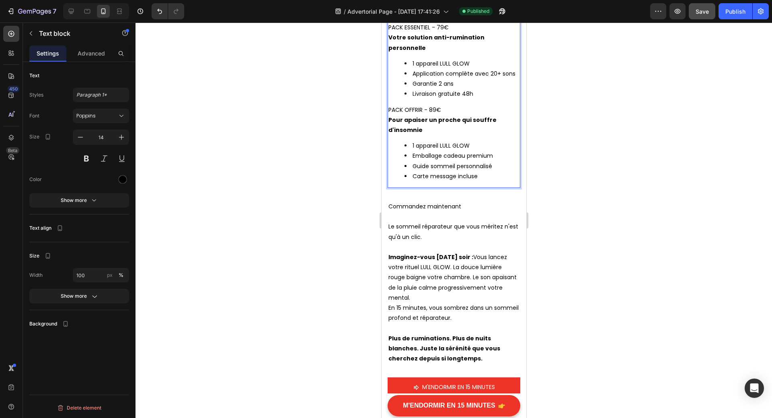
click at [462, 115] on p "PACK OFFRIR - 89€" at bounding box center [453, 110] width 131 height 10
click at [446, 115] on p "PACK OFFRIR - 89€ 2produits" at bounding box center [453, 110] width 131 height 10
click at [413, 151] on li "1 appareil LULL GLOW" at bounding box center [461, 146] width 115 height 10
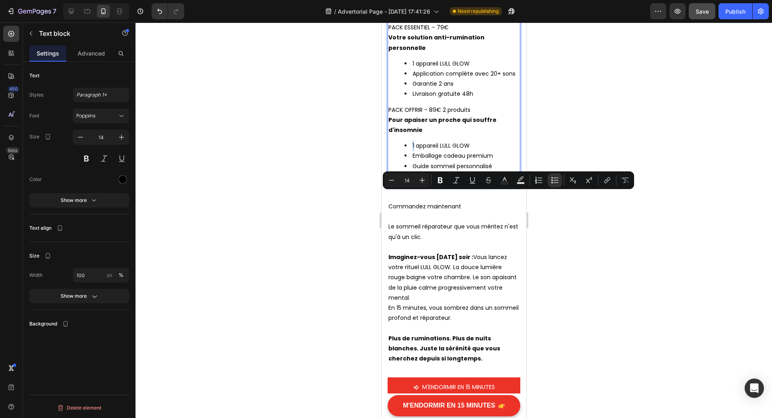
click at [412, 151] on li "1 appareil LULL GLOW" at bounding box center [461, 146] width 115 height 10
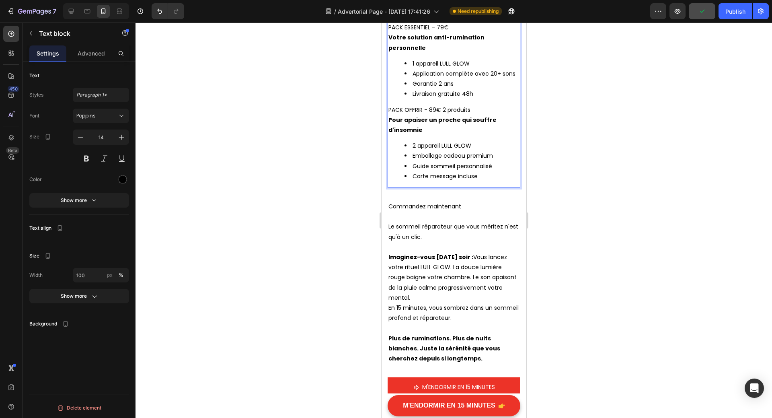
click at [501, 135] on p "Pour apaiser un proche qui souffre d'insomnie" at bounding box center [453, 125] width 131 height 20
click at [431, 115] on p "PACK OFFRIR - 89€ 2 produits" at bounding box center [453, 110] width 131 height 10
click at [433, 115] on p "PACK OFFRIR - 89€ 2 produits" at bounding box center [453, 110] width 131 height 10
click at [431, 115] on p "PACK OFFRIR - 89€ 2 produits" at bounding box center [453, 110] width 131 height 10
click at [430, 115] on p "PACK OFFRIR - 89€ 2 produits" at bounding box center [453, 110] width 131 height 10
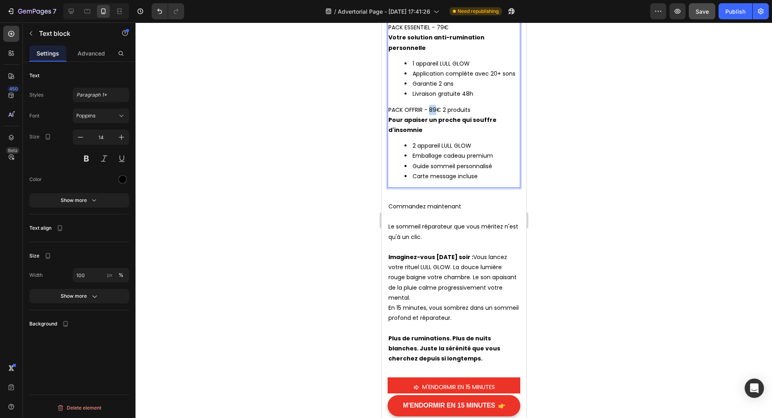
drag, startPoint x: 429, startPoint y: 160, endPoint x: 434, endPoint y: 161, distance: 4.9
click at [434, 115] on p "PACK OFFRIR - 89€ 2 produits" at bounding box center [453, 110] width 131 height 10
click at [540, 111] on div at bounding box center [454, 220] width 637 height 395
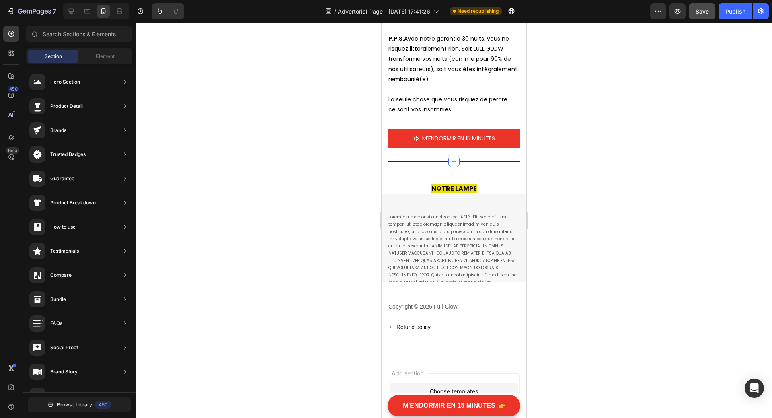
scroll to position [4841, 0]
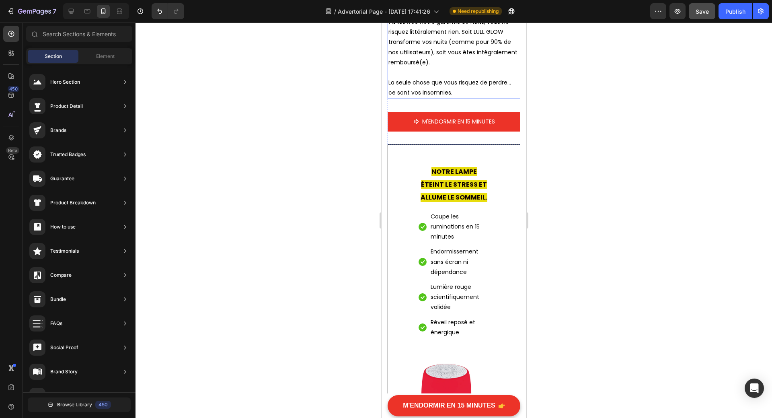
click at [464, 68] on p "P.P.S. Avec notre garantie 30 nuits, vous ne risquez littéralement rien. Soit L…" at bounding box center [453, 42] width 131 height 51
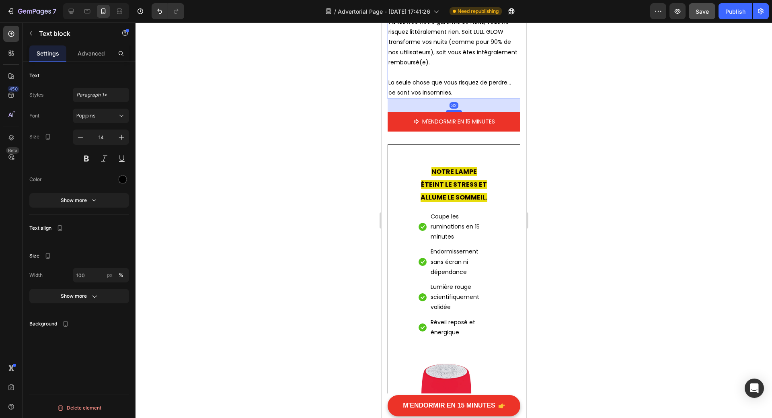
click at [464, 68] on p "P.P.S. Avec notre garantie 30 nuits, vous ne risquez littéralement rien. Soit L…" at bounding box center [453, 42] width 131 height 51
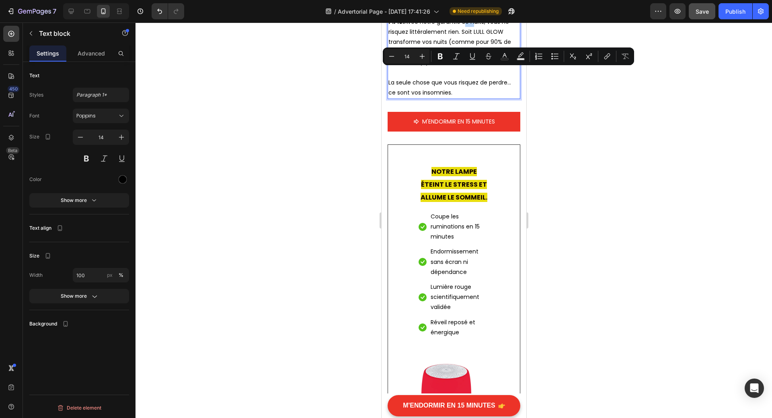
click at [464, 68] on p "P.P.S. Avec notre garantie 30 nuits, vous ne risquez littéralement rien. Soit L…" at bounding box center [453, 42] width 131 height 51
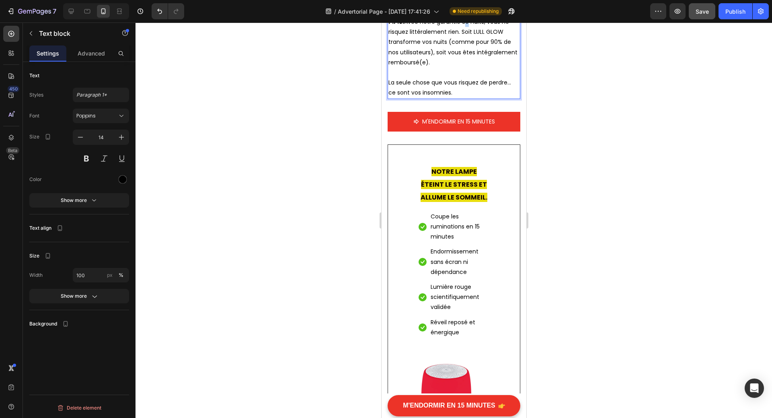
click at [466, 68] on p "P.P.S. Avec notre garantie 30 nuits, vous ne risquez littéralement rien. Soit L…" at bounding box center [453, 42] width 131 height 51
click at [570, 88] on div at bounding box center [454, 220] width 637 height 395
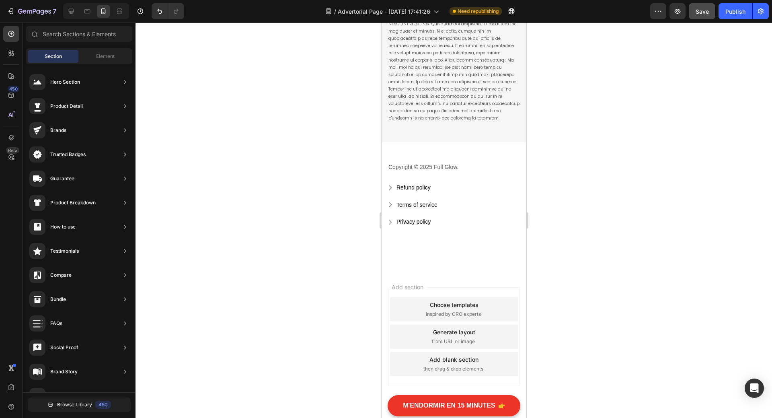
scroll to position [5536, 0]
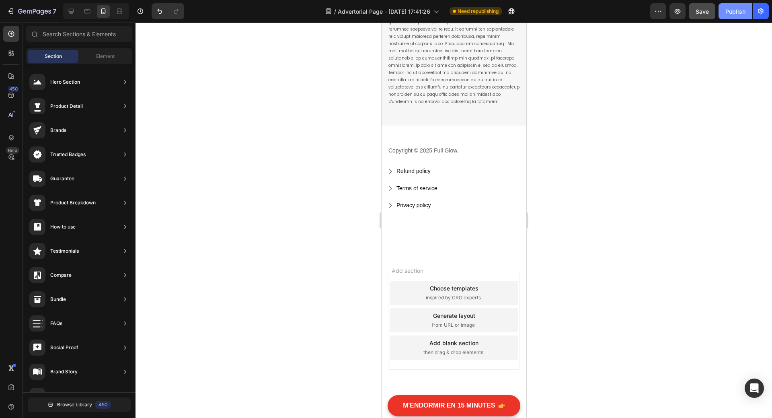
click at [729, 14] on div "Publish" at bounding box center [735, 11] width 20 height 8
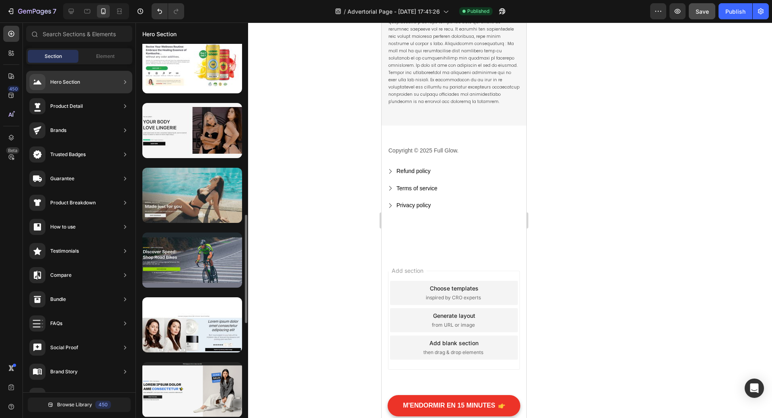
scroll to position [711, 0]
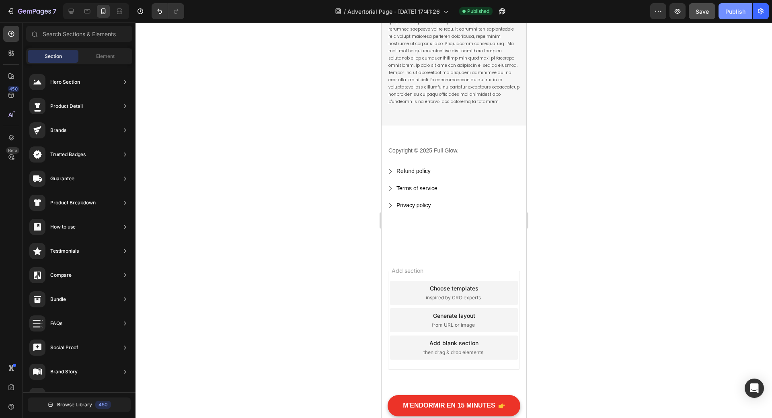
click at [736, 12] on div "Publish" at bounding box center [735, 11] width 20 height 8
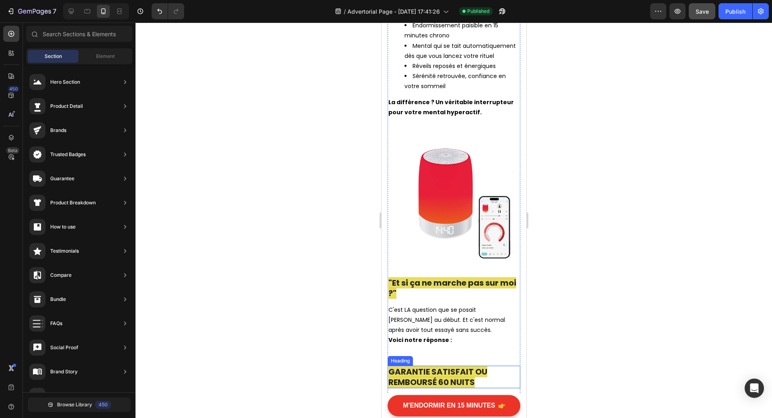
scroll to position [3485, 0]
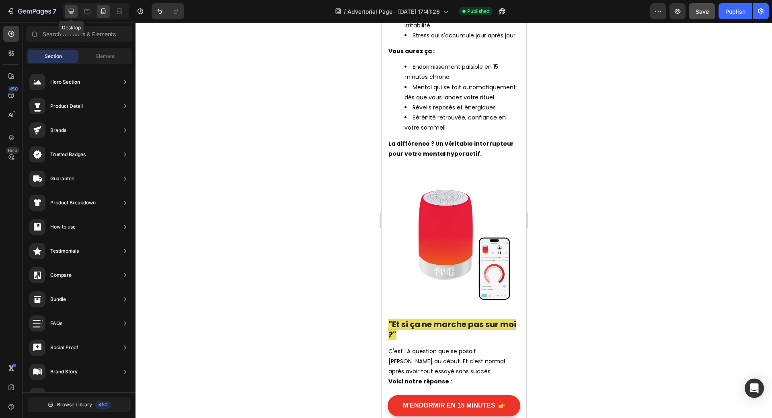
click at [73, 11] on icon at bounding box center [71, 11] width 8 height 8
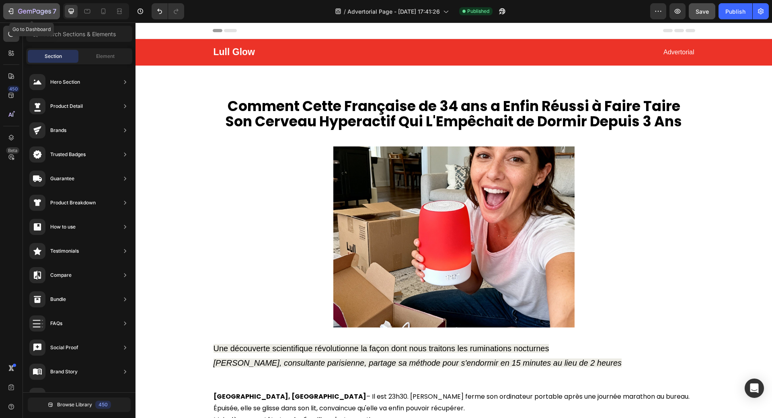
click at [9, 11] on icon "button" at bounding box center [10, 11] width 4 height 2
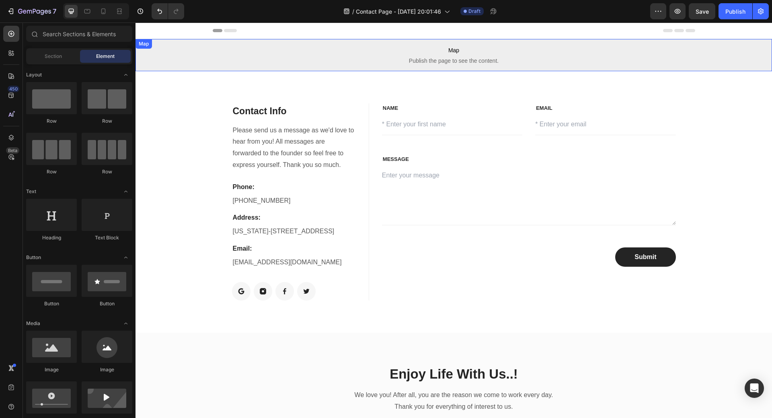
click at [461, 59] on span "Publish the page to see the content." at bounding box center [454, 61] width 637 height 8
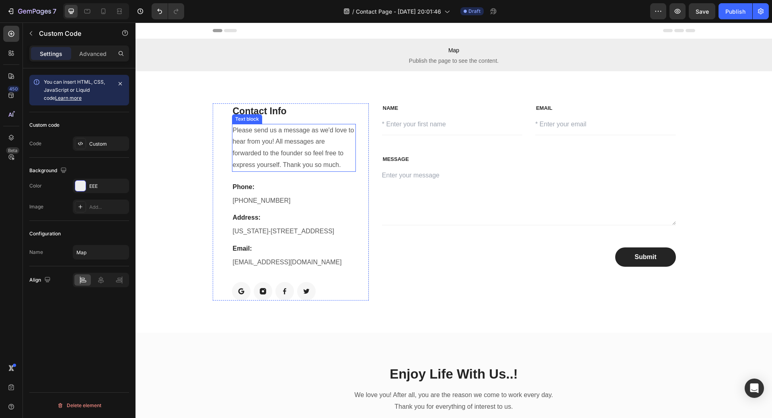
click at [238, 130] on p "Please send us a message as we'd love to hear from you! All messages are forwar…" at bounding box center [294, 148] width 122 height 46
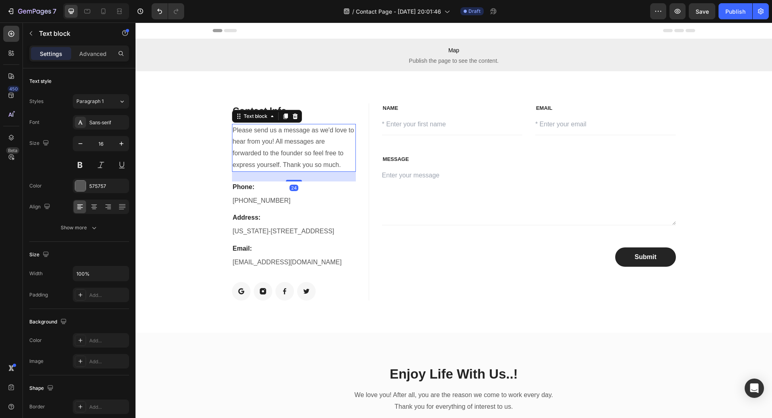
click at [233, 131] on p "Please send us a message as we'd love to hear from you! All messages are forwar…" at bounding box center [294, 148] width 122 height 46
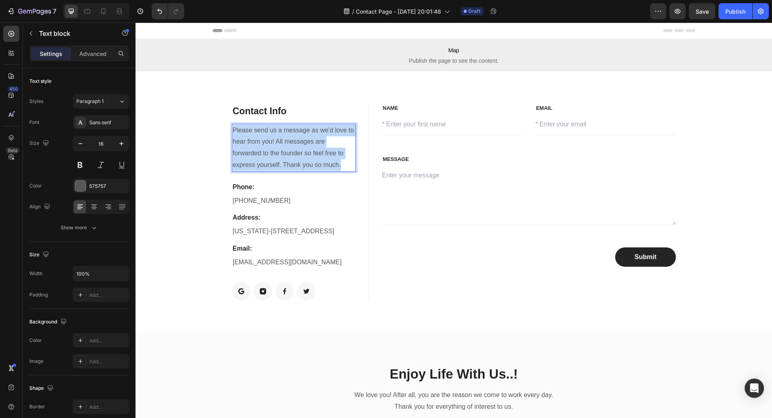
drag, startPoint x: 232, startPoint y: 131, endPoint x: 339, endPoint y: 165, distance: 112.7
click at [339, 165] on p "Please send us a message as we'd love to hear from you! All messages are forwar…" at bounding box center [294, 148] width 122 height 46
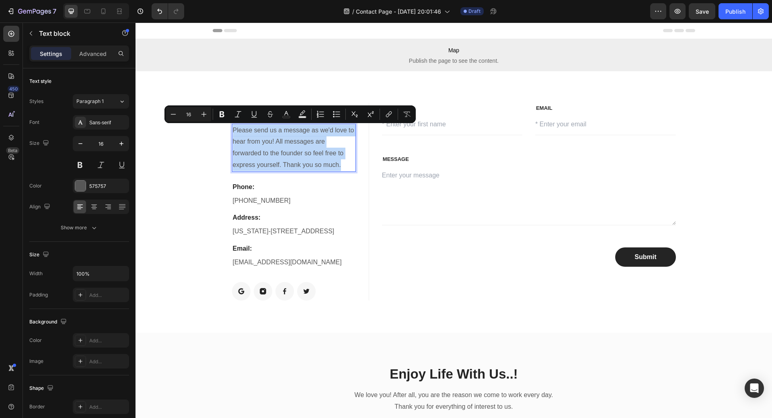
copy p "Please send us a message as we'd love to hear from you! All messages are forwar…"
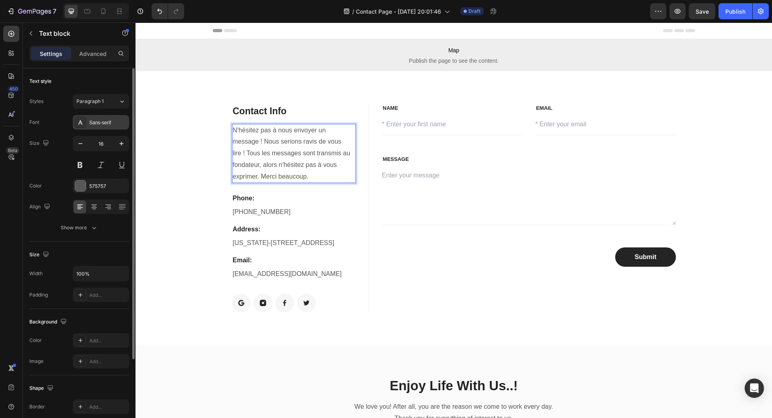
click at [101, 123] on div "Sans-serif" at bounding box center [108, 122] width 38 height 7
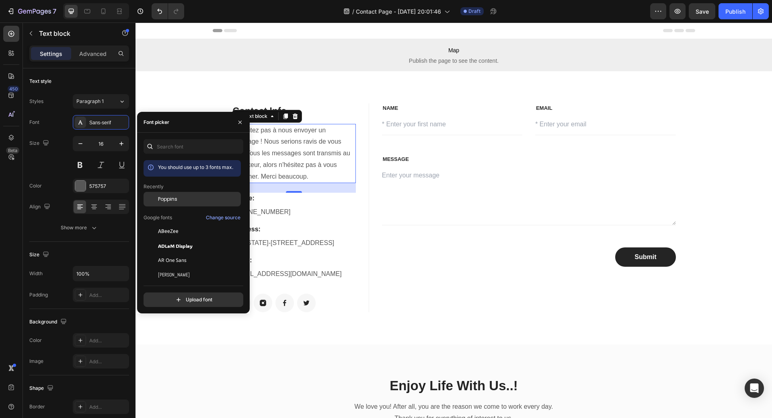
click at [170, 200] on span "Poppins" at bounding box center [167, 198] width 19 height 7
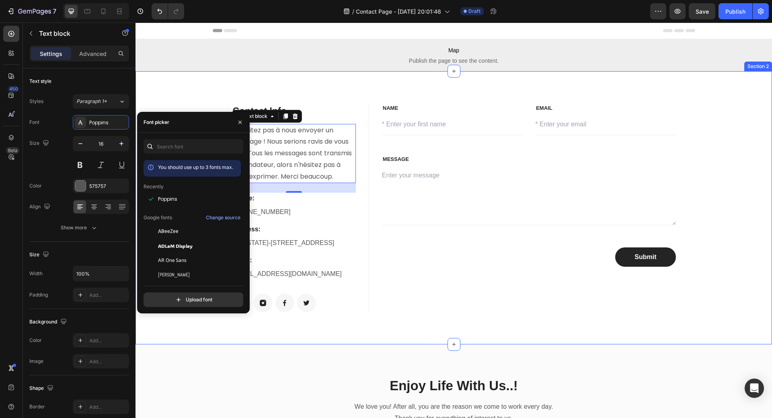
click at [196, 81] on div "Contact Info Heading N'hésitez pas à nous envoyer un message ! Nous serions rav…" at bounding box center [454, 207] width 637 height 273
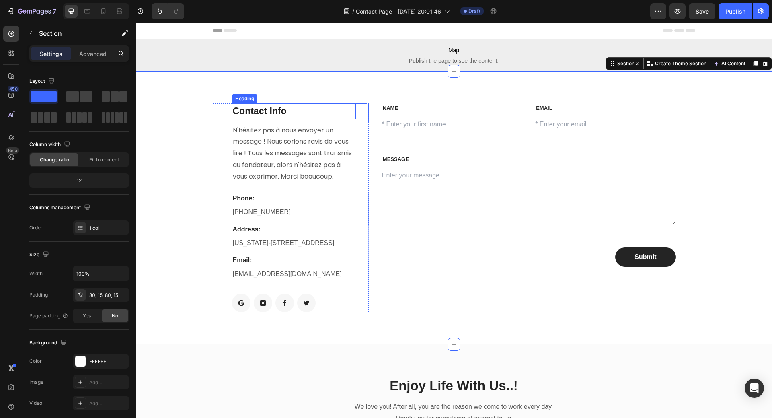
click at [235, 113] on p "Contact Info" at bounding box center [294, 111] width 122 height 14
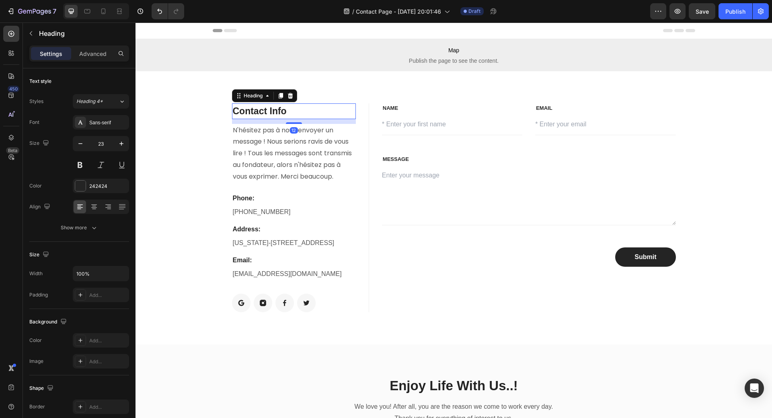
click at [234, 113] on p "Contact Info" at bounding box center [294, 111] width 122 height 14
drag, startPoint x: 230, startPoint y: 112, endPoint x: 284, endPoint y: 111, distance: 53.1
click at [284, 111] on p "Contact Info" at bounding box center [294, 111] width 122 height 14
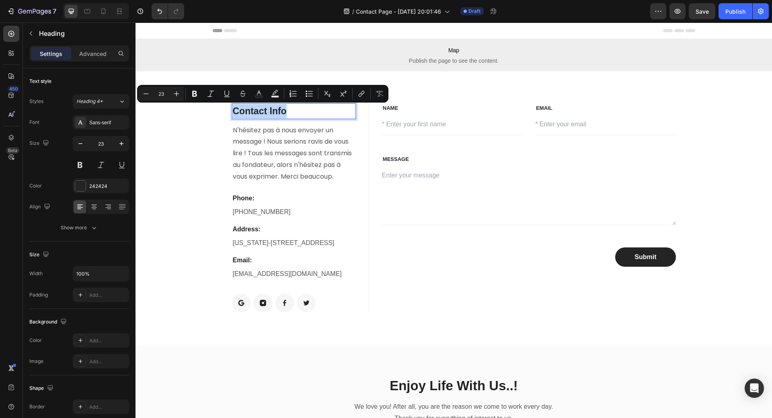
copy p "Contact Info"
click at [199, 164] on div "Contact Info Heading 12 N'hésitez pas à nous envoyer un message ! Nous serions …" at bounding box center [454, 207] width 625 height 209
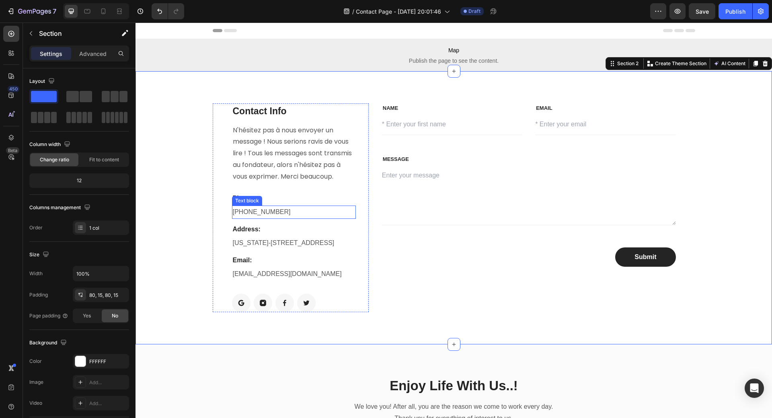
click at [250, 211] on p "682-651-7554" at bounding box center [294, 212] width 122 height 12
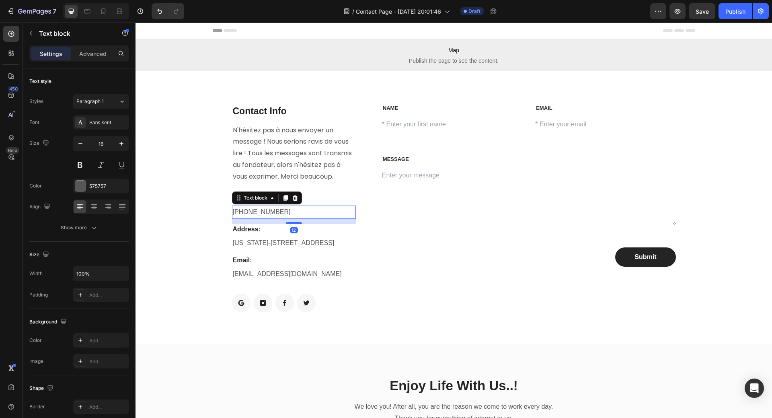
click at [244, 214] on p "682-651-7554" at bounding box center [294, 212] width 122 height 12
drag, startPoint x: 231, startPoint y: 213, endPoint x: 276, endPoint y: 212, distance: 45.5
click at [276, 212] on p "682-651-7554" at bounding box center [294, 212] width 122 height 12
click at [245, 197] on p "Phone:" at bounding box center [294, 198] width 122 height 10
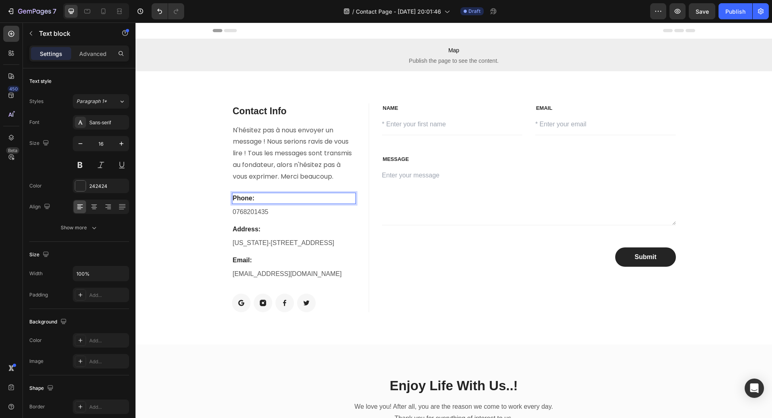
click at [240, 199] on p "Phone:" at bounding box center [294, 198] width 122 height 10
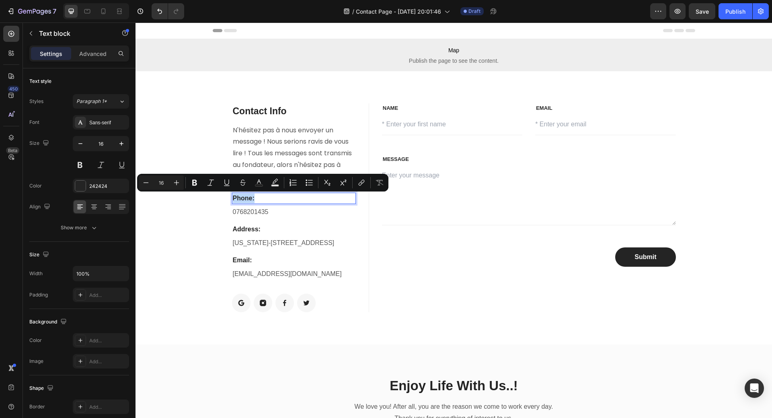
drag, startPoint x: 229, startPoint y: 199, endPoint x: 253, endPoint y: 197, distance: 23.8
click at [253, 197] on div "Phone:" at bounding box center [294, 198] width 124 height 11
copy p "Phone:"
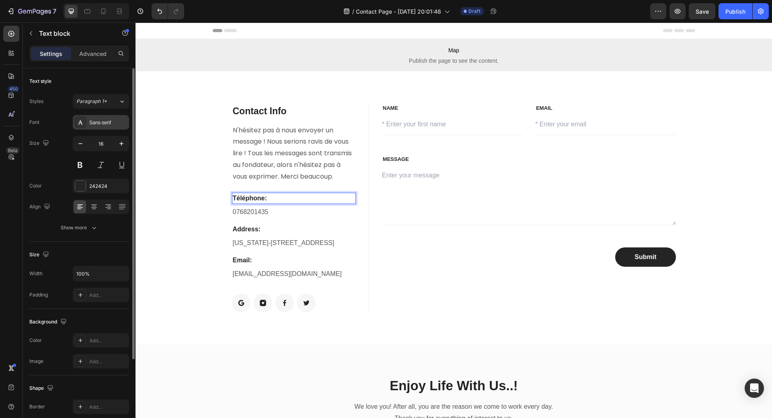
click at [102, 121] on div "Sans-serif" at bounding box center [108, 122] width 38 height 7
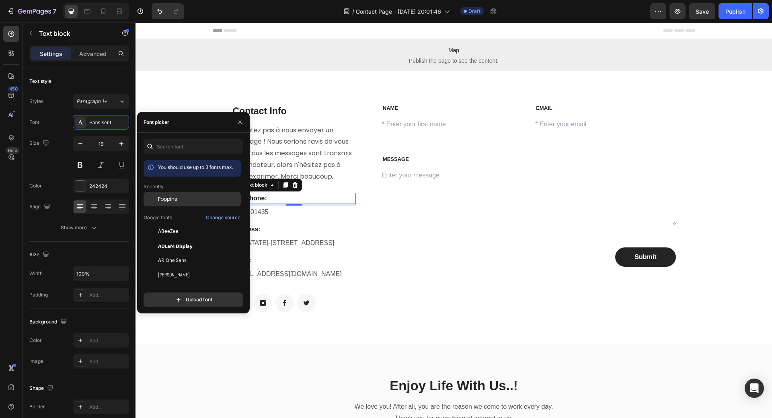
click at [164, 198] on span "Poppins" at bounding box center [167, 198] width 19 height 7
click at [298, 157] on p "N'hésitez pas à nous envoyer un message ! Nous serions ravis de vous lire ! Tou…" at bounding box center [294, 154] width 122 height 58
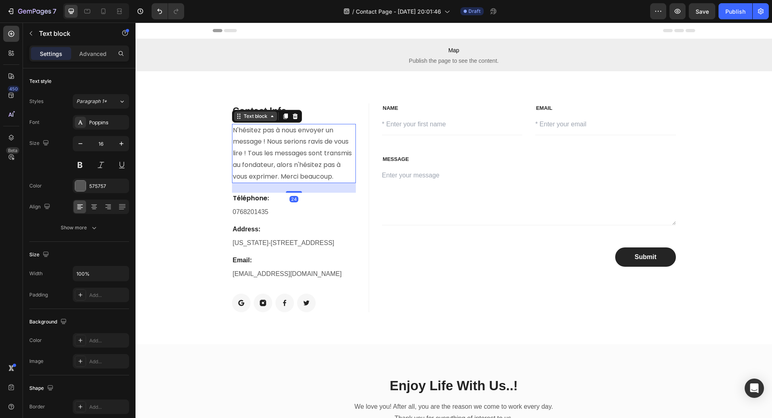
click at [269, 111] on div "Text block" at bounding box center [255, 116] width 43 height 10
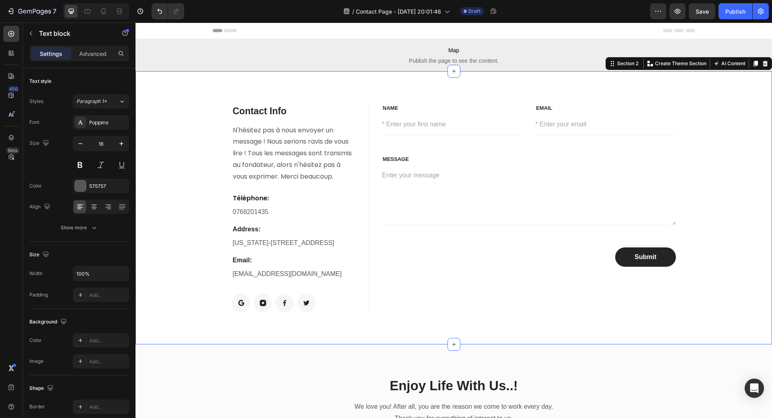
click at [274, 97] on div "Contact Info Heading N'hésitez pas à nous envoyer un message ! Nous serions rav…" at bounding box center [454, 207] width 637 height 273
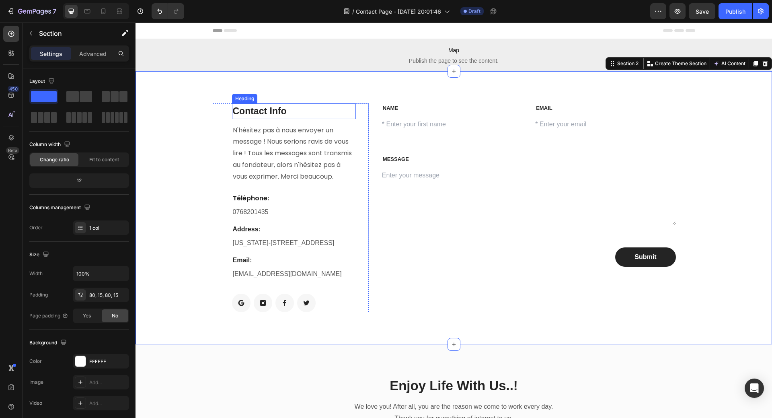
click at [264, 111] on p "Contact Info" at bounding box center [294, 111] width 122 height 14
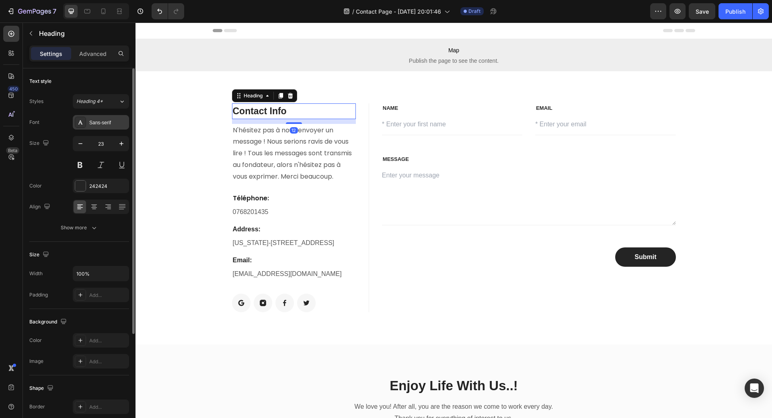
click at [103, 123] on div "Sans-serif" at bounding box center [108, 122] width 38 height 7
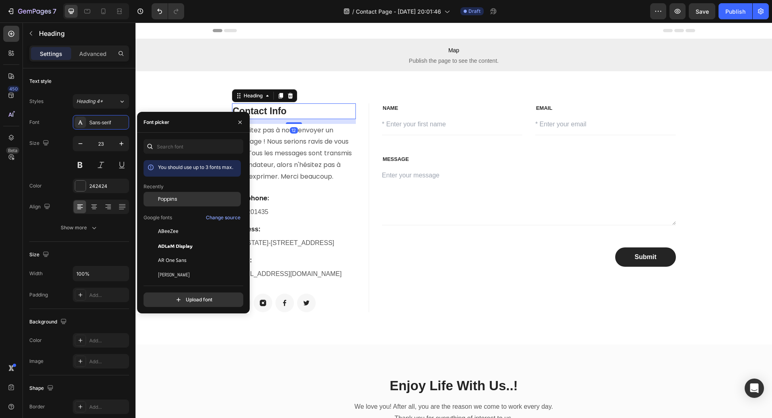
click at [169, 195] on div "Poppins" at bounding box center [192, 199] width 97 height 14
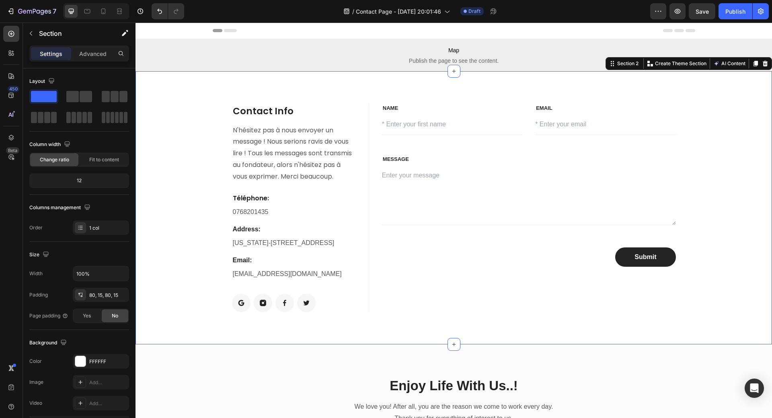
click at [184, 88] on div "Contact Info Heading N'hésitez pas à nous envoyer un message ! Nous serions rav…" at bounding box center [454, 207] width 637 height 273
click at [246, 240] on p "New York-789 18h Street, Office 478" at bounding box center [294, 243] width 122 height 12
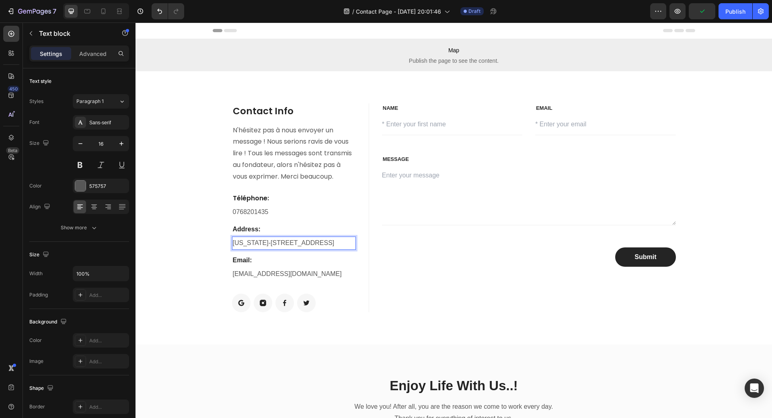
click at [240, 244] on p "New York-789 18h Street, Office 478" at bounding box center [294, 243] width 122 height 12
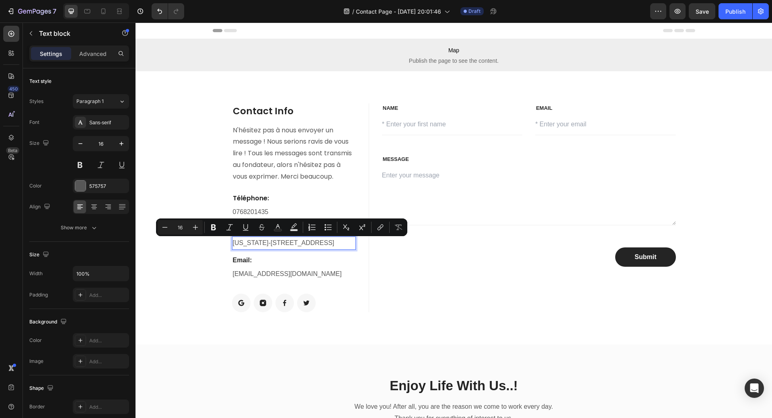
drag, startPoint x: 230, startPoint y: 244, endPoint x: 337, endPoint y: 247, distance: 107.0
click at [337, 247] on p "New York-789 18h Street, Office 478" at bounding box center [294, 243] width 122 height 12
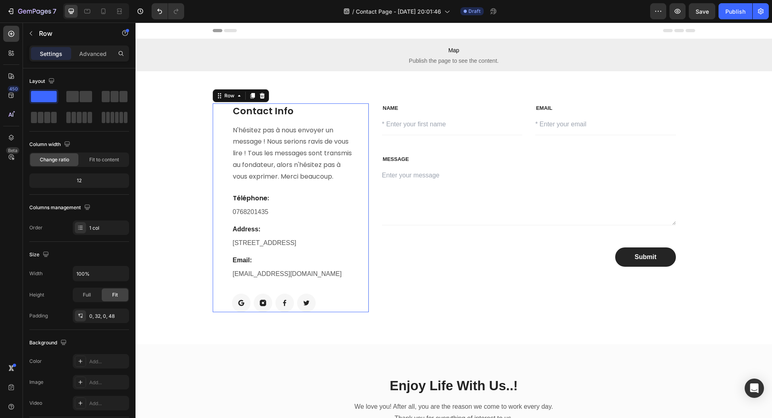
click at [356, 270] on div "Contact Info Heading N'hésitez pas à nous envoyer un message ! Nous serions rav…" at bounding box center [291, 207] width 156 height 209
click at [316, 275] on p "support@gempage.com" at bounding box center [294, 274] width 122 height 12
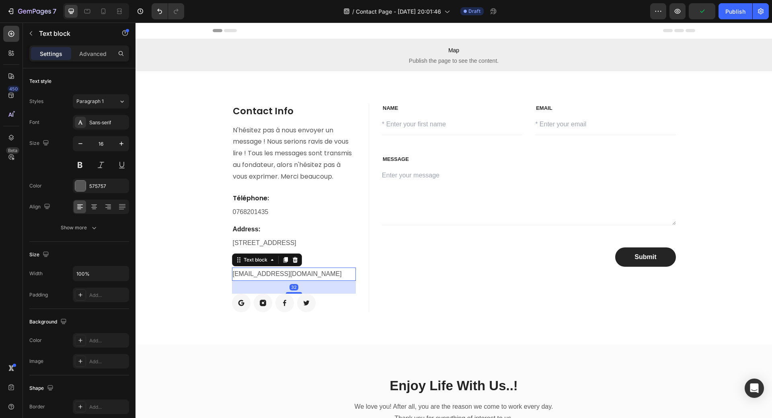
click at [282, 275] on p "support@gempage.com" at bounding box center [294, 274] width 122 height 12
click at [233, 276] on p "support@gempage.com" at bounding box center [294, 274] width 122 height 12
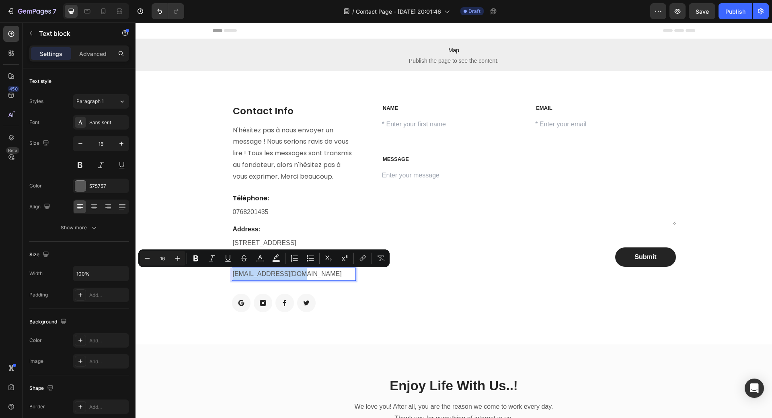
drag, startPoint x: 230, startPoint y: 276, endPoint x: 306, endPoint y: 273, distance: 75.7
click at [306, 273] on p "support@gempage.com" at bounding box center [294, 274] width 122 height 12
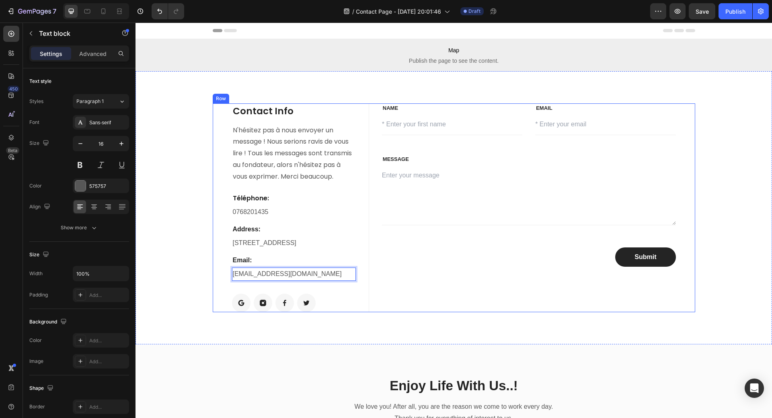
click at [398, 286] on div "NAME Text block Text Field EMAIL Text block Email Field Row MESSAGE Text block …" at bounding box center [538, 207] width 313 height 209
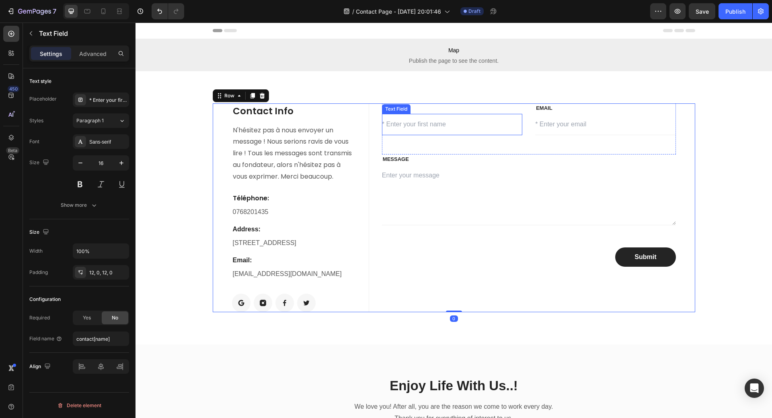
click at [391, 111] on div "Text Field" at bounding box center [396, 109] width 29 height 10
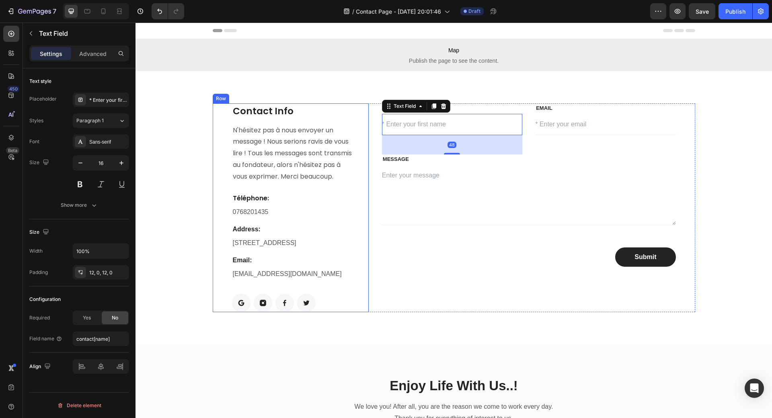
click at [365, 103] on div "Contact Info Heading N'hésitez pas à nous envoyer un message ! Nous serions rav…" at bounding box center [291, 207] width 156 height 209
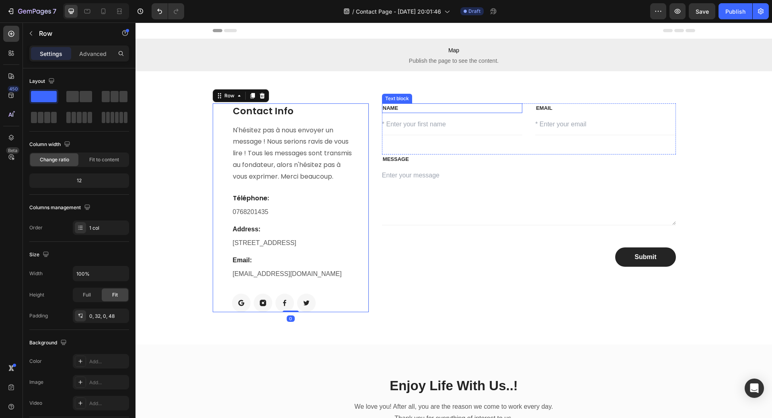
click at [383, 108] on p "NAME" at bounding box center [452, 108] width 139 height 8
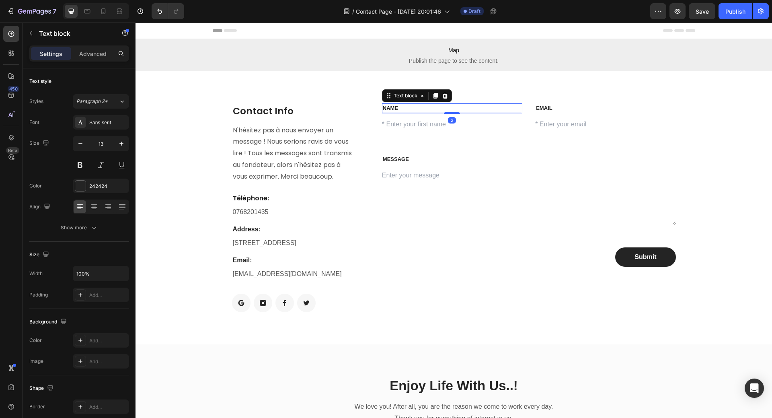
click at [383, 108] on p "NAME" at bounding box center [452, 108] width 139 height 8
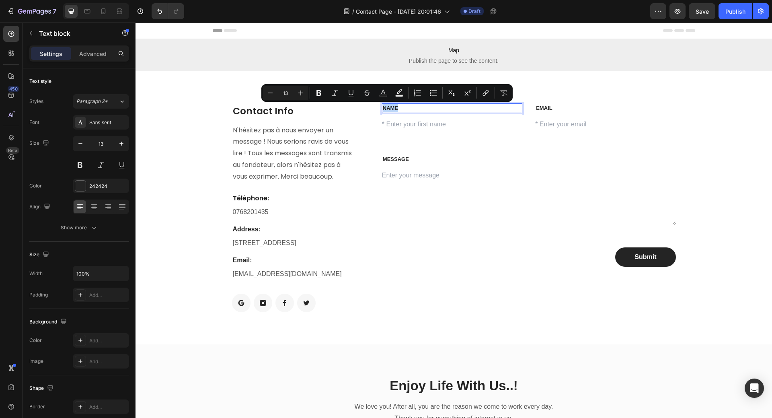
drag, startPoint x: 380, startPoint y: 108, endPoint x: 394, endPoint y: 104, distance: 14.1
click at [399, 104] on div "NAME" at bounding box center [452, 108] width 140 height 10
copy p "NAME"
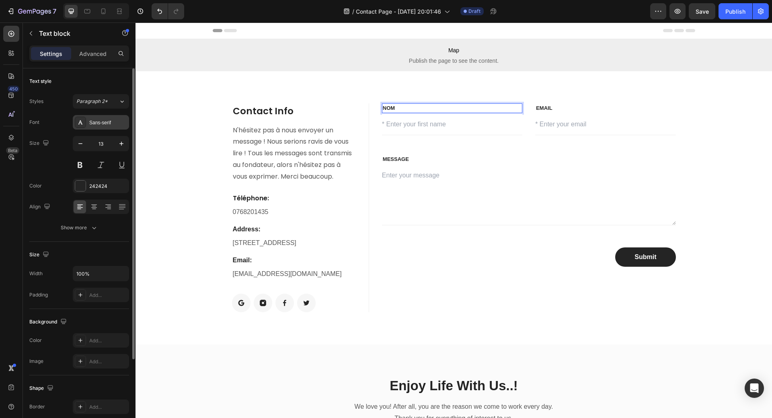
click at [106, 126] on div "Sans-serif" at bounding box center [101, 122] width 56 height 14
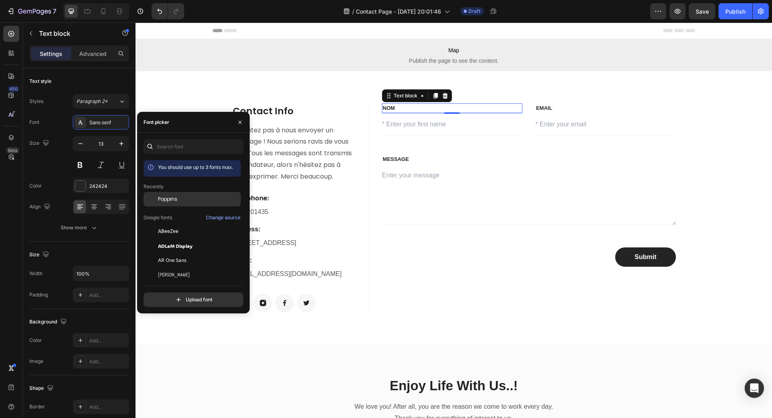
click at [171, 200] on span "Poppins" at bounding box center [167, 198] width 19 height 7
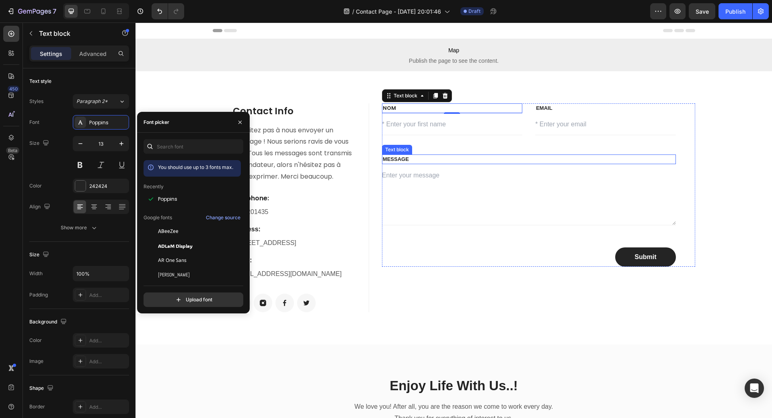
click at [395, 161] on p "MESSAGE" at bounding box center [529, 159] width 292 height 8
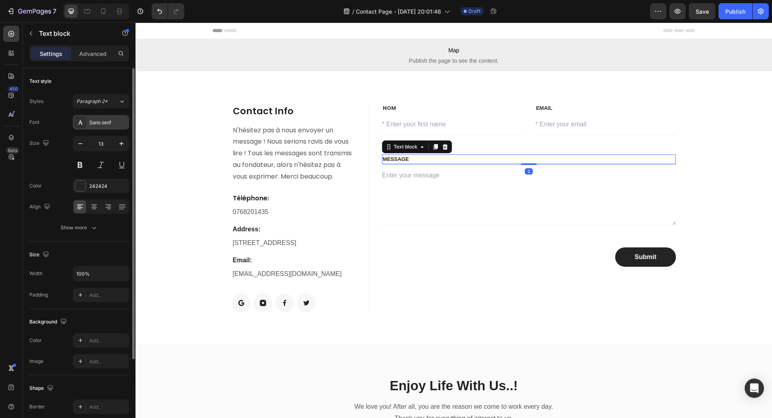
click at [107, 122] on div "Sans-serif" at bounding box center [108, 122] width 38 height 7
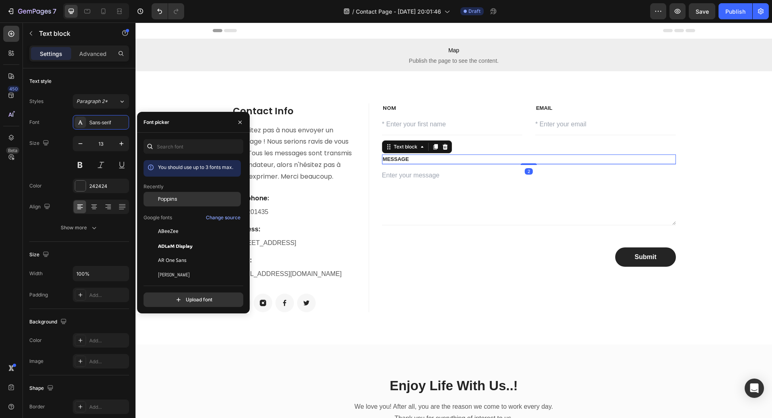
click at [170, 197] on span "Poppins" at bounding box center [167, 198] width 19 height 7
click at [536, 109] on p "EMAIL" at bounding box center [605, 108] width 139 height 8
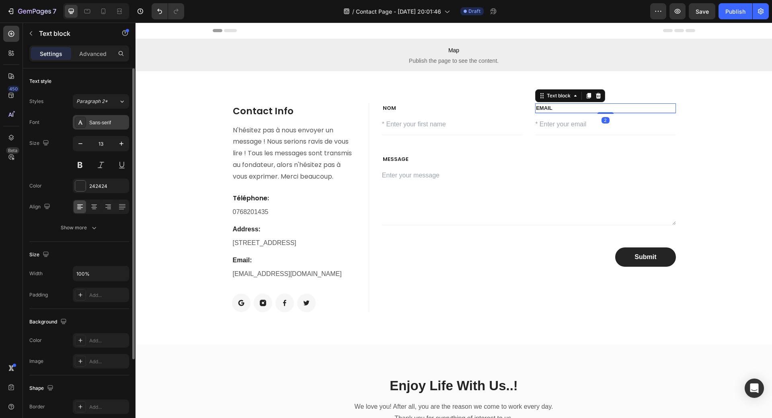
click at [104, 121] on div "Sans-serif" at bounding box center [108, 122] width 38 height 7
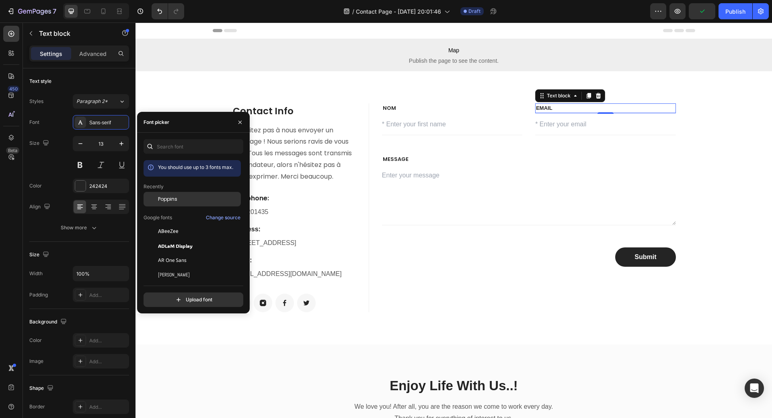
click at [166, 196] on span "Poppins" at bounding box center [167, 198] width 19 height 7
click at [528, 252] on div "Submit Submit Button" at bounding box center [529, 256] width 294 height 19
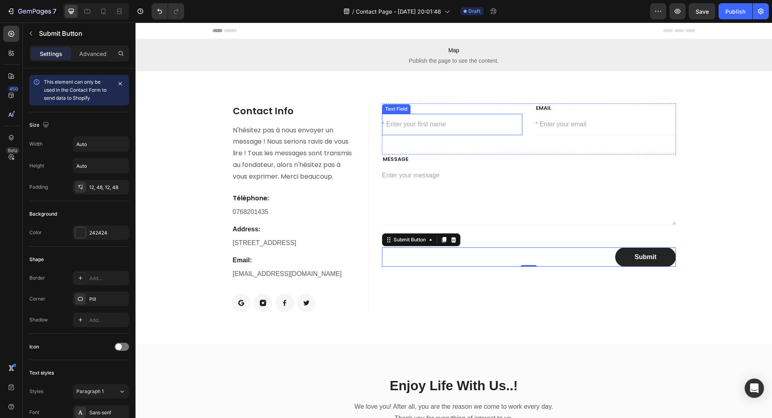
click at [430, 128] on input "text" at bounding box center [452, 125] width 140 height 22
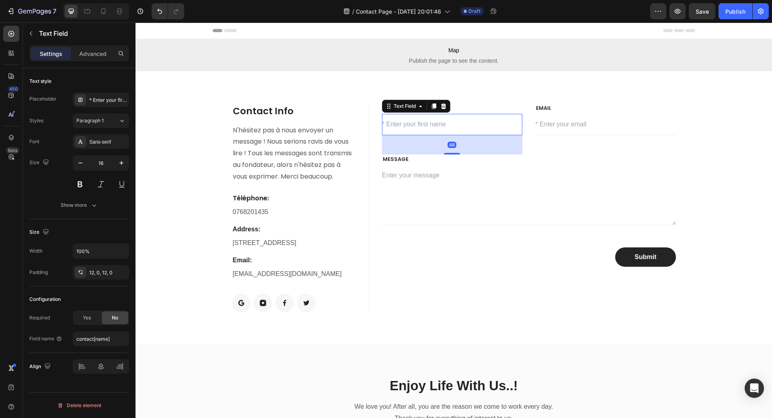
click at [416, 124] on input "text" at bounding box center [452, 125] width 140 height 22
click at [99, 99] on div "* Enter your first name" at bounding box center [108, 100] width 38 height 7
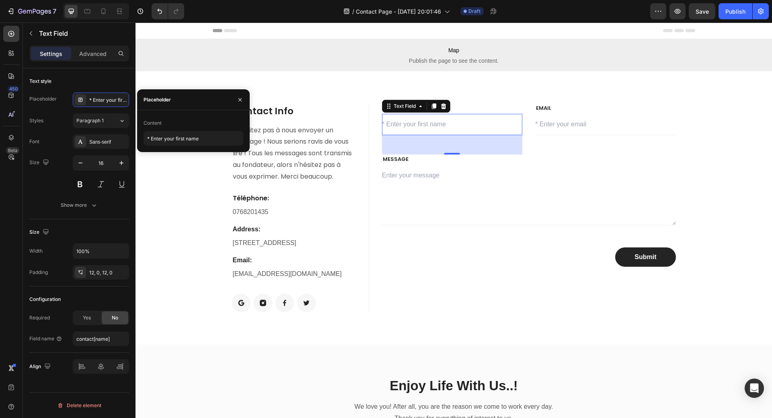
click at [420, 124] on input "text" at bounding box center [452, 125] width 140 height 22
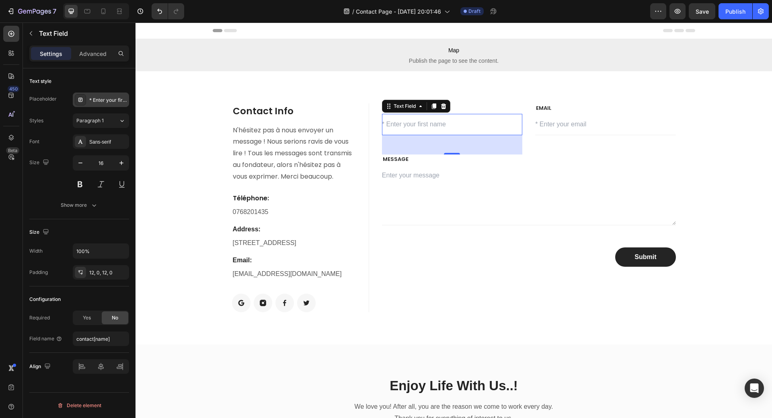
click at [99, 101] on div "* Enter your first name" at bounding box center [108, 100] width 38 height 7
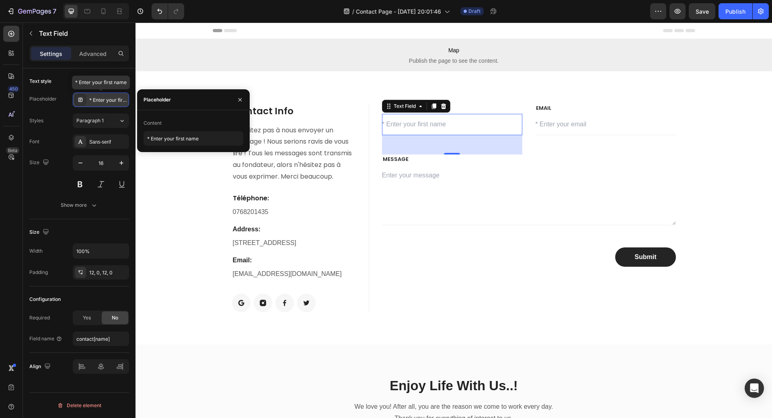
click at [94, 101] on div "* Enter your first name" at bounding box center [108, 100] width 38 height 7
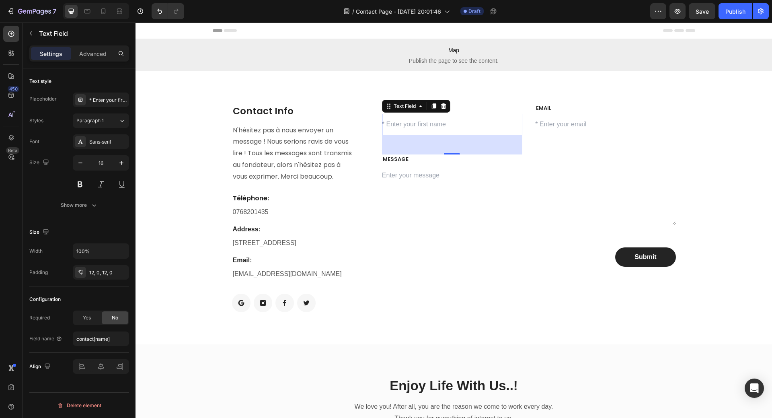
click at [95, 81] on div "Text style" at bounding box center [79, 81] width 100 height 13
click at [99, 97] on div "* Enter your first name" at bounding box center [108, 100] width 38 height 7
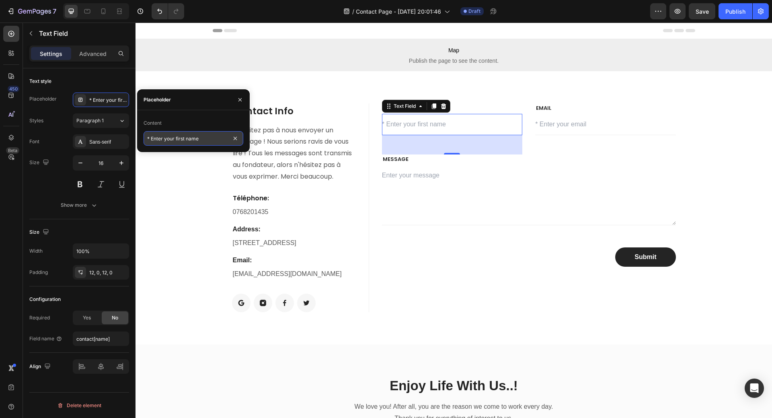
click at [152, 140] on input "* Enter your first name" at bounding box center [194, 138] width 100 height 14
click at [157, 122] on div "Content" at bounding box center [153, 122] width 18 height 7
click at [156, 140] on input "* Enter your first name" at bounding box center [194, 138] width 100 height 14
paste input "Entrez votre prénom"
type input "Entrez votre prénom"
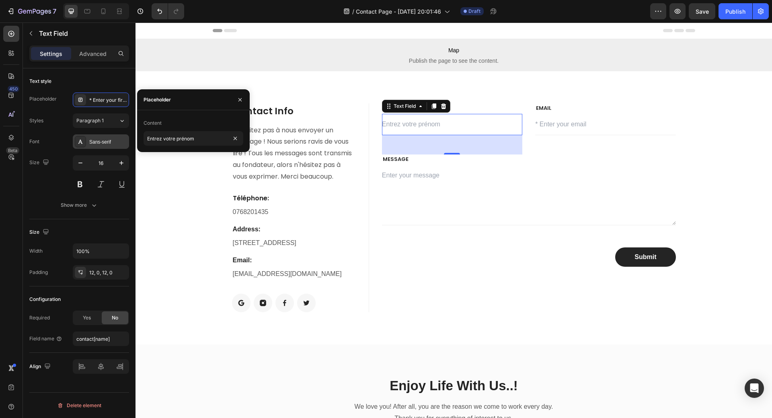
click at [107, 142] on div "Sans-serif" at bounding box center [108, 141] width 38 height 7
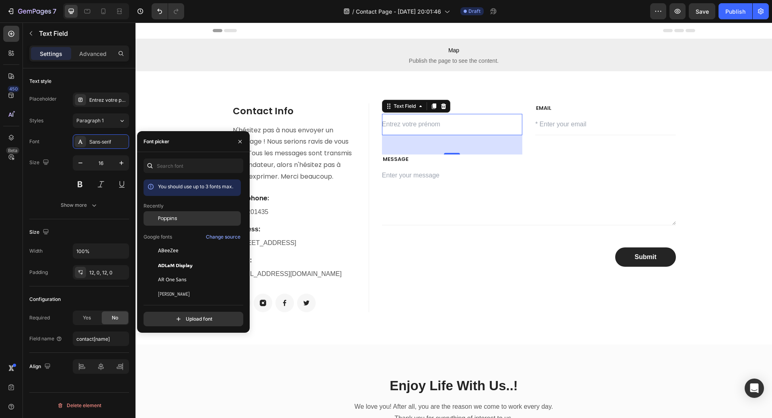
click at [167, 221] on span "Poppins" at bounding box center [167, 218] width 19 height 7
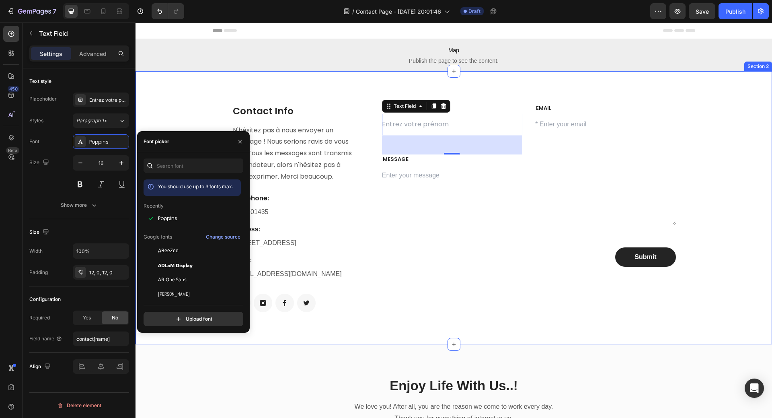
click at [651, 103] on div "Contact Info Heading N'hésitez pas à nous envoyer un message ! Nous serions rav…" at bounding box center [454, 207] width 637 height 273
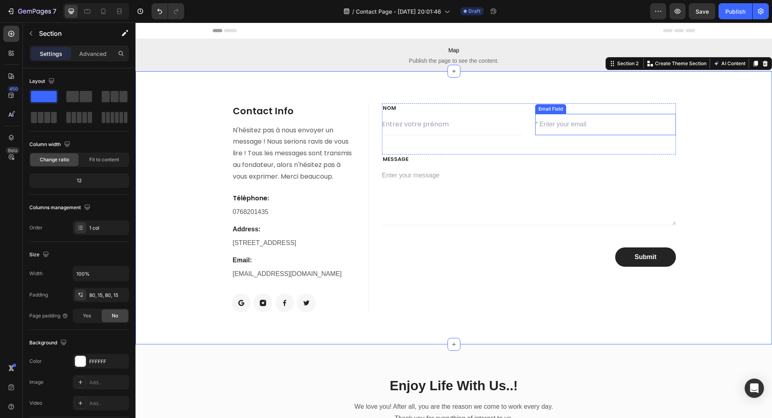
click at [548, 123] on input "email" at bounding box center [605, 125] width 140 height 22
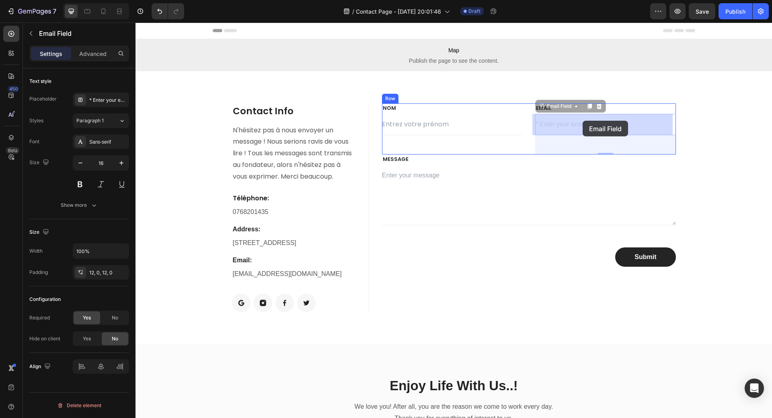
drag, startPoint x: 533, startPoint y: 125, endPoint x: 583, endPoint y: 121, distance: 49.7
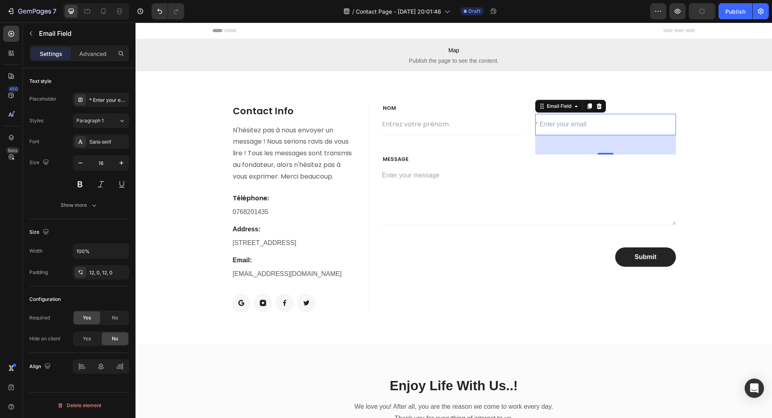
click at [579, 123] on input "email" at bounding box center [605, 125] width 140 height 22
click at [584, 125] on input "email" at bounding box center [605, 125] width 140 height 22
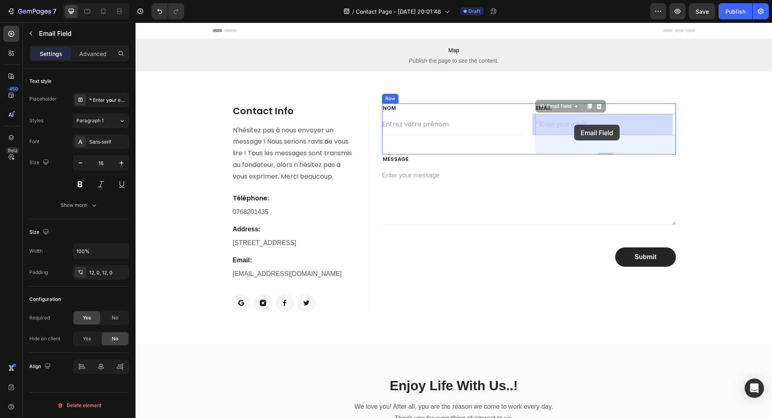
drag, startPoint x: 585, startPoint y: 125, endPoint x: 572, endPoint y: 125, distance: 12.9
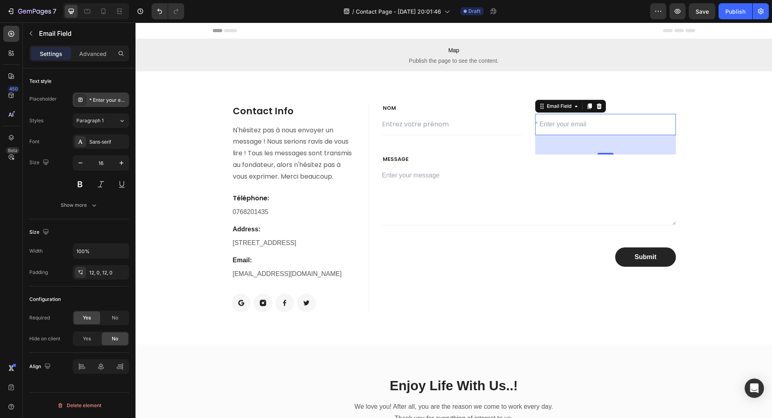
click at [109, 100] on div "* Enter your email" at bounding box center [108, 100] width 38 height 7
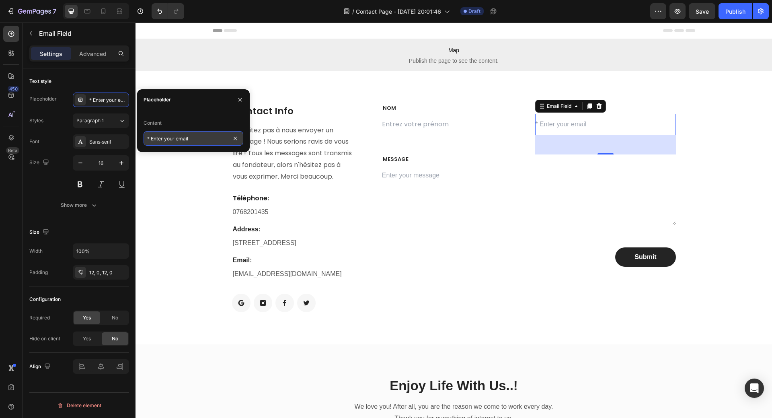
click at [195, 138] on input "* Enter your email" at bounding box center [194, 138] width 100 height 14
click at [193, 138] on input "* Enter your email" at bounding box center [194, 138] width 100 height 14
click at [192, 138] on input "* Enter your email" at bounding box center [194, 138] width 100 height 14
drag, startPoint x: 189, startPoint y: 138, endPoint x: 147, endPoint y: 139, distance: 42.2
click at [147, 139] on input "* Enter your email" at bounding box center [194, 138] width 100 height 14
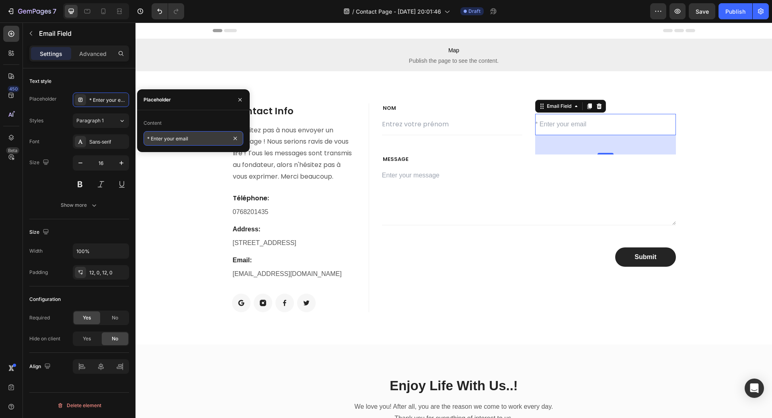
paste input "Entrez votre"
type input "Entrez votre email"
click at [105, 138] on div "Sans-serif" at bounding box center [108, 141] width 38 height 7
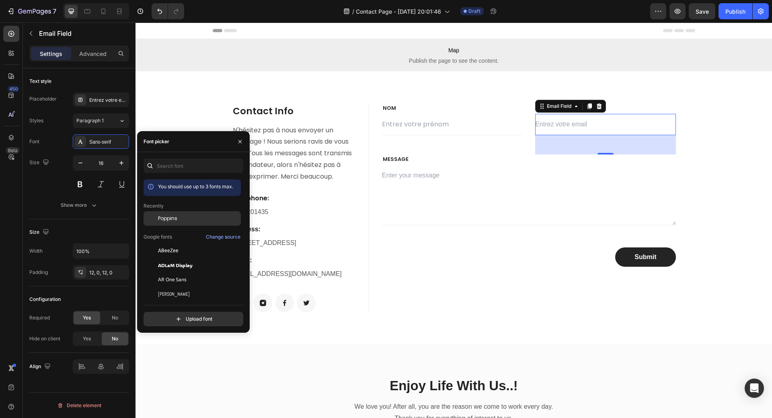
click at [179, 215] on div "Poppins" at bounding box center [198, 218] width 81 height 7
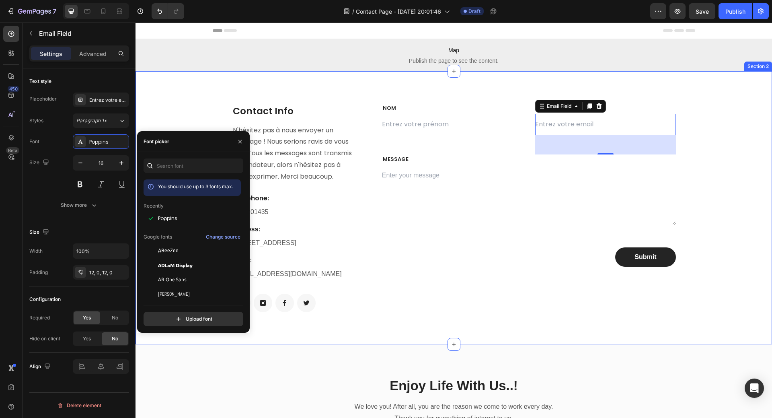
click at [657, 82] on div "Contact Info Heading N'hésitez pas à nous envoyer un message ! Nous serions rav…" at bounding box center [454, 207] width 637 height 273
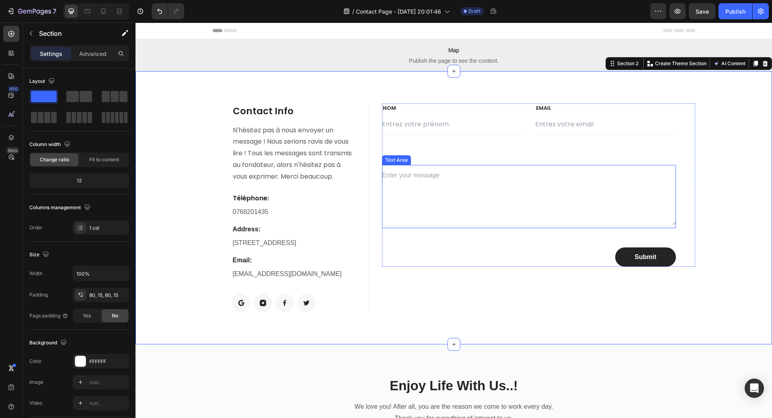
click at [414, 174] on textarea at bounding box center [529, 195] width 294 height 60
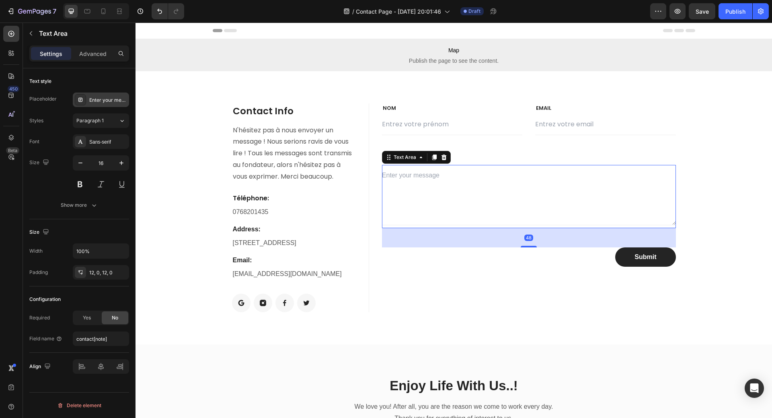
click at [105, 101] on div "Enter your message" at bounding box center [108, 100] width 38 height 7
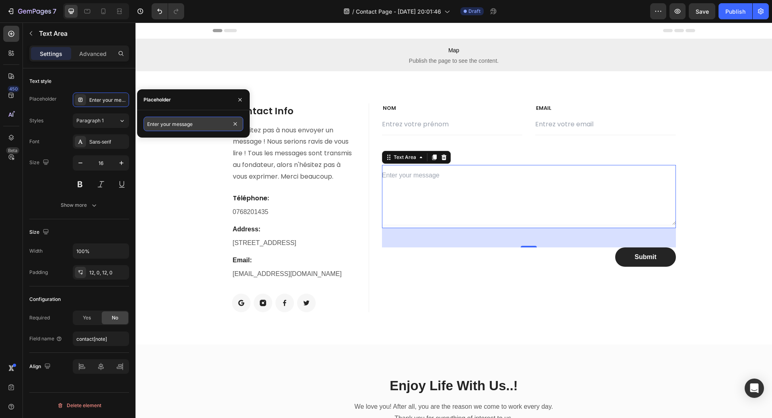
click at [203, 127] on input "Enter your message" at bounding box center [194, 124] width 100 height 14
click at [395, 176] on textarea at bounding box center [529, 195] width 294 height 60
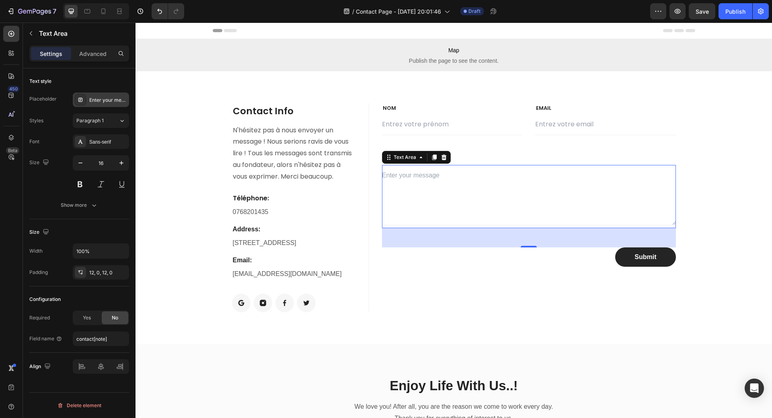
click at [98, 99] on div "Enter your message" at bounding box center [108, 100] width 38 height 7
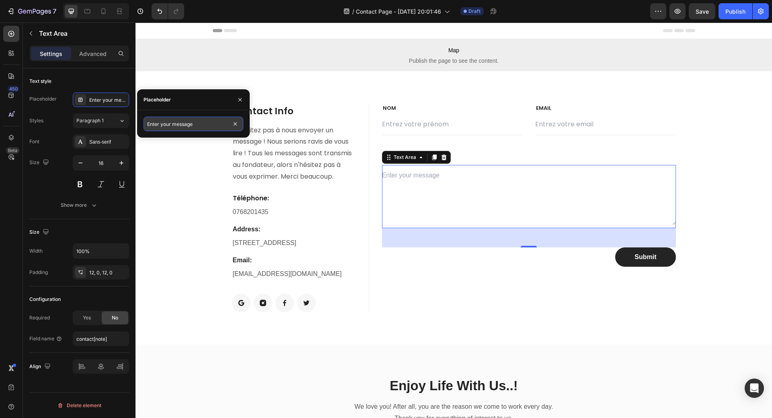
click at [173, 119] on input "Enter your message" at bounding box center [194, 124] width 100 height 14
paste input "rez votre"
type input "Entrez votre message"
click at [103, 142] on div "Sans-serif" at bounding box center [108, 141] width 38 height 7
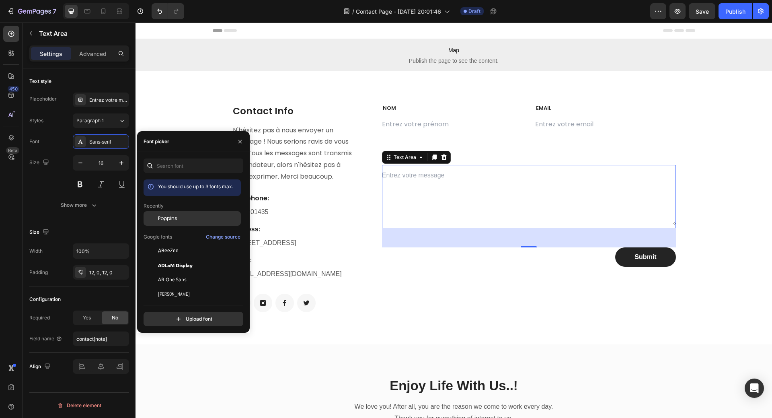
click at [167, 216] on span "Poppins" at bounding box center [167, 218] width 19 height 7
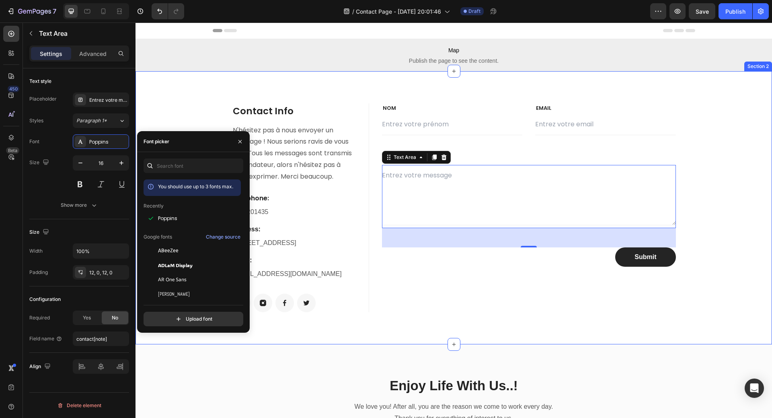
click at [193, 97] on div "Contact Info Heading N'hésitez pas à nous envoyer un message ! Nous serions rav…" at bounding box center [454, 207] width 637 height 273
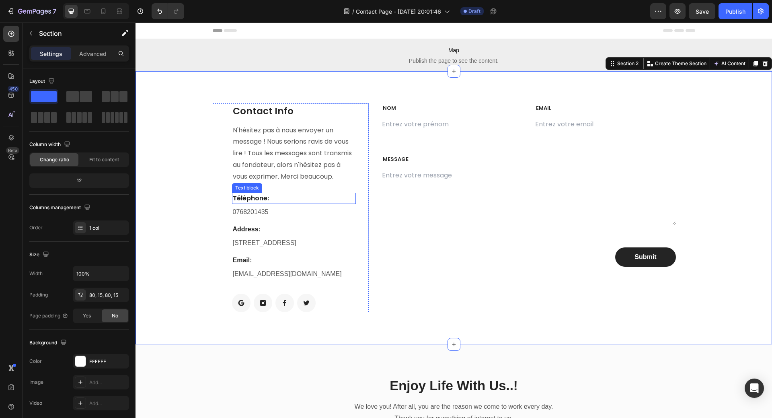
click at [251, 197] on p "Téléphone:" at bounding box center [294, 198] width 122 height 10
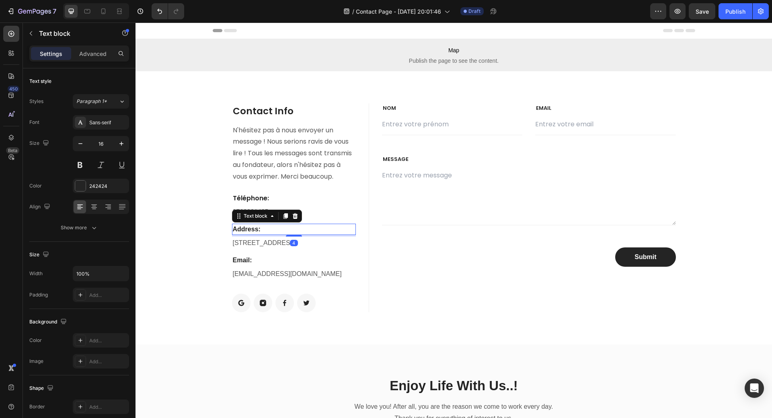
click at [239, 229] on p "Address:" at bounding box center [294, 229] width 122 height 10
click at [105, 123] on div "Sans-serif" at bounding box center [108, 122] width 38 height 7
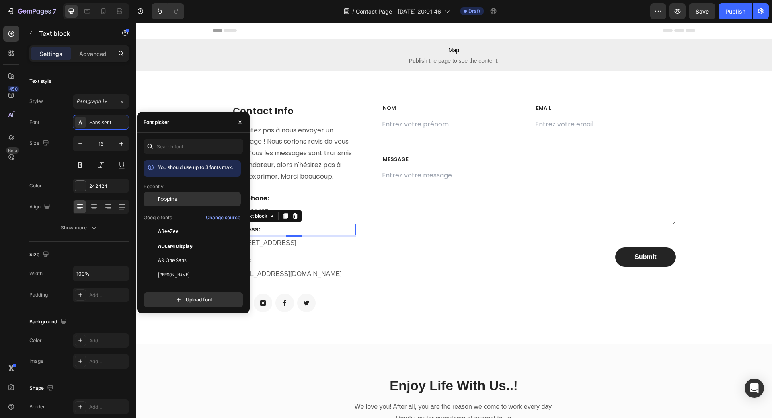
click at [164, 195] on div "Poppins" at bounding box center [192, 199] width 97 height 14
click at [386, 281] on div "NOM Text block Text Field EMAIL Text block Email Field Row MESSAGE Text block T…" at bounding box center [538, 207] width 313 height 209
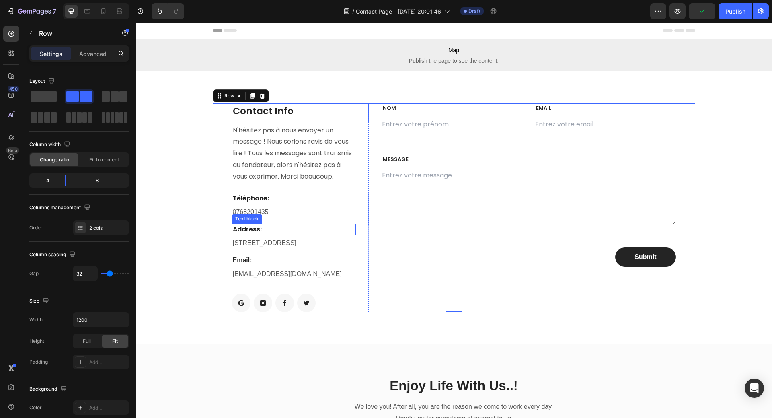
click at [251, 228] on p "Address:" at bounding box center [294, 229] width 122 height 10
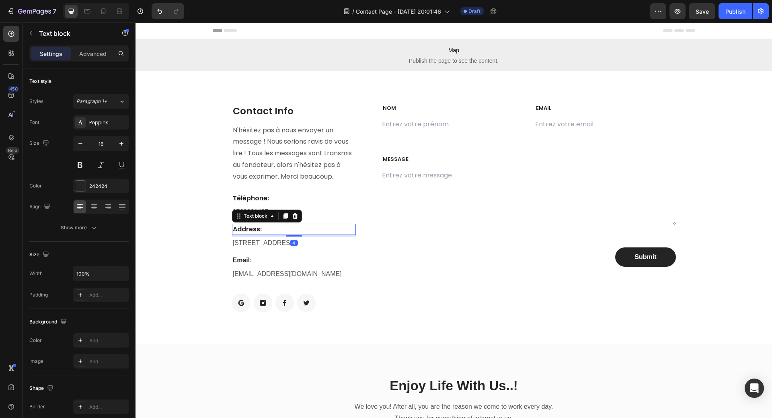
click at [233, 229] on p "Address:" at bounding box center [294, 229] width 122 height 10
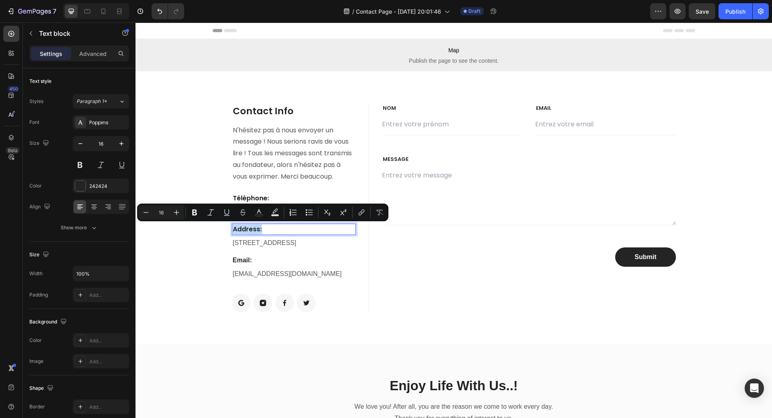
drag, startPoint x: 230, startPoint y: 228, endPoint x: 263, endPoint y: 227, distance: 32.6
click at [264, 227] on p "Address:" at bounding box center [294, 229] width 122 height 10
copy p "Address:"
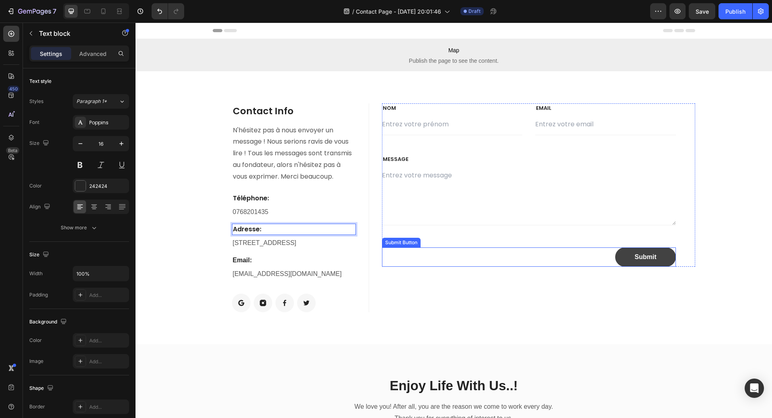
click at [622, 259] on button "Submit" at bounding box center [645, 256] width 60 height 19
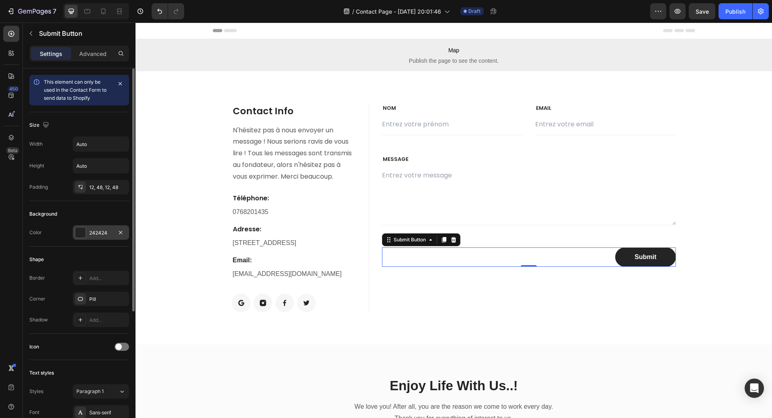
click at [74, 232] on div "242424" at bounding box center [101, 232] width 56 height 14
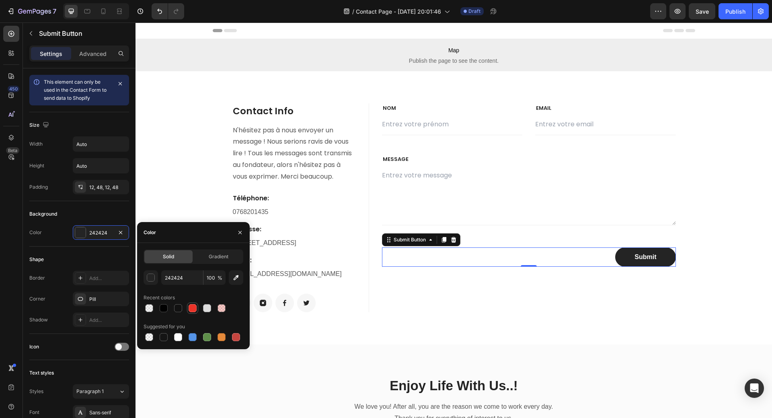
click at [194, 307] on div at bounding box center [193, 308] width 8 height 8
type input "EC3328"
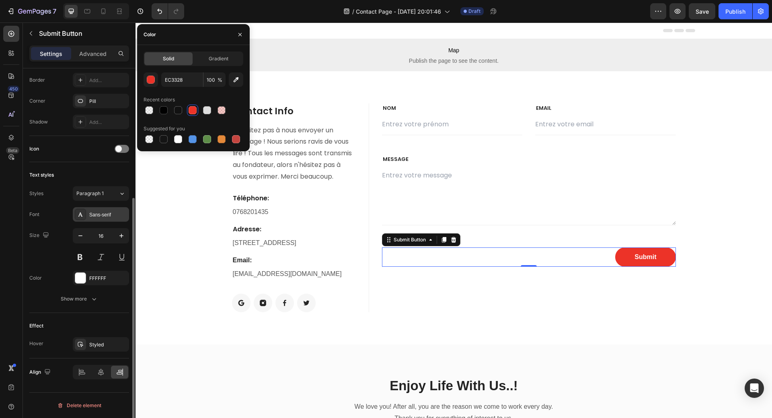
scroll to position [158, 0]
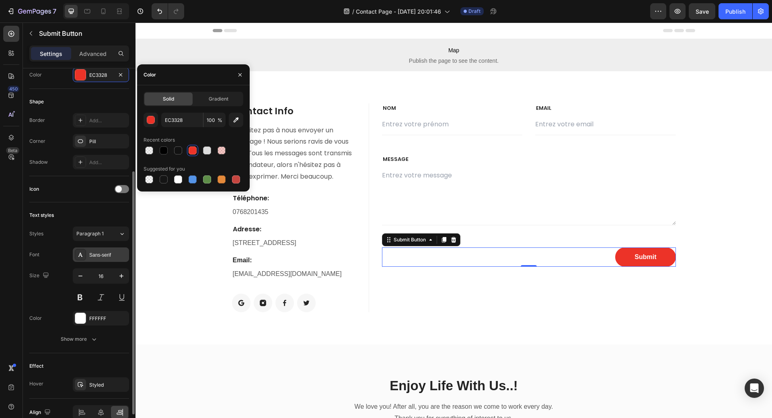
click at [96, 254] on div "Sans-serif" at bounding box center [108, 254] width 38 height 7
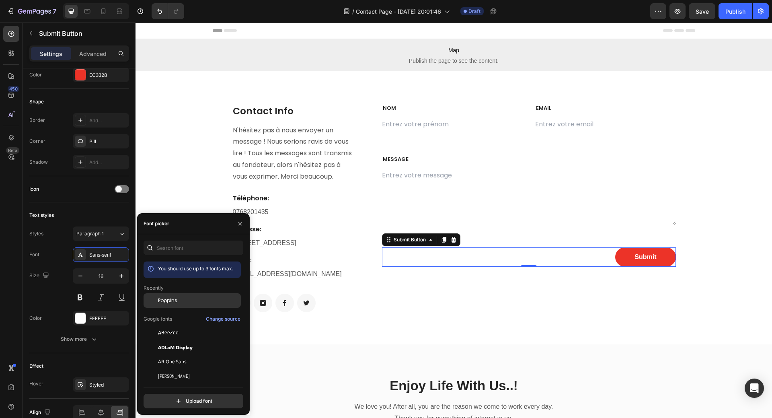
click at [165, 298] on span "Poppins" at bounding box center [167, 300] width 19 height 7
click at [620, 262] on button "Submit" at bounding box center [645, 257] width 61 height 21
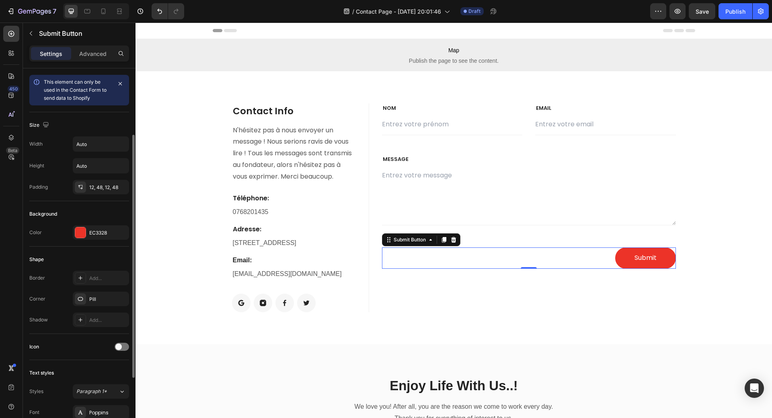
scroll to position [121, 0]
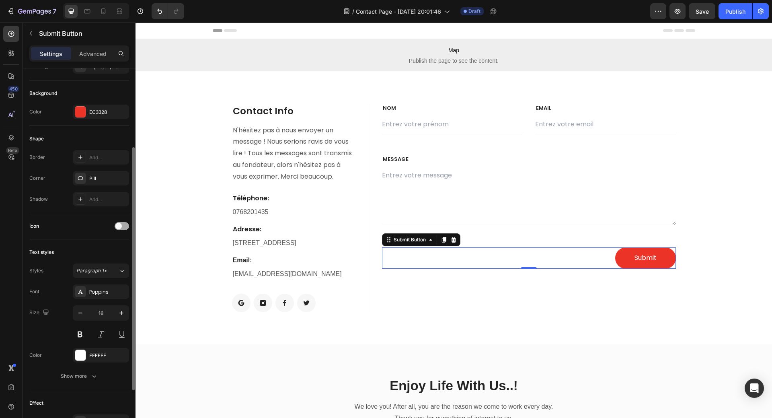
click at [119, 226] on span at bounding box center [118, 226] width 6 height 6
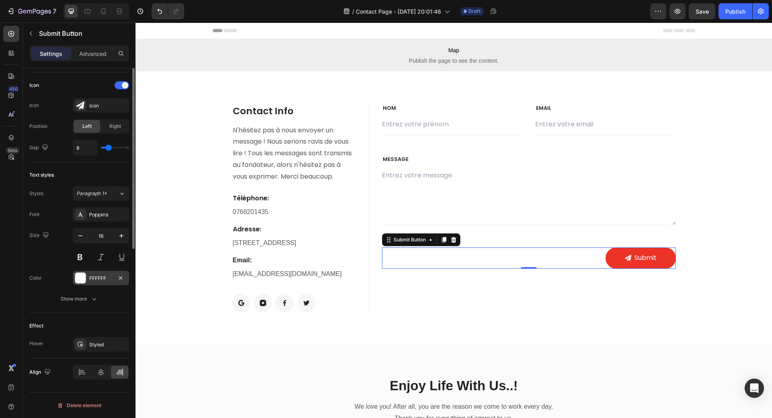
scroll to position [0, 0]
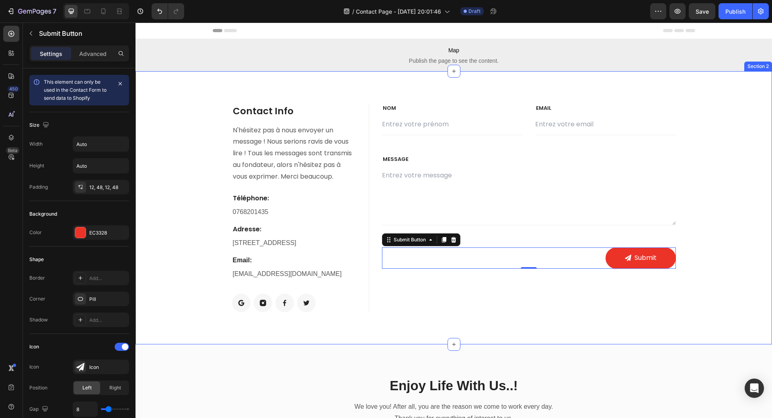
click at [707, 184] on div "Contact Info Heading N'hésitez pas à nous envoyer un message ! Nous serions rav…" at bounding box center [454, 207] width 625 height 209
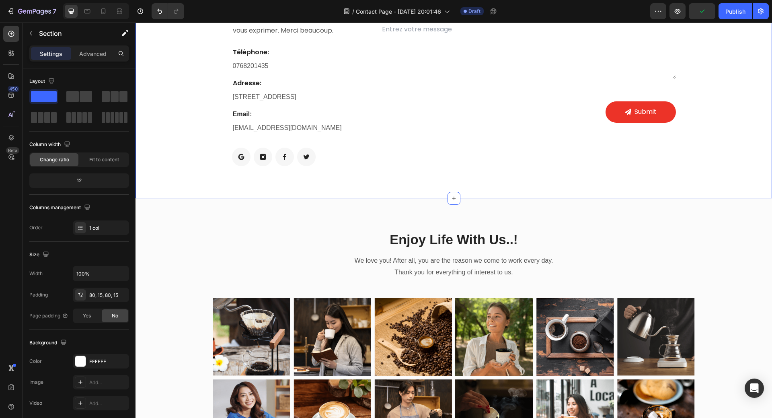
scroll to position [201, 0]
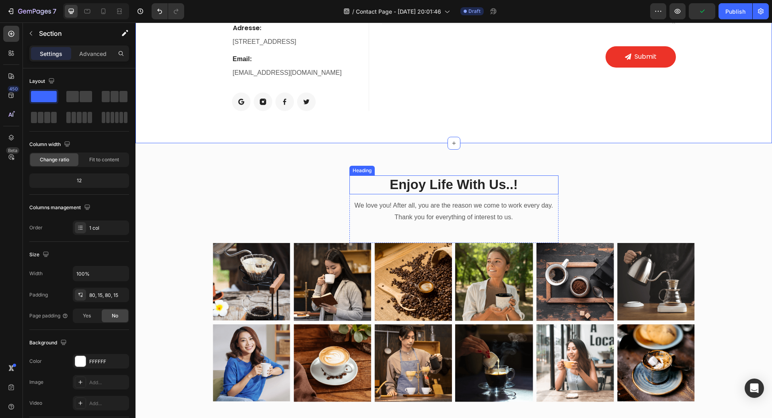
click at [447, 186] on p "Enjoy Life With Us..!" at bounding box center [454, 184] width 208 height 17
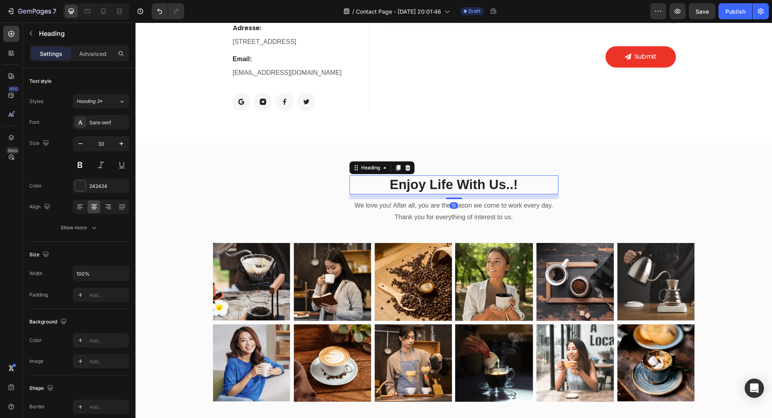
click at [399, 182] on p "Enjoy Life With Us..!" at bounding box center [454, 184] width 208 height 17
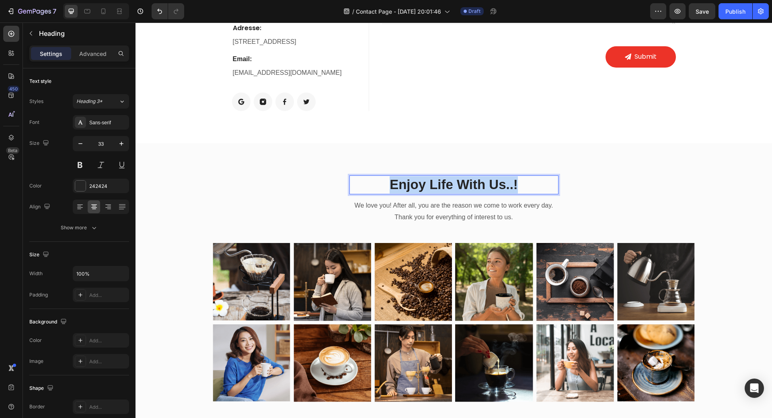
drag, startPoint x: 385, startPoint y: 185, endPoint x: 499, endPoint y: 198, distance: 114.6
click at [532, 187] on p "Enjoy Life With Us..!" at bounding box center [454, 184] width 208 height 17
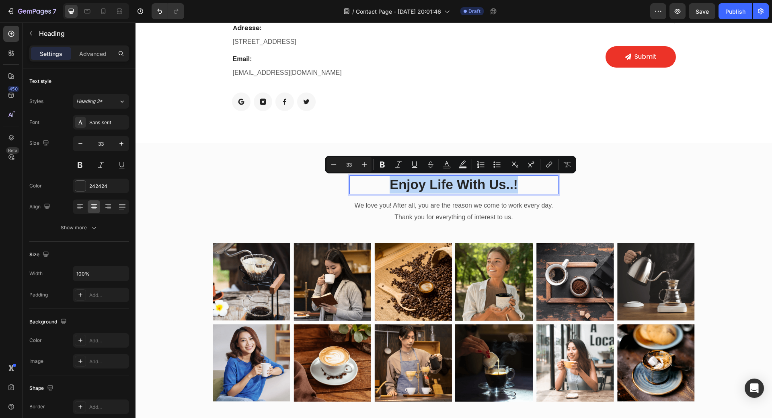
copy p "Enjoy Life With Us..!"
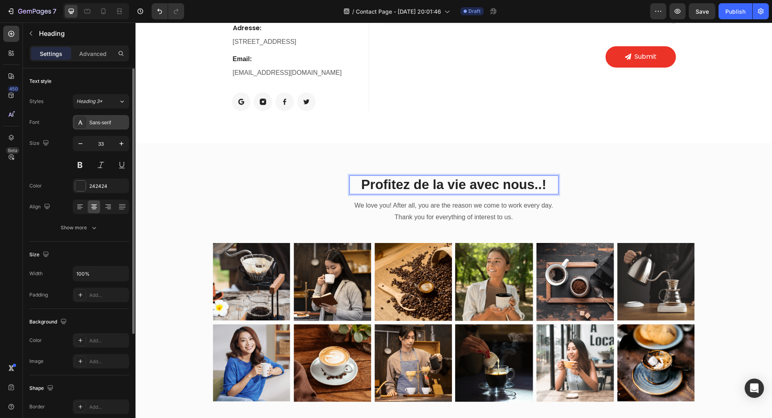
click at [98, 123] on div "Sans-serif" at bounding box center [108, 122] width 38 height 7
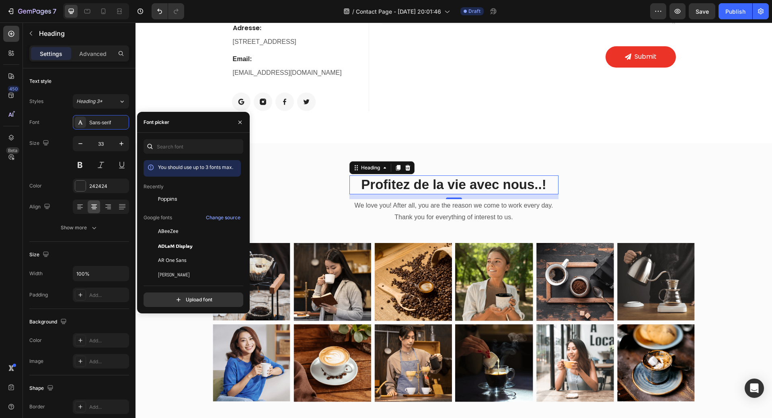
click at [163, 199] on span "Poppins" at bounding box center [167, 198] width 19 height 7
click at [381, 205] on p "We love you! After all, you are the reason we come to work every day. Thank you…" at bounding box center [454, 211] width 208 height 23
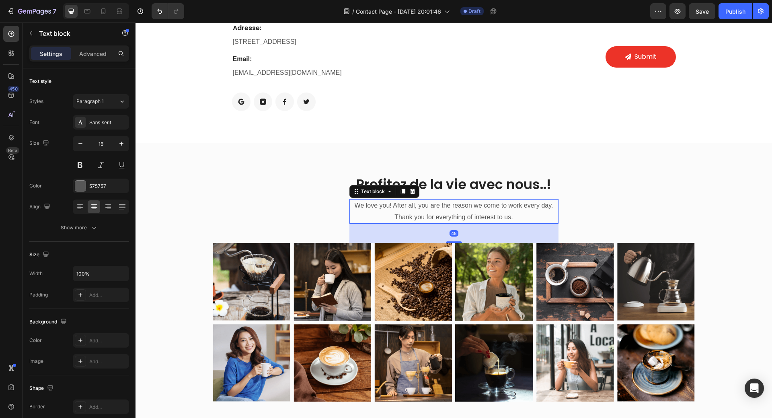
click at [351, 205] on p "We love you! After all, you are the reason we come to work every day. Thank you…" at bounding box center [454, 211] width 208 height 23
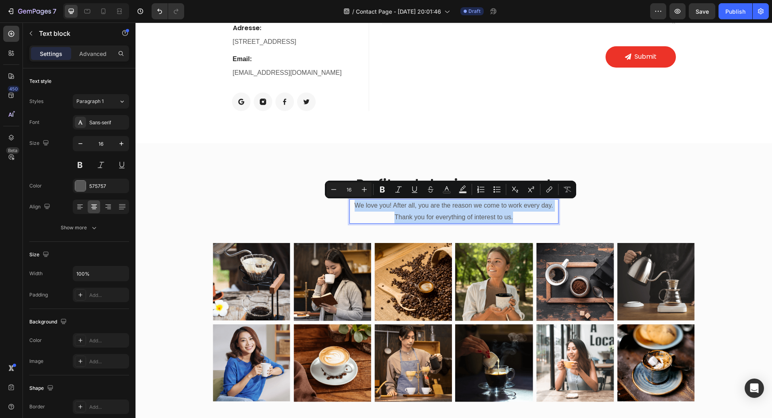
drag, startPoint x: 351, startPoint y: 205, endPoint x: 507, endPoint y: 214, distance: 155.9
click at [519, 218] on p "We love you! After all, you are the reason we come to work every day. Thank you…" at bounding box center [454, 211] width 208 height 23
drag, startPoint x: 499, startPoint y: 212, endPoint x: 462, endPoint y: 113, distance: 105.9
click at [461, 113] on div "Contact Info Heading N'hésitez pas à nous envoyer un message ! Nous serions rav…" at bounding box center [454, 6] width 637 height 273
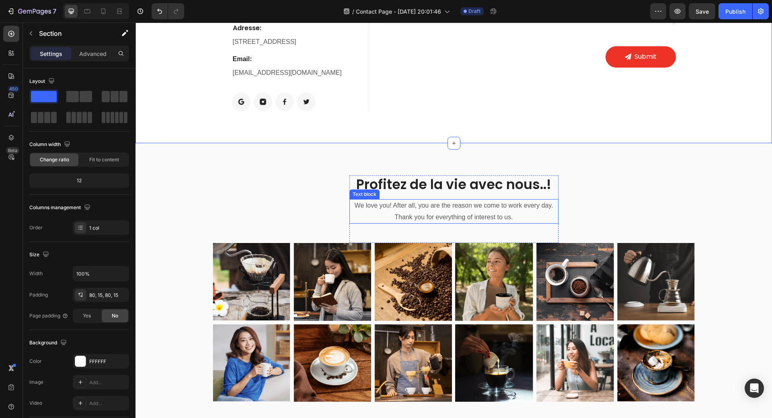
click at [436, 202] on p "We love you! After all, you are the reason we come to work every day. Thank you…" at bounding box center [454, 211] width 208 height 23
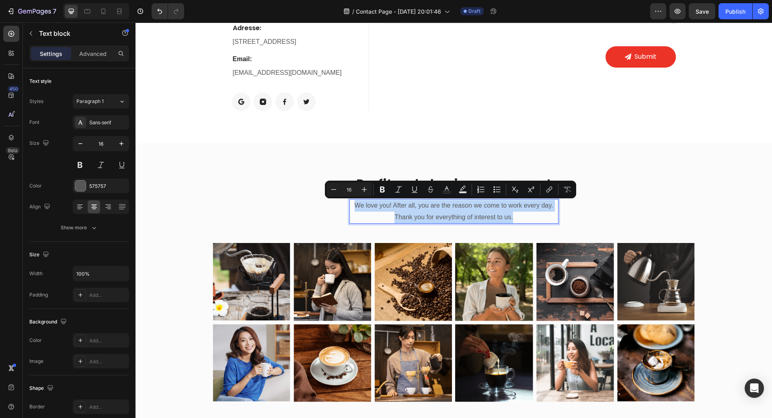
drag, startPoint x: 351, startPoint y: 205, endPoint x: 522, endPoint y: 215, distance: 171.2
click at [522, 215] on p "We love you! After all, you are the reason we come to work every day. Thank you…" at bounding box center [454, 211] width 208 height 23
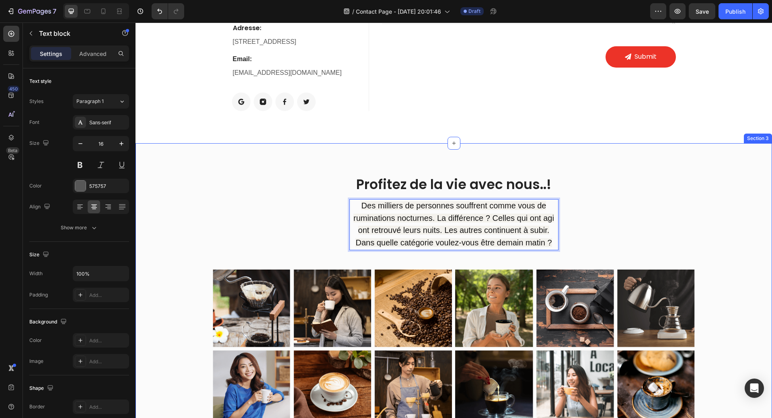
click at [610, 201] on div "Profitez de la vie avec nous..! Heading Des milliers de personnes souffrent com…" at bounding box center [454, 303] width 625 height 256
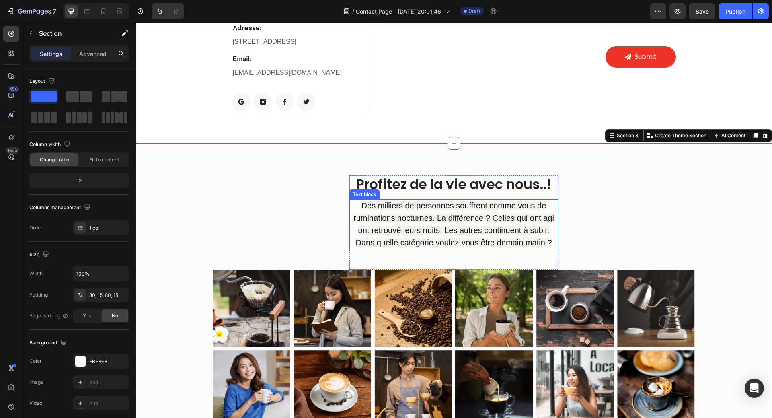
click at [510, 230] on span "Des milliers de personnes souffrent comme vous de ruminations nocturnes. La dif…" at bounding box center [453, 224] width 201 height 46
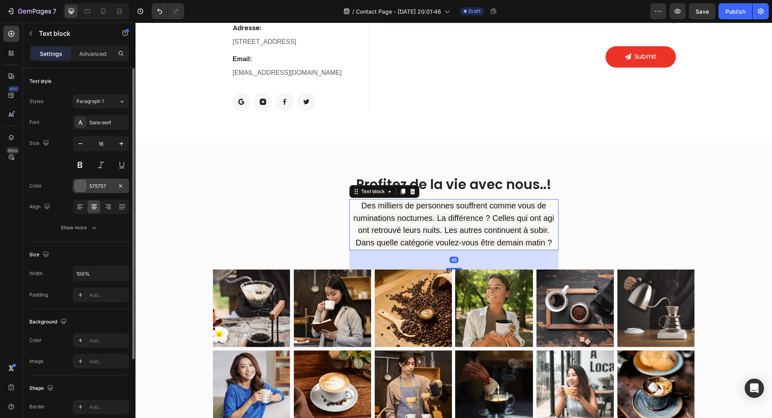
click at [78, 188] on div at bounding box center [80, 186] width 10 height 10
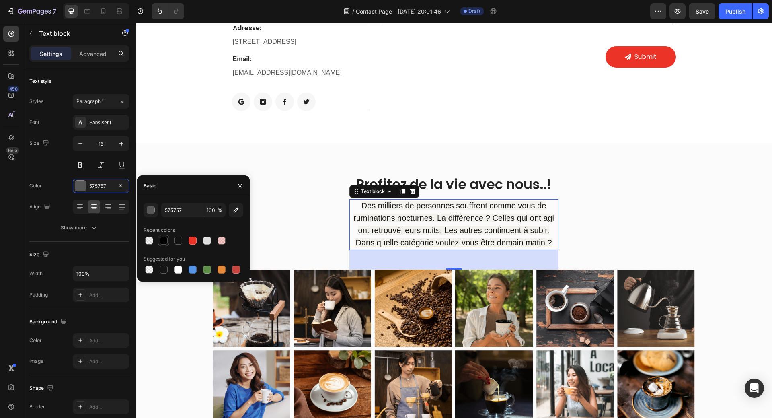
click at [162, 243] on div at bounding box center [164, 240] width 8 height 8
type input "010101"
click at [269, 170] on div "Profitez de la vie avec nous..! Heading Des milliers de personnes souffrent com…" at bounding box center [454, 303] width 637 height 321
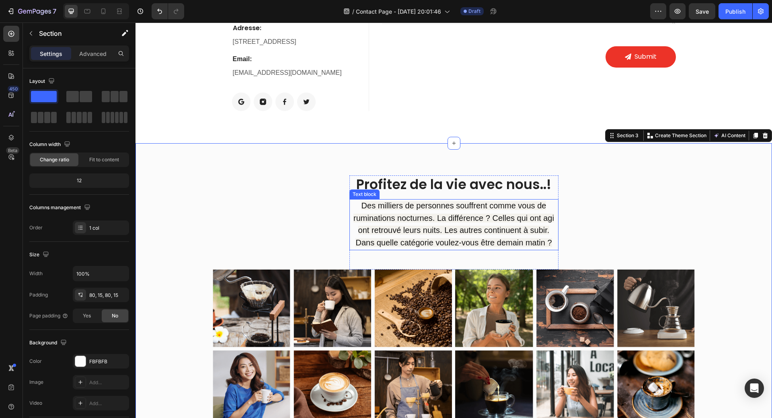
click at [482, 221] on span "Des milliers de personnes souffrent comme vous de ruminations nocturnes. La dif…" at bounding box center [453, 224] width 201 height 46
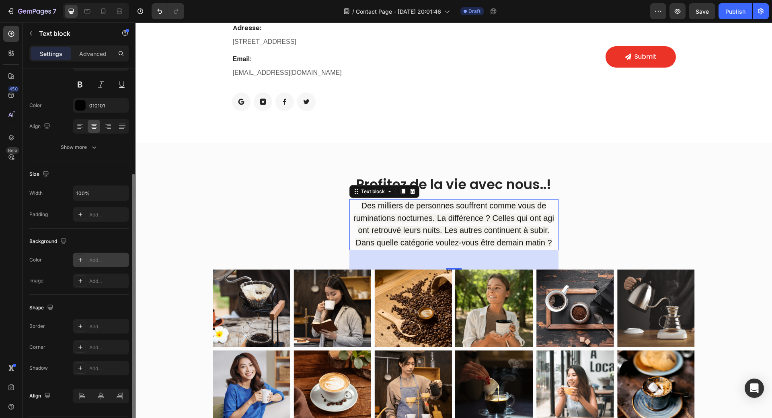
scroll to position [104, 0]
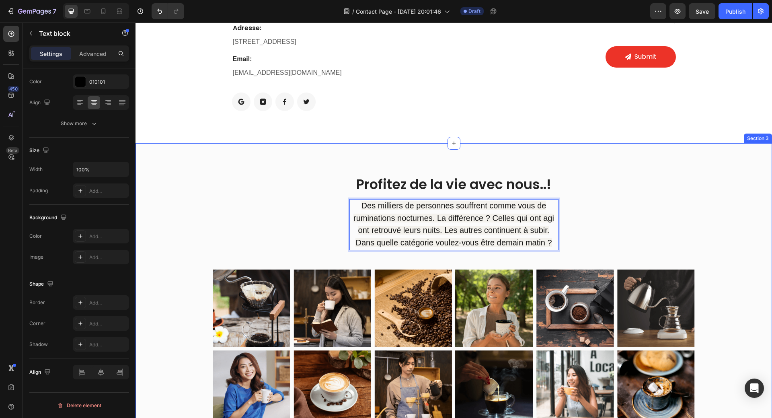
click at [627, 244] on div "Profitez de la vie avec nous..! Heading Des milliers de personnes souffrent com…" at bounding box center [454, 303] width 625 height 256
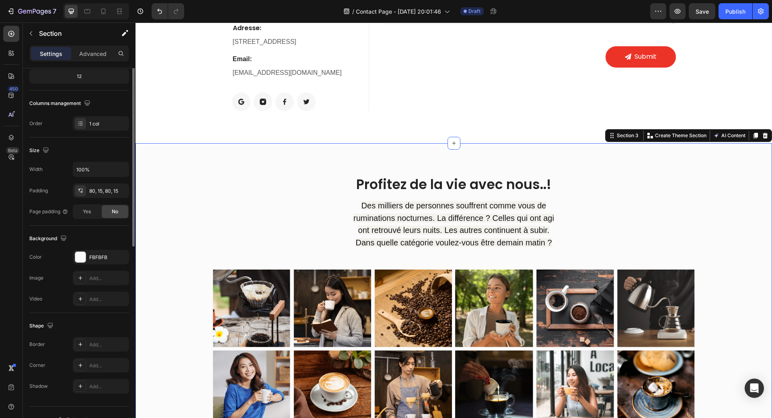
scroll to position [0, 0]
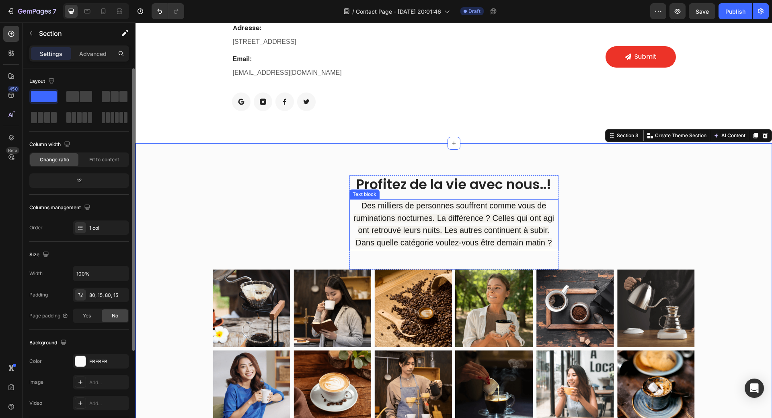
click at [529, 234] on span "Des milliers de personnes souffrent comme vous de ruminations nocturnes. La dif…" at bounding box center [453, 224] width 201 height 46
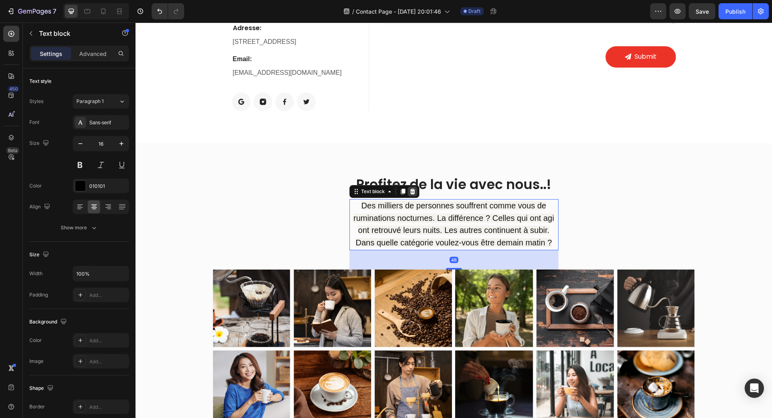
click at [411, 192] on icon at bounding box center [412, 192] width 5 height 6
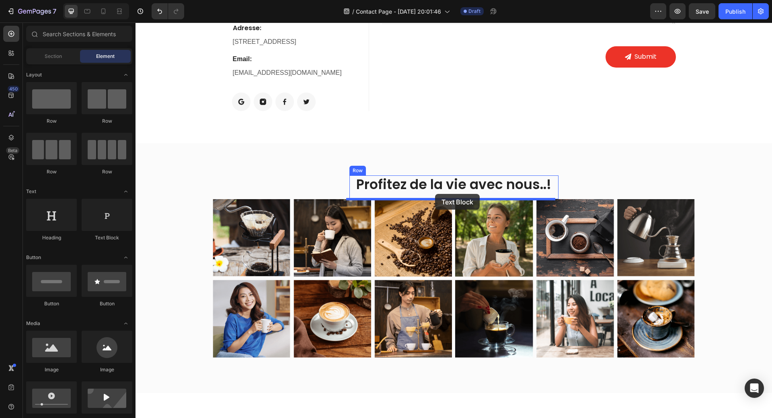
drag, startPoint x: 242, startPoint y: 243, endPoint x: 435, endPoint y: 194, distance: 198.8
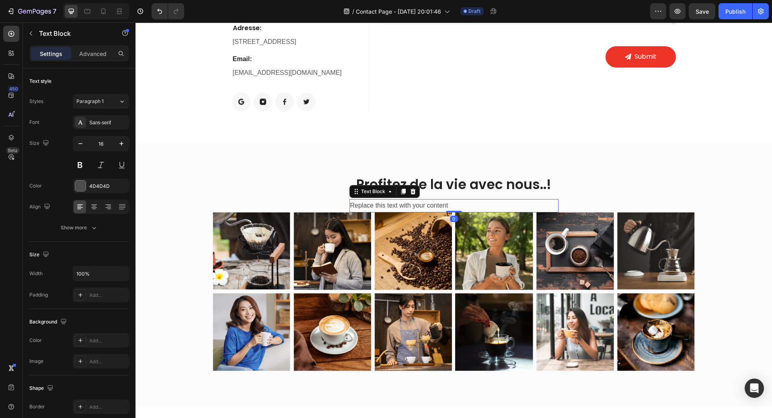
click at [413, 208] on div "Replace this text with your content" at bounding box center [453, 205] width 209 height 13
click at [454, 206] on p "Replace this text with your content" at bounding box center [454, 206] width 208 height 12
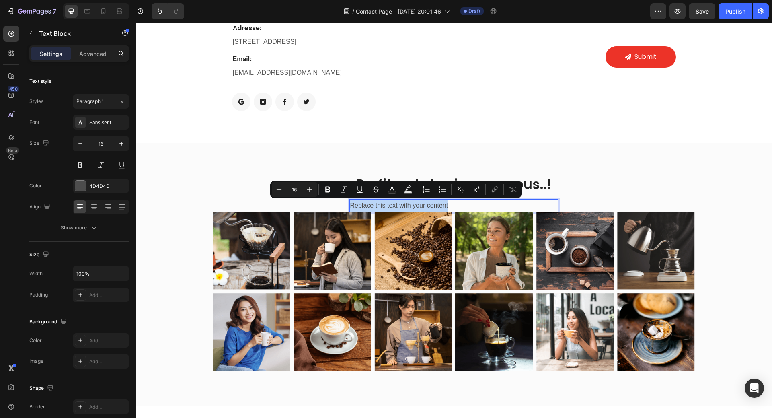
drag, startPoint x: 452, startPoint y: 206, endPoint x: 353, endPoint y: 207, distance: 98.1
click at [350, 210] on p "Replace this text with your content" at bounding box center [454, 206] width 208 height 12
click at [351, 204] on p "Replace this text with your content" at bounding box center [454, 206] width 208 height 12
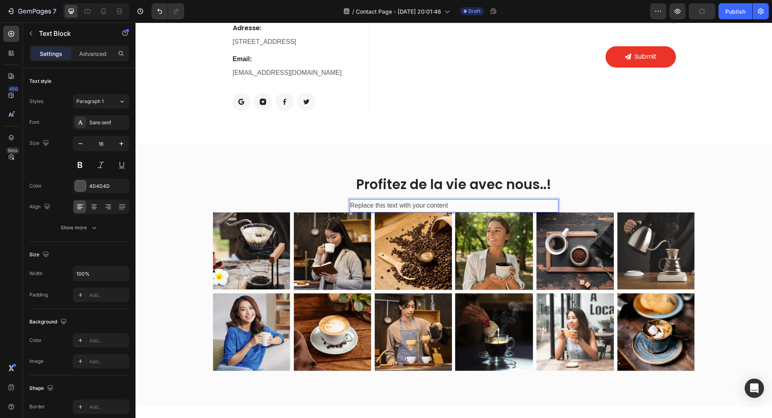
click at [350, 206] on p "Replace this text with your content" at bounding box center [454, 206] width 208 height 12
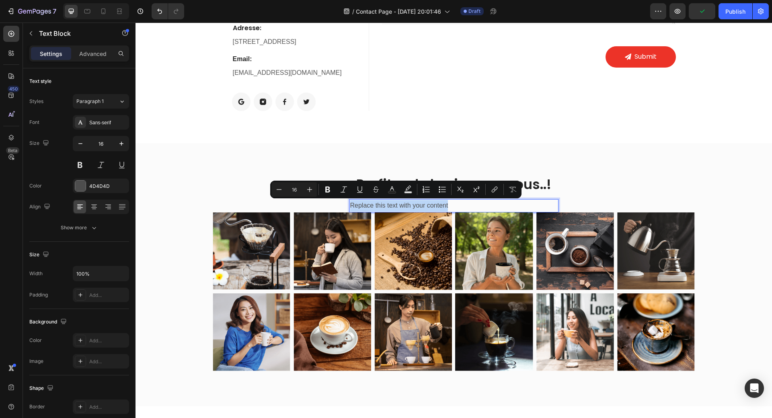
drag, startPoint x: 349, startPoint y: 206, endPoint x: 449, endPoint y: 205, distance: 100.5
click at [449, 205] on p "Replace this text with your content" at bounding box center [454, 206] width 208 height 12
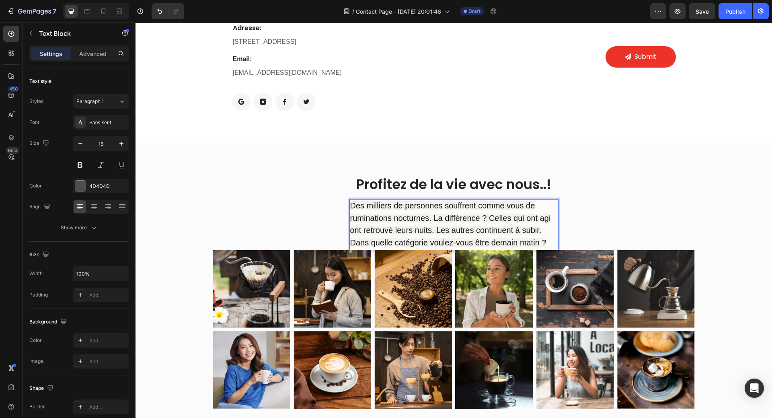
click at [472, 216] on span "Des milliers de personnes souffrent comme vous de ruminations nocturnes. La dif…" at bounding box center [450, 224] width 201 height 46
click at [299, 185] on div "Profitez de la vie avec nous..! Heading Des milliers de personnes souffrent com…" at bounding box center [454, 293] width 625 height 237
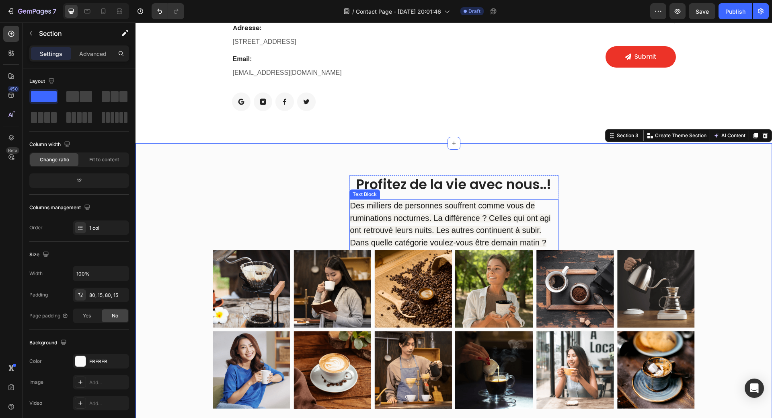
click at [368, 215] on span "Des milliers de personnes souffrent comme vous de ruminations nocturnes. La dif…" at bounding box center [450, 224] width 201 height 46
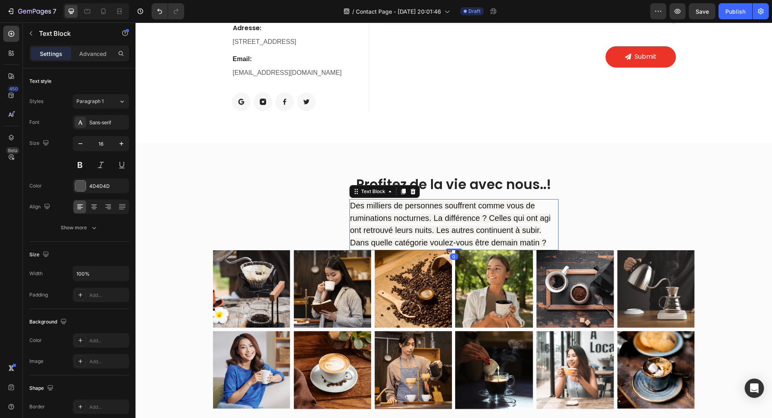
click at [410, 193] on icon at bounding box center [413, 191] width 6 height 6
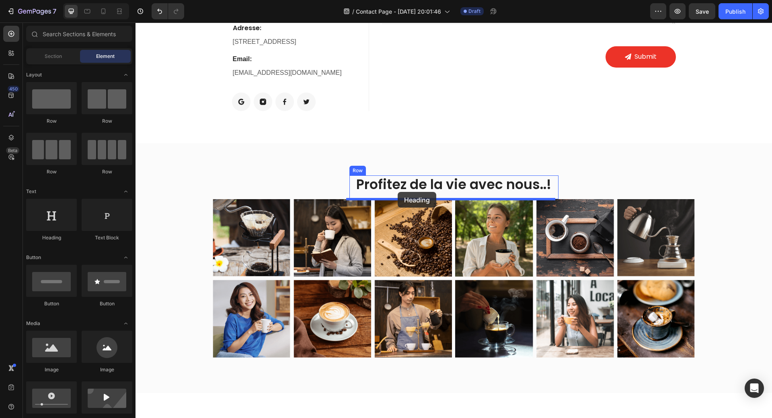
drag, startPoint x: 204, startPoint y: 239, endPoint x: 397, endPoint y: 194, distance: 198.2
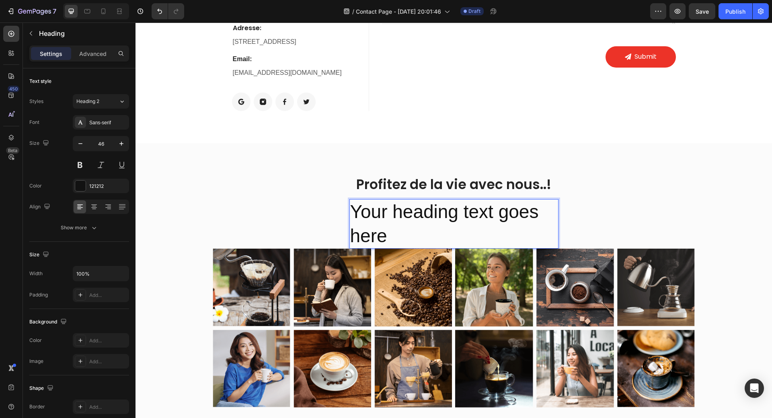
click at [402, 216] on h2 "Your heading text goes here" at bounding box center [453, 224] width 209 height 50
click at [386, 239] on p "Your heading text goes here" at bounding box center [454, 224] width 208 height 48
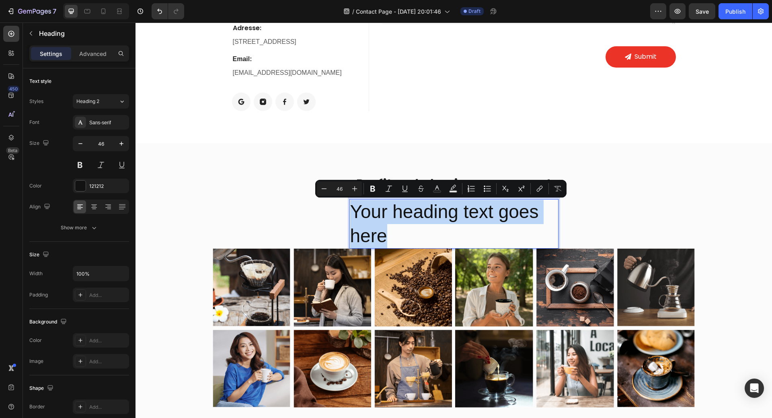
drag, startPoint x: 385, startPoint y: 239, endPoint x: 348, endPoint y: 217, distance: 43.3
click at [350, 216] on p "Your heading text goes here" at bounding box center [454, 224] width 208 height 48
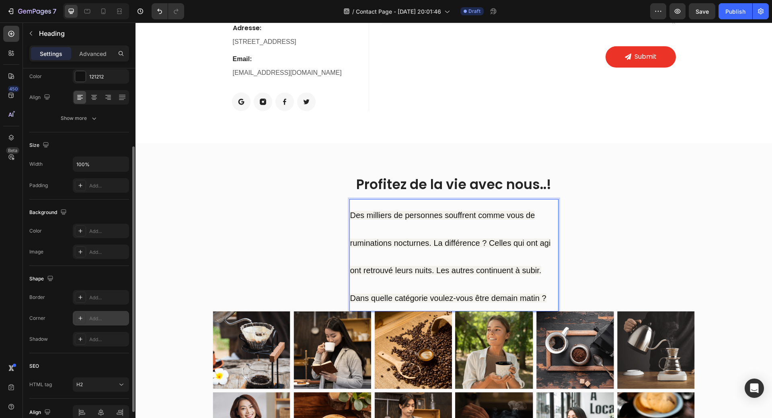
scroll to position [29, 0]
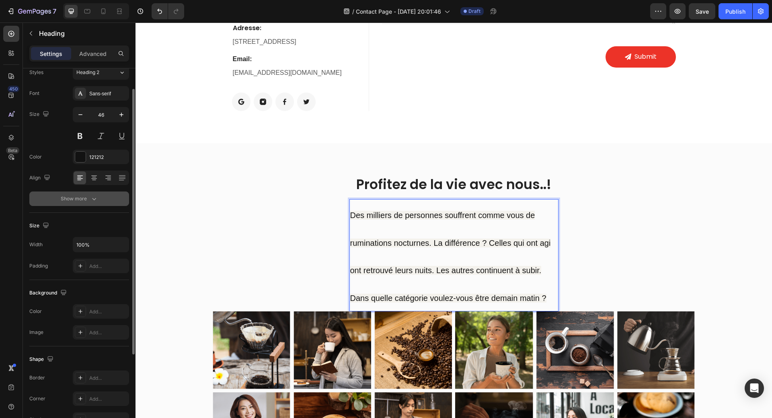
click at [96, 195] on button "Show more" at bounding box center [79, 198] width 100 height 14
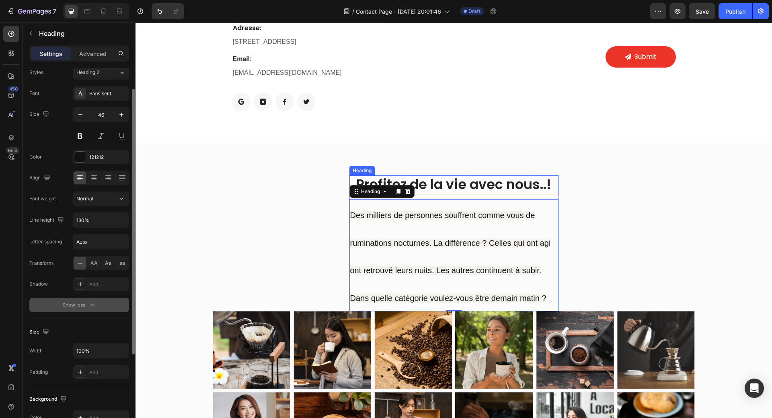
click at [462, 187] on p "Profitez de la vie avec nous..!" at bounding box center [454, 184] width 208 height 17
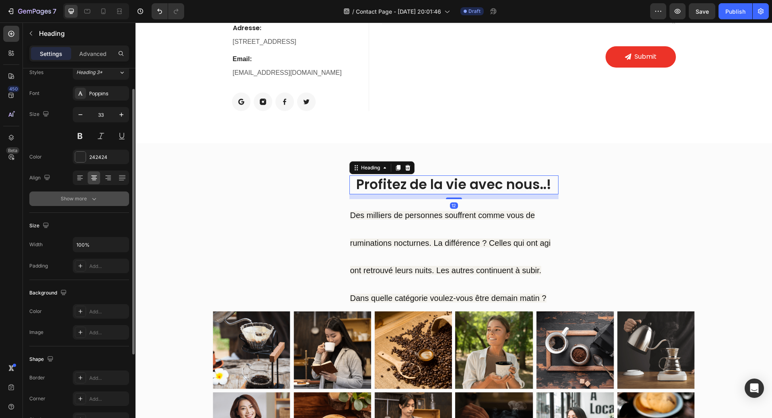
click at [77, 199] on div "Show more" at bounding box center [79, 199] width 37 height 8
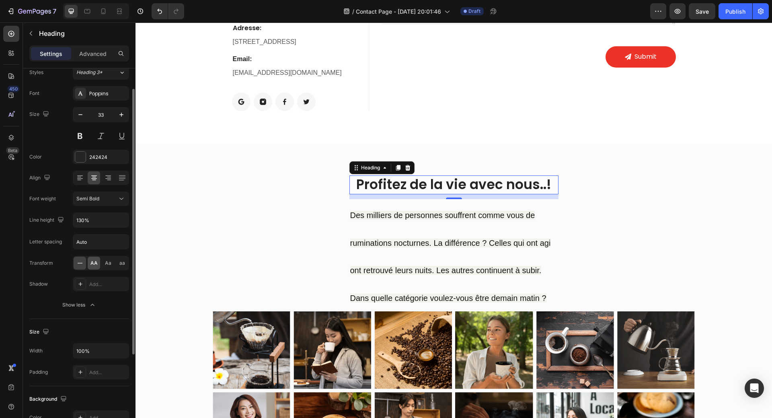
click at [94, 263] on span "AA" at bounding box center [93, 262] width 7 height 7
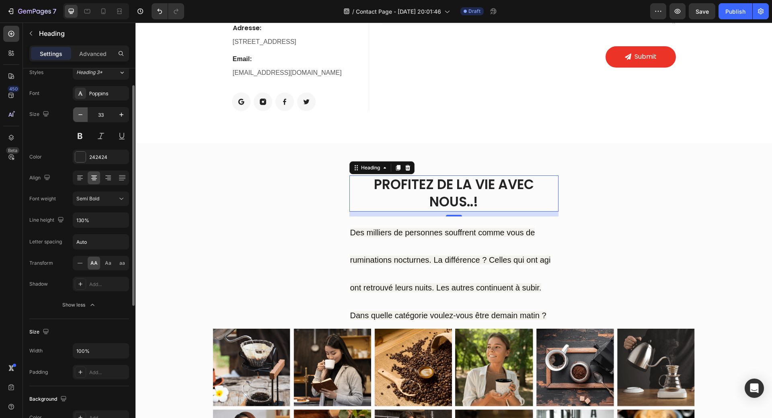
click at [79, 114] on icon "button" at bounding box center [80, 115] width 8 height 8
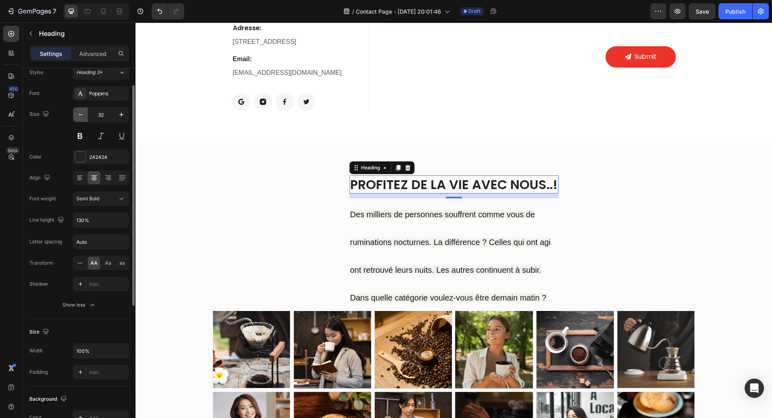
type input "31"
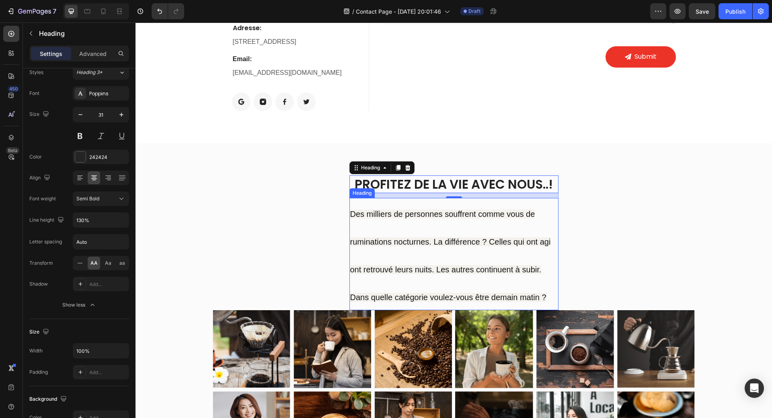
click at [363, 238] on span "Des milliers de personnes souffrent comme vous de ruminations nocturnes. La dif…" at bounding box center [450, 256] width 201 height 92
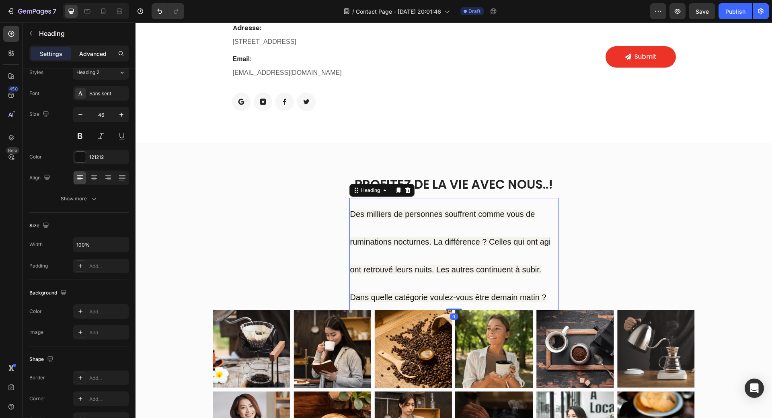
click at [90, 57] on p "Advanced" at bounding box center [92, 53] width 27 height 8
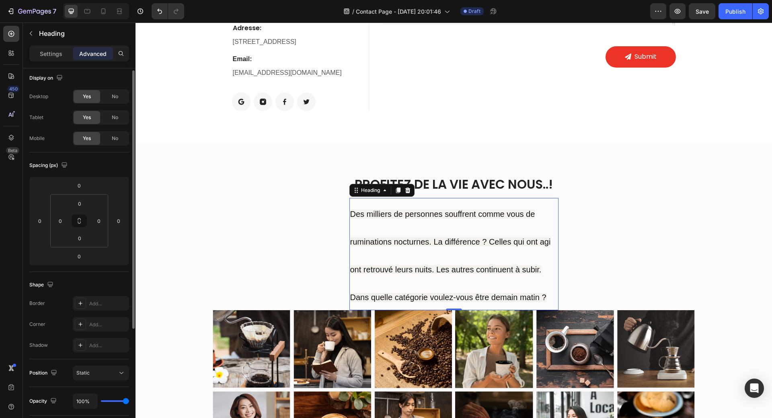
scroll to position [0, 0]
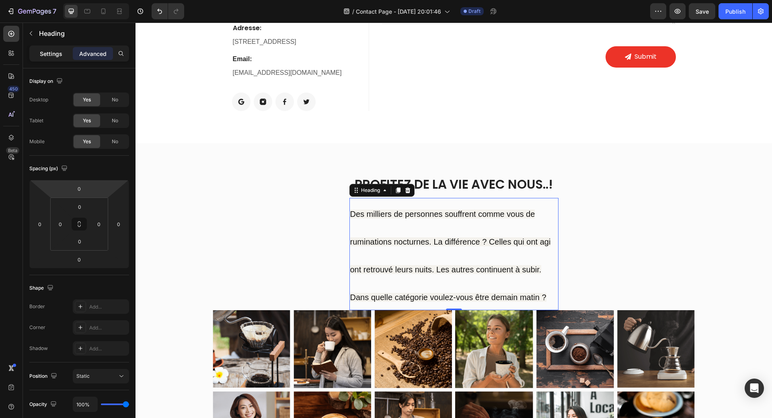
drag, startPoint x: 51, startPoint y: 57, endPoint x: 56, endPoint y: 59, distance: 5.8
click at [51, 57] on p "Settings" at bounding box center [51, 53] width 23 height 8
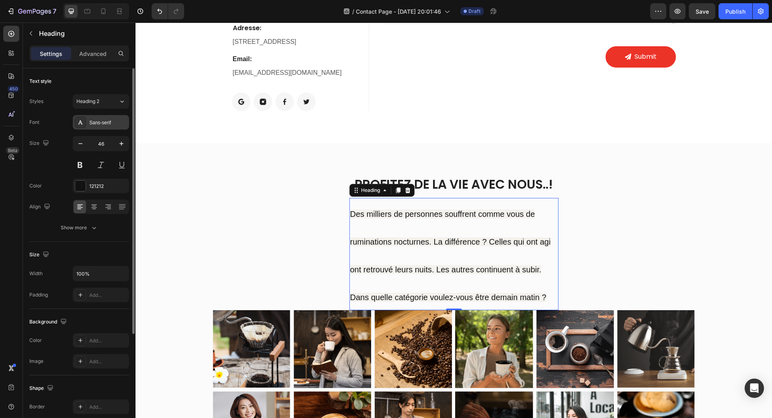
click at [97, 120] on div "Sans-serif" at bounding box center [108, 122] width 38 height 7
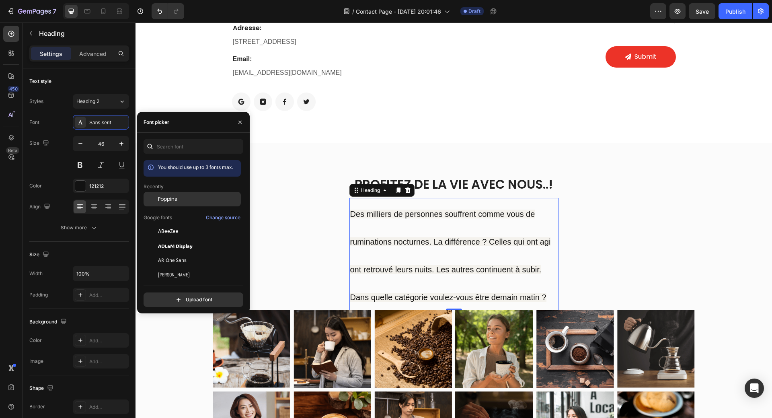
click at [165, 196] on span "Poppins" at bounding box center [167, 198] width 19 height 7
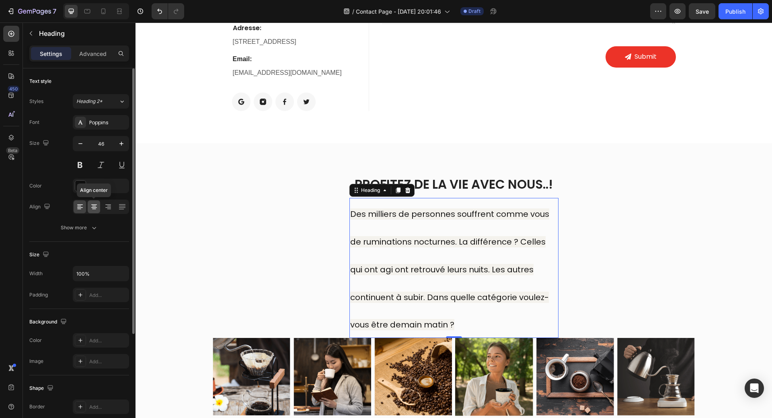
click at [92, 210] on icon at bounding box center [94, 207] width 8 height 8
click at [80, 144] on icon "button" at bounding box center [80, 144] width 8 height 8
click at [80, 144] on icon "button" at bounding box center [80, 143] width 4 height 1
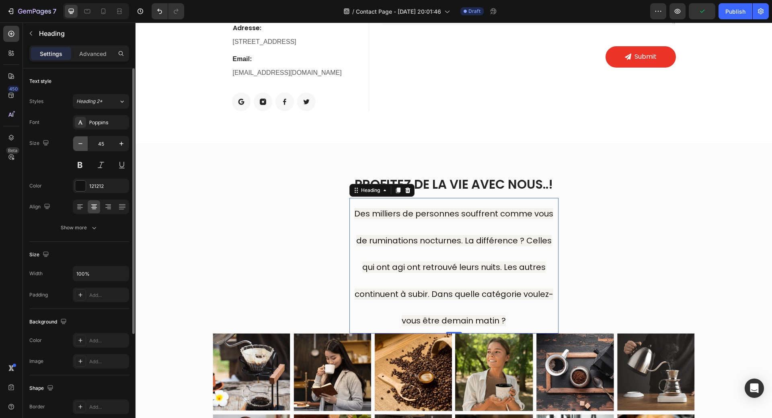
click at [80, 144] on icon "button" at bounding box center [80, 143] width 4 height 1
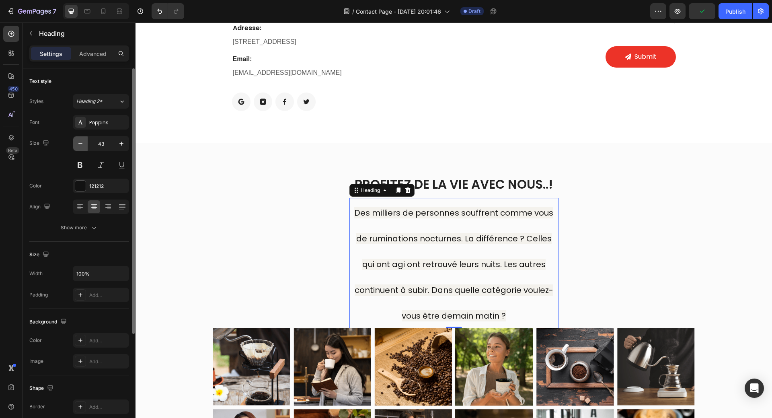
click at [80, 144] on icon "button" at bounding box center [80, 143] width 4 height 1
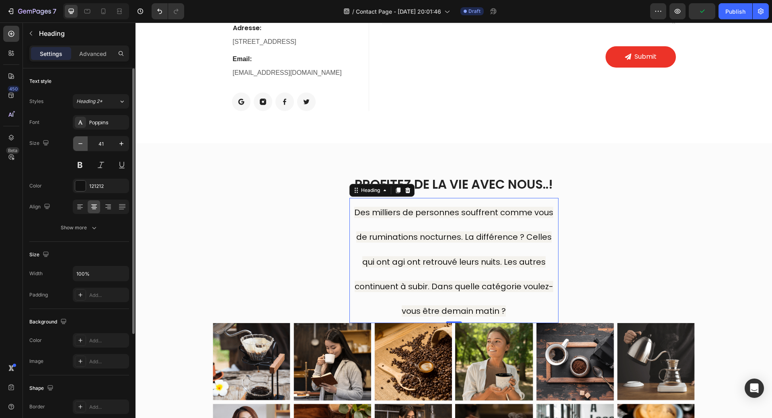
click at [80, 144] on icon "button" at bounding box center [80, 143] width 4 height 1
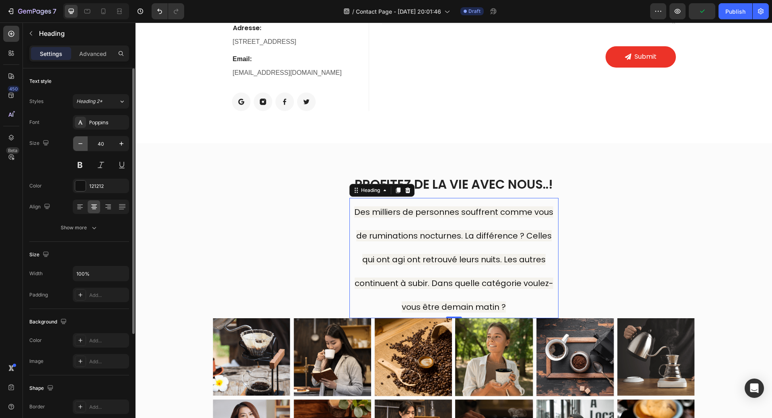
click at [80, 144] on icon "button" at bounding box center [80, 143] width 4 height 1
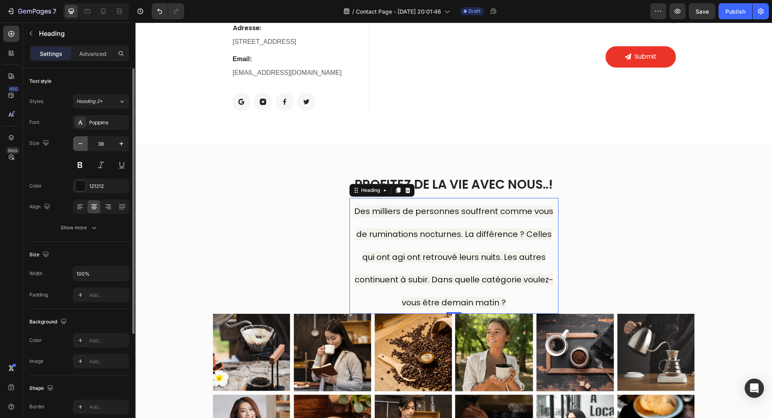
click at [80, 144] on icon "button" at bounding box center [80, 143] width 4 height 1
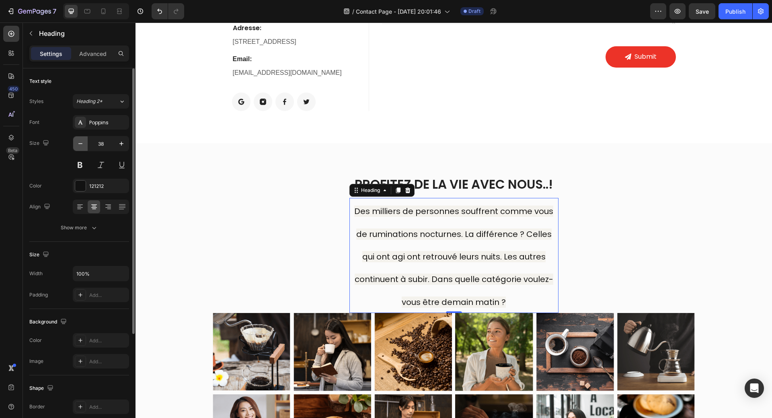
click at [80, 144] on icon "button" at bounding box center [80, 143] width 4 height 1
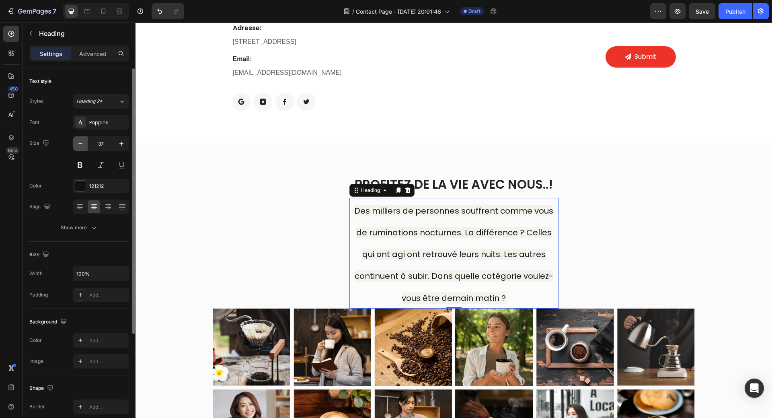
click at [80, 144] on icon "button" at bounding box center [80, 143] width 4 height 1
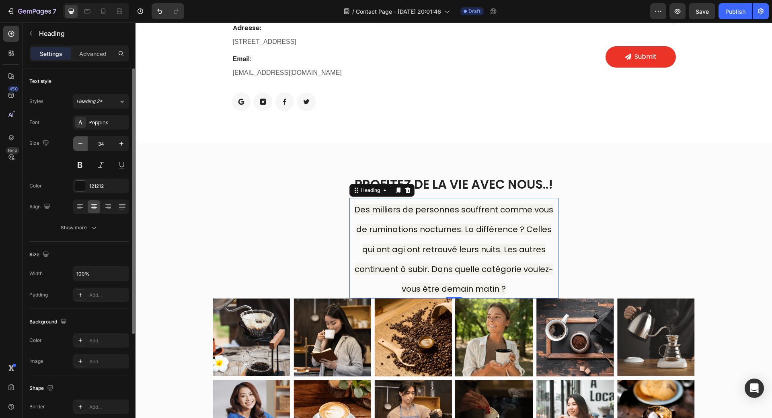
click at [80, 144] on icon "button" at bounding box center [80, 143] width 4 height 1
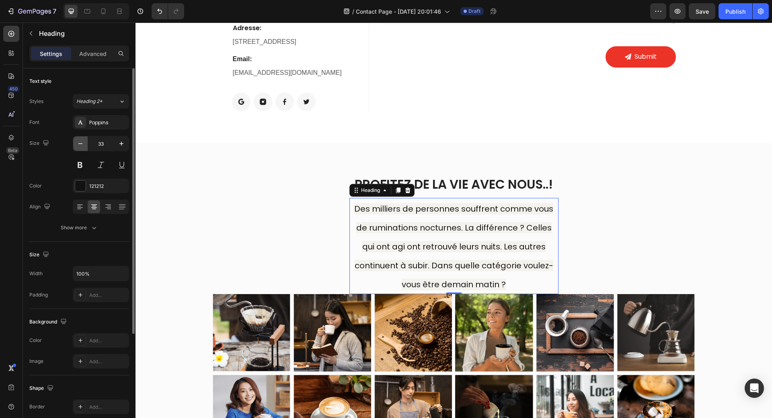
click at [80, 144] on icon "button" at bounding box center [80, 143] width 4 height 1
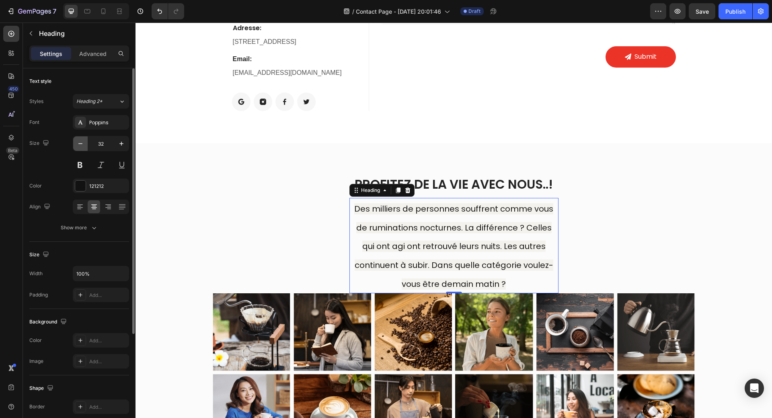
click at [80, 144] on icon "button" at bounding box center [80, 143] width 4 height 1
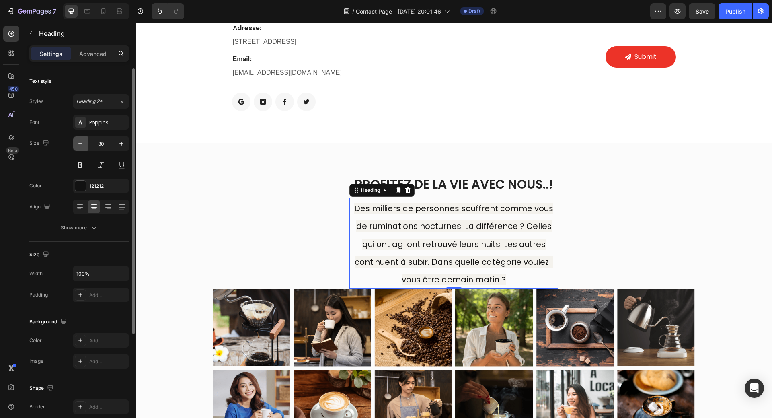
click at [80, 144] on icon "button" at bounding box center [80, 143] width 4 height 1
click at [80, 144] on icon "button" at bounding box center [80, 144] width 8 height 8
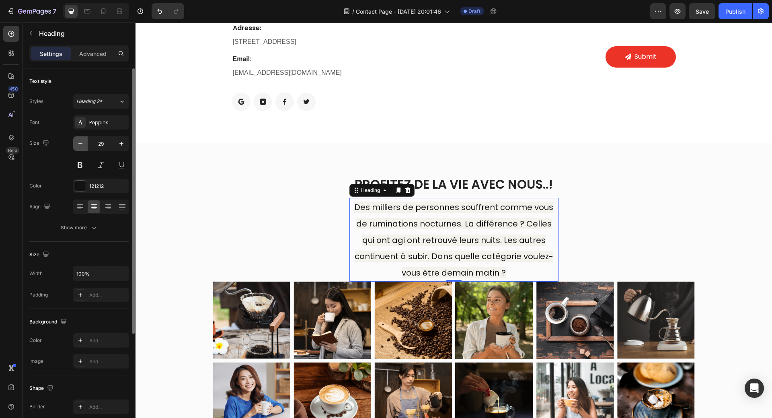
click at [80, 144] on icon "button" at bounding box center [80, 144] width 8 height 8
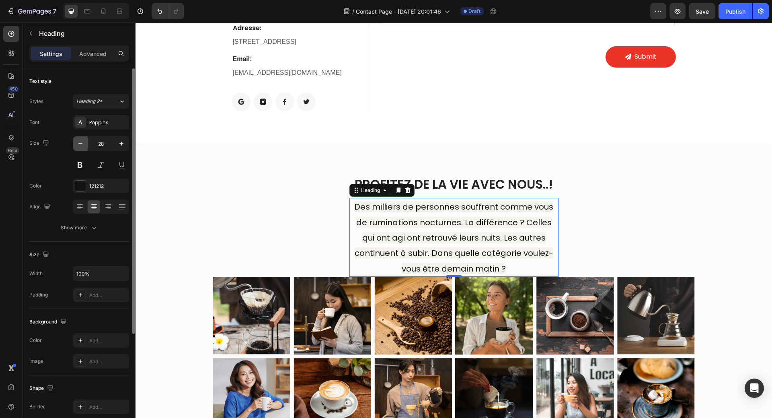
click at [80, 144] on icon "button" at bounding box center [80, 144] width 8 height 8
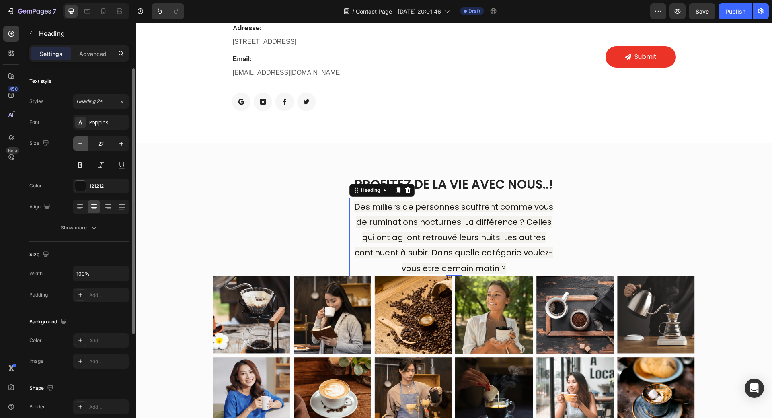
click at [80, 144] on icon "button" at bounding box center [80, 144] width 8 height 8
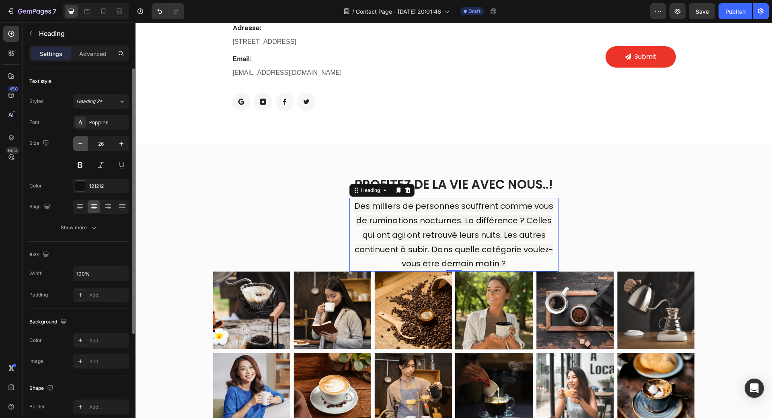
click at [80, 144] on icon "button" at bounding box center [80, 144] width 8 height 8
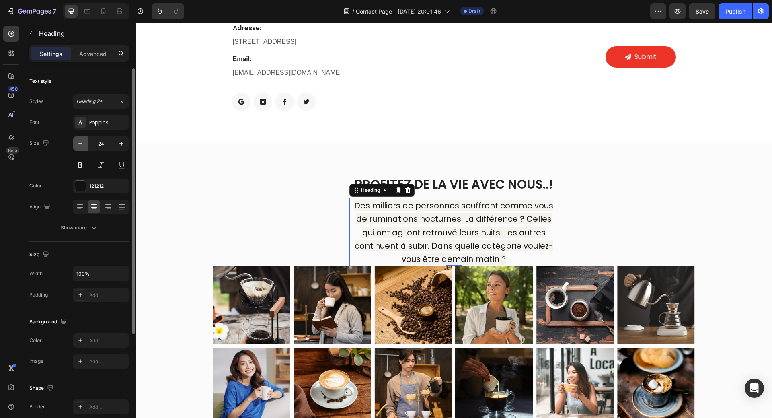
click at [80, 144] on icon "button" at bounding box center [80, 144] width 8 height 8
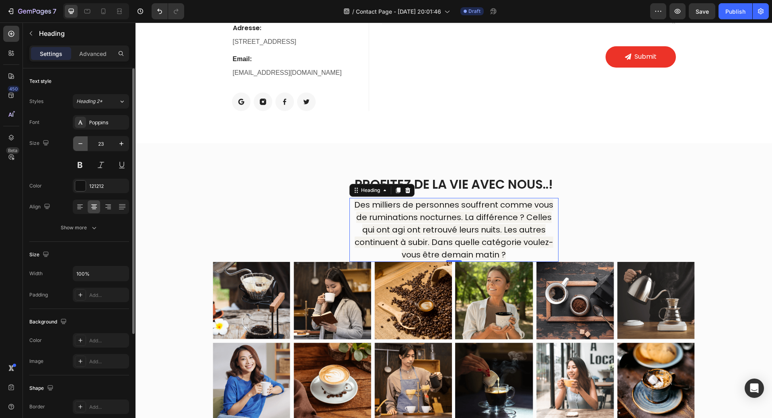
click at [80, 144] on icon "button" at bounding box center [80, 144] width 8 height 8
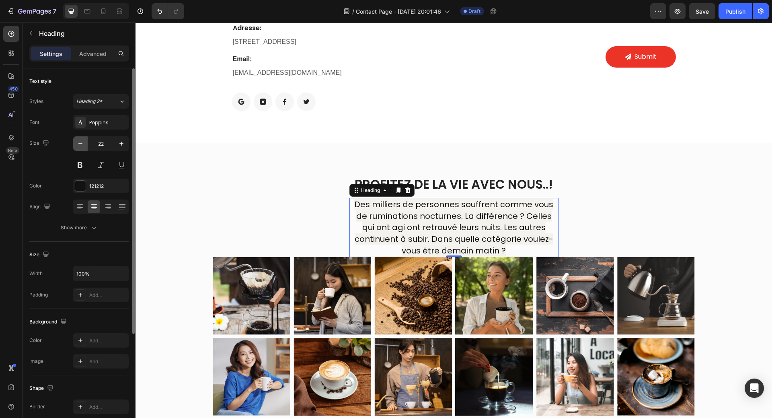
click at [80, 144] on icon "button" at bounding box center [80, 144] width 8 height 8
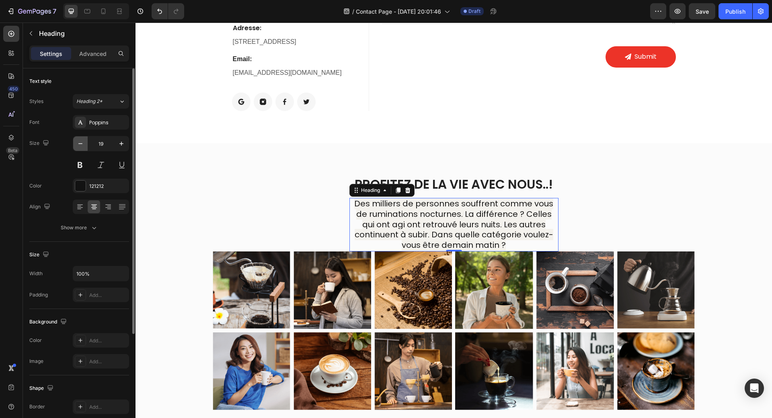
click at [80, 144] on icon "button" at bounding box center [80, 144] width 8 height 8
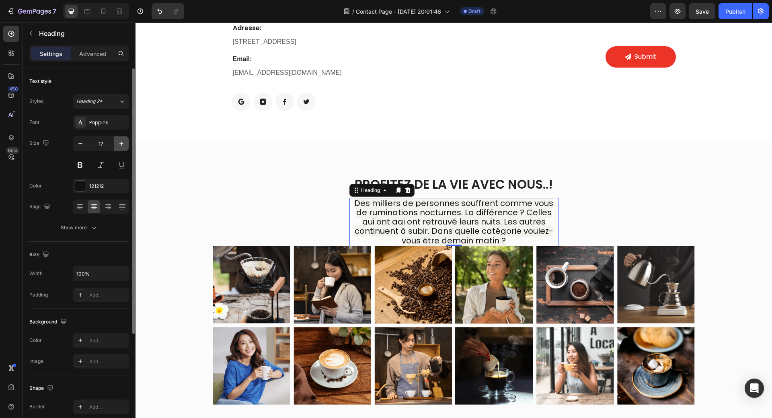
click at [121, 144] on icon "button" at bounding box center [121, 144] width 4 height 4
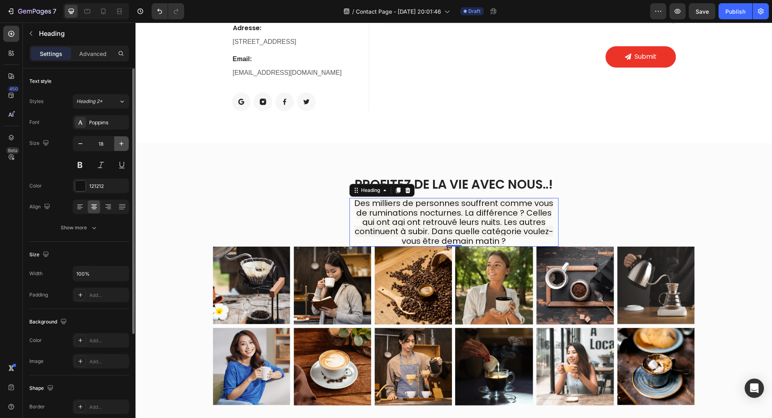
click at [121, 144] on icon "button" at bounding box center [121, 144] width 4 height 4
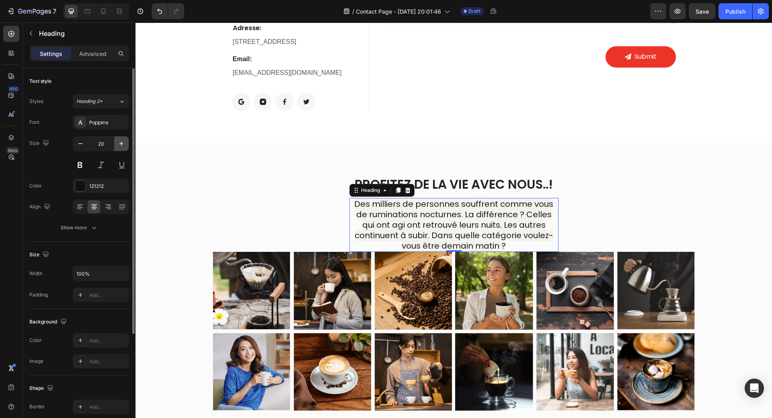
click at [121, 144] on icon "button" at bounding box center [121, 144] width 4 height 4
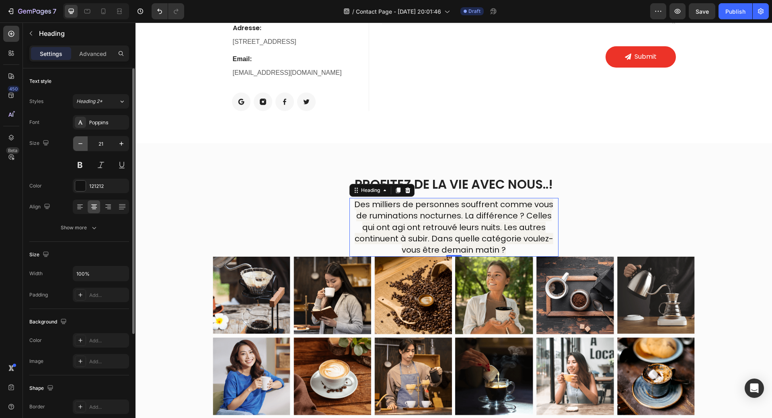
click at [82, 146] on icon "button" at bounding box center [80, 144] width 8 height 8
type input "20"
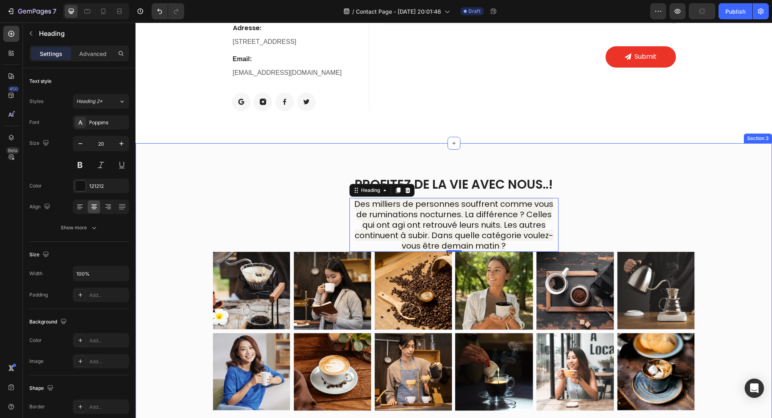
click at [247, 174] on div "Profitez de la vie avec nous..! Heading ⁠⁠⁠⁠⁠⁠⁠ Des milliers de personnes souff…" at bounding box center [454, 294] width 637 height 303
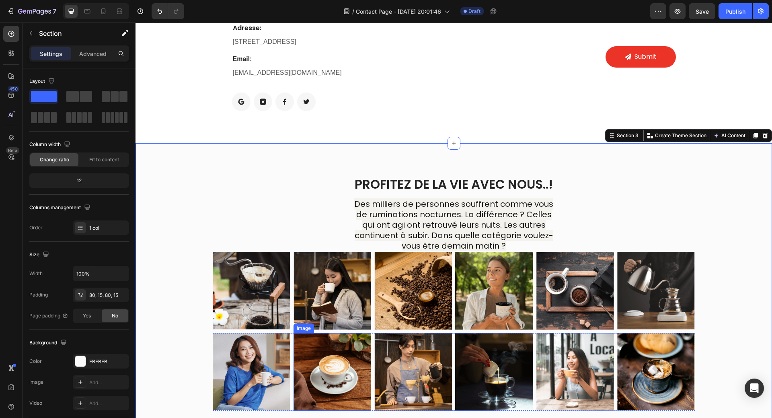
click at [357, 333] on img at bounding box center [333, 372] width 78 height 78
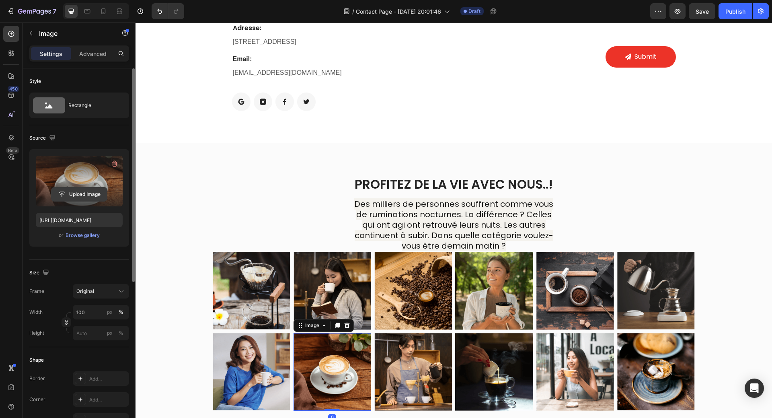
click at [86, 191] on input "file" at bounding box center [78, 194] width 55 height 14
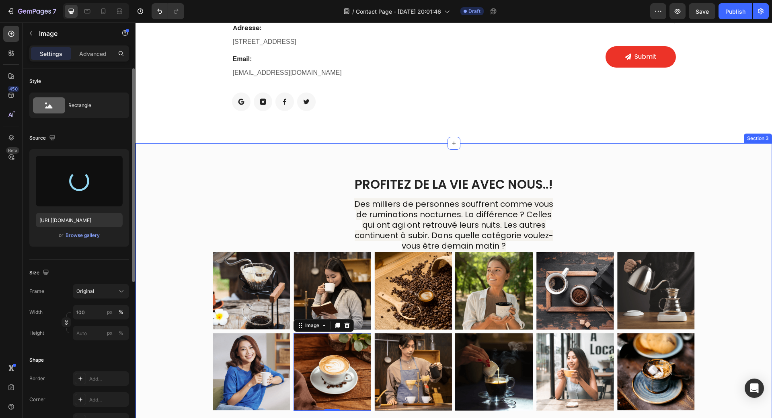
type input "[URL][DOMAIN_NAME]"
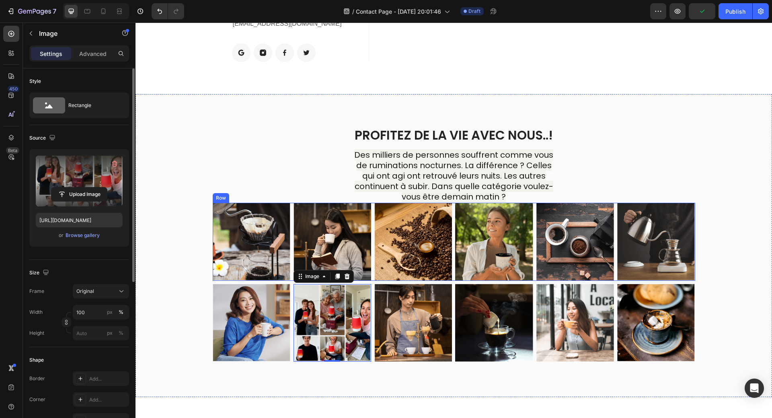
scroll to position [281, 0]
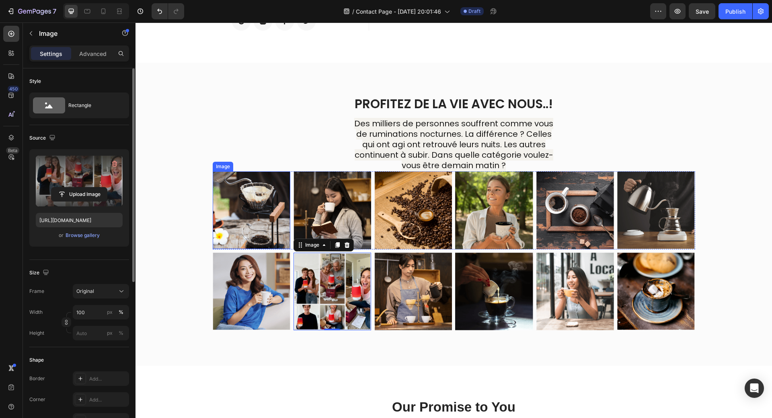
click at [232, 208] on img at bounding box center [252, 210] width 78 height 78
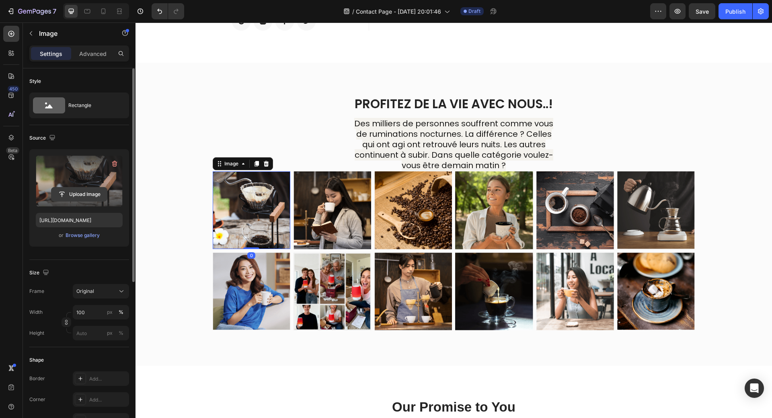
click at [81, 193] on input "file" at bounding box center [78, 194] width 55 height 14
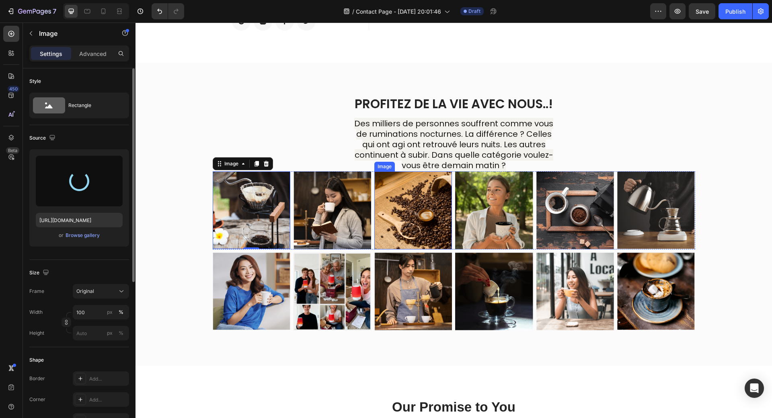
type input "https://cdn.shopify.com/s/files/1/0958/0625/9582/files/gempages_584278907360903…"
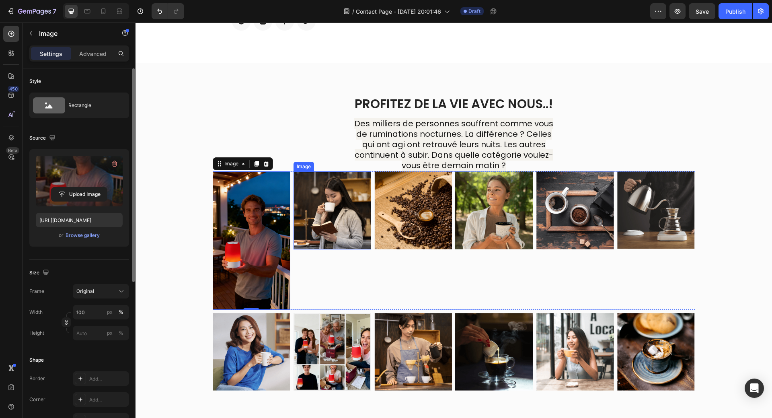
click at [319, 224] on img at bounding box center [333, 210] width 78 height 78
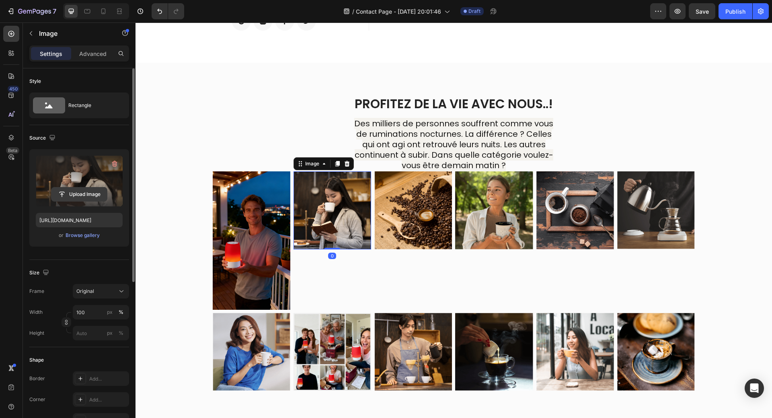
click at [77, 191] on input "file" at bounding box center [78, 194] width 55 height 14
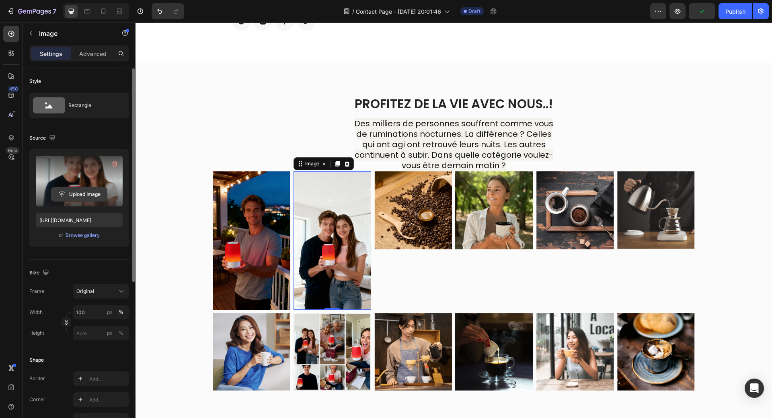
click at [83, 193] on input "file" at bounding box center [78, 194] width 55 height 14
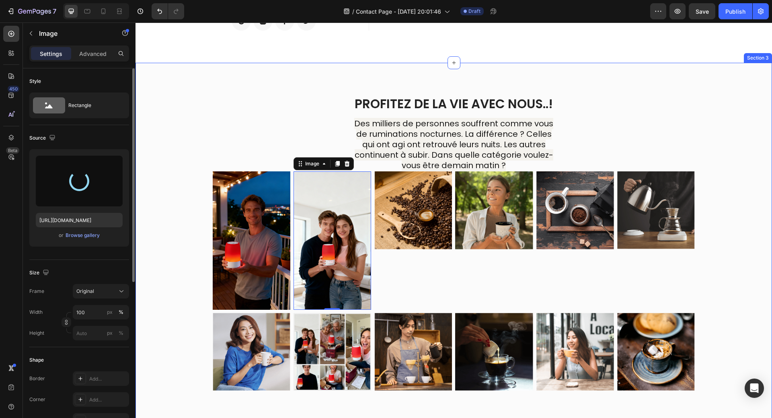
type input "https://cdn.shopify.com/s/files/1/0958/0625/9582/files/gempages_584278907360903…"
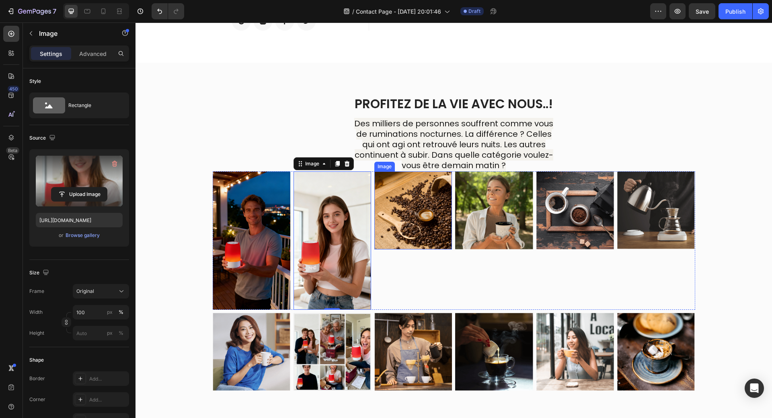
click at [419, 229] on img at bounding box center [413, 210] width 78 height 78
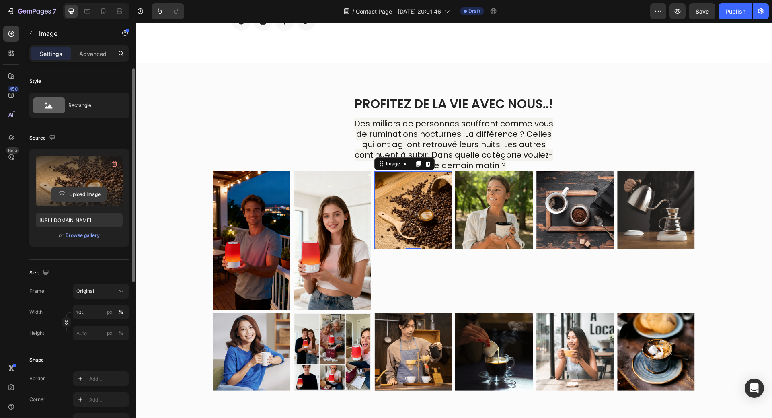
click at [92, 195] on input "file" at bounding box center [78, 194] width 55 height 14
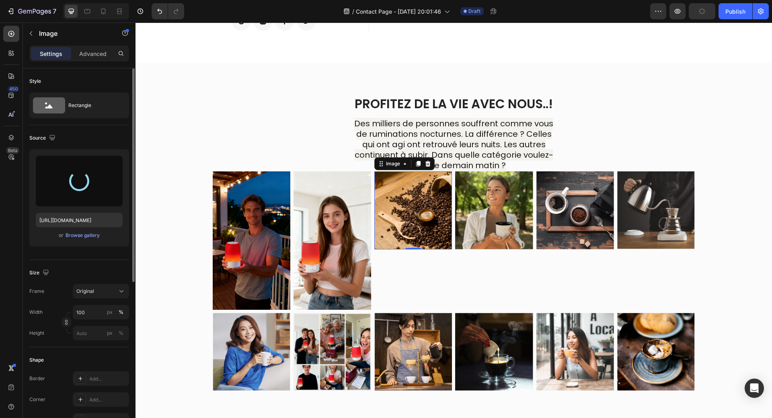
type input "https://cdn.shopify.com/s/files/1/0958/0625/9582/files/gempages_584278907360903…"
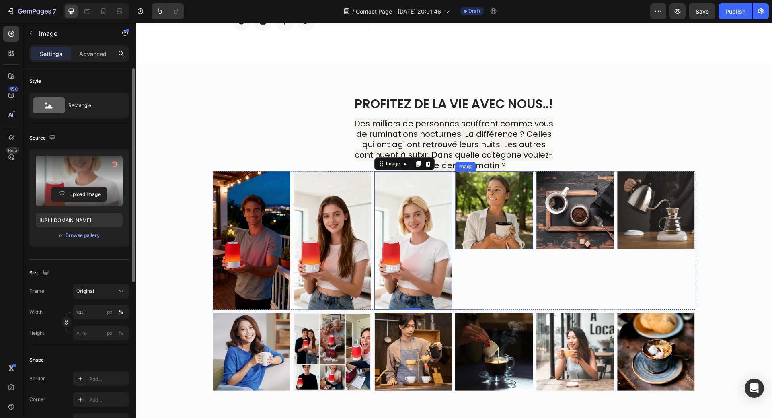
click at [483, 221] on img at bounding box center [494, 210] width 78 height 78
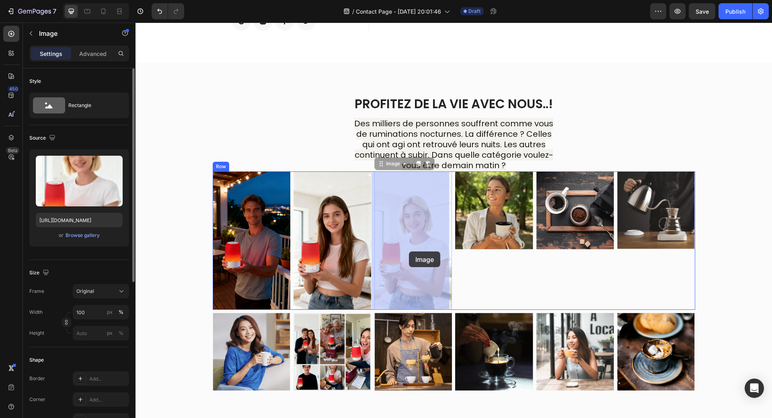
drag, startPoint x: 400, startPoint y: 256, endPoint x: 409, endPoint y: 251, distance: 9.9
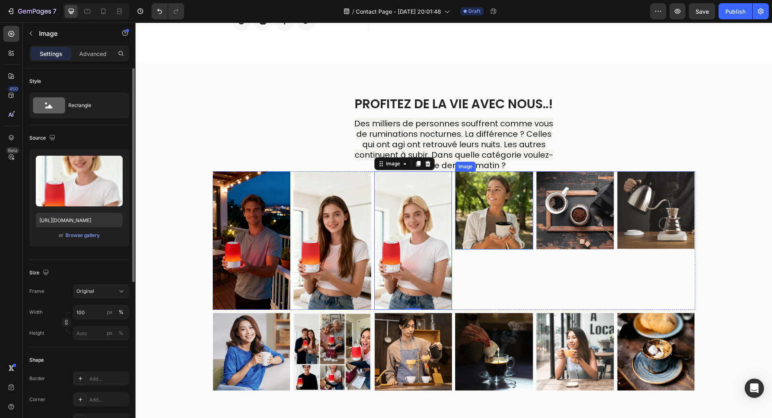
click at [497, 226] on img at bounding box center [494, 210] width 78 height 78
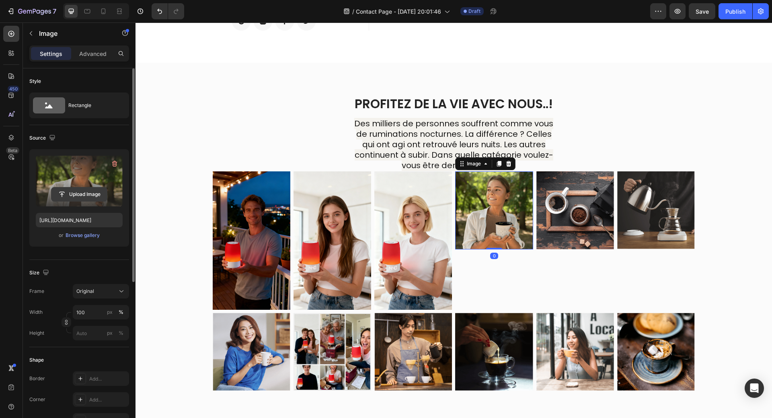
click at [80, 193] on input "file" at bounding box center [78, 194] width 55 height 14
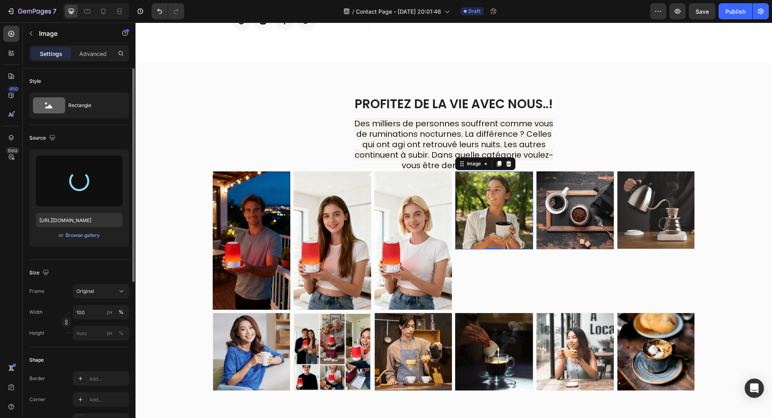
type input "https://cdn.shopify.com/s/files/1/0958/0625/9582/files/gempages_584278907360903…"
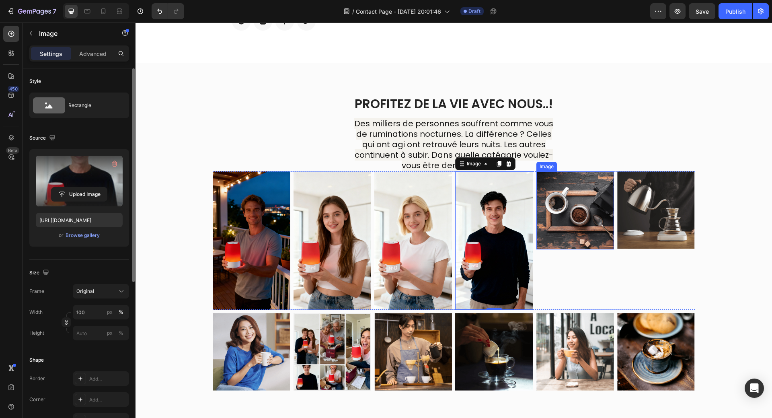
click at [554, 225] on img at bounding box center [575, 210] width 78 height 78
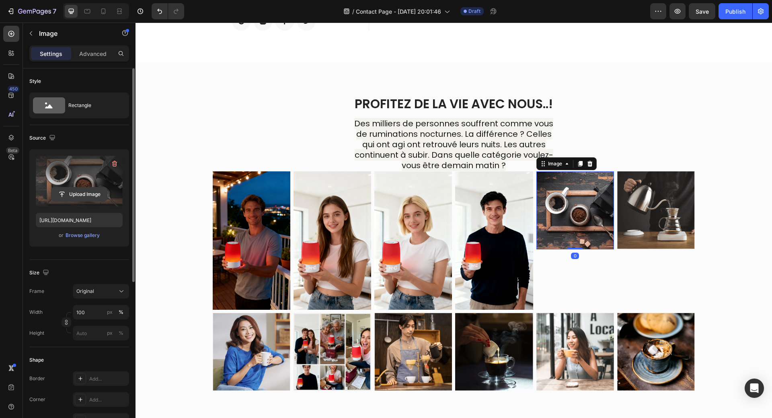
click at [82, 194] on input "file" at bounding box center [78, 194] width 55 height 14
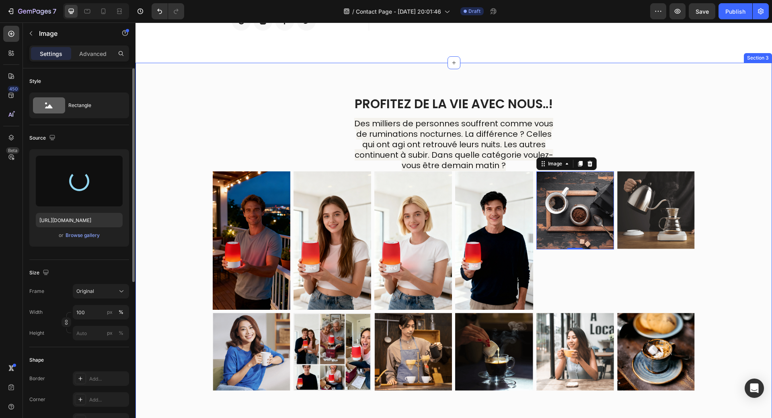
type input "https://cdn.shopify.com/s/files/1/0958/0625/9582/files/gempages_584278907360903…"
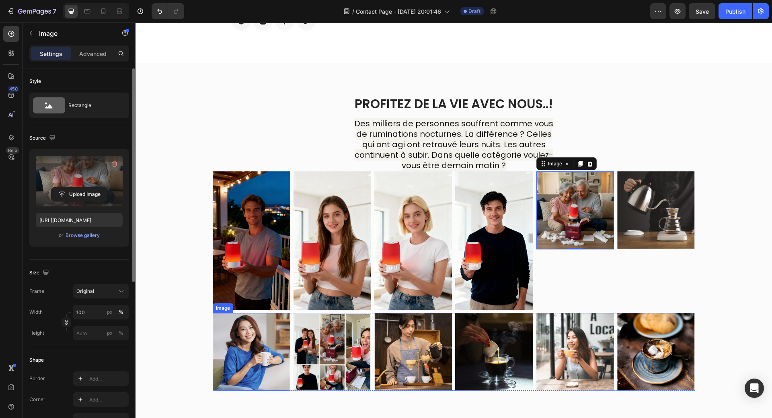
click at [261, 345] on img at bounding box center [252, 352] width 78 height 78
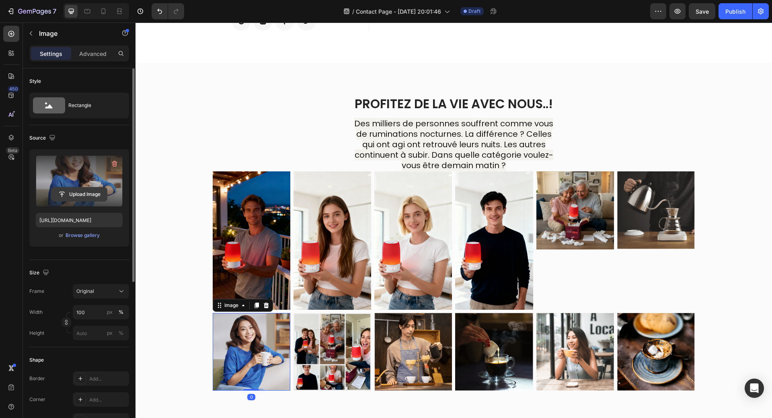
click at [82, 193] on input "file" at bounding box center [78, 194] width 55 height 14
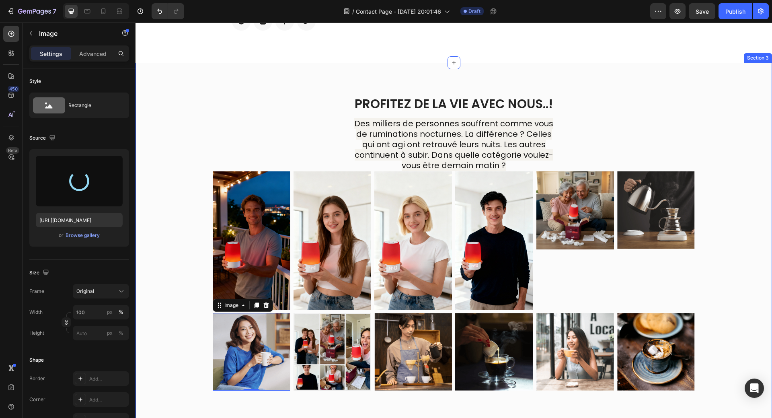
type input "https://cdn.shopify.com/s/files/1/0958/0625/9582/files/gempages_584278907360903…"
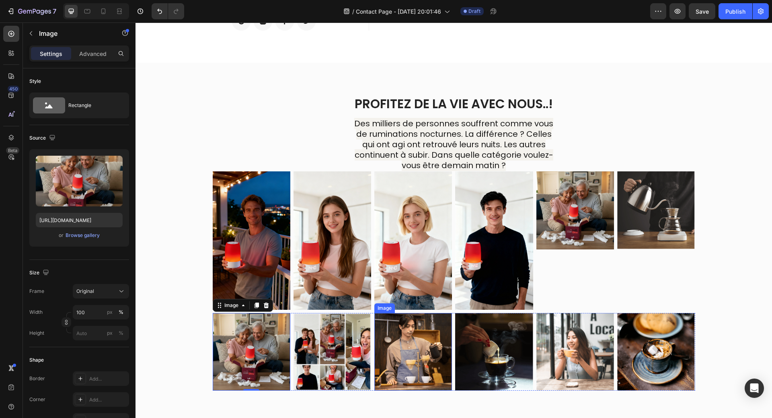
click at [422, 362] on img at bounding box center [413, 352] width 78 height 78
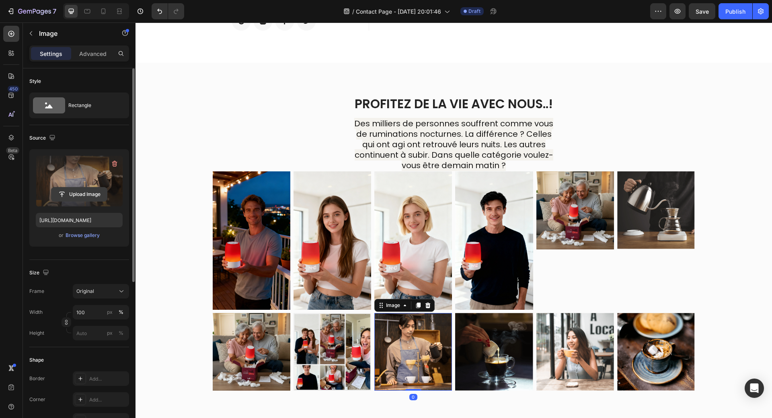
click at [85, 192] on input "file" at bounding box center [78, 194] width 55 height 14
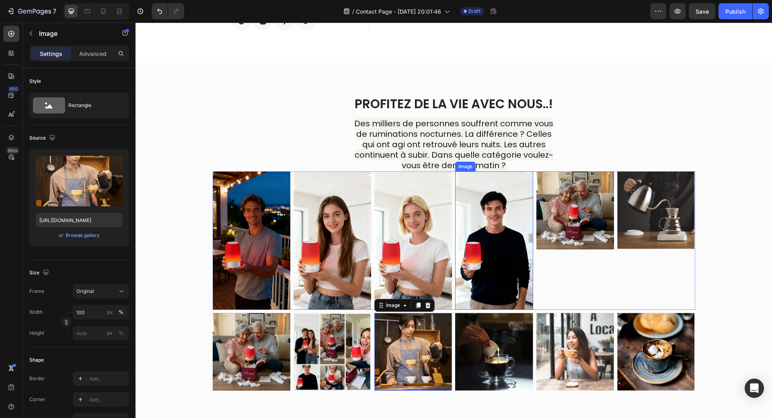
click at [523, 175] on img at bounding box center [494, 240] width 78 height 138
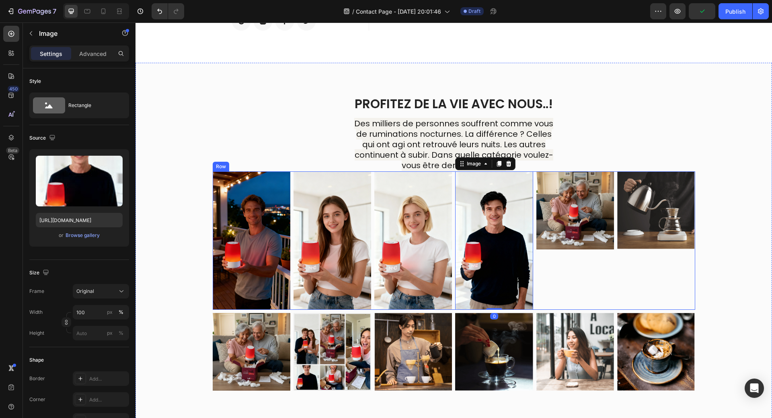
click at [451, 174] on div "Image Image Image Image 0 Image Image Row" at bounding box center [454, 240] width 483 height 138
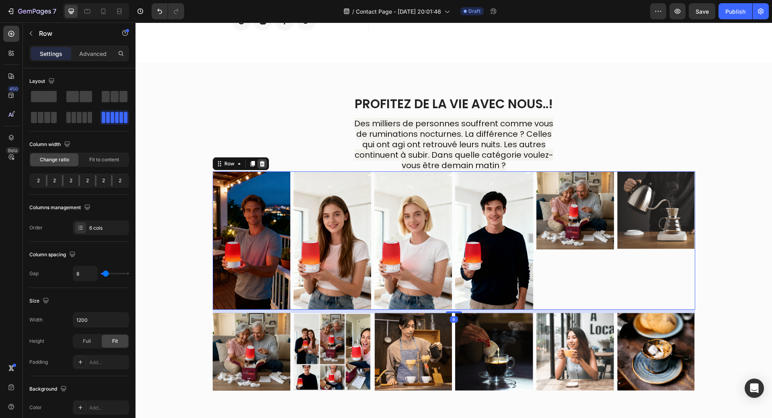
click at [259, 160] on icon at bounding box center [262, 163] width 6 height 6
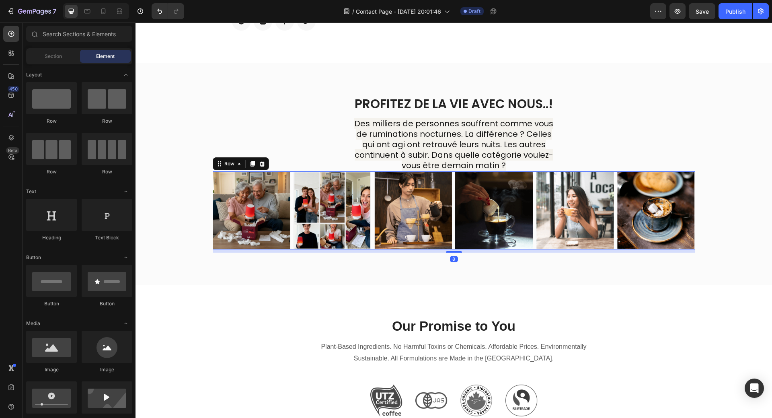
click at [370, 173] on div "Image Image Image Image Image Image Row 8" at bounding box center [454, 210] width 483 height 78
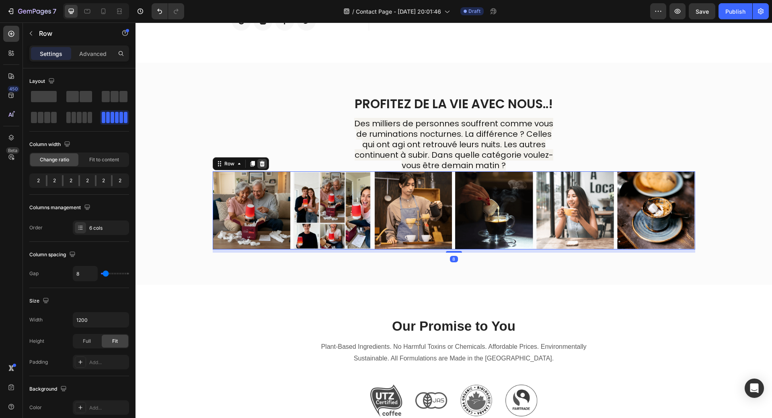
click at [261, 164] on icon at bounding box center [262, 163] width 6 height 6
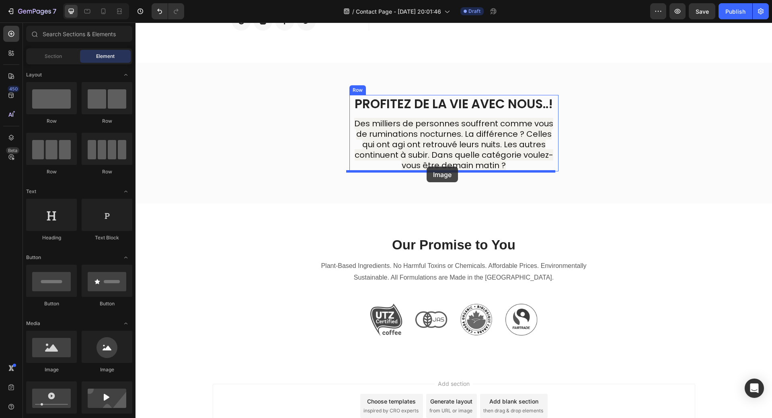
drag, startPoint x: 187, startPoint y: 379, endPoint x: 427, endPoint y: 166, distance: 320.5
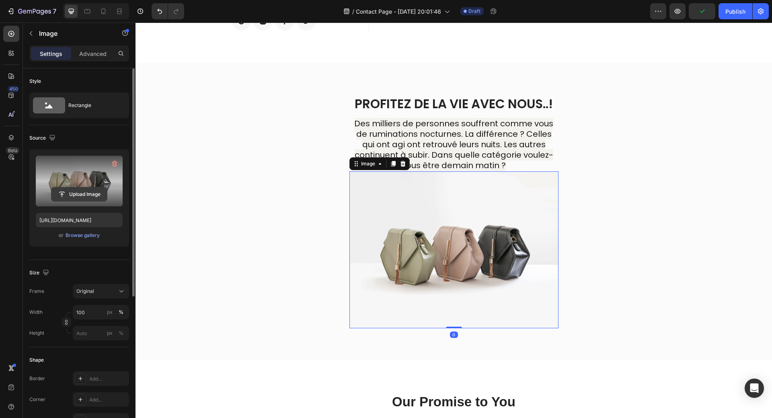
click at [84, 191] on input "file" at bounding box center [78, 194] width 55 height 14
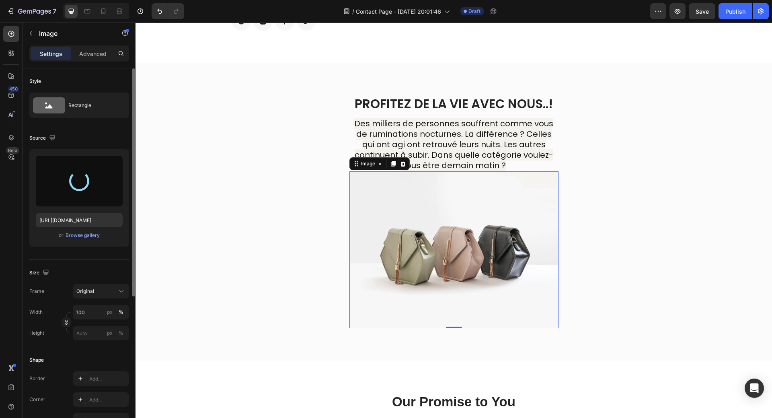
type input "[URL][DOMAIN_NAME]"
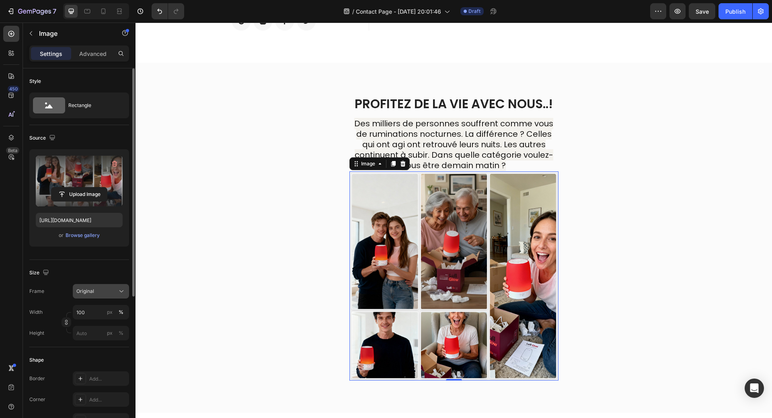
click at [104, 293] on div "Original" at bounding box center [95, 291] width 39 height 7
click at [101, 343] on div "Horizontal" at bounding box center [99, 341] width 47 height 8
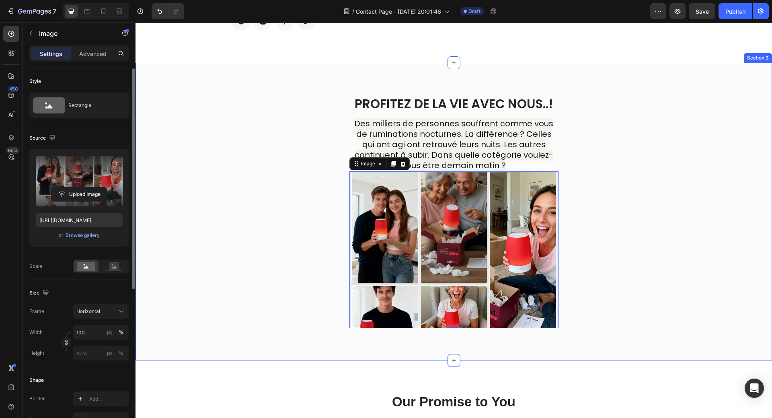
click at [663, 277] on div "Profitez de la vie avec nous..! Heading ⁠⁠⁠⁠⁠⁠⁠ Des milliers de personnes souff…" at bounding box center [454, 211] width 625 height 233
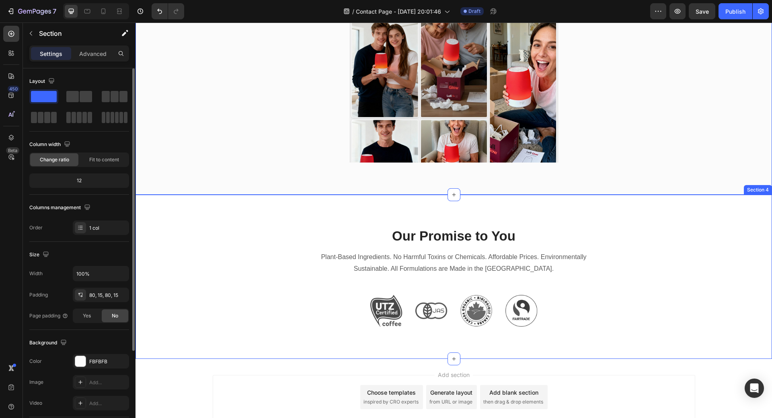
scroll to position [483, 0]
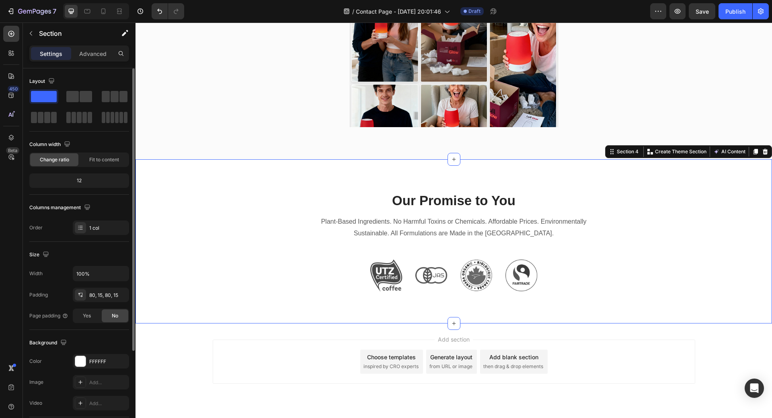
click at [731, 172] on div "Our Promise to You Heading Plant-Based Ingredients. No Harmful Toxins or Chemic…" at bounding box center [454, 241] width 637 height 164
click at [763, 153] on icon at bounding box center [765, 152] width 5 height 6
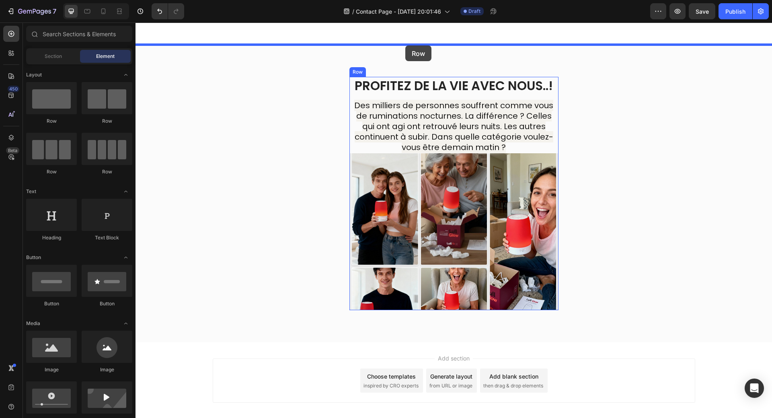
scroll to position [274, 0]
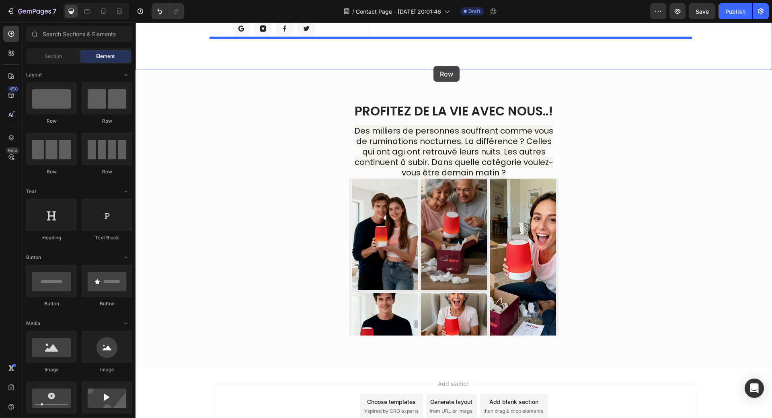
drag, startPoint x: 243, startPoint y: 131, endPoint x: 434, endPoint y: 66, distance: 201.3
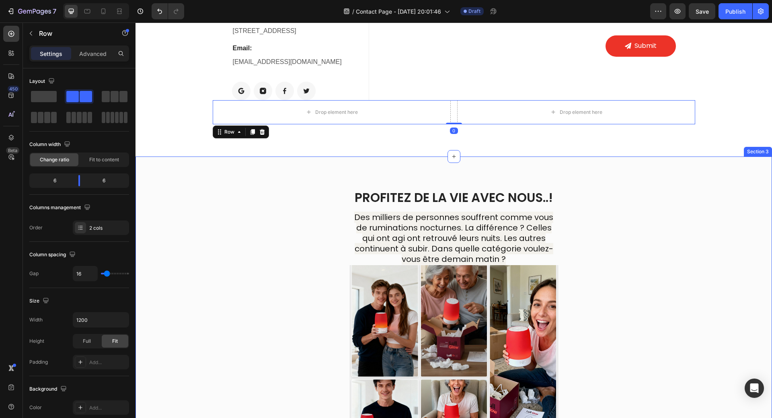
scroll to position [194, 0]
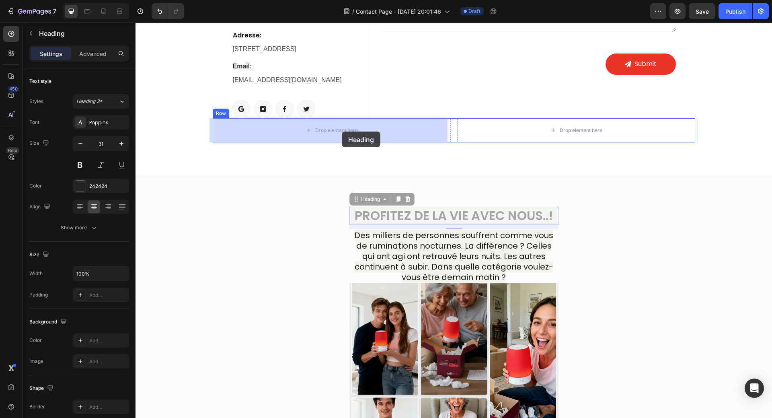
drag, startPoint x: 429, startPoint y: 219, endPoint x: 342, endPoint y: 131, distance: 123.1
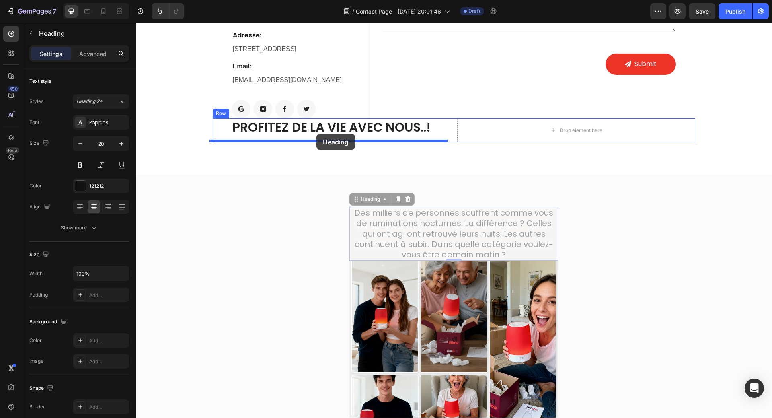
drag, startPoint x: 415, startPoint y: 246, endPoint x: 316, endPoint y: 135, distance: 148.7
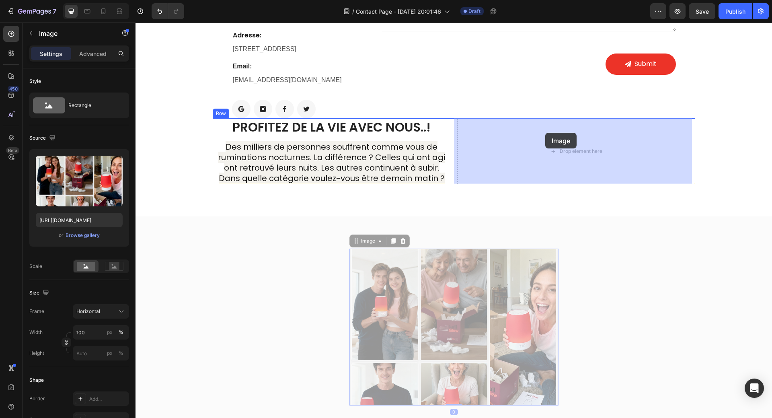
drag, startPoint x: 435, startPoint y: 308, endPoint x: 546, endPoint y: 133, distance: 207.0
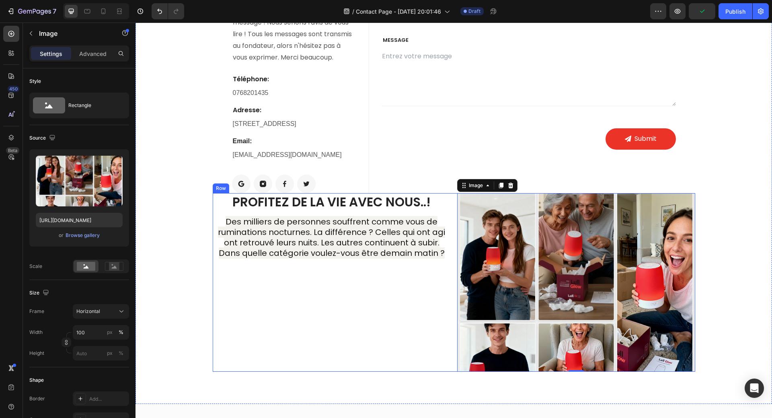
scroll to position [113, 0]
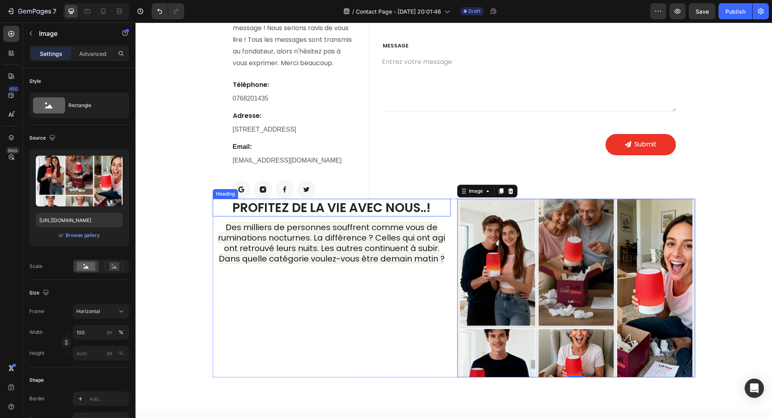
click at [314, 212] on h2 "Profitez de la vie avec nous..!" at bounding box center [332, 208] width 238 height 18
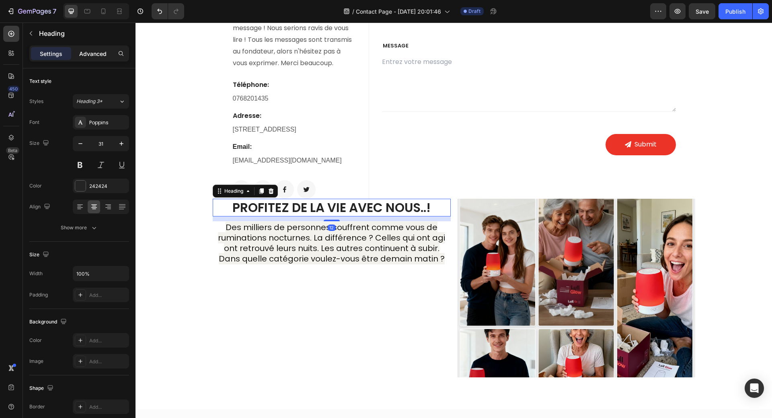
click at [92, 57] on p "Advanced" at bounding box center [92, 53] width 27 height 8
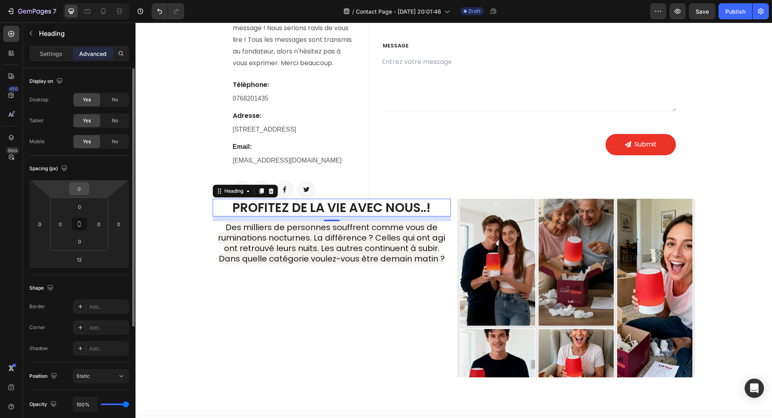
click at [82, 187] on input "0" at bounding box center [79, 189] width 16 height 12
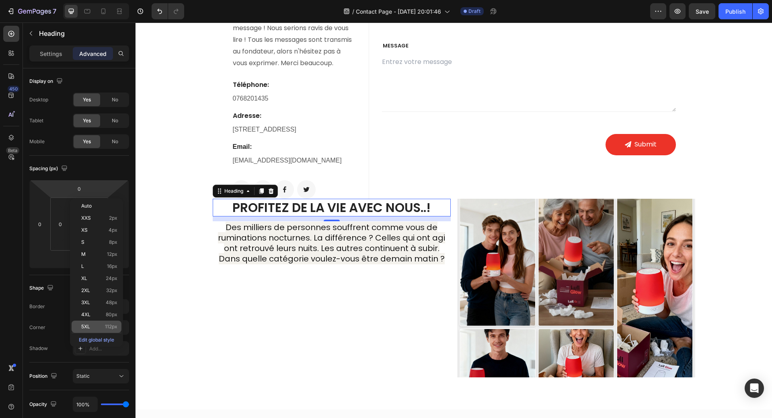
click at [82, 323] on div "5XL 112px" at bounding box center [97, 327] width 50 height 12
type input "112"
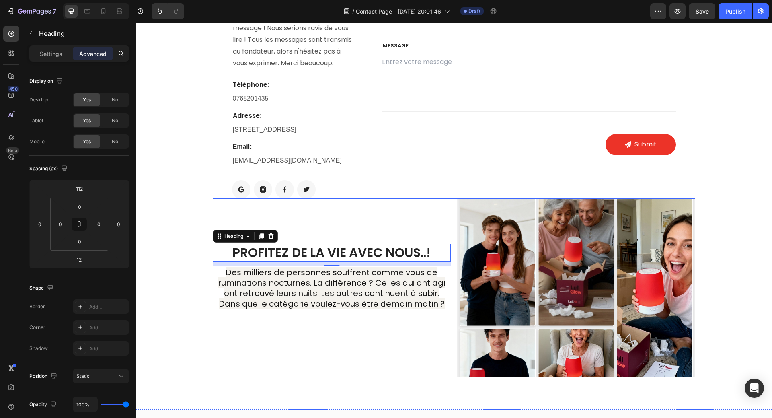
click at [479, 161] on div "NOM Text block Text Field EMAIL Text block Email Field Row MESSAGE Text block T…" at bounding box center [538, 94] width 313 height 209
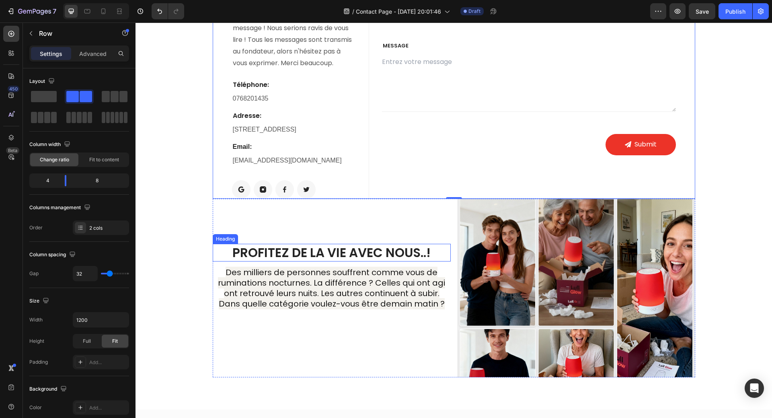
click at [391, 255] on h2 "Profitez de la vie avec nous..!" at bounding box center [332, 253] width 238 height 18
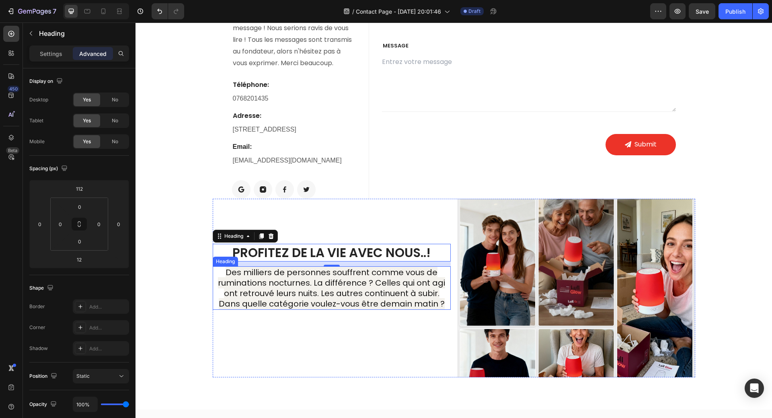
click at [305, 288] on span "Des milliers de personnes souffrent comme vous de ruminations nocturnes. La dif…" at bounding box center [331, 288] width 227 height 43
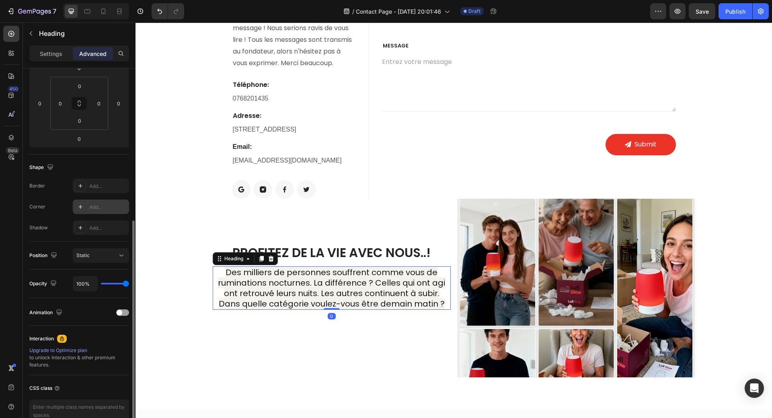
scroll to position [164, 0]
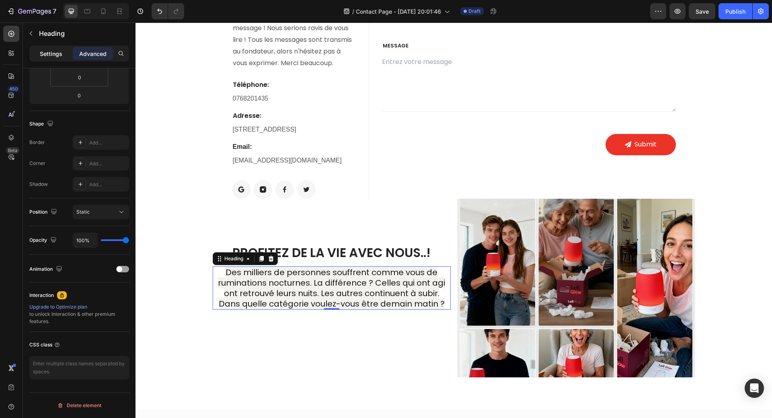
click at [53, 52] on p "Settings" at bounding box center [51, 53] width 23 height 8
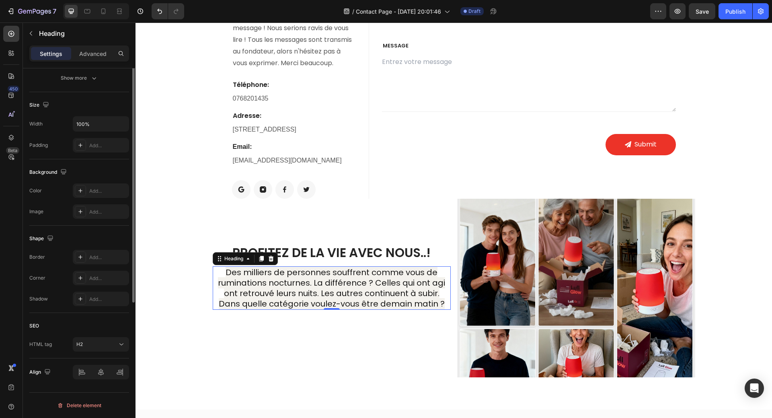
scroll to position [0, 0]
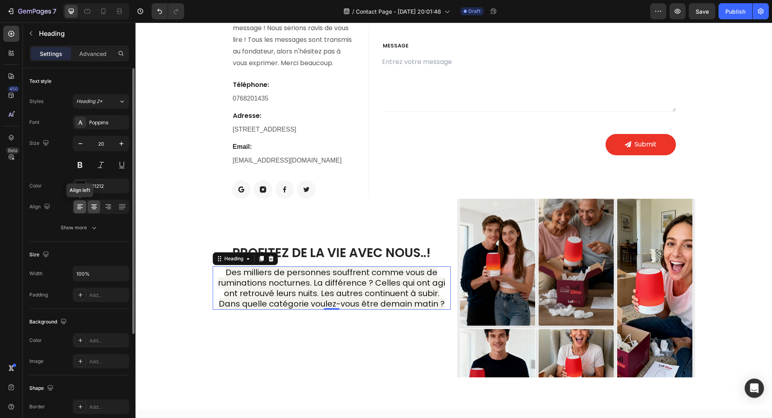
click at [78, 211] on div at bounding box center [80, 206] width 12 height 13
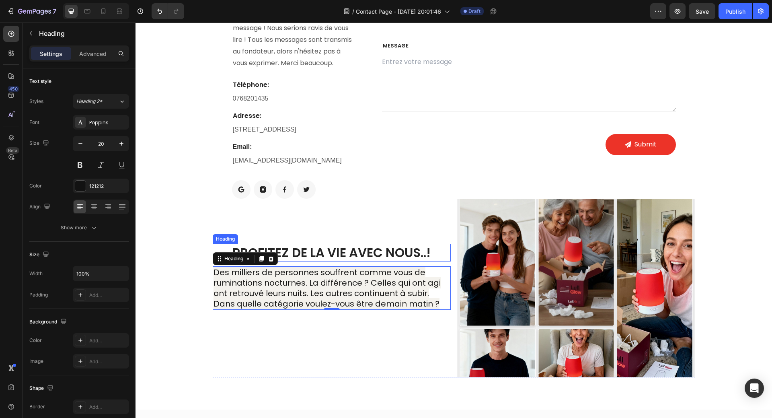
click at [299, 254] on h2 "Profitez de la vie avec nous..!" at bounding box center [332, 253] width 238 height 18
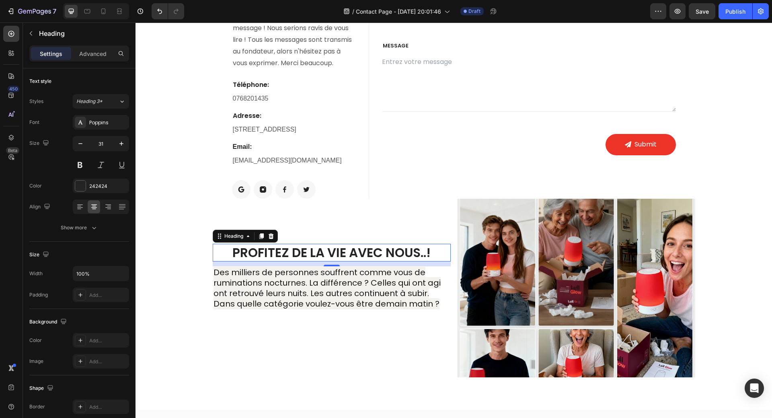
click at [307, 254] on h2 "Profitez de la vie avec nous..!" at bounding box center [332, 253] width 238 height 18
click at [238, 255] on p "Profitez de la vie avec nous..!" at bounding box center [332, 252] width 236 height 16
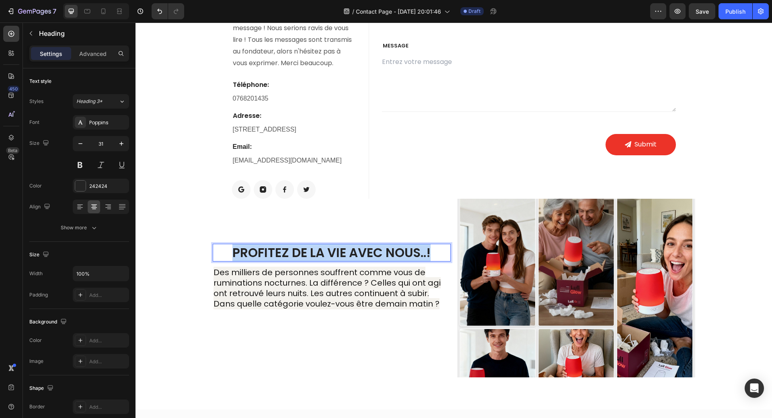
drag, startPoint x: 230, startPoint y: 256, endPoint x: 429, endPoint y: 251, distance: 198.7
click at [429, 251] on p "Profitez de la vie avec nous..!" at bounding box center [332, 252] width 236 height 16
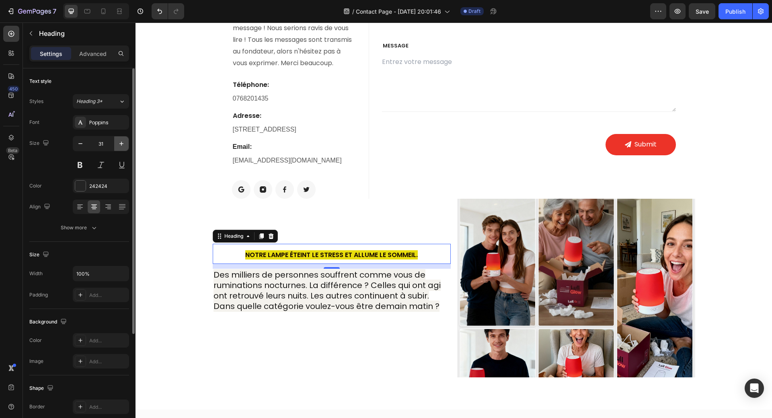
click at [121, 145] on icon "button" at bounding box center [121, 144] width 8 height 8
click at [121, 144] on icon "button" at bounding box center [121, 144] width 8 height 8
click at [120, 144] on icon "button" at bounding box center [121, 144] width 8 height 8
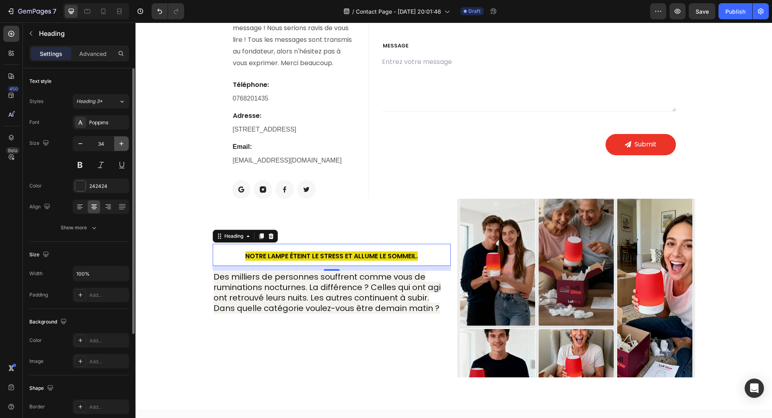
click at [120, 144] on icon "button" at bounding box center [121, 144] width 8 height 8
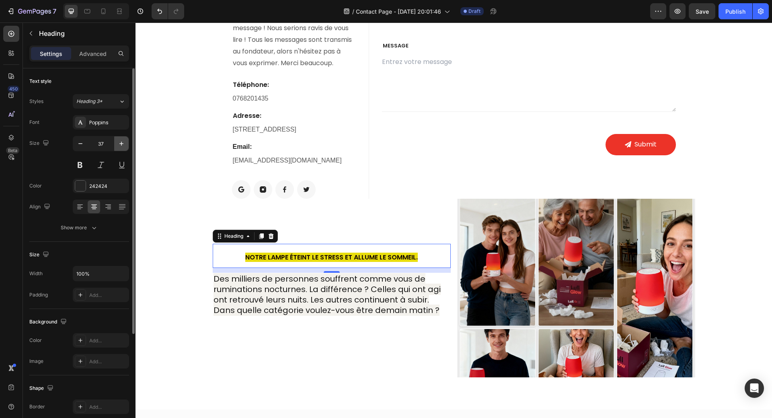
click at [120, 144] on icon "button" at bounding box center [121, 144] width 8 height 8
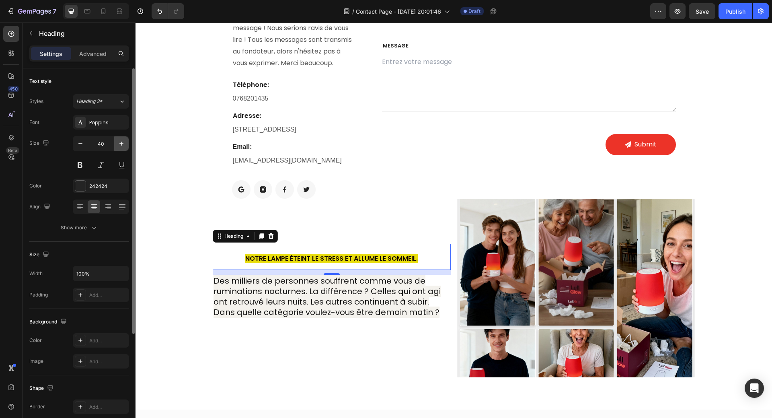
click at [120, 144] on icon "button" at bounding box center [121, 144] width 8 height 8
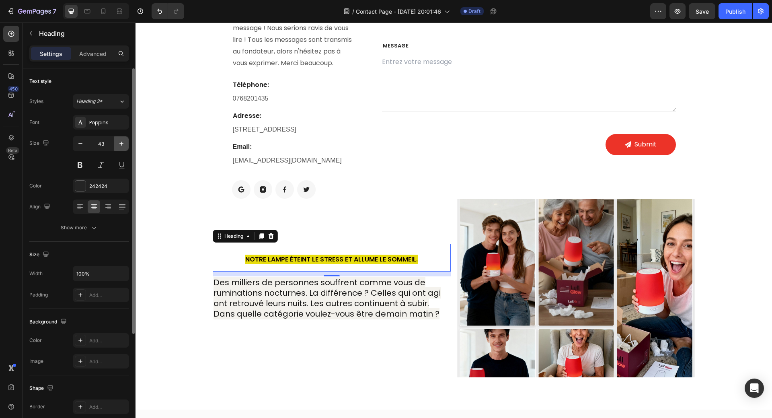
click at [120, 144] on icon "button" at bounding box center [121, 144] width 8 height 8
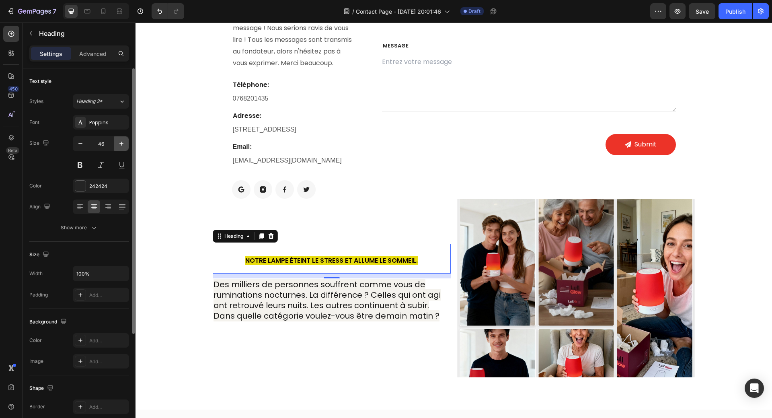
click at [120, 144] on icon "button" at bounding box center [121, 144] width 8 height 8
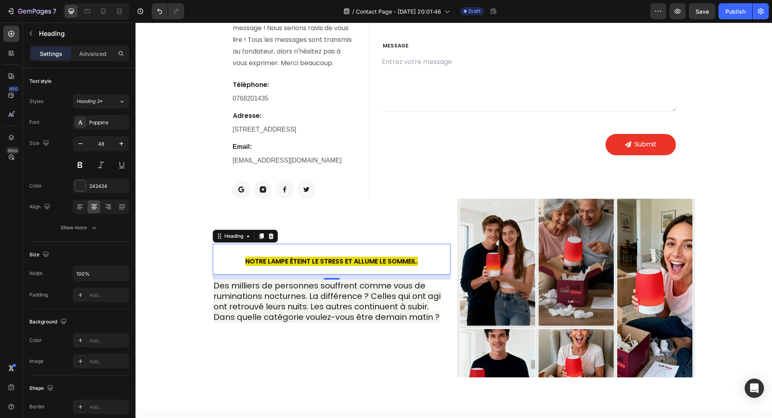
type input "49"
click at [155, 258] on div "Contact Info Heading N'hésitez pas à nous envoyer un message ! Nous serions rav…" at bounding box center [454, 183] width 625 height 387
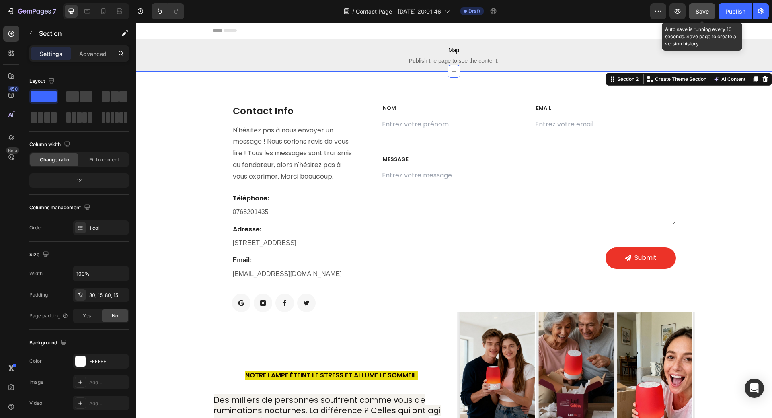
click at [708, 13] on span "Save" at bounding box center [702, 11] width 13 height 7
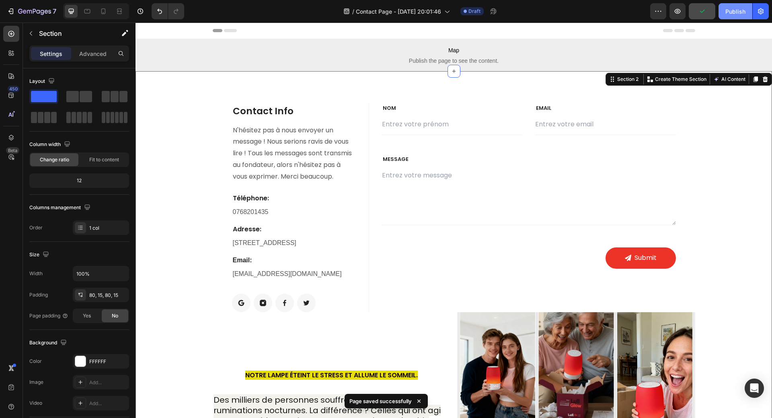
click at [733, 14] on div "Publish" at bounding box center [735, 11] width 20 height 8
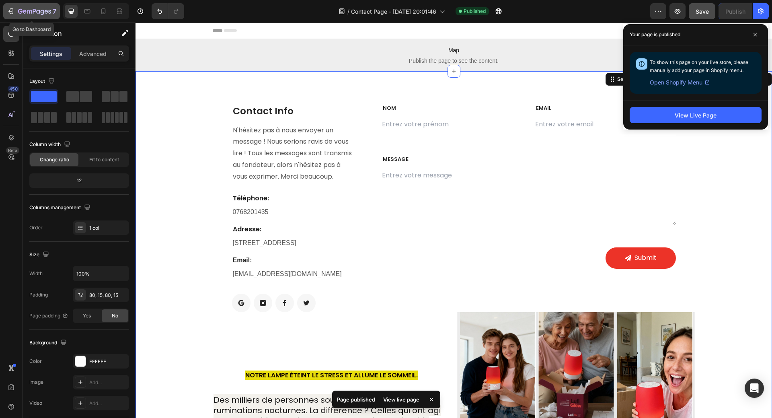
click at [9, 12] on icon "button" at bounding box center [11, 11] width 8 height 8
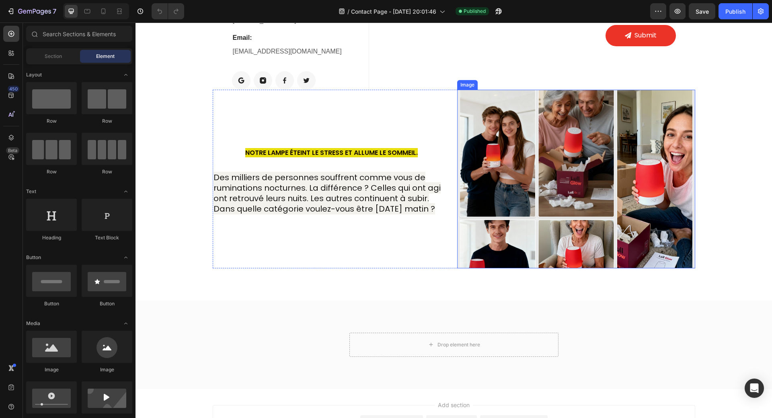
scroll to position [241, 0]
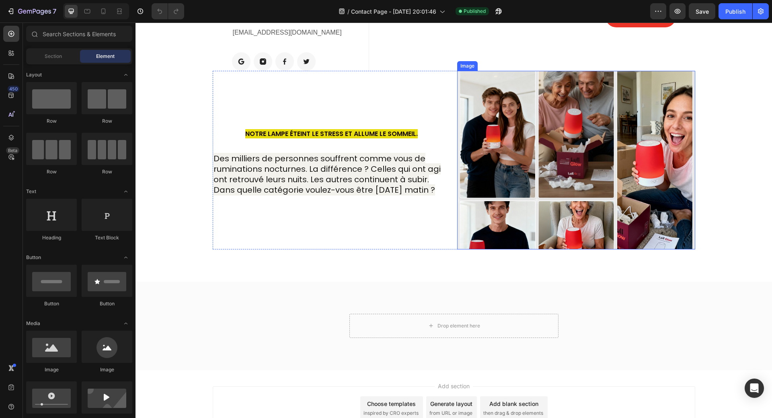
click at [577, 172] on img at bounding box center [576, 160] width 238 height 179
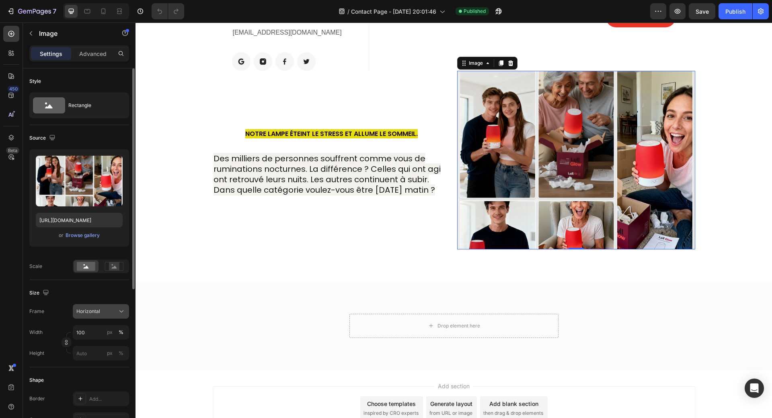
click at [114, 313] on div "Horizontal" at bounding box center [95, 311] width 39 height 7
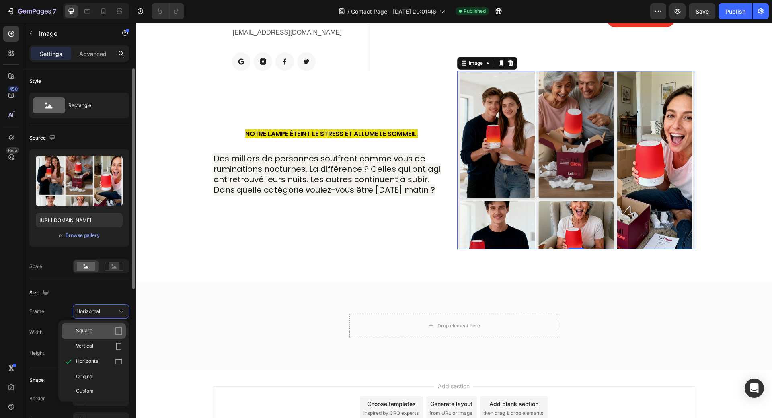
click at [103, 332] on div "Square" at bounding box center [99, 331] width 47 height 8
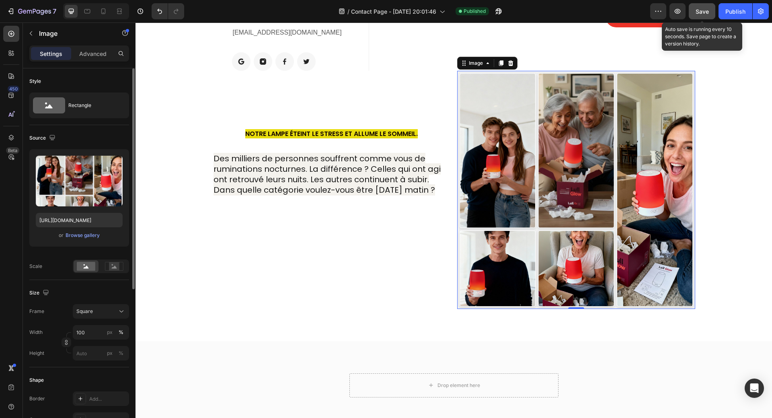
click at [703, 8] on div "Save" at bounding box center [702, 11] width 13 height 8
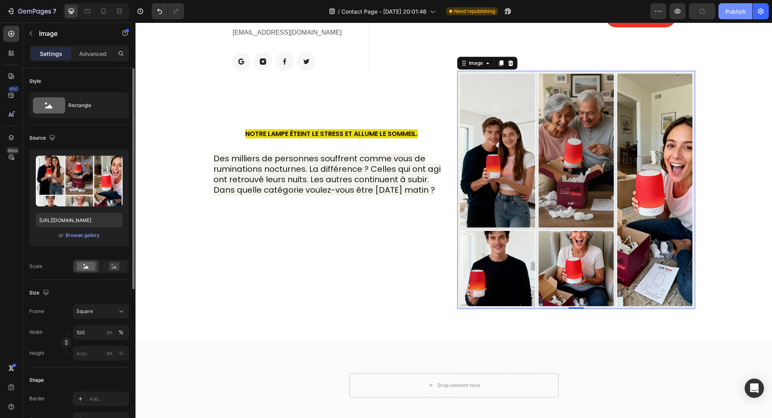
click at [729, 14] on div "Publish" at bounding box center [735, 11] width 20 height 8
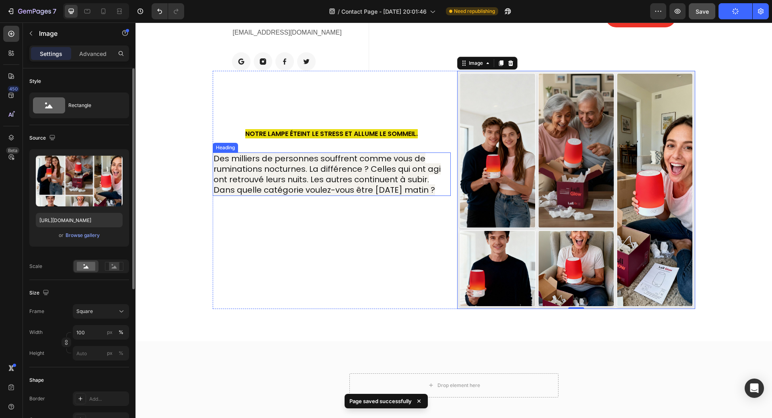
click at [337, 171] on span "Des milliers de personnes souffrent comme vous de ruminations nocturnes. La dif…" at bounding box center [327, 174] width 227 height 43
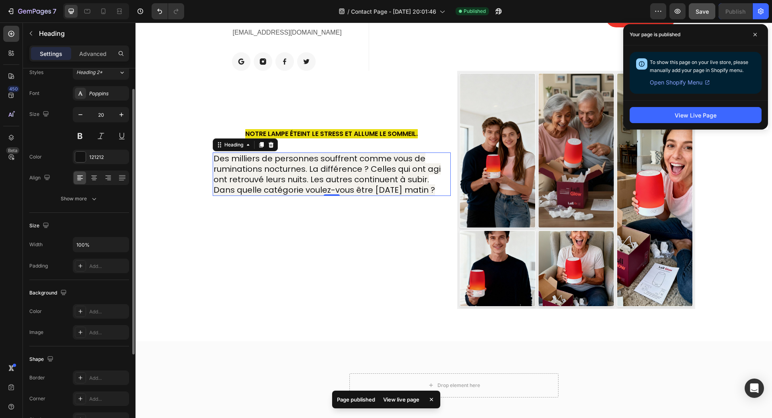
scroll to position [0, 0]
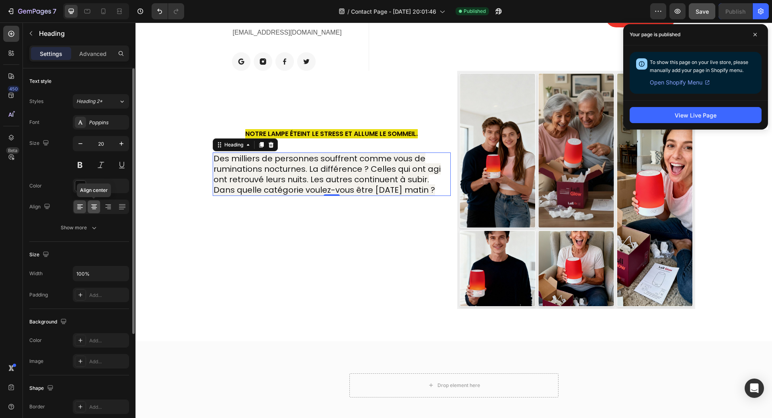
click at [93, 206] on icon at bounding box center [94, 206] width 4 height 1
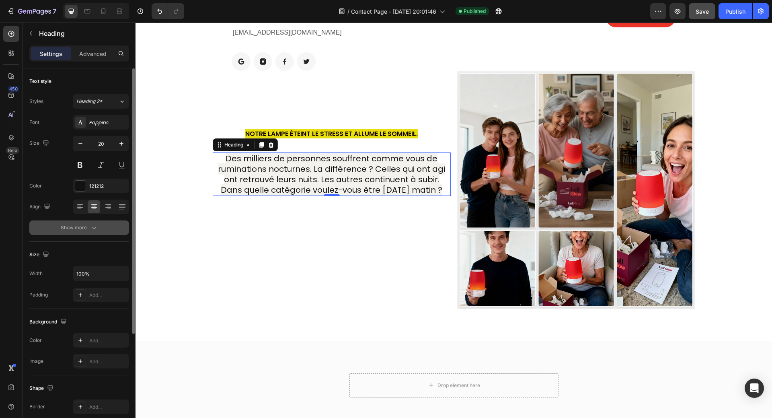
click at [85, 224] on div "Show more" at bounding box center [79, 228] width 37 height 8
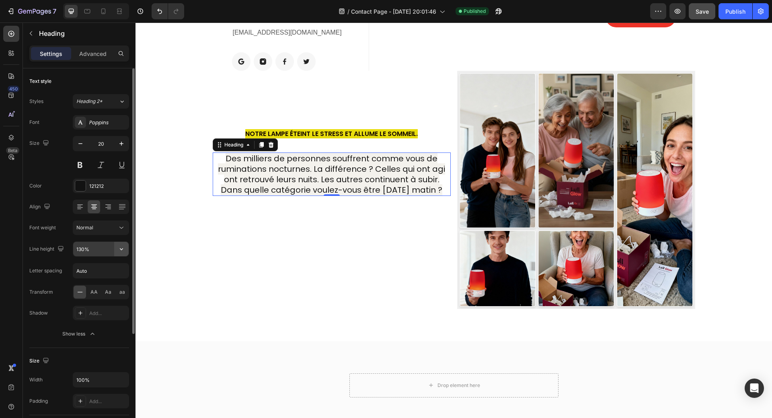
click at [119, 247] on icon "button" at bounding box center [121, 249] width 8 height 8
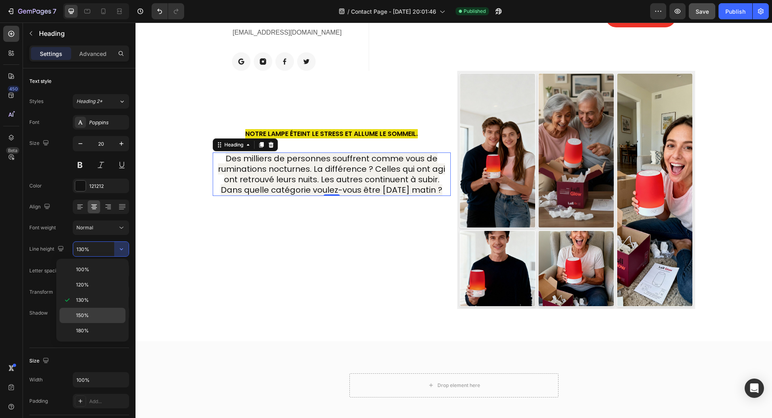
click at [77, 314] on span "150%" at bounding box center [82, 315] width 13 height 7
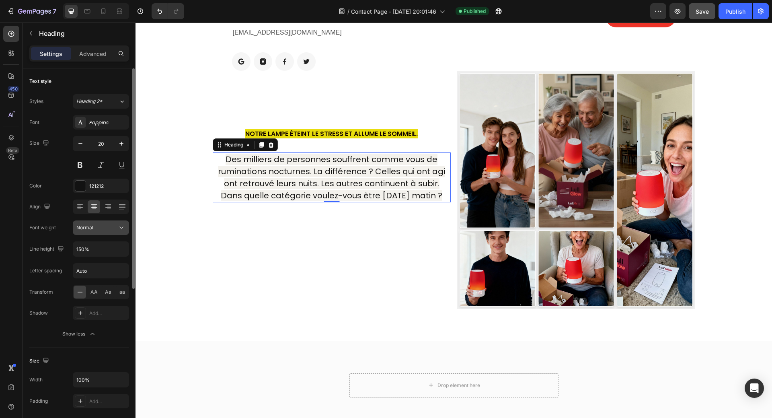
click at [115, 231] on div "Normal" at bounding box center [96, 227] width 41 height 7
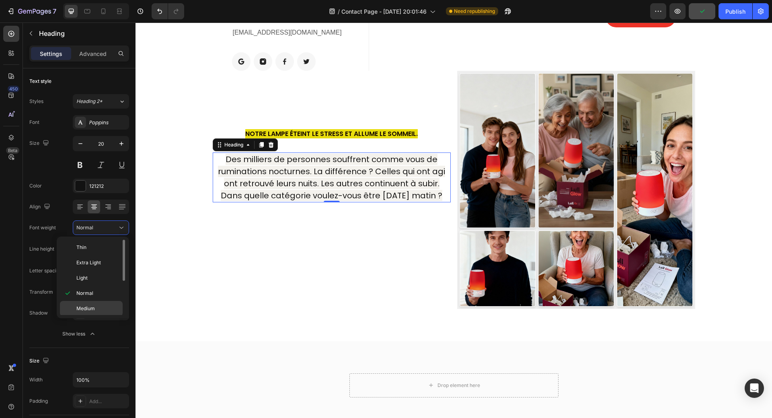
click at [84, 308] on span "Medium" at bounding box center [85, 308] width 18 height 7
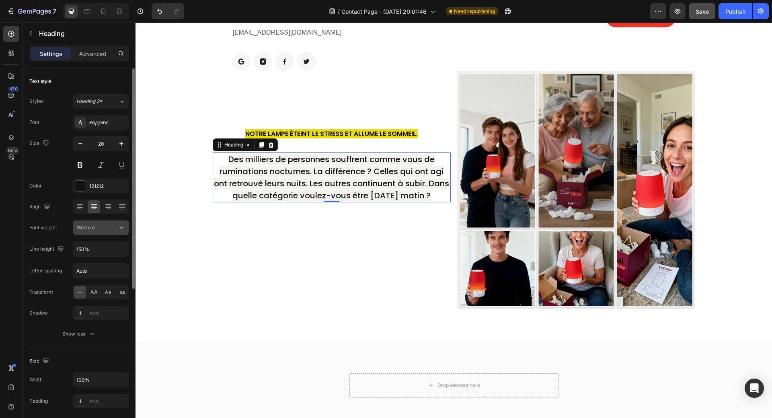
click at [110, 227] on div "Medium" at bounding box center [96, 227] width 41 height 7
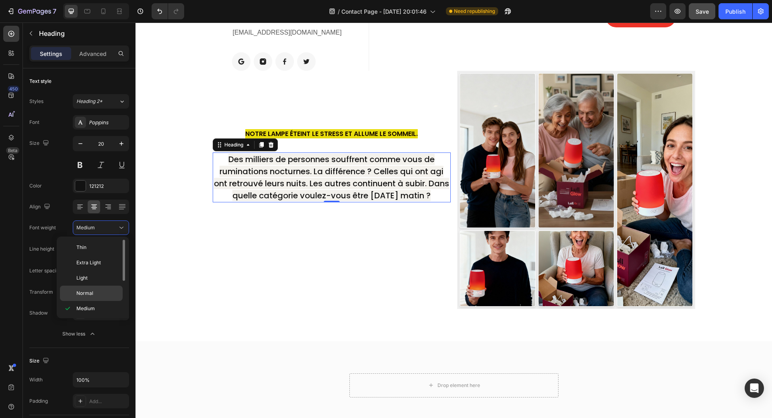
click at [86, 293] on span "Normal" at bounding box center [84, 293] width 17 height 7
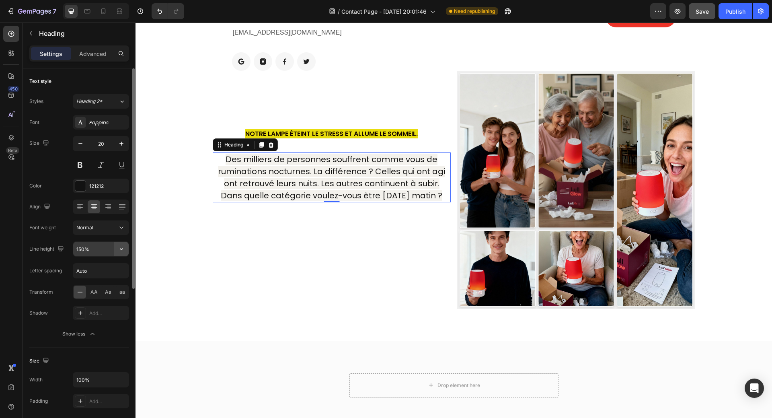
click at [114, 250] on button "button" at bounding box center [121, 249] width 14 height 14
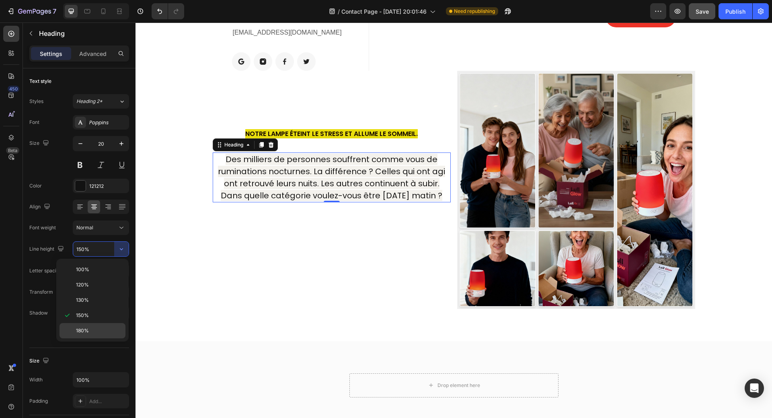
click at [79, 330] on span "180%" at bounding box center [82, 330] width 13 height 7
type input "180%"
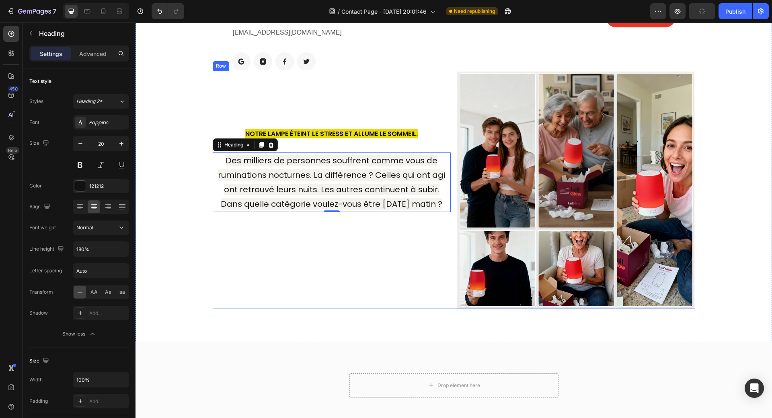
click at [234, 292] on div "NOTRE LAMPE ÉTEINT LE STRESS ET ALLUME LE SOMMEIL. Heading Des milliers de pers…" at bounding box center [332, 190] width 238 height 238
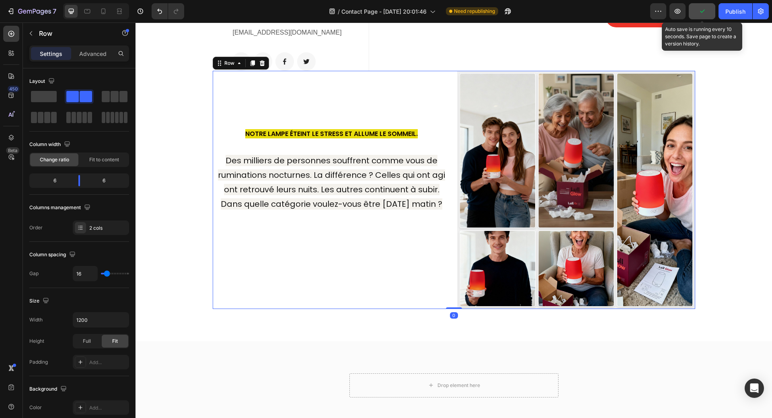
click at [701, 13] on icon "button" at bounding box center [702, 11] width 8 height 8
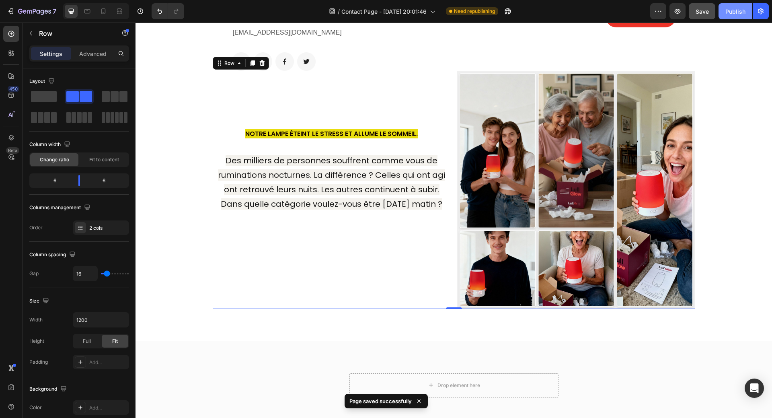
click at [738, 13] on div "Publish" at bounding box center [735, 11] width 20 height 8
